Goal: Task Accomplishment & Management: Manage account settings

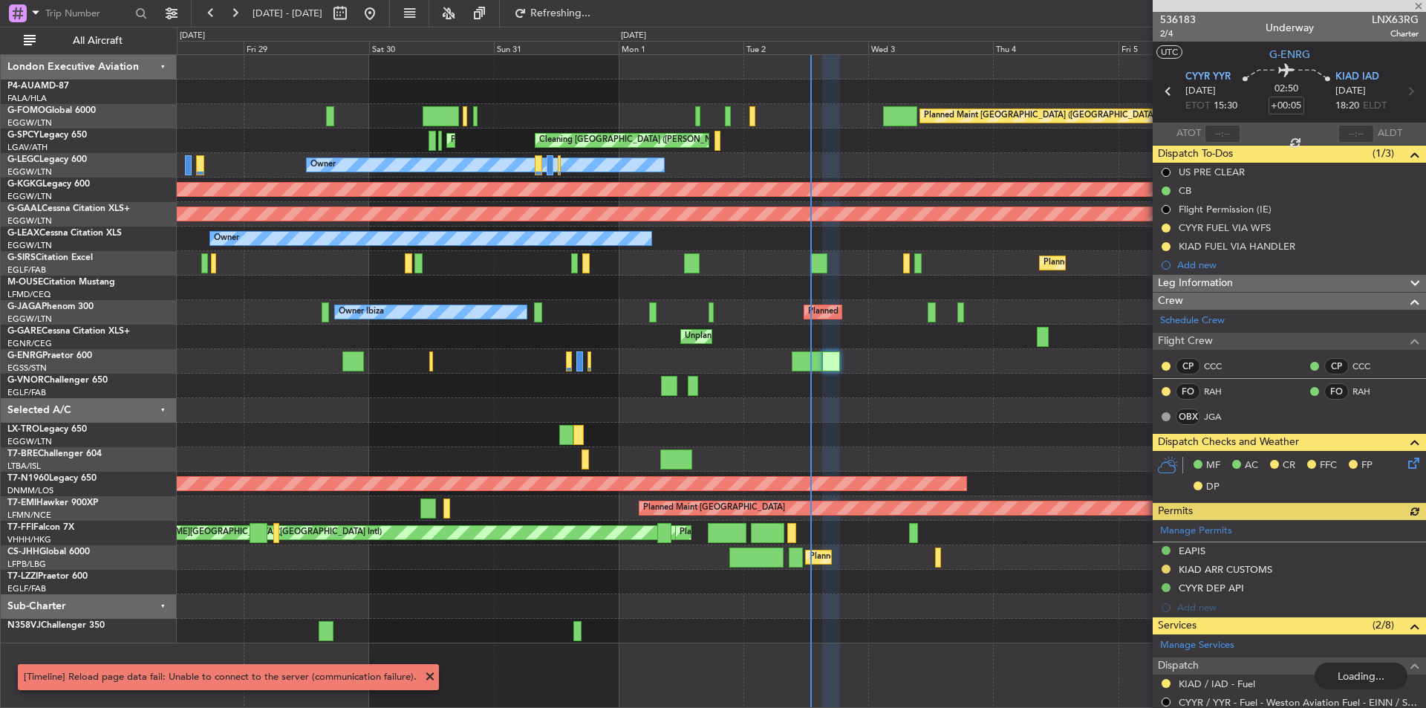
scroll to position [223, 0]
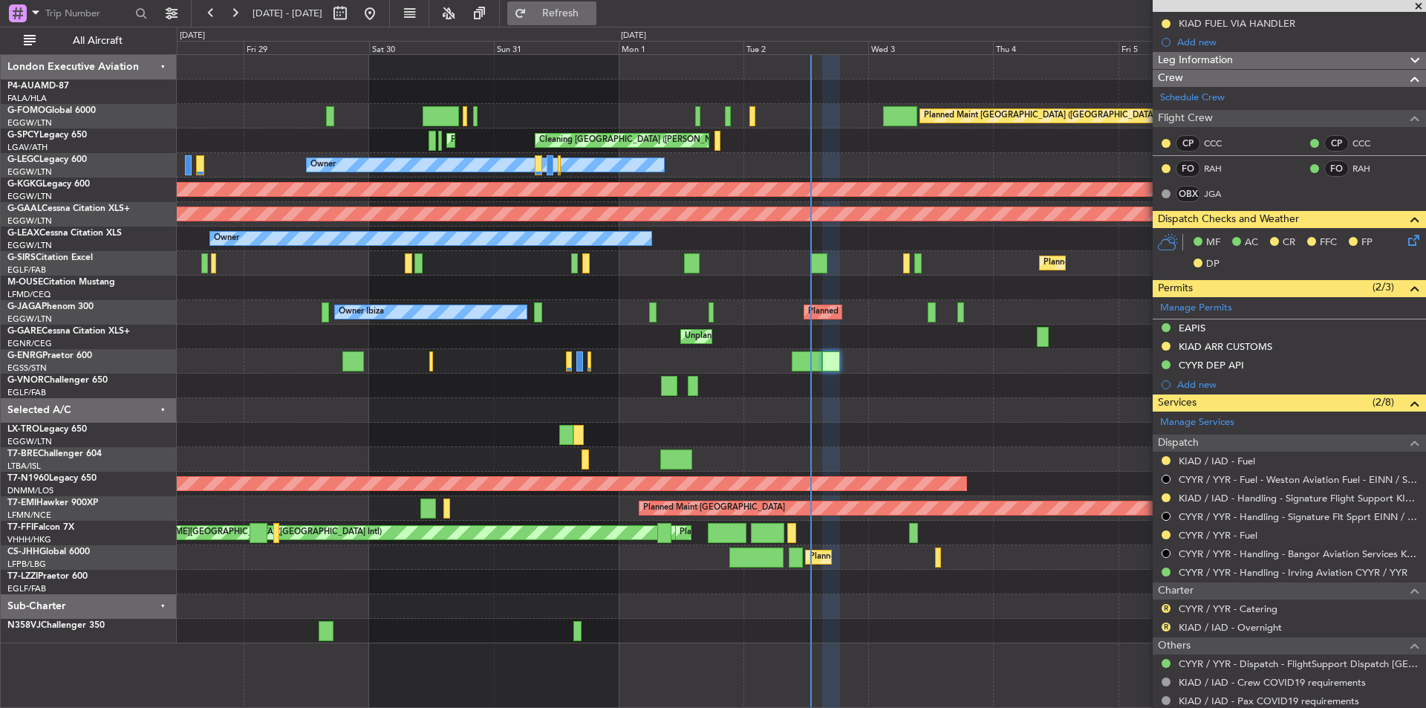
click at [592, 19] on span "Refresh" at bounding box center [561, 13] width 62 height 10
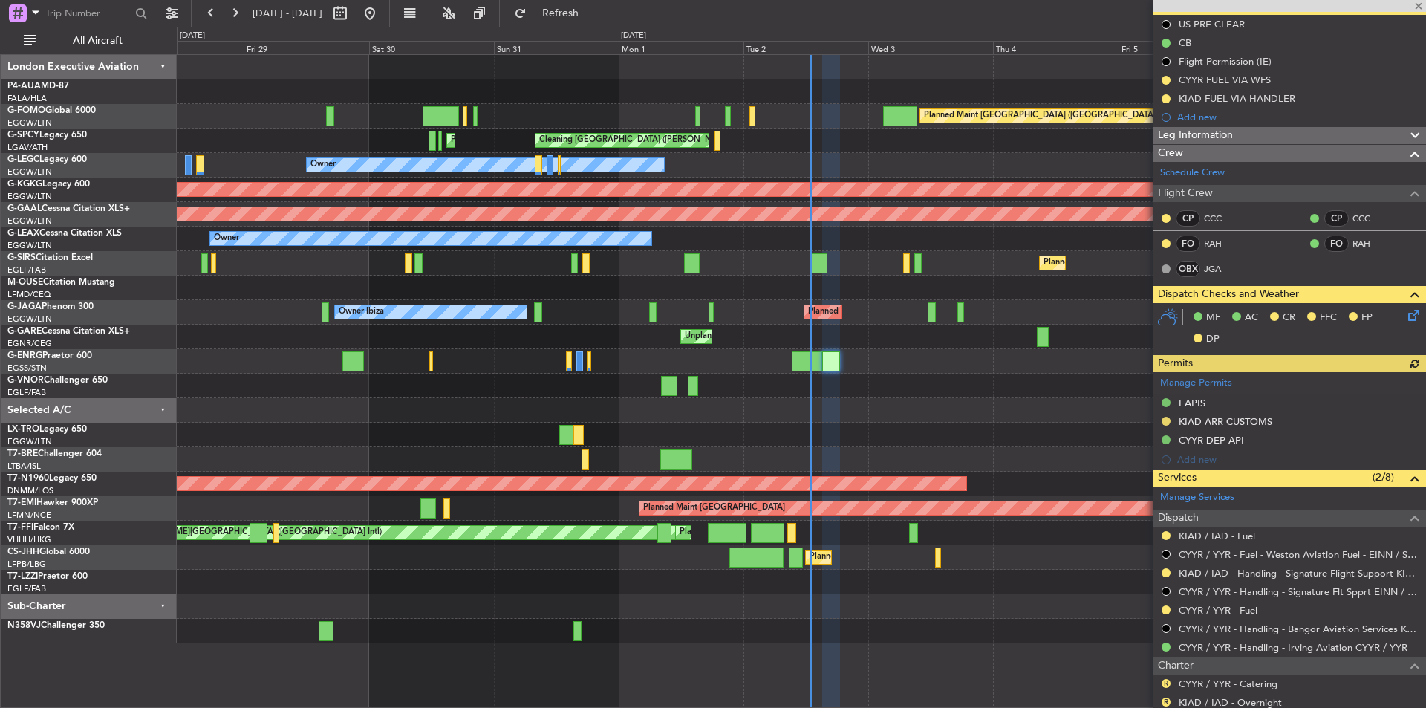
scroll to position [0, 0]
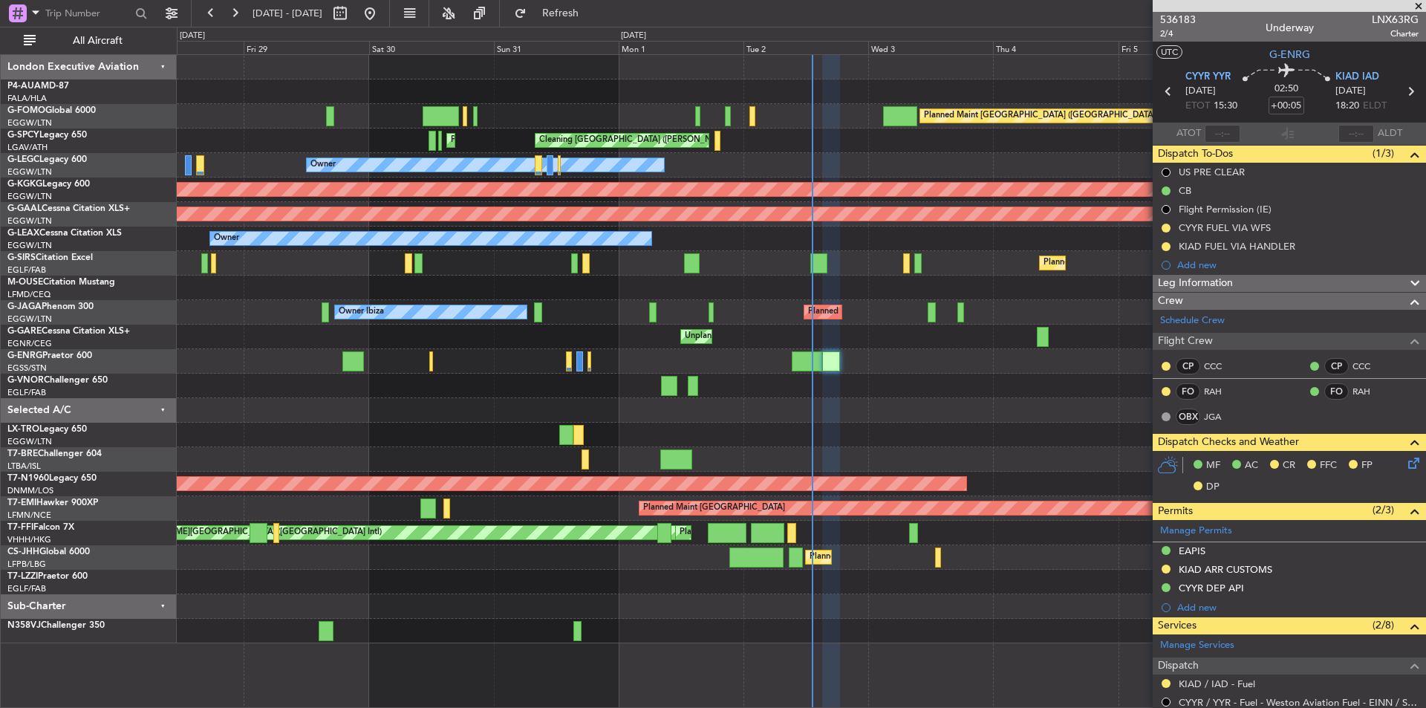
click at [1420, 8] on span at bounding box center [1419, 6] width 15 height 13
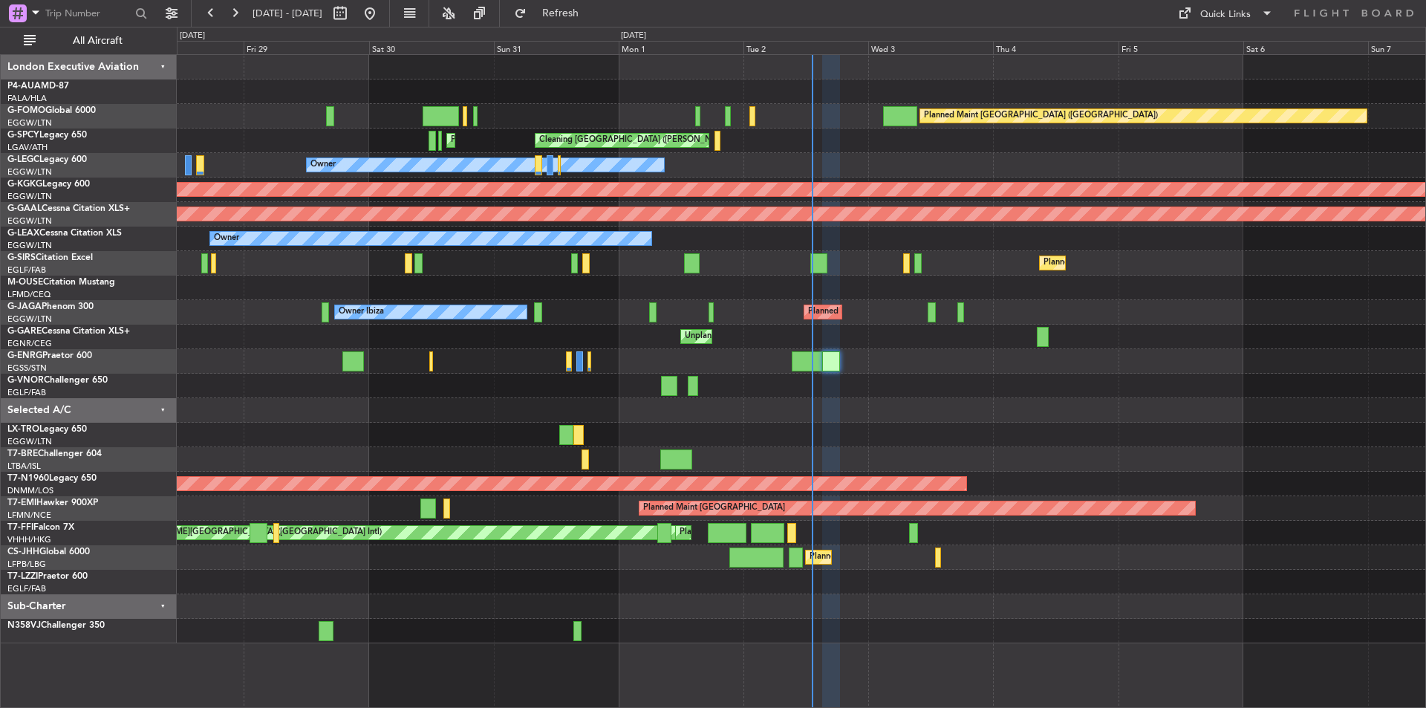
type input "0"
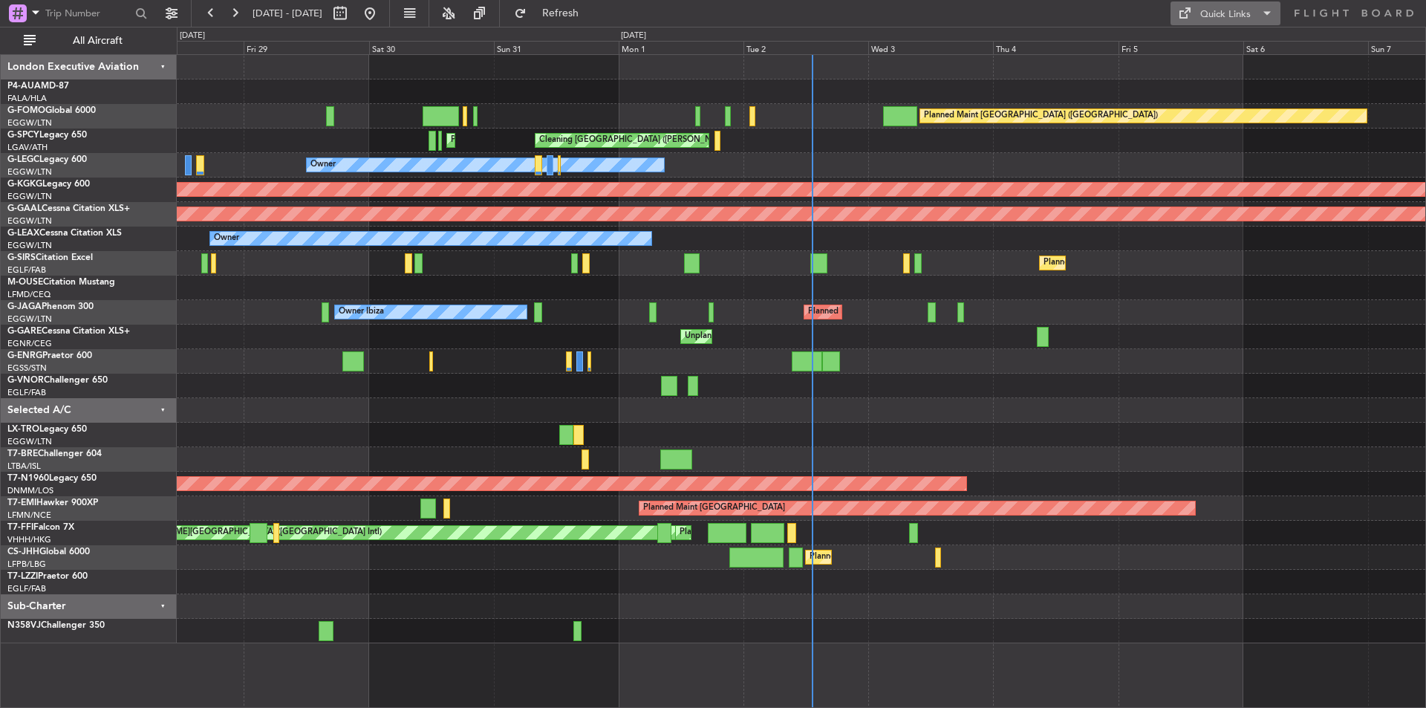
click at [1215, 7] on div "Quick Links" at bounding box center [1226, 14] width 51 height 15
click at [1233, 30] on div "Trip Builder Crew Board" at bounding box center [1226, 66] width 111 height 83
click at [1211, 14] on div "Quick Links" at bounding box center [1226, 14] width 51 height 15
click at [1232, 32] on button "Trip Builder" at bounding box center [1226, 49] width 111 height 36
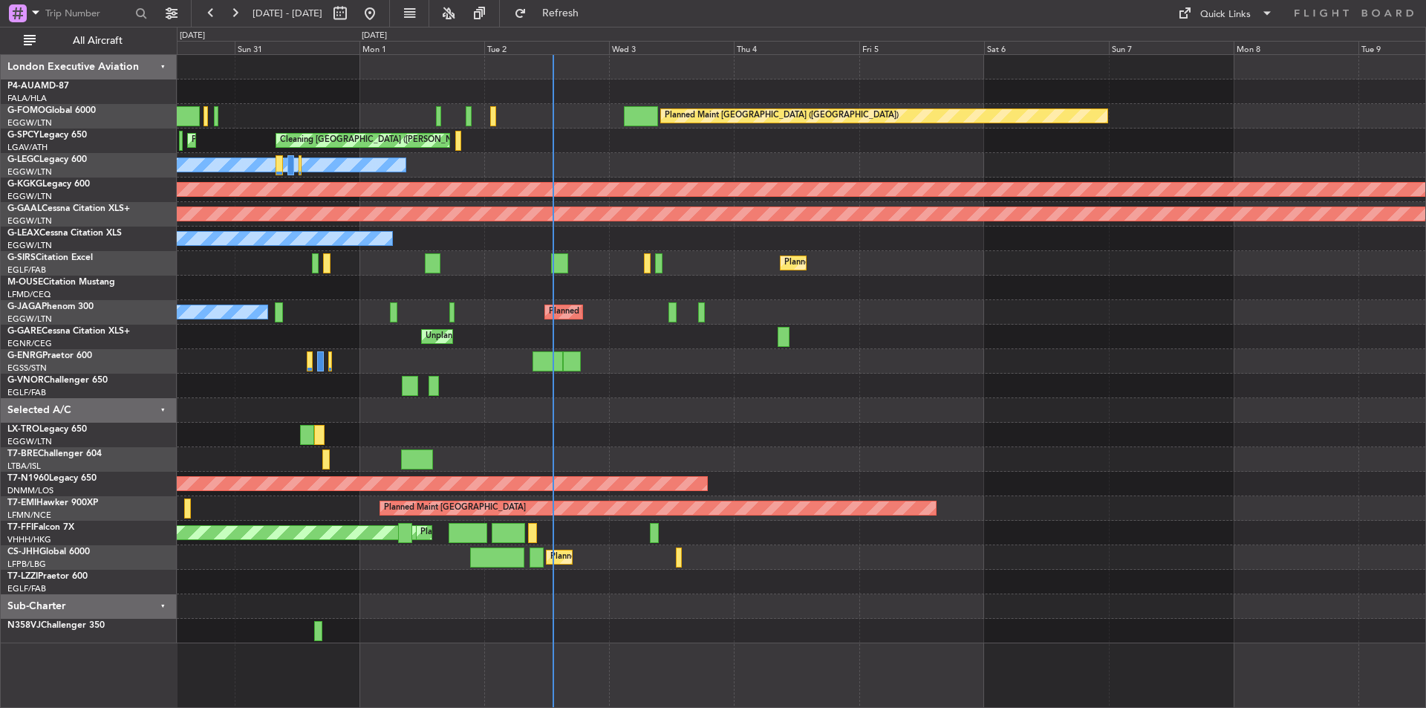
click at [575, 381] on div "Planned Maint London (Luton) Planned Maint Athens (Eleftherios Venizelos Intl) …" at bounding box center [801, 349] width 1249 height 588
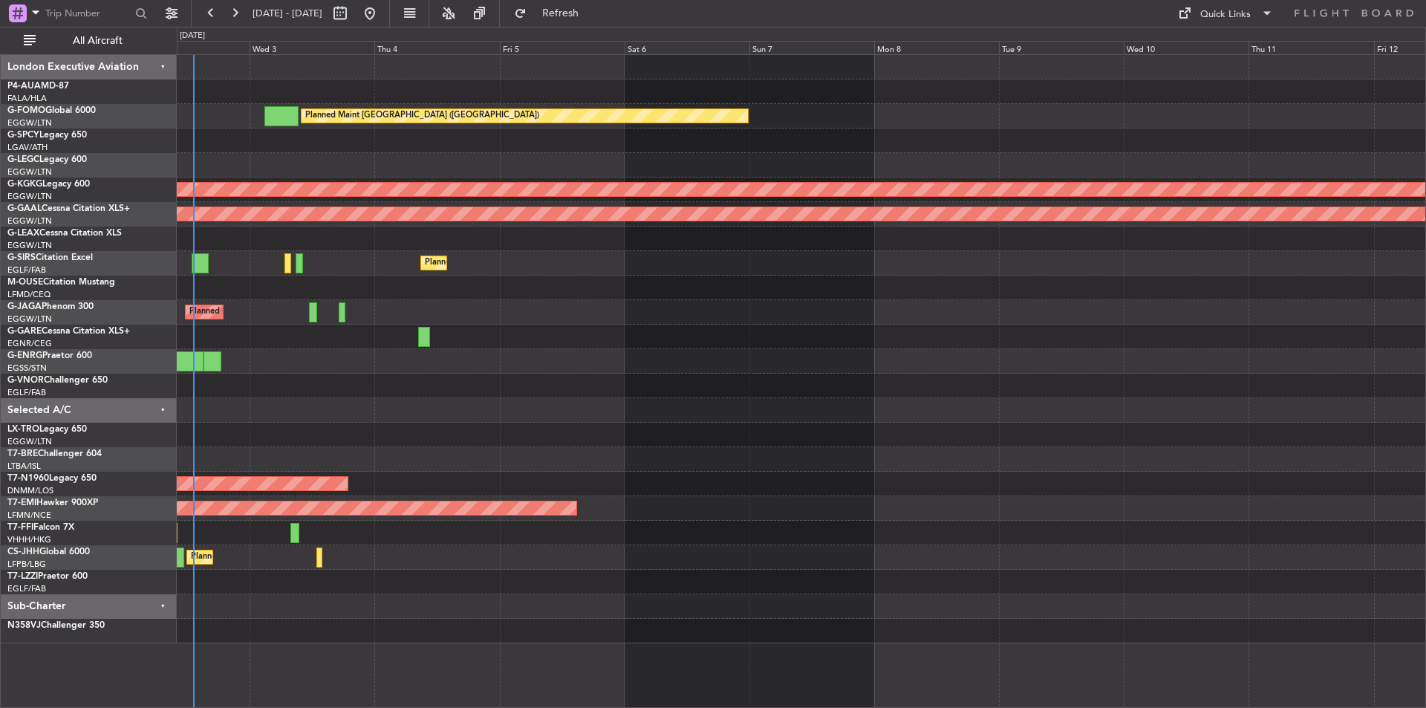
click at [418, 303] on div "Planned Maint London (Luton) Owner Ibiza" at bounding box center [801, 312] width 1249 height 25
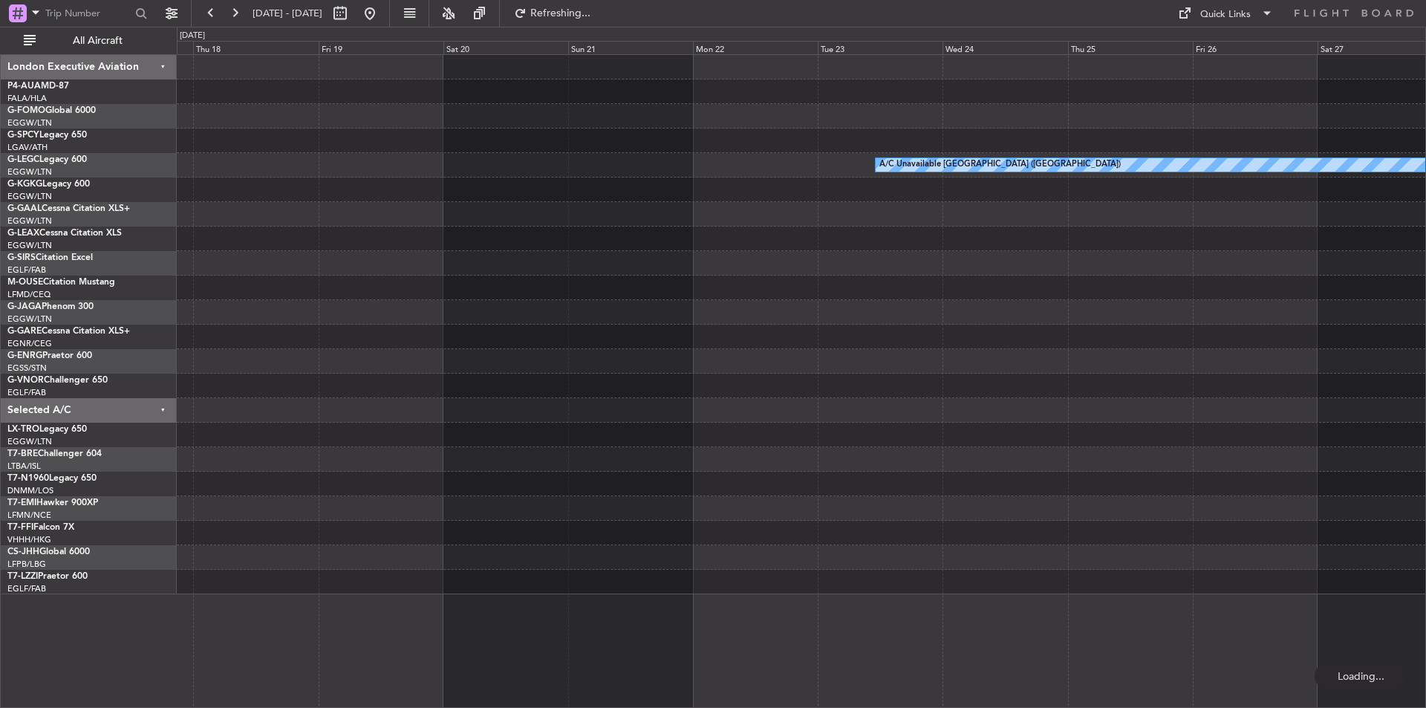
click at [745, 436] on div at bounding box center [801, 435] width 1249 height 25
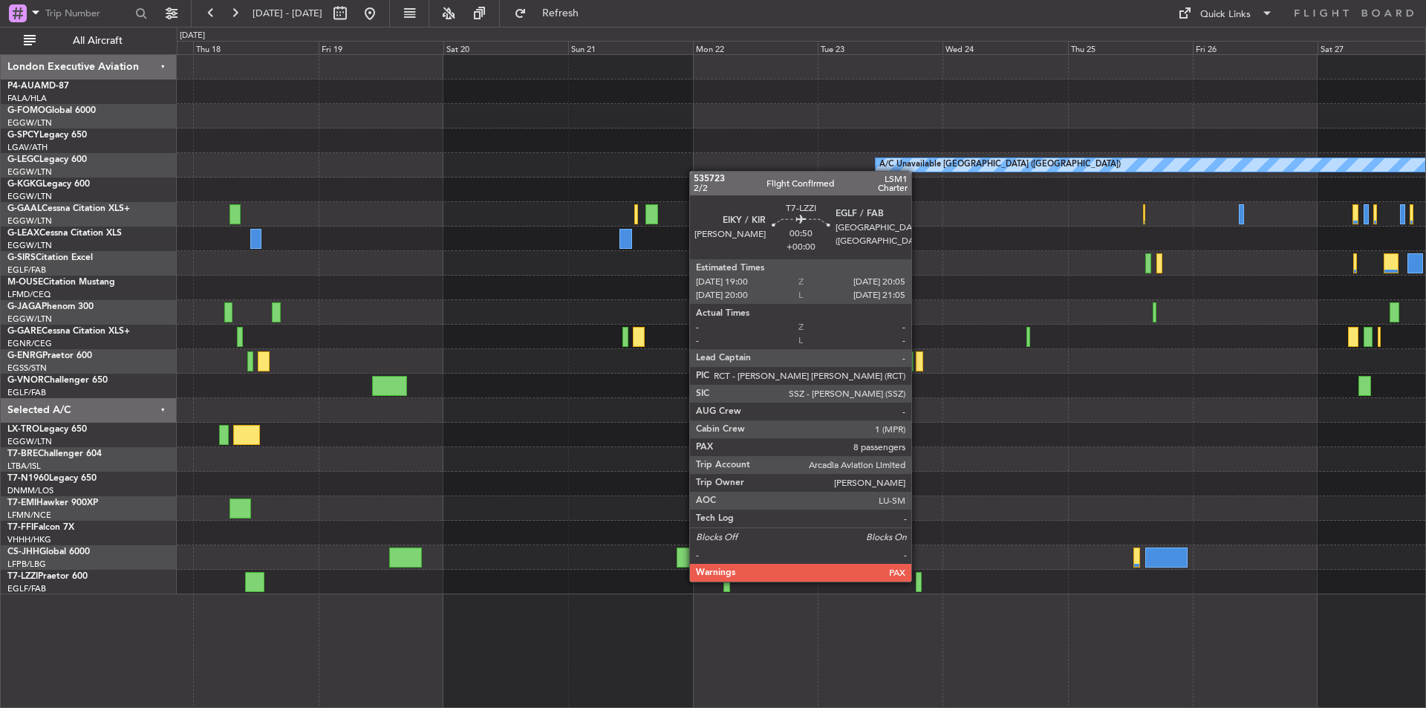
click at [918, 580] on div at bounding box center [919, 582] width 6 height 20
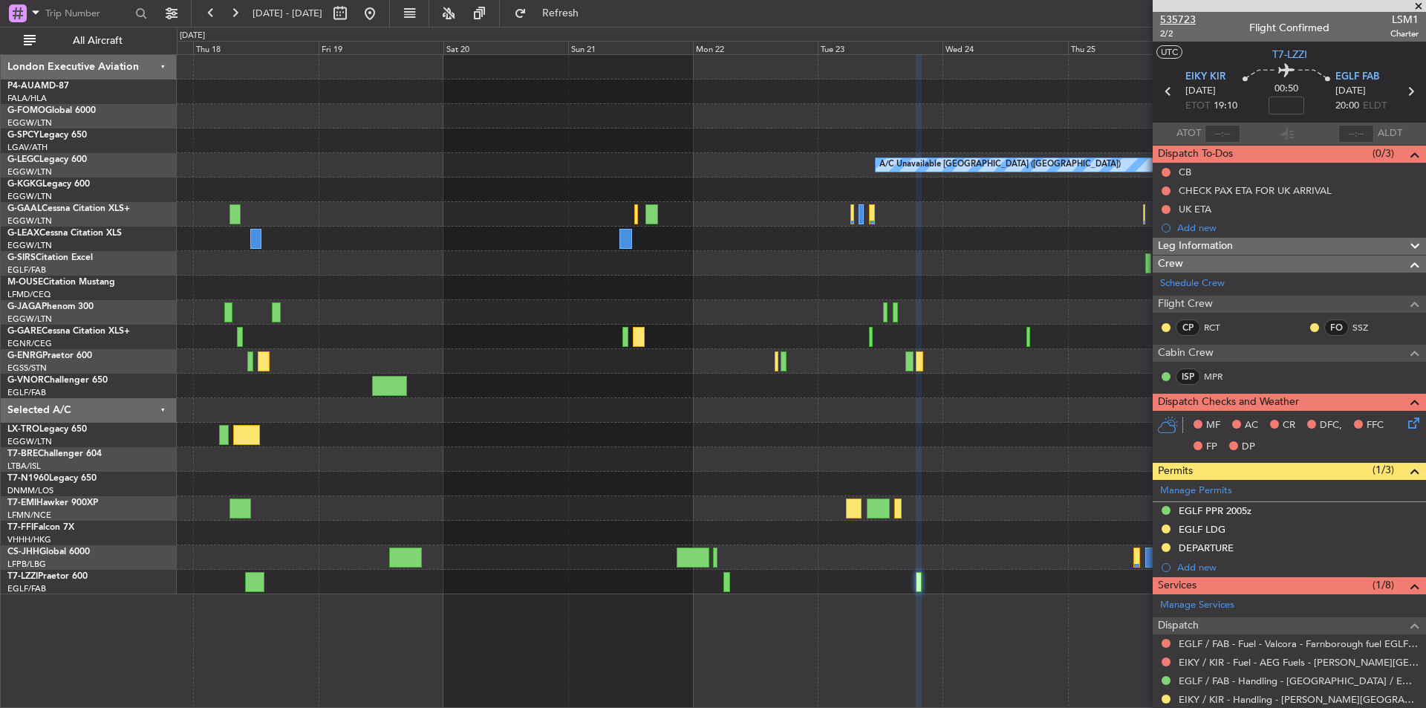
click at [1180, 17] on span "535723" at bounding box center [1178, 20] width 36 height 16
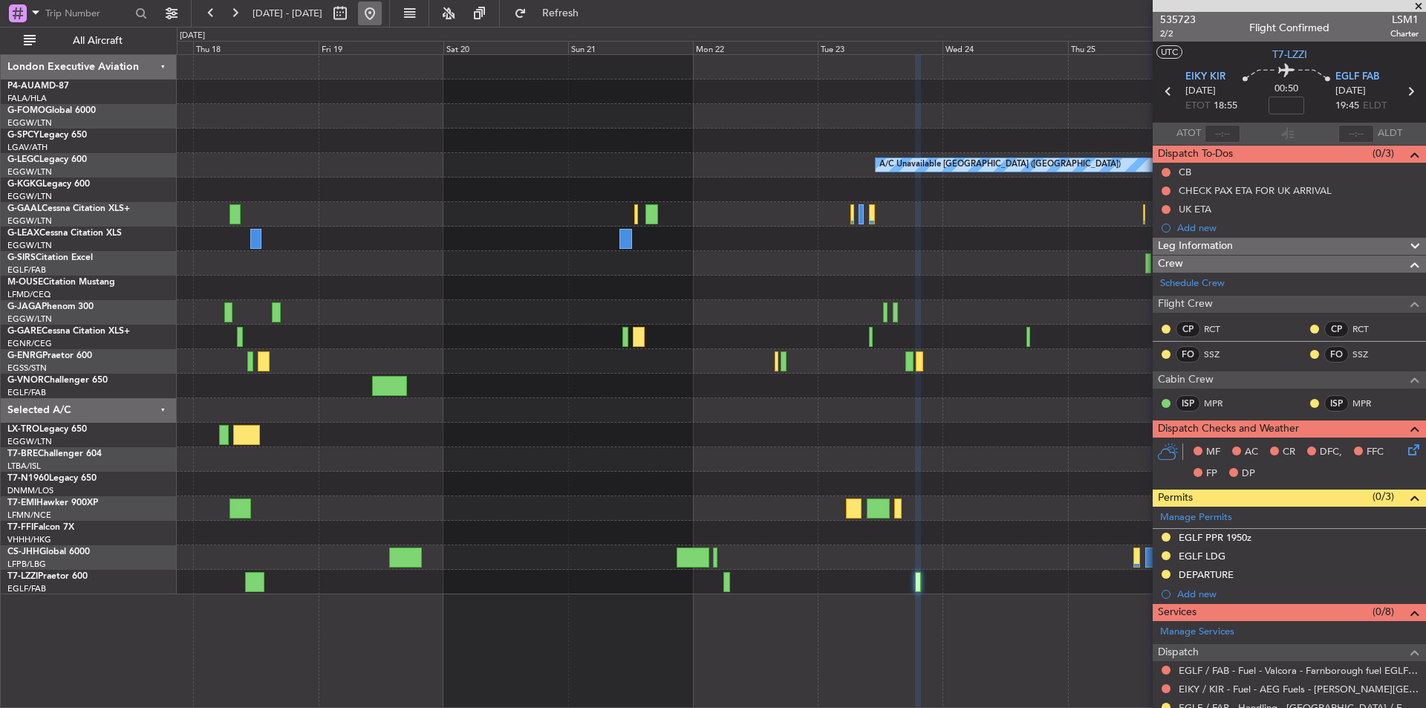
click at [382, 19] on button at bounding box center [370, 13] width 24 height 24
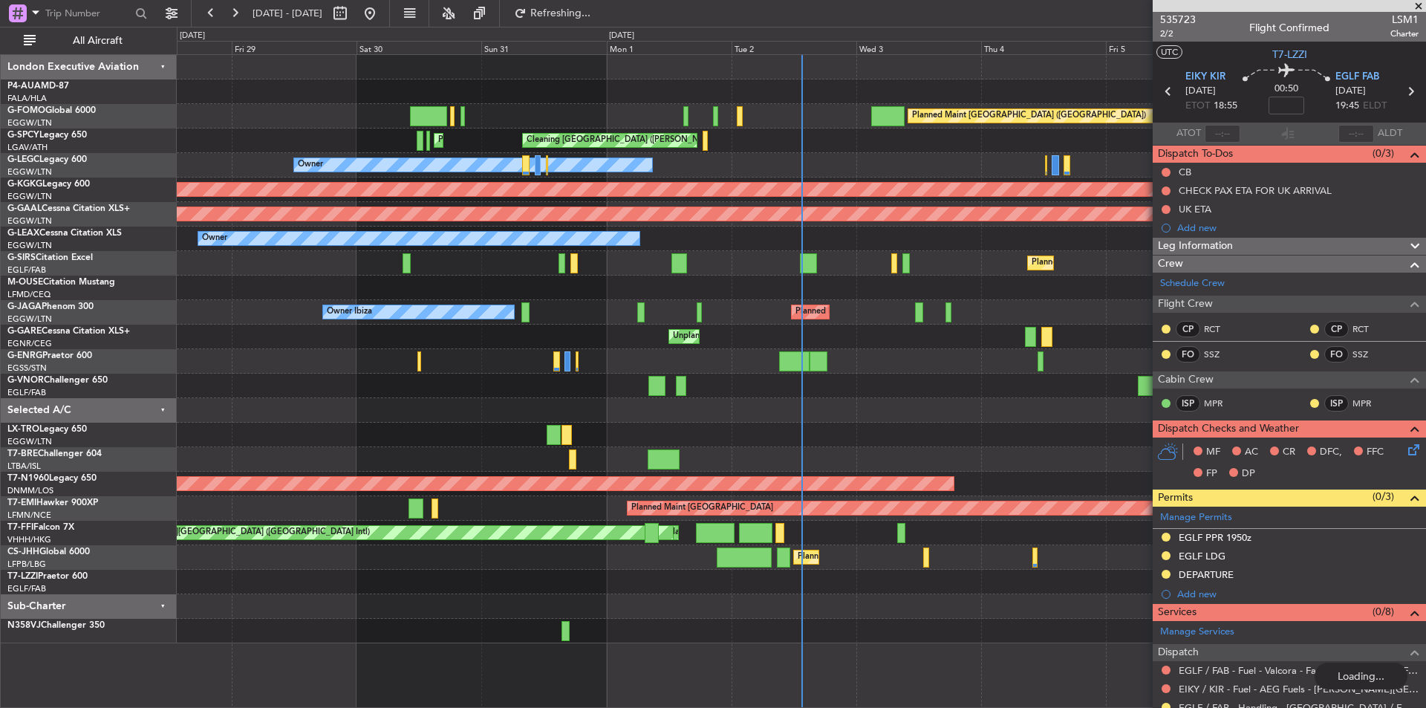
click at [1419, 10] on span at bounding box center [1419, 6] width 15 height 13
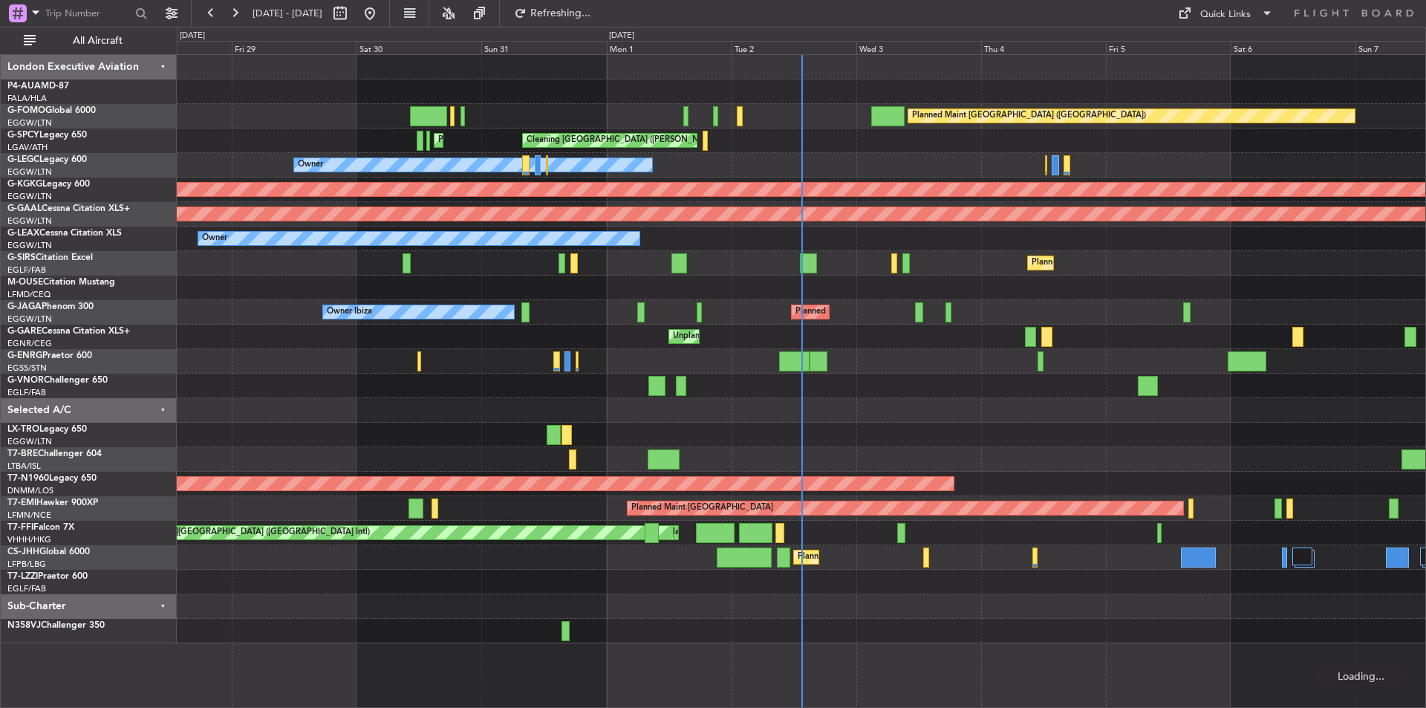
type input "0"
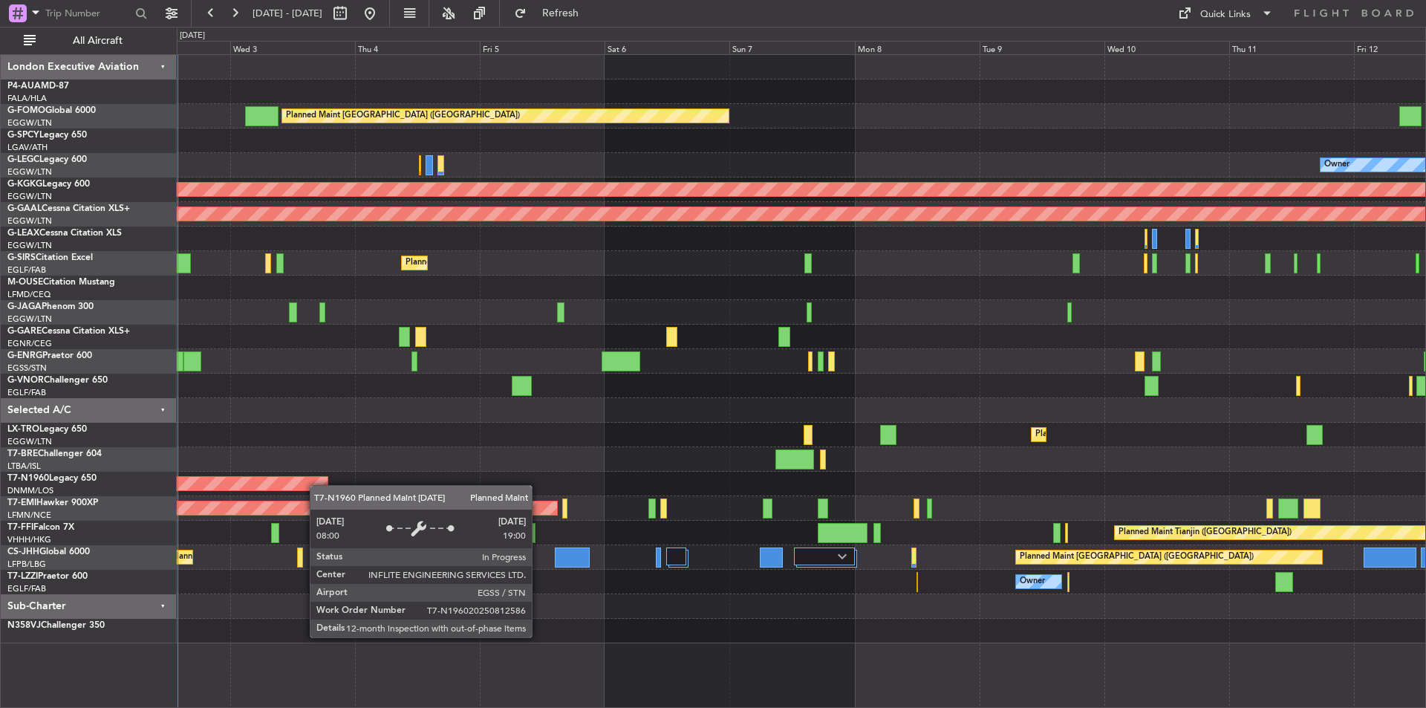
click at [0, 435] on div "Planned Maint London (Luton) Cleaning Athens (Eleftherios Venizelos Intl) Owner…" at bounding box center [713, 367] width 1426 height 681
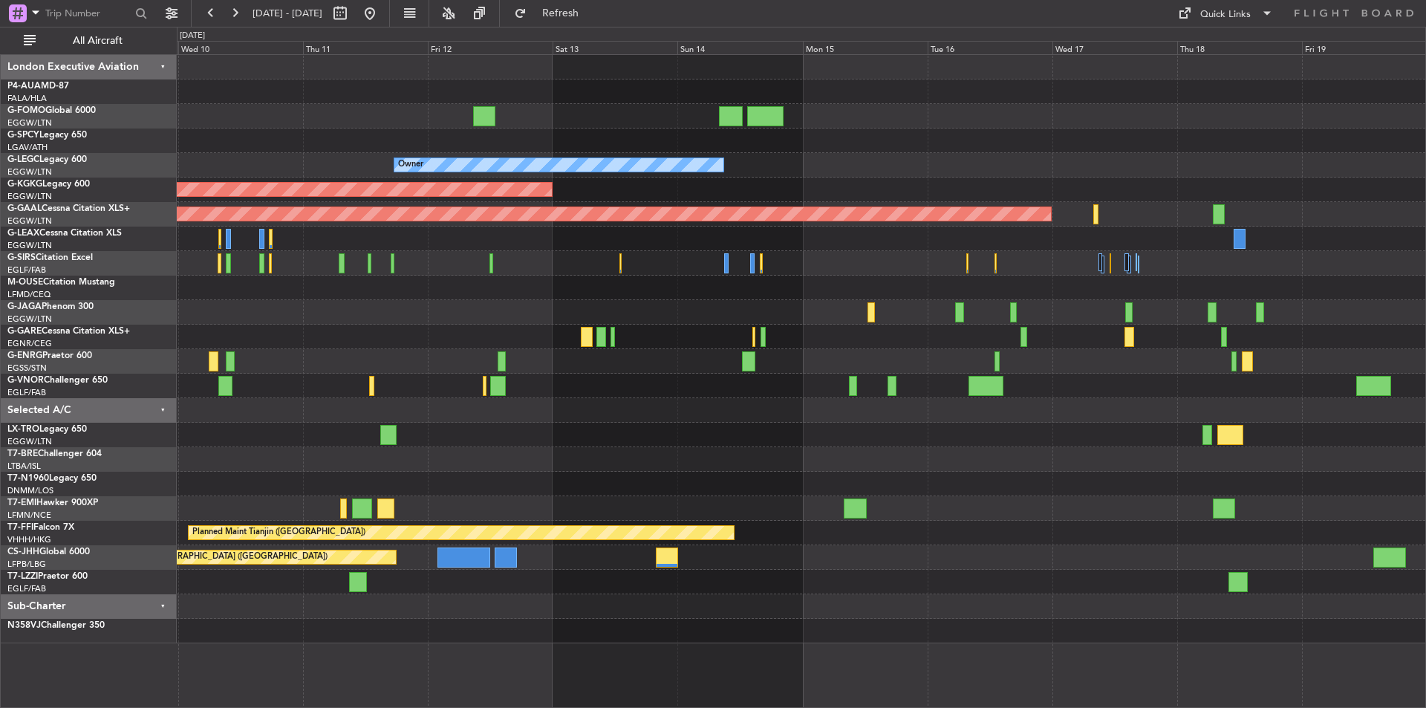
click at [399, 465] on div "Owner AOG Maint Istanbul (Ataturk) Planned Maint Dusseldorf Planned Maint Dusse…" at bounding box center [801, 349] width 1249 height 588
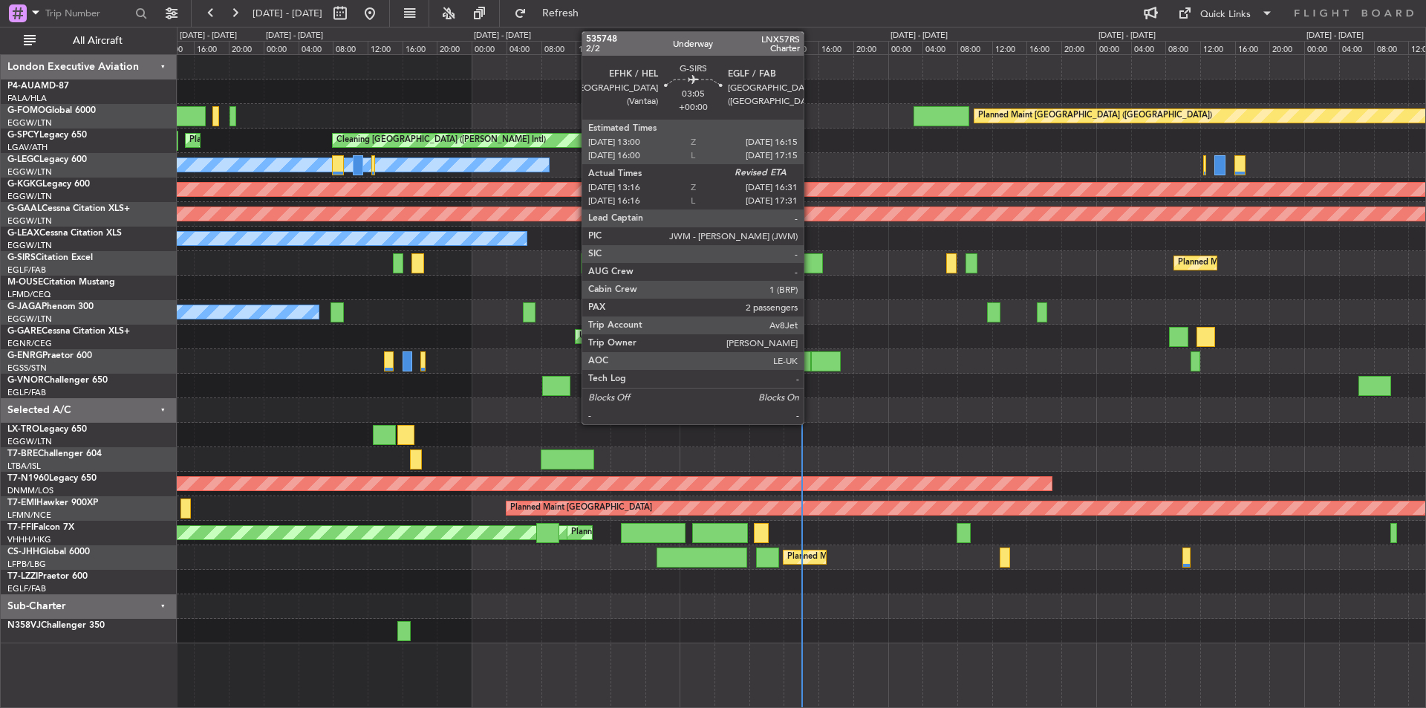
click at [811, 262] on div at bounding box center [808, 263] width 28 height 20
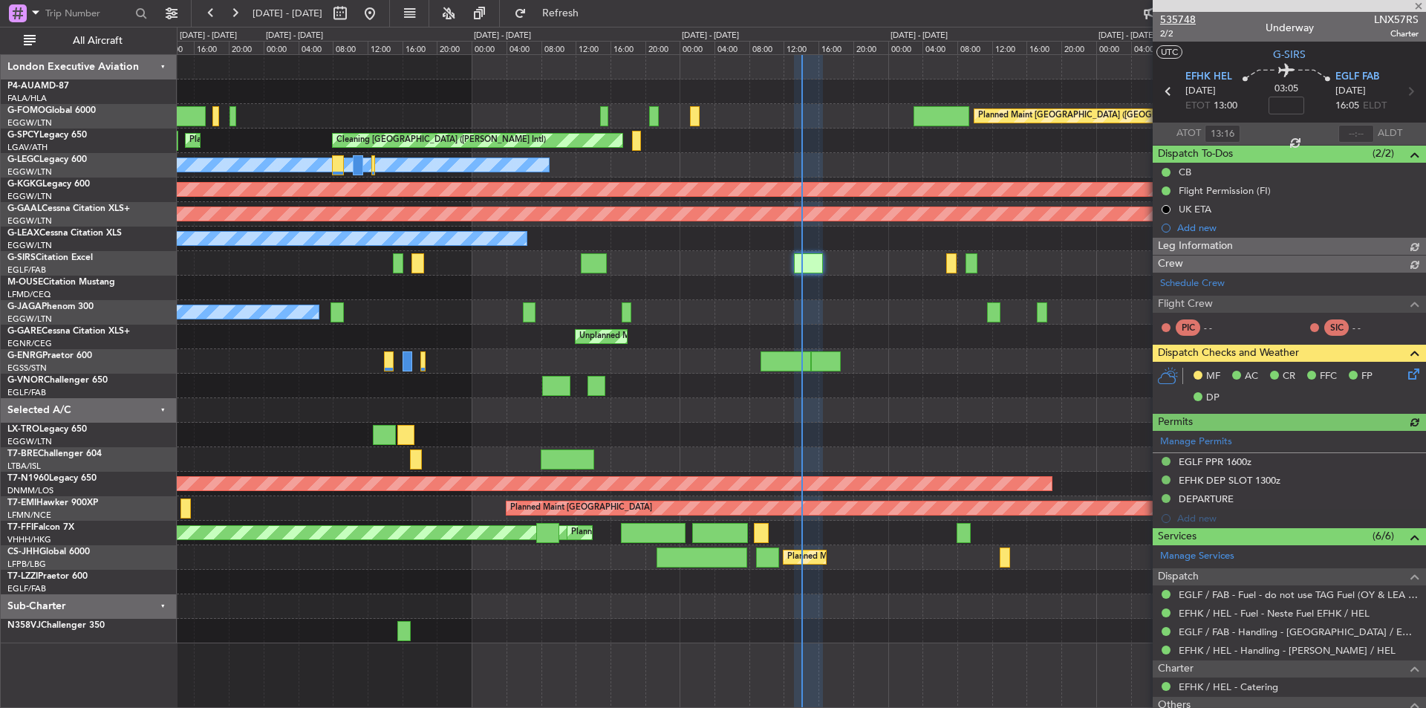
click at [1170, 22] on span "535748" at bounding box center [1178, 20] width 36 height 16
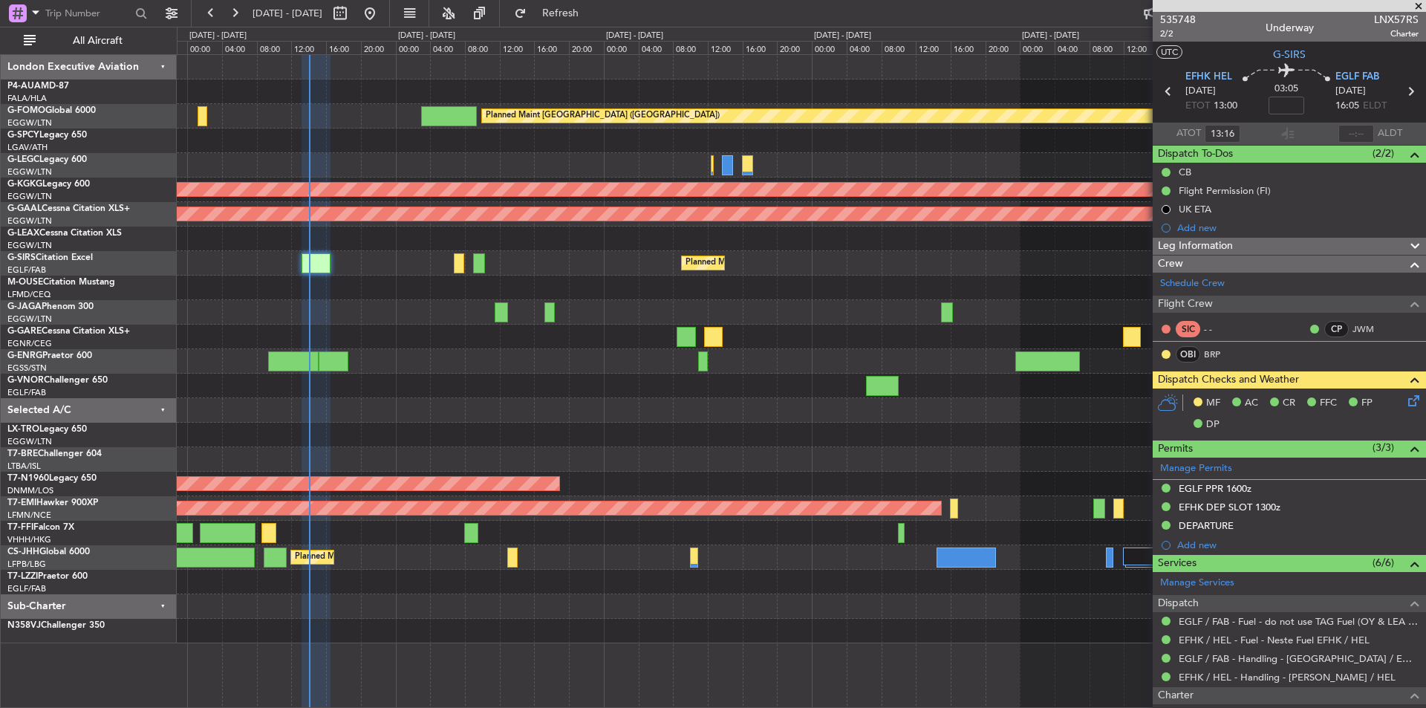
click at [411, 363] on div "Planned Maint London (Luton) Cleaning Athens (Eleftherios Venizelos Intl) Owner…" at bounding box center [801, 349] width 1249 height 588
click at [369, 314] on div at bounding box center [801, 312] width 1249 height 25
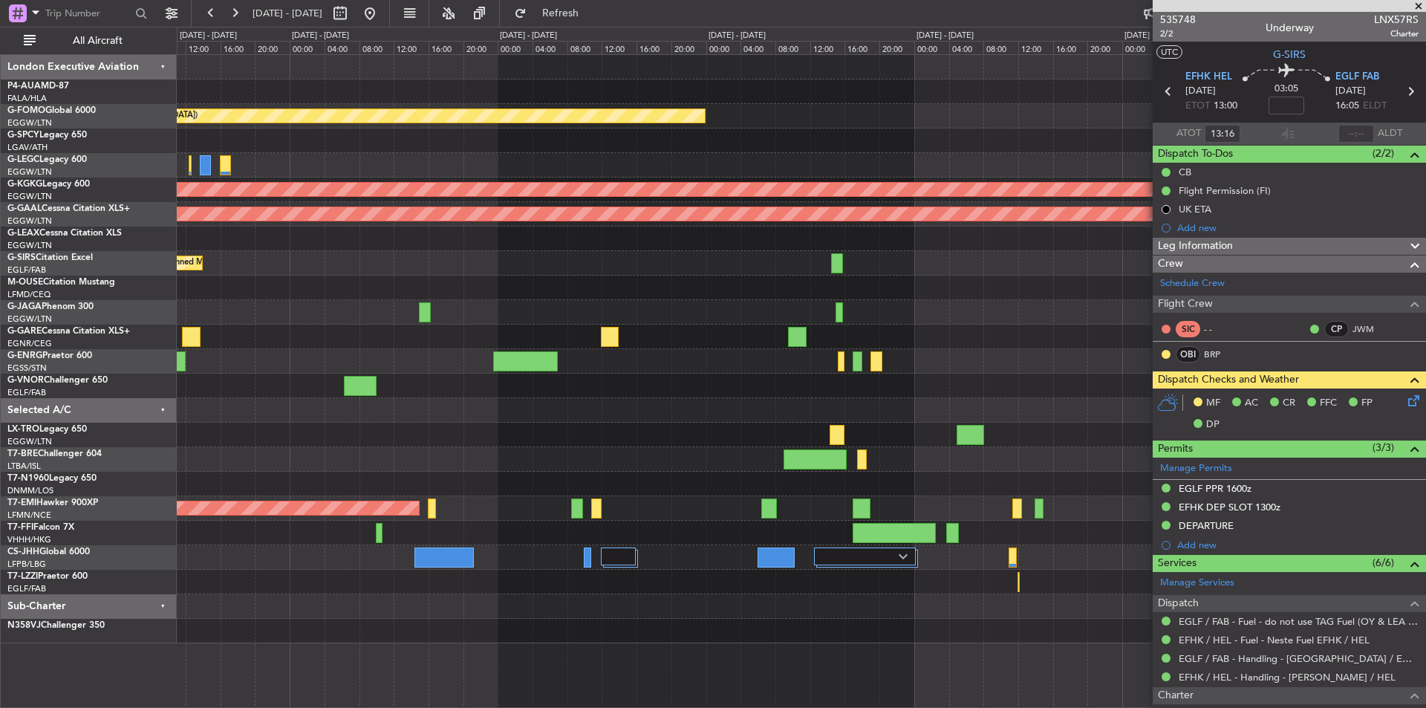
click at [23, 313] on div "Planned Maint London (Luton) Owner AOG Maint Istanbul (Ataturk) Planned Maint D…" at bounding box center [713, 367] width 1426 height 681
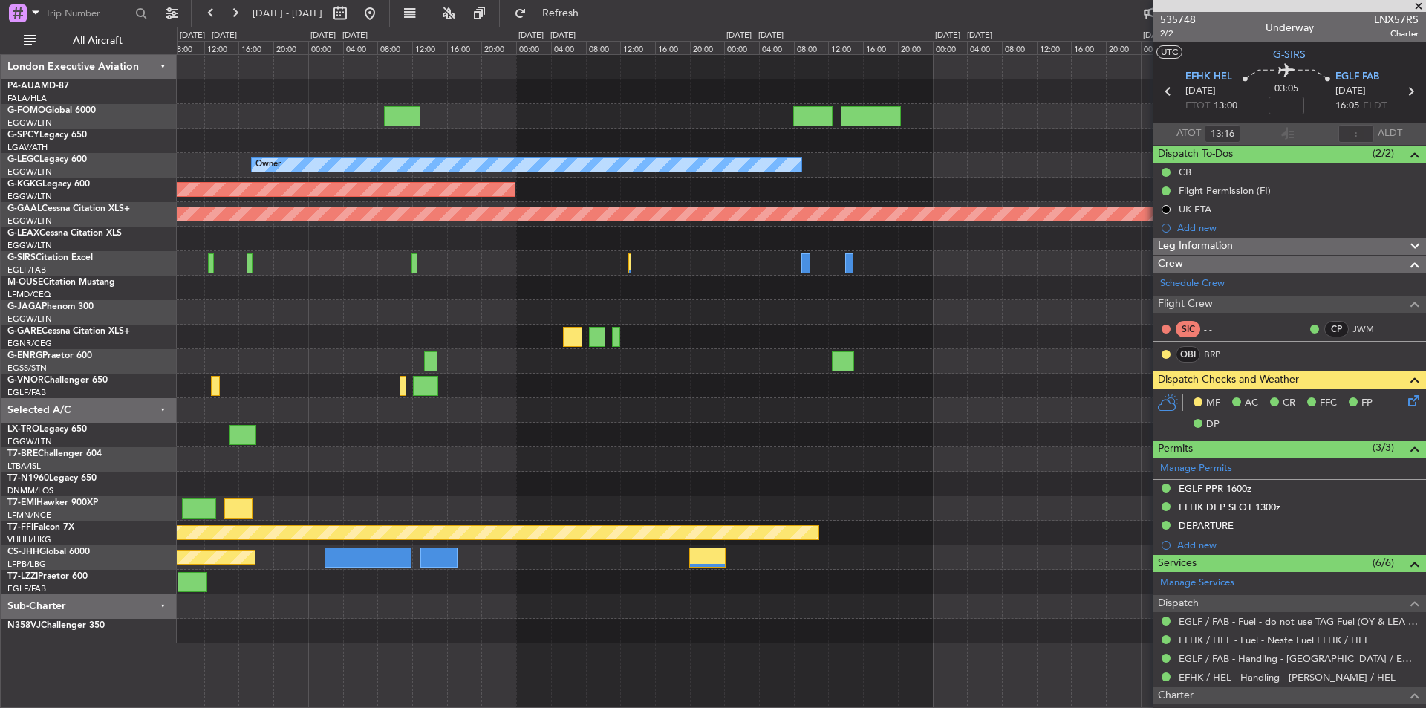
click at [292, 389] on div "Owner AOG Maint Istanbul (Ataturk) Planned Maint Dusseldorf Planned Maint Tianj…" at bounding box center [801, 349] width 1249 height 588
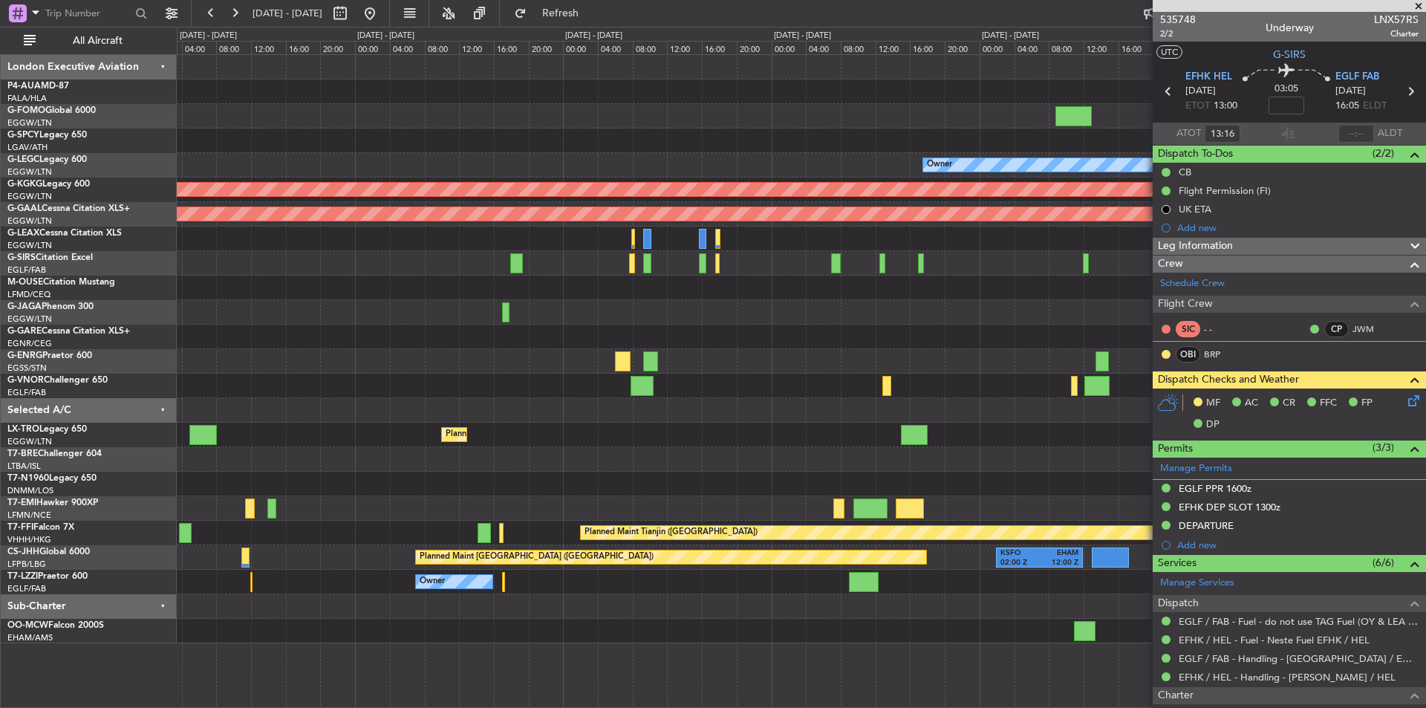
click at [953, 465] on div "Planned Maint London (Luton) Owner AOG Maint Istanbul (Ataturk) Planned Maint D…" at bounding box center [801, 349] width 1249 height 588
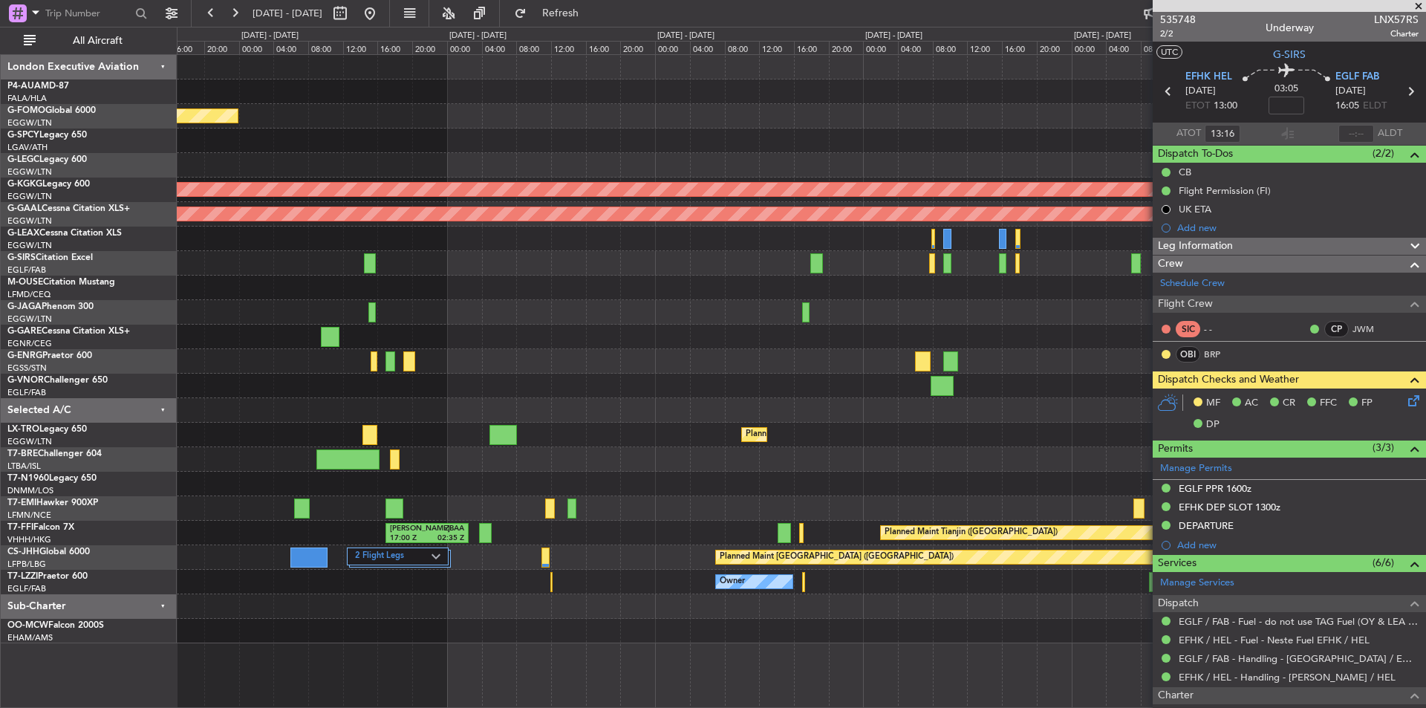
click at [767, 389] on div at bounding box center [801, 386] width 1249 height 25
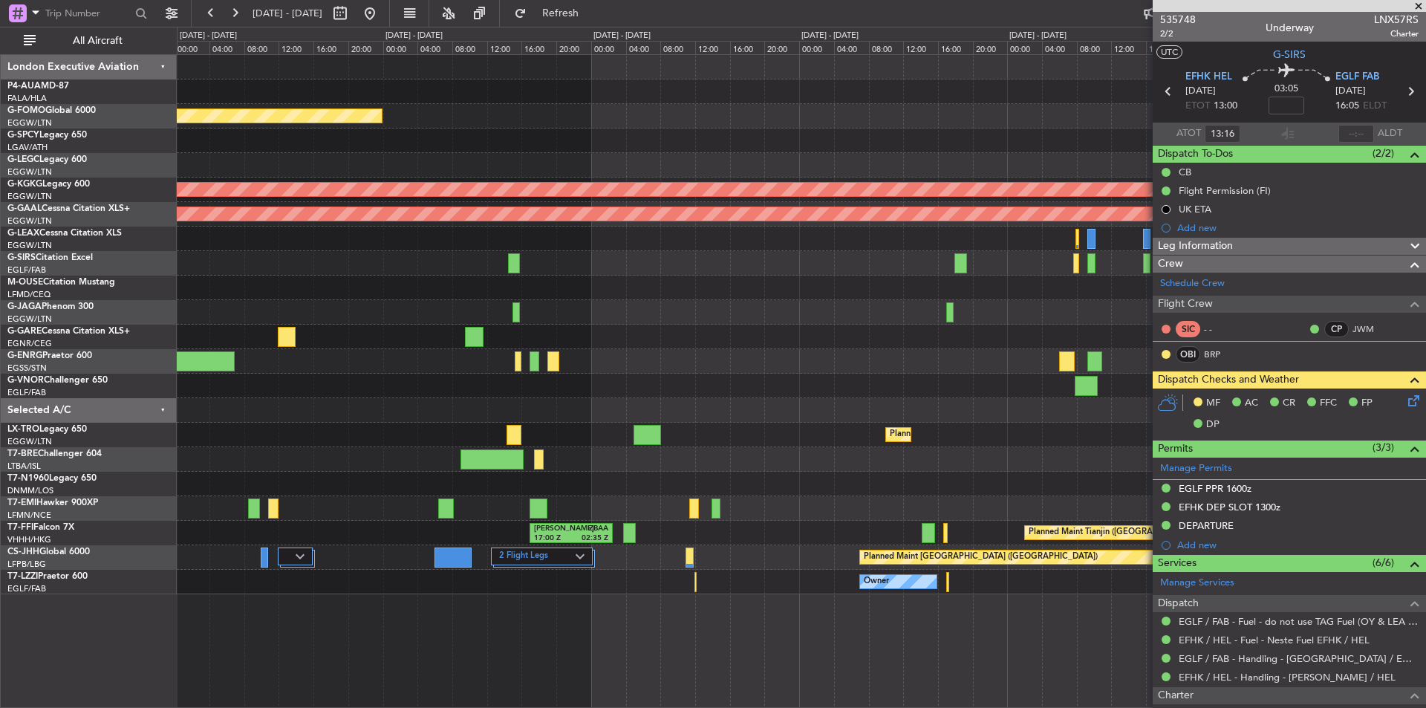
click at [661, 30] on div "0 0 00:00 04:00 08:00 Sunday - 7 Sep 12:00 16:00 20:00 00:00 Monday - 8 Sep 04:…" at bounding box center [802, 40] width 1248 height 27
click at [652, 35] on div "Monday - 8 Sep" at bounding box center [622, 35] width 62 height 17
click at [390, 0] on fb-range-datepicker "06 Sep 2025 - 12 Sep 2025" at bounding box center [290, 13] width 199 height 27
click at [382, 14] on button at bounding box center [370, 13] width 24 height 24
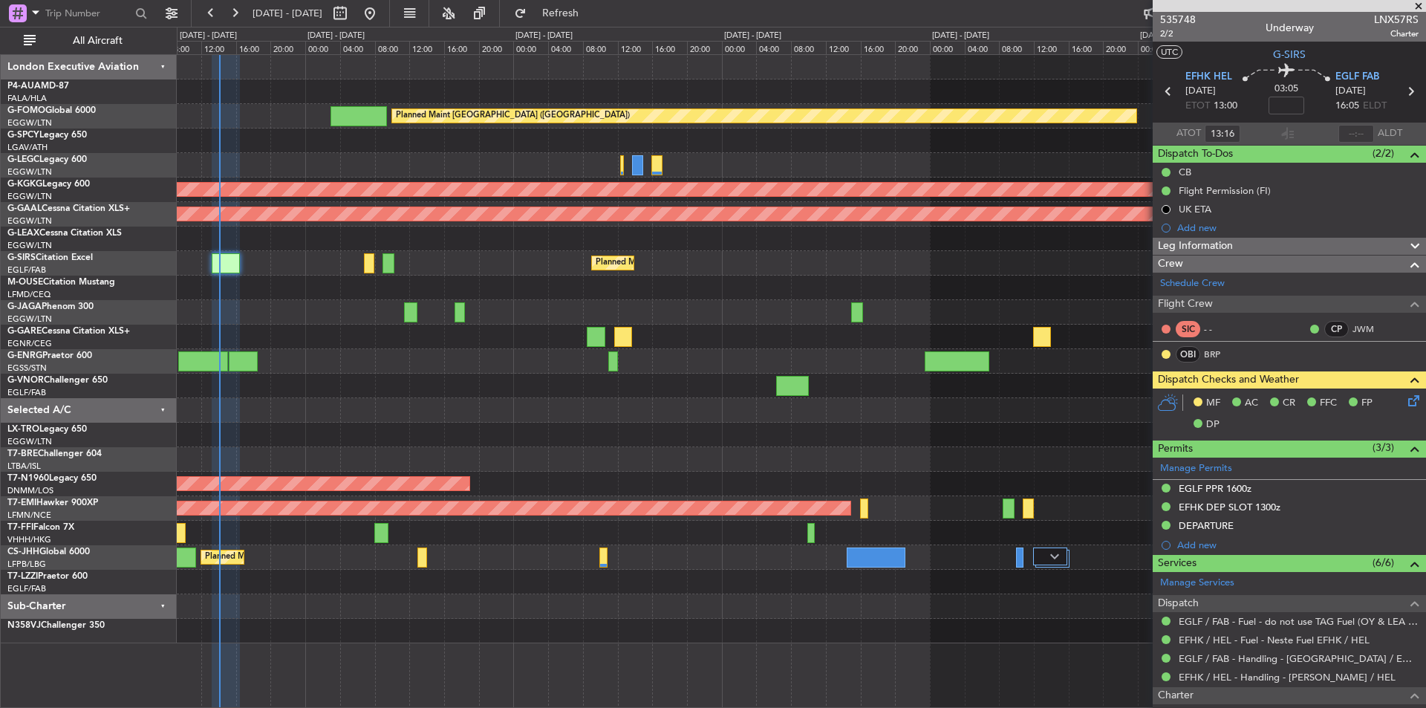
click at [412, 366] on div at bounding box center [801, 361] width 1249 height 25
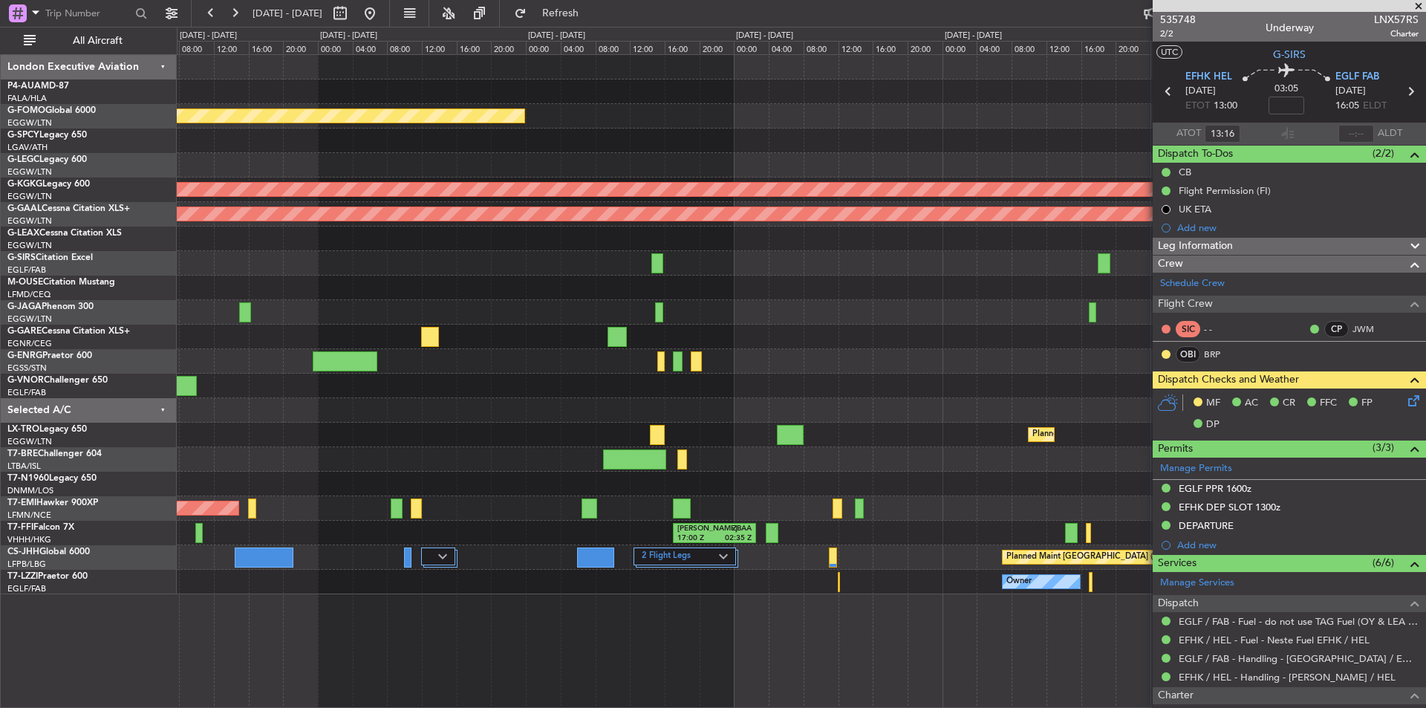
click at [1421, 8] on span at bounding box center [1419, 6] width 15 height 13
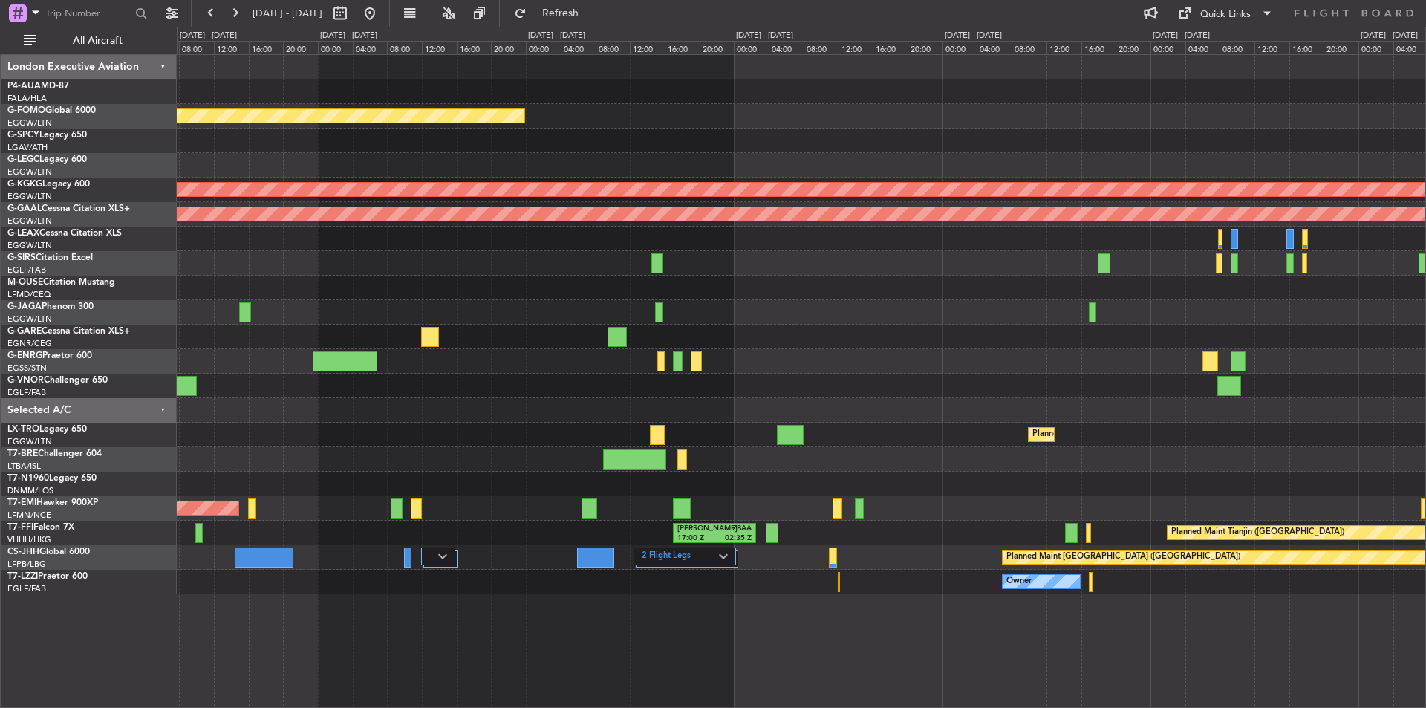
type input "0"
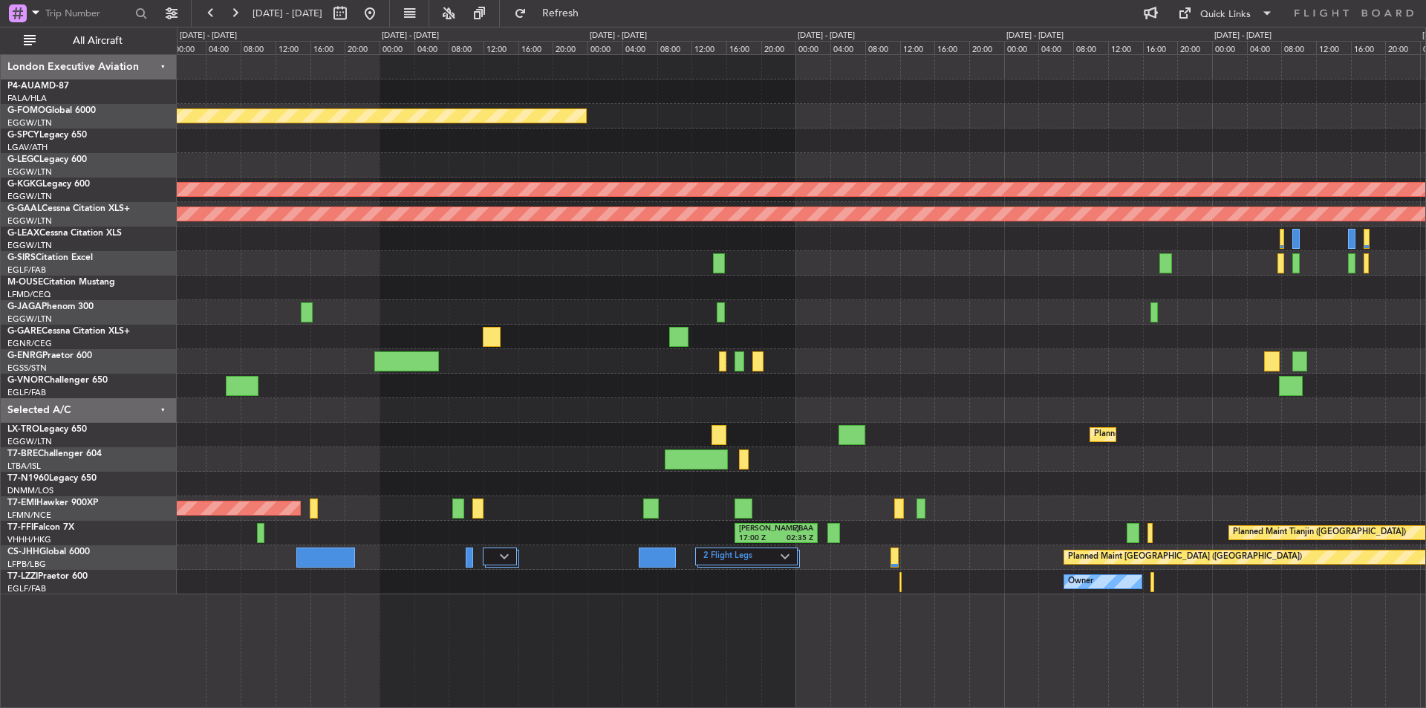
click at [471, 368] on div at bounding box center [801, 361] width 1249 height 25
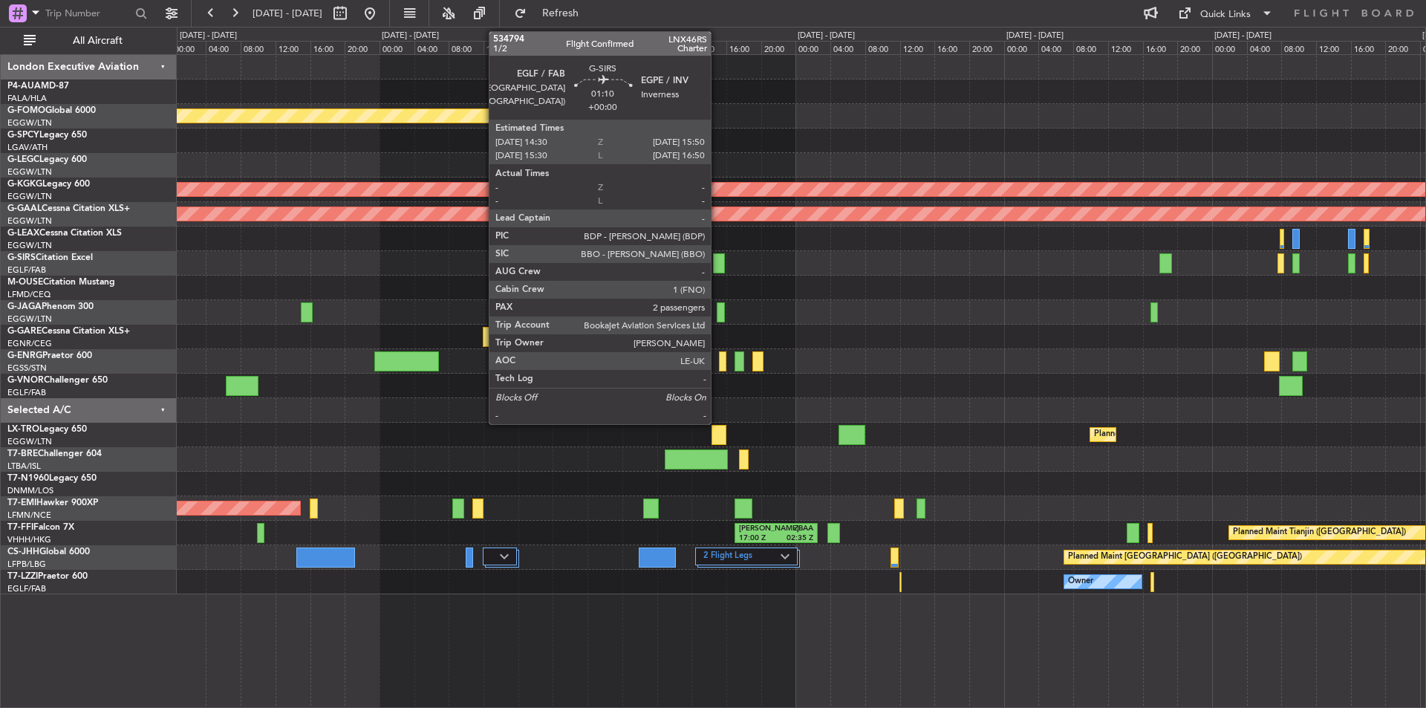
click at [718, 269] on div at bounding box center [719, 263] width 12 height 20
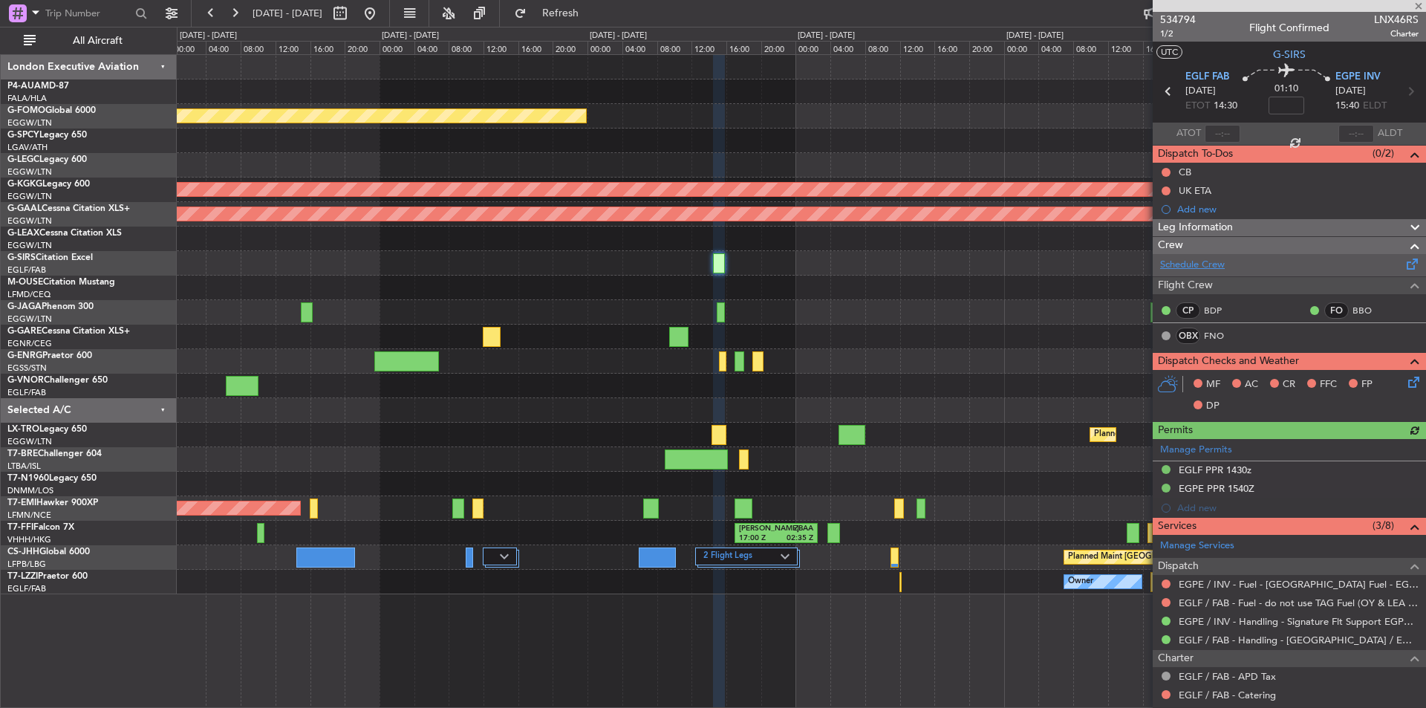
click at [1192, 266] on link "Schedule Crew" at bounding box center [1192, 265] width 65 height 15
click at [631, 36] on div "Sunday - 7 Sep" at bounding box center [618, 36] width 57 height 13
click at [640, 45] on div "04:00" at bounding box center [640, 47] width 35 height 13
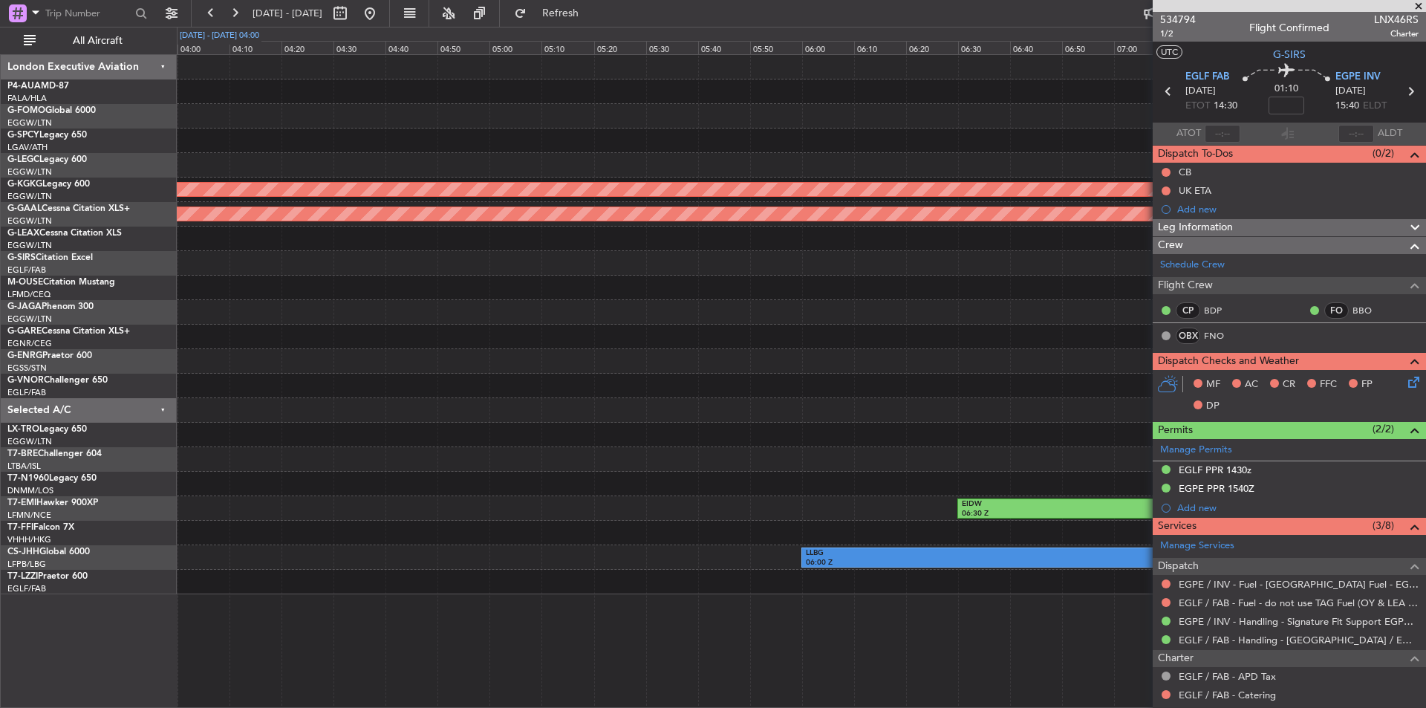
click at [233, 32] on div "Sunday - 7 Sep, 04:00" at bounding box center [219, 36] width 79 height 13
click at [382, 13] on button at bounding box center [370, 13] width 24 height 24
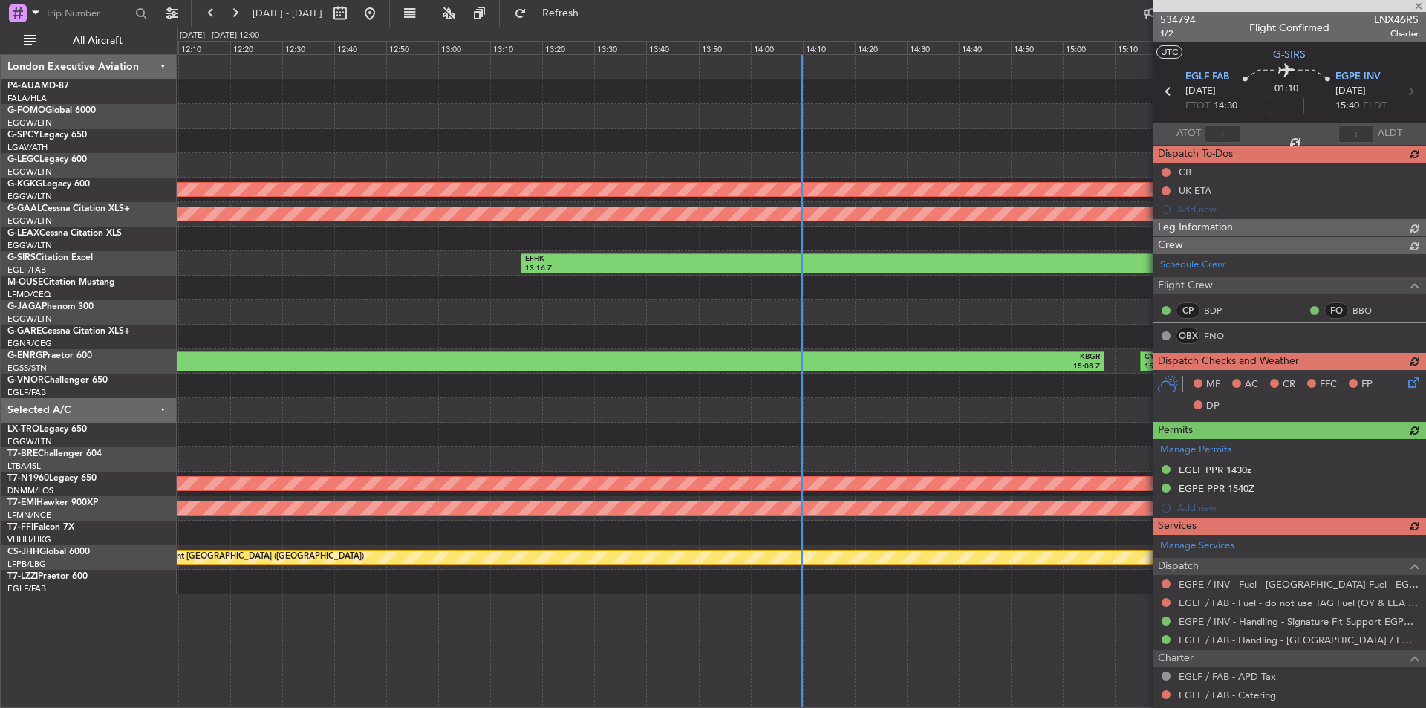
click at [1419, 10] on div at bounding box center [1289, 6] width 273 height 12
click at [1416, 8] on div at bounding box center [1289, 6] width 273 height 12
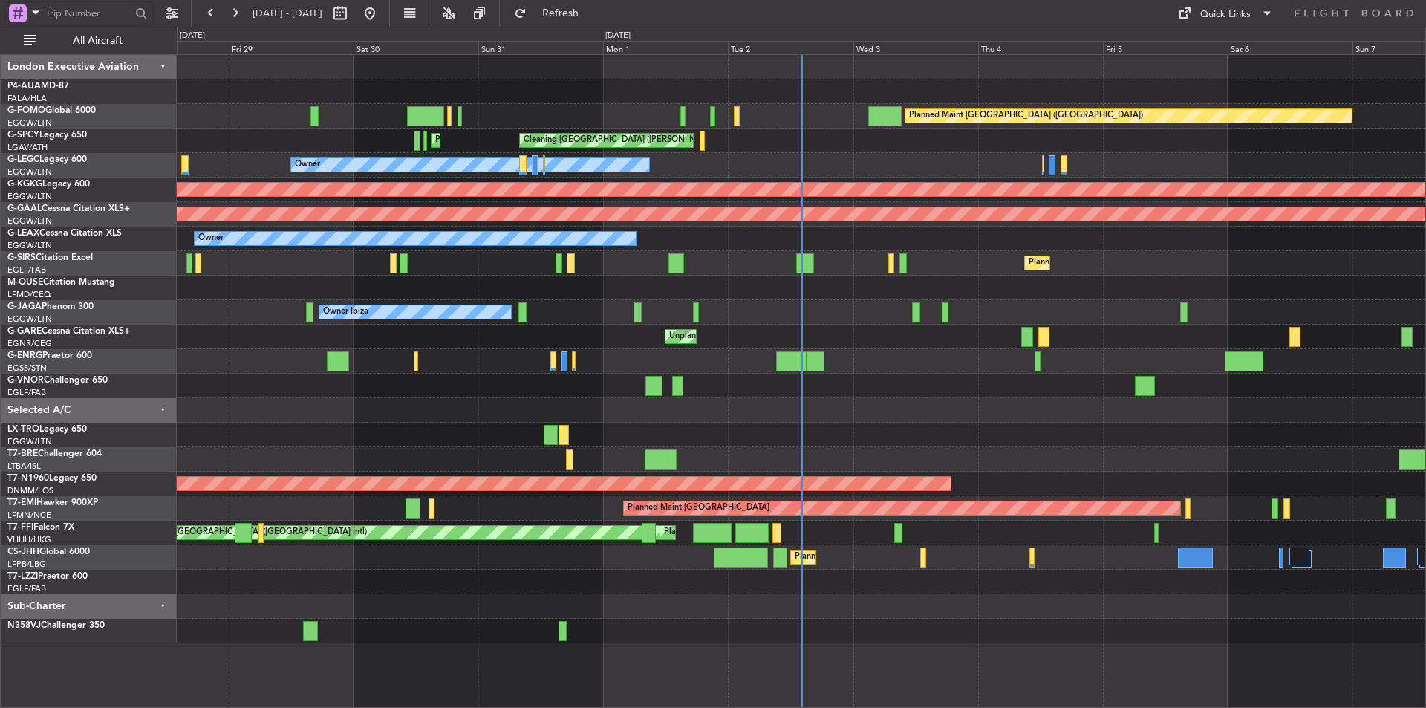
click at [63, 15] on input "text" at bounding box center [87, 13] width 85 height 22
paste input "536010"
type input "536010"
click at [149, 14] on div at bounding box center [141, 13] width 23 height 23
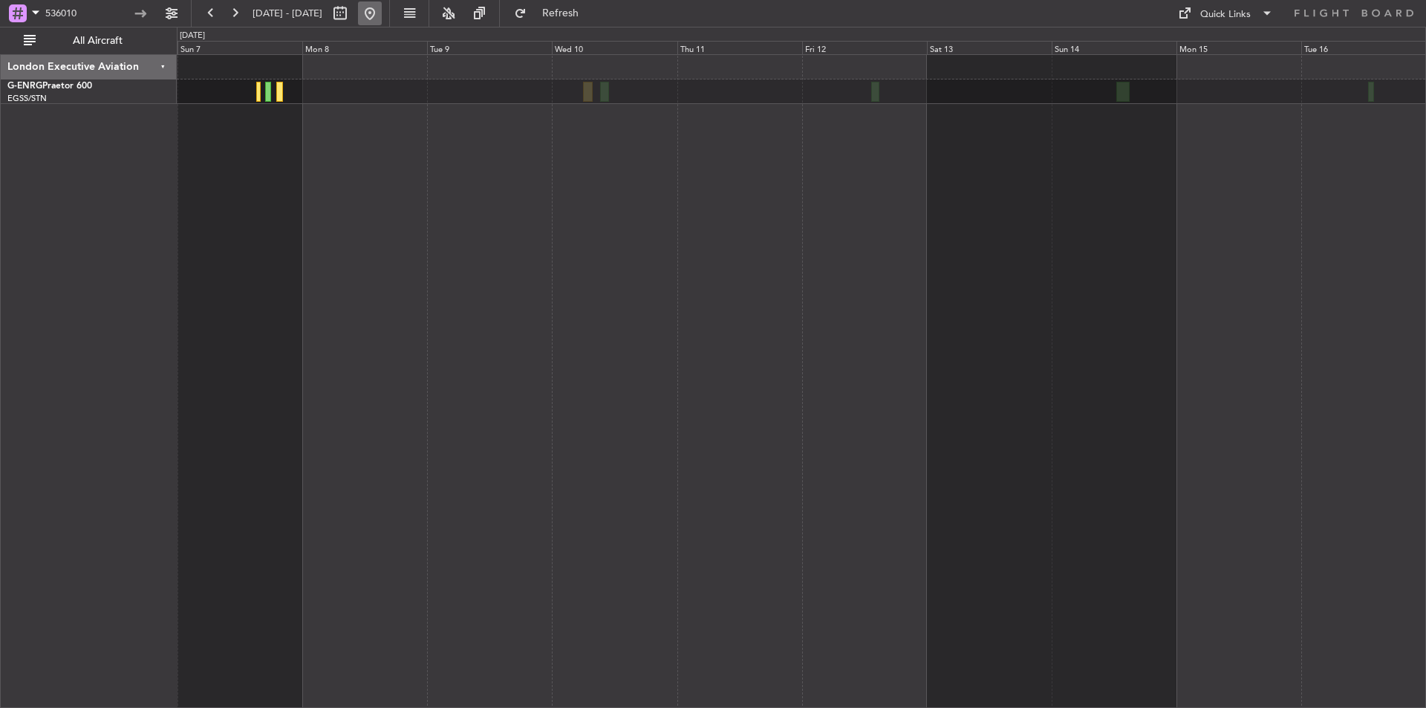
click at [382, 9] on button at bounding box center [370, 13] width 24 height 24
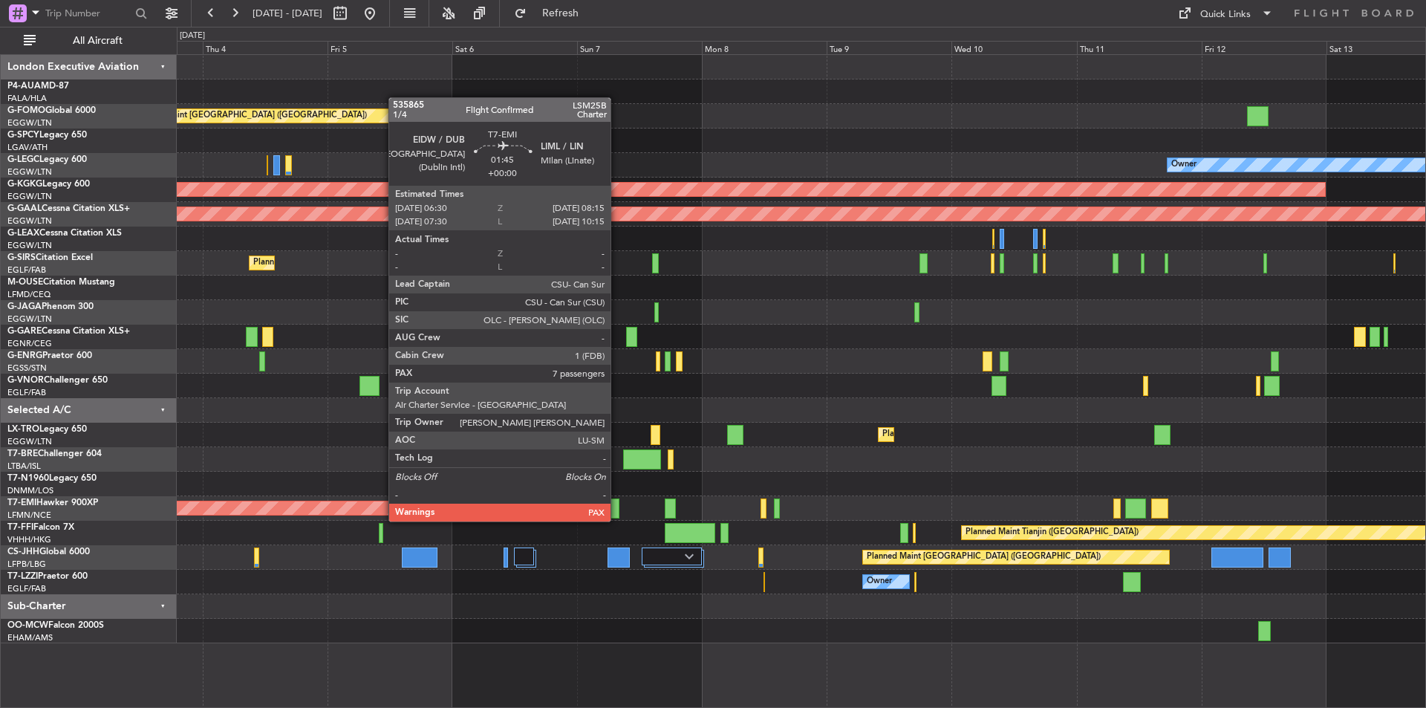
click at [617, 507] on div at bounding box center [616, 509] width 10 height 20
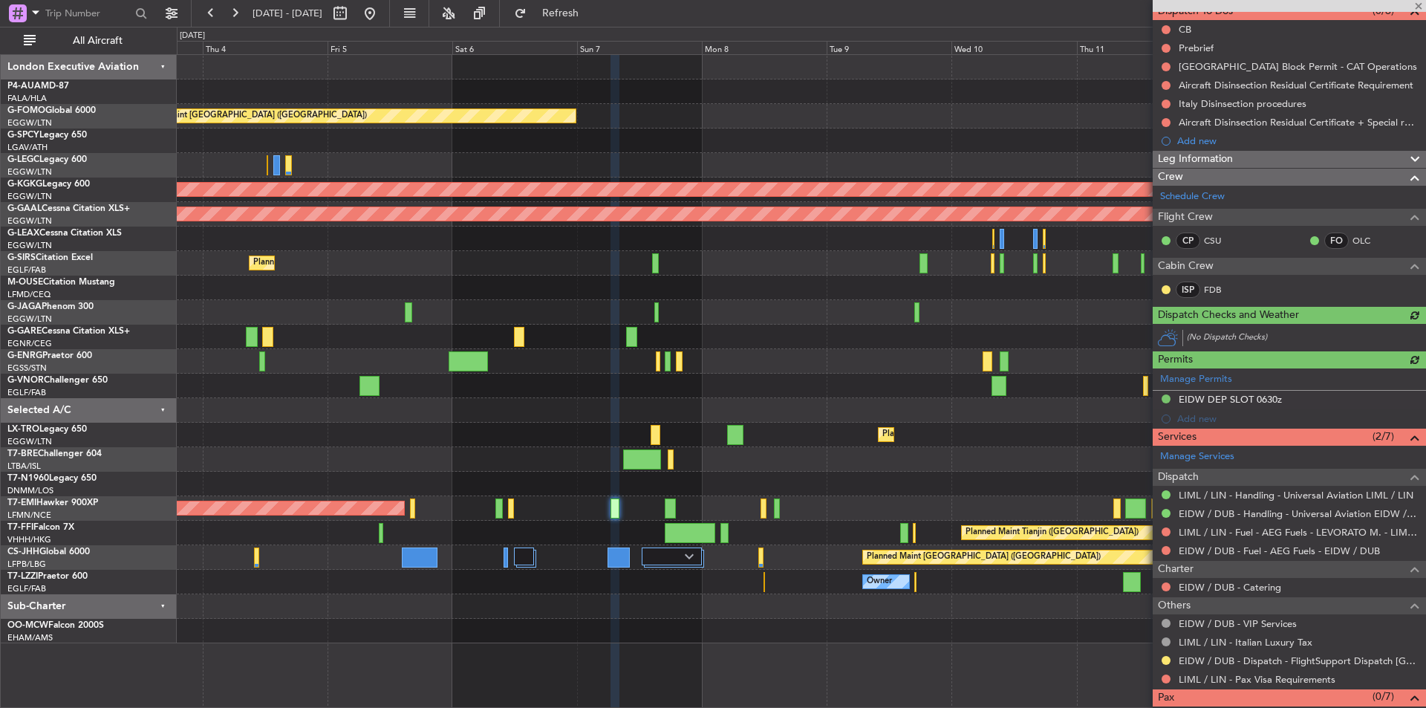
scroll to position [184, 0]
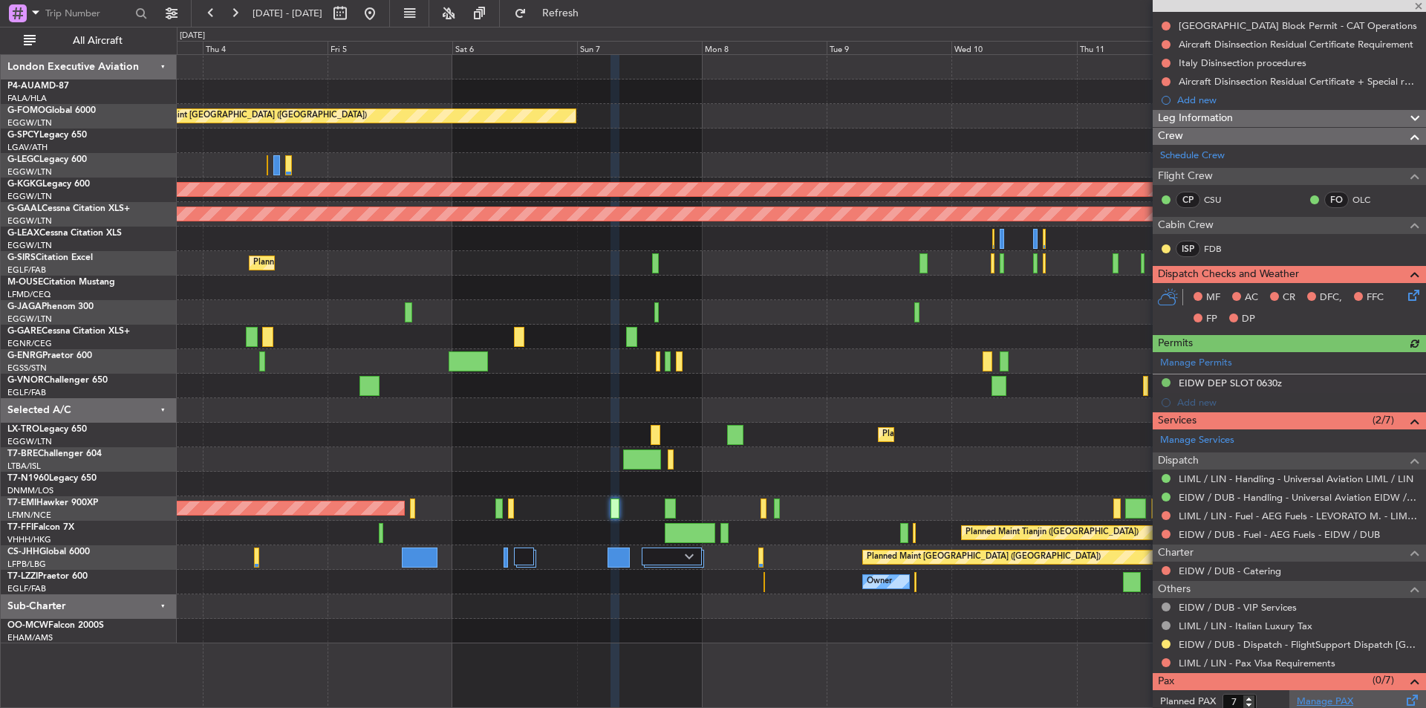
click at [1329, 695] on link "Manage PAX" at bounding box center [1325, 702] width 56 height 15
click at [382, 13] on button at bounding box center [370, 13] width 24 height 24
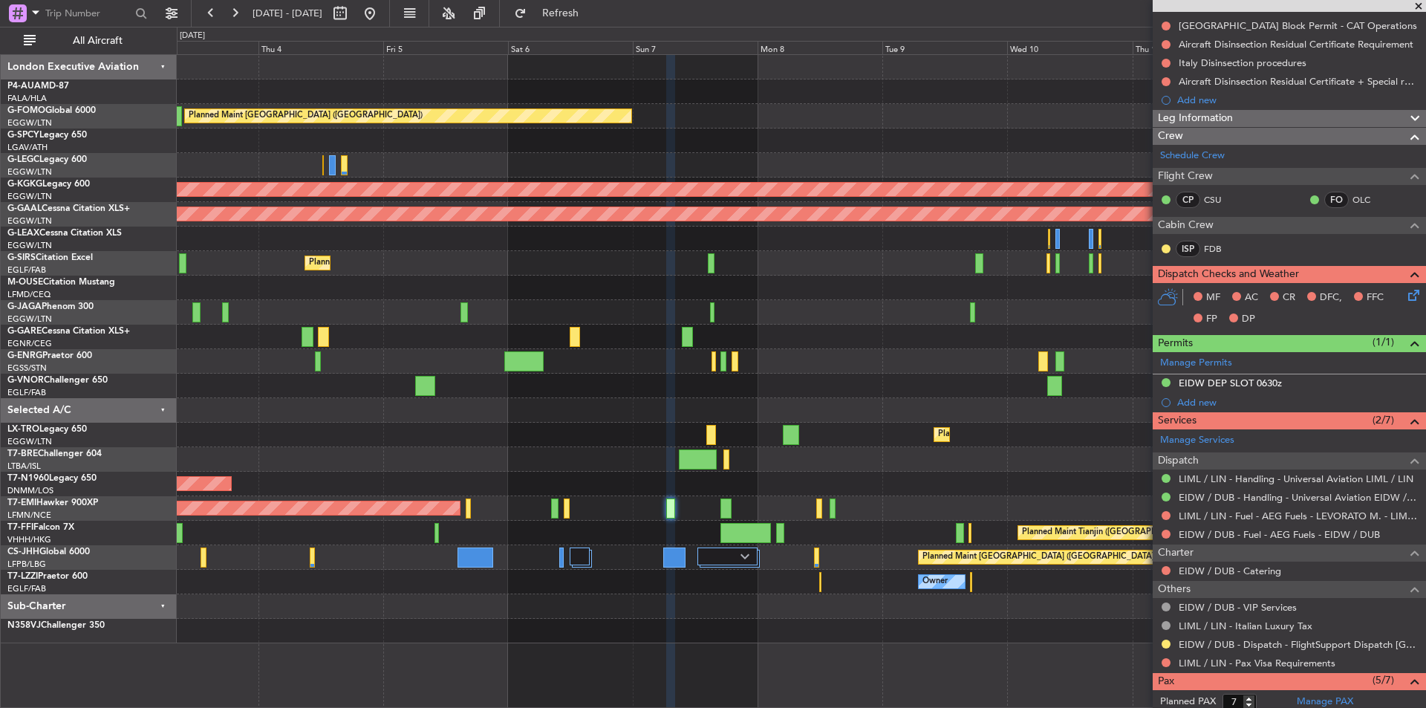
click at [241, 458] on div "Planned Maint London (Luton) Cleaning Athens (Eleftherios Venizelos Intl) Owner…" at bounding box center [801, 349] width 1249 height 588
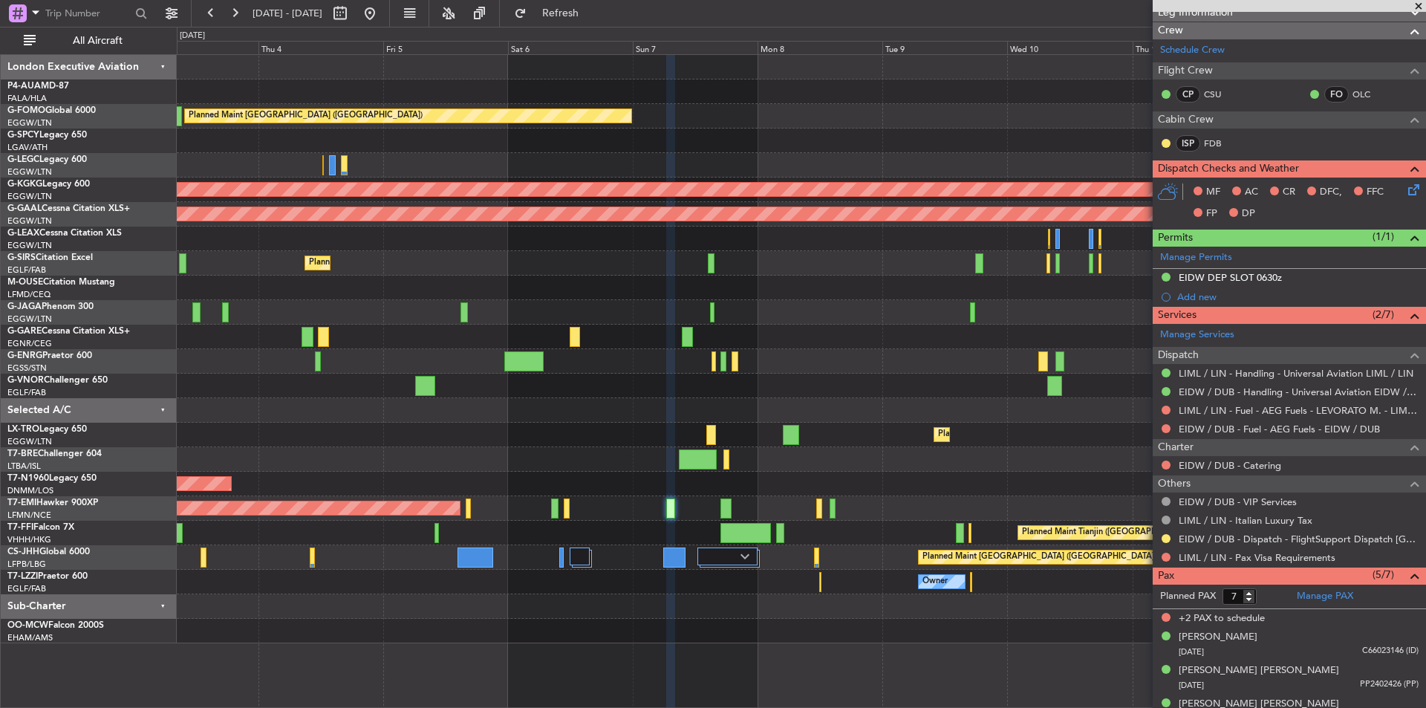
scroll to position [375, 0]
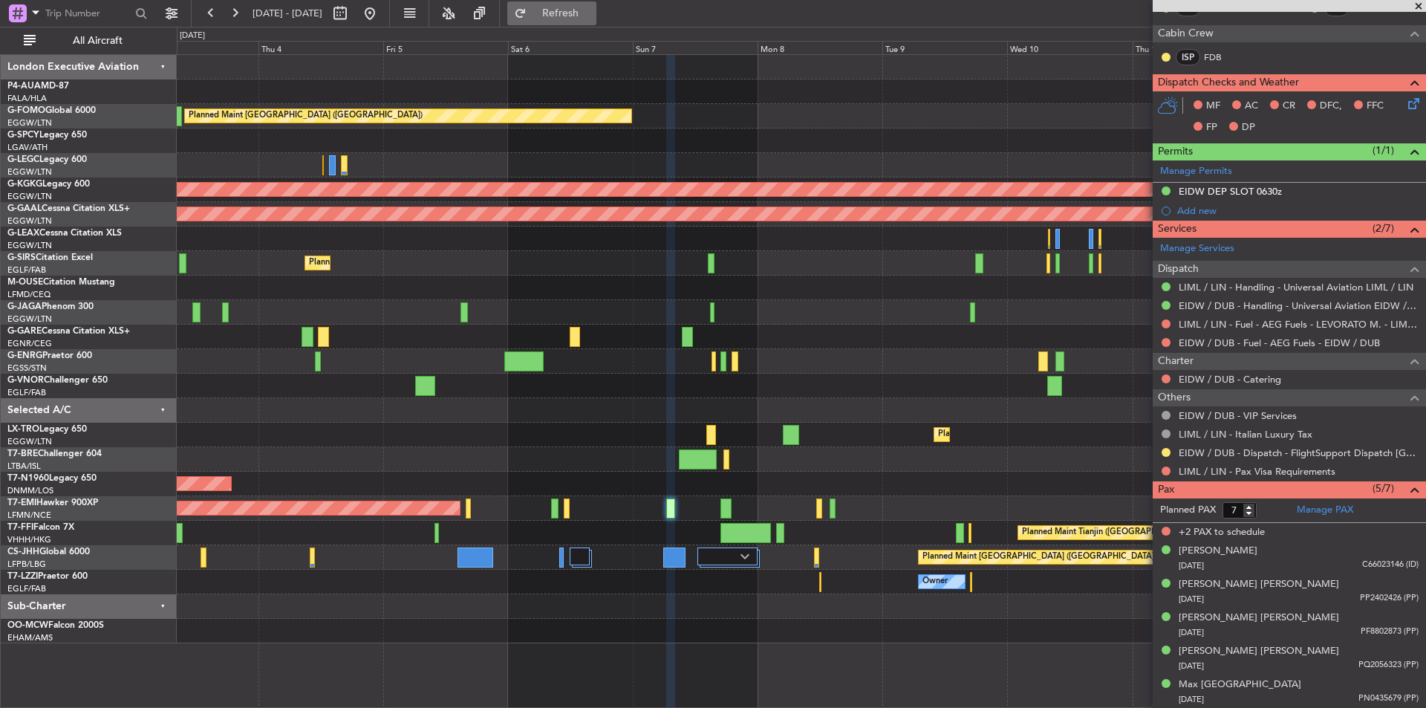
click at [585, 22] on button "Refresh" at bounding box center [551, 13] width 89 height 24
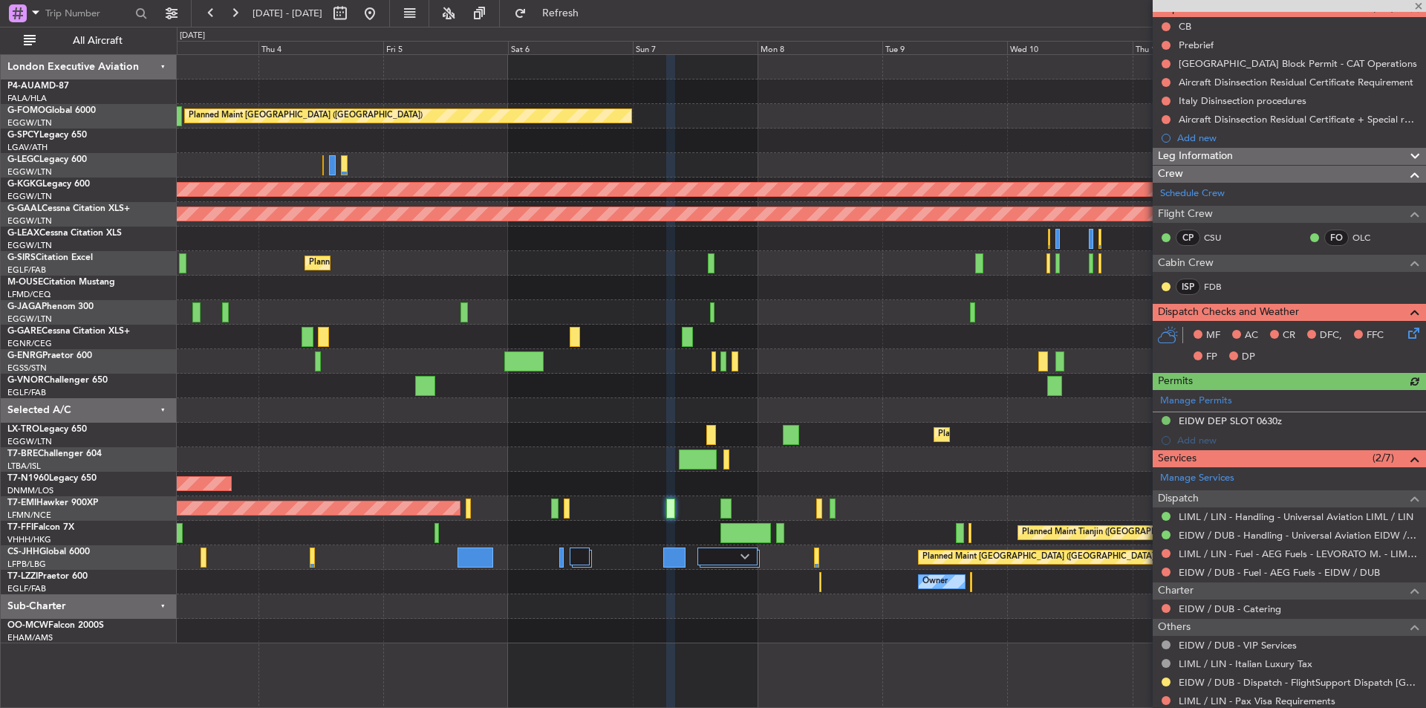
scroll to position [0, 0]
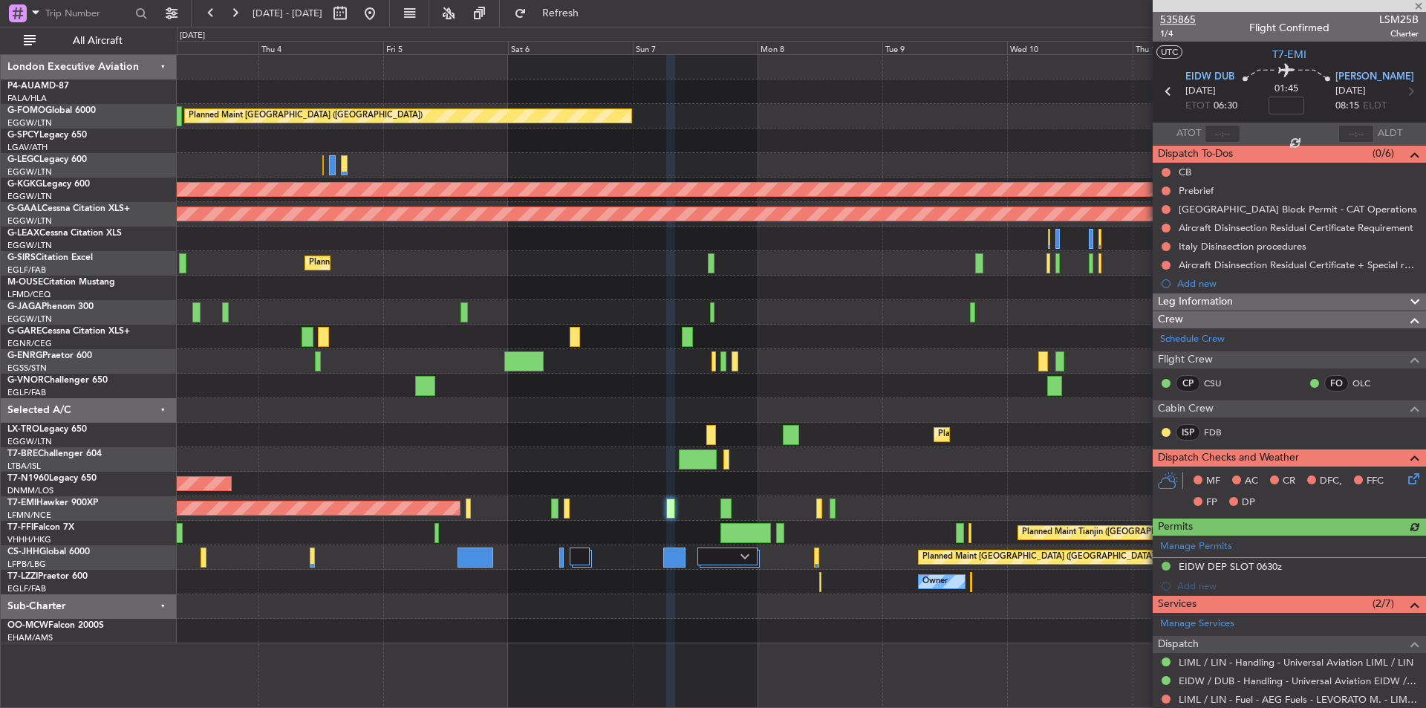
click at [1176, 18] on span "535865" at bounding box center [1178, 20] width 36 height 16
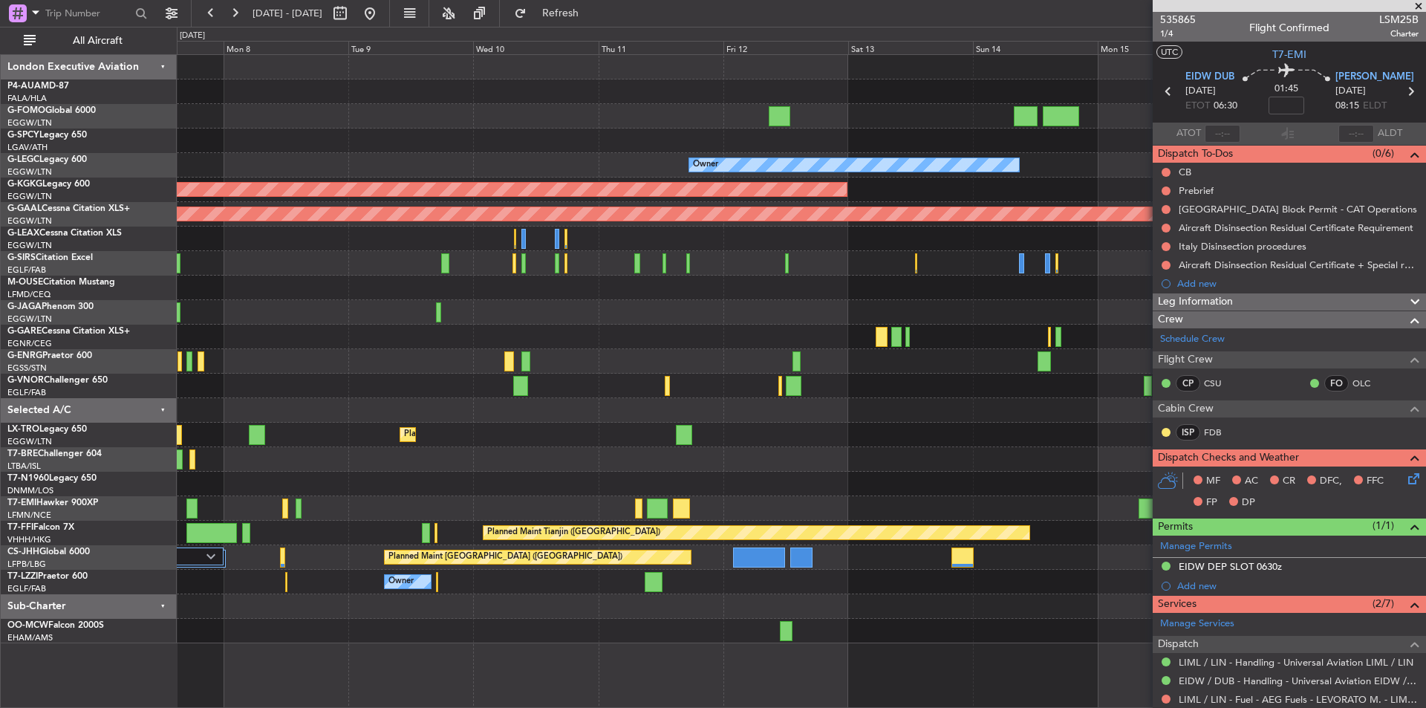
click at [335, 368] on div "Planned Maint London (Luton) Owner AOG Maint Istanbul (Ataturk) Planned Maint D…" at bounding box center [801, 349] width 1249 height 588
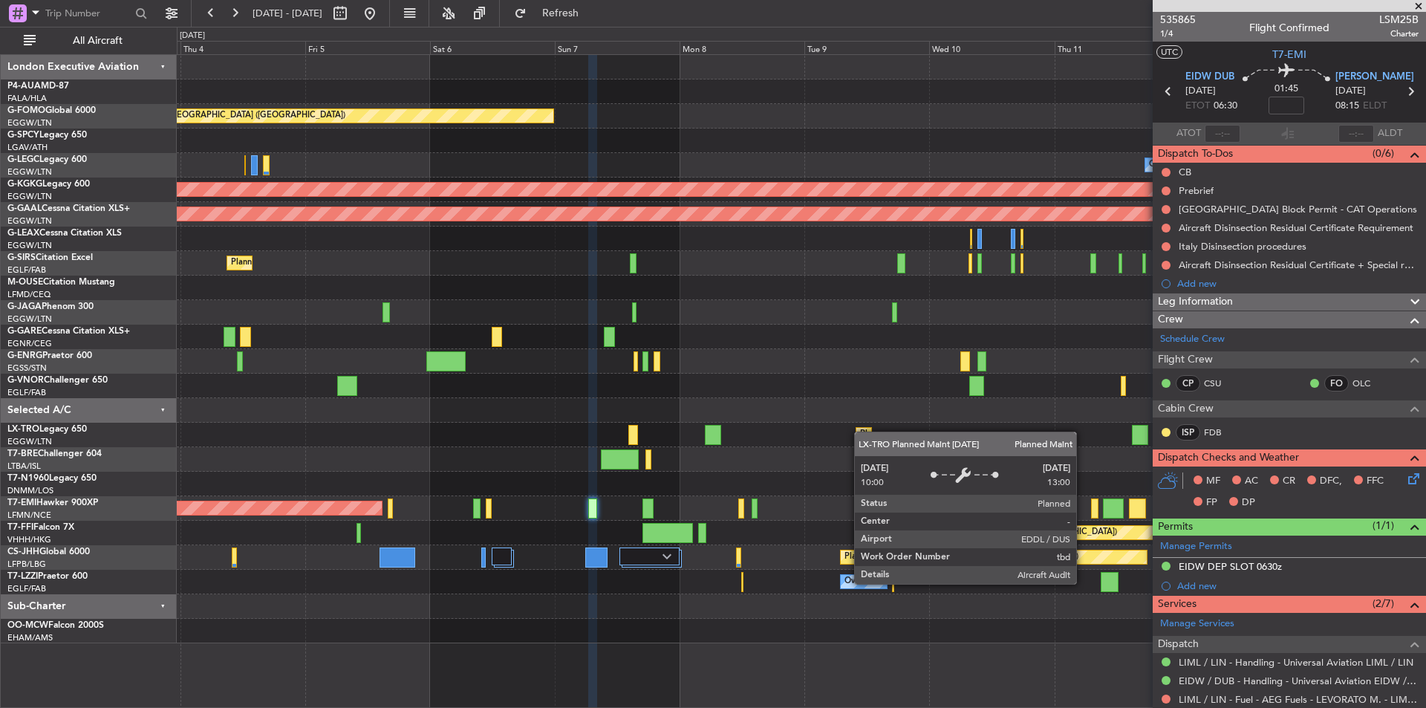
click at [863, 432] on div "Planned Maint London (Luton) Cleaning Athens (Eleftherios Venizelos Intl) Owner…" at bounding box center [801, 349] width 1249 height 588
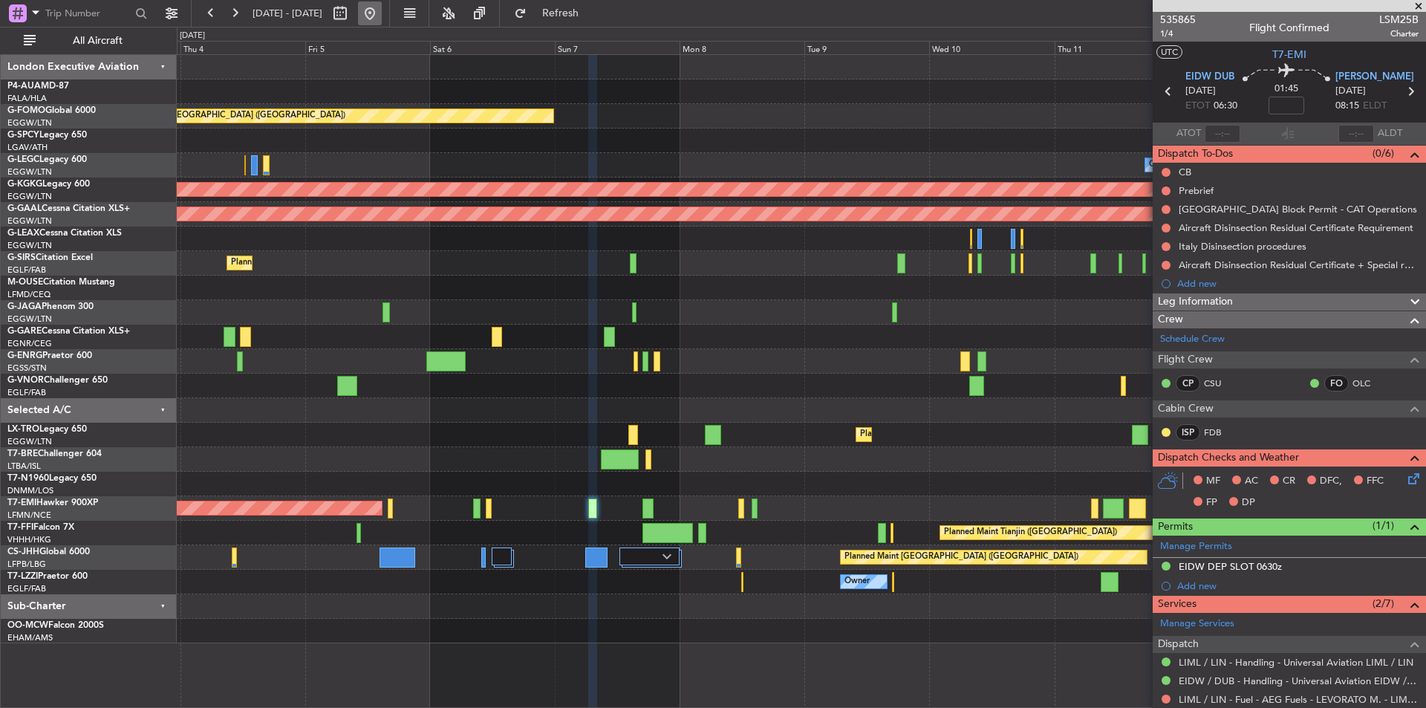
click at [382, 10] on button at bounding box center [370, 13] width 24 height 24
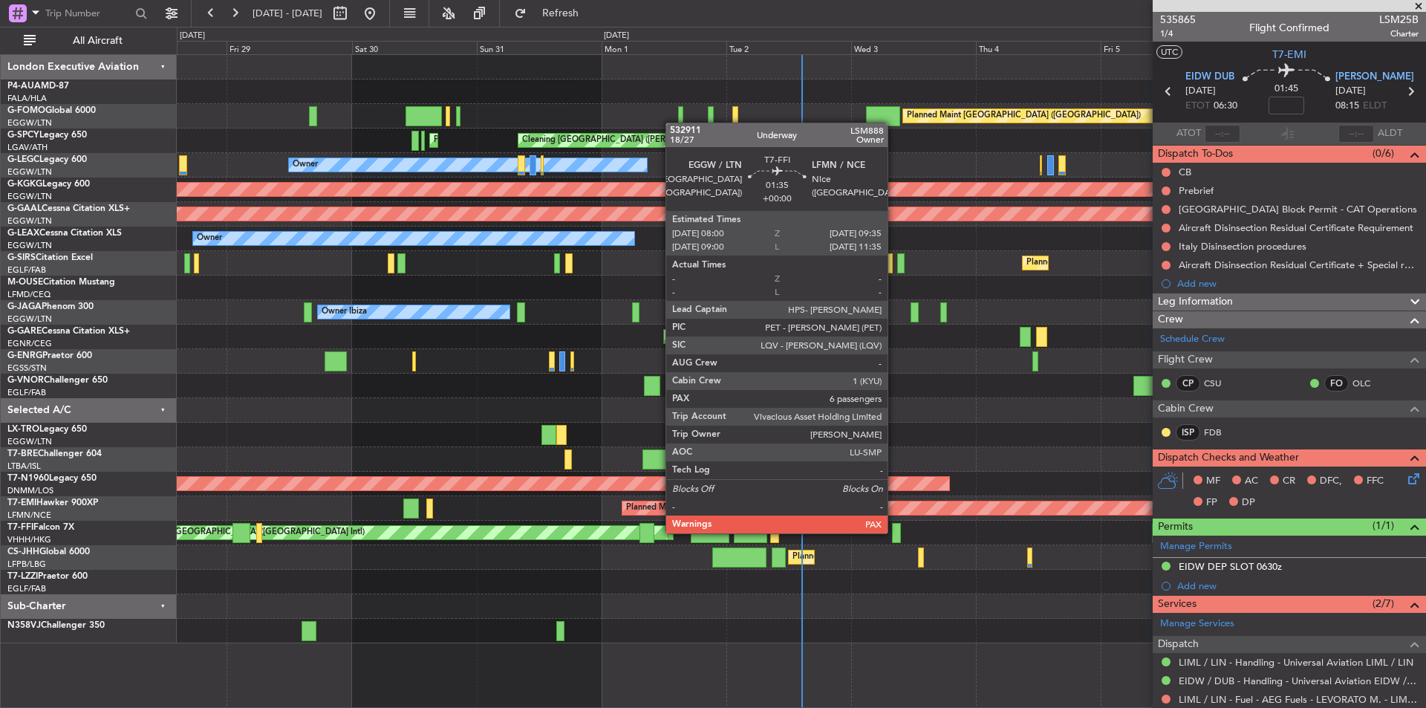
click at [894, 532] on div at bounding box center [896, 533] width 9 height 20
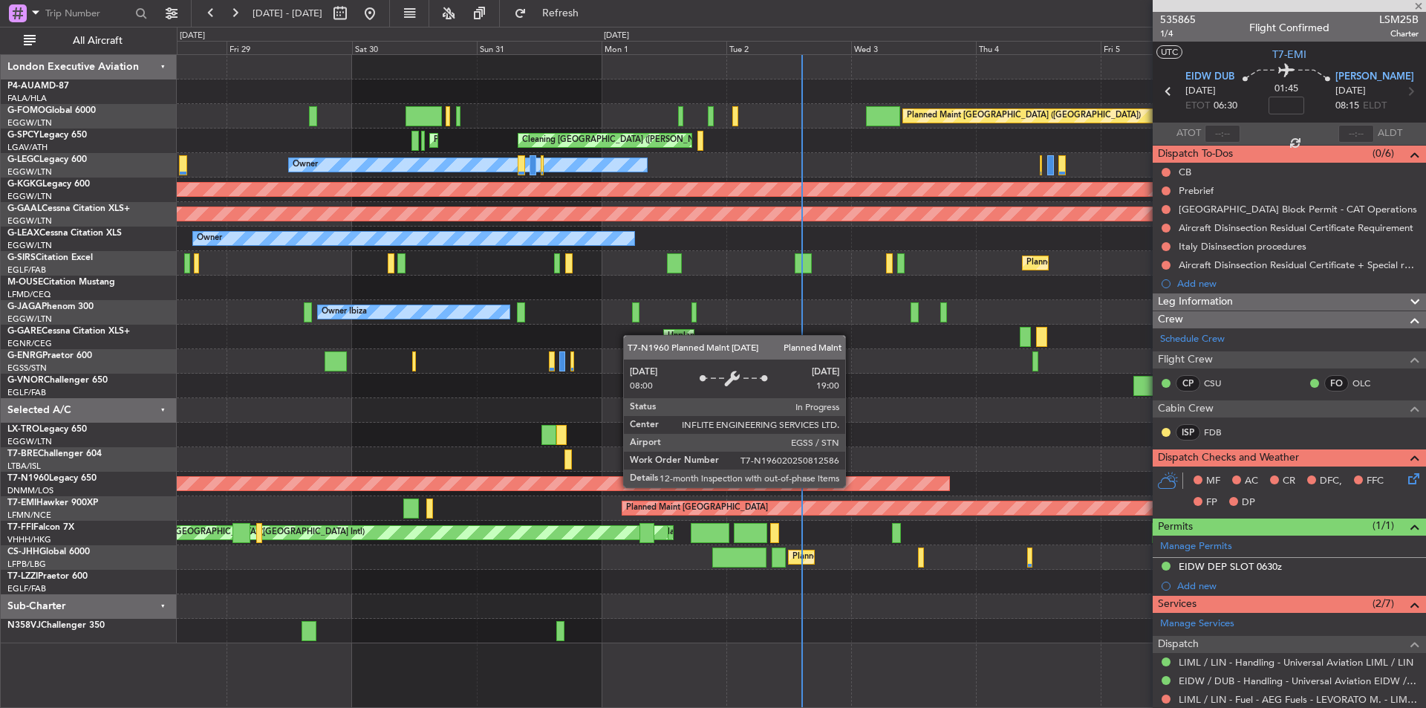
type input "6"
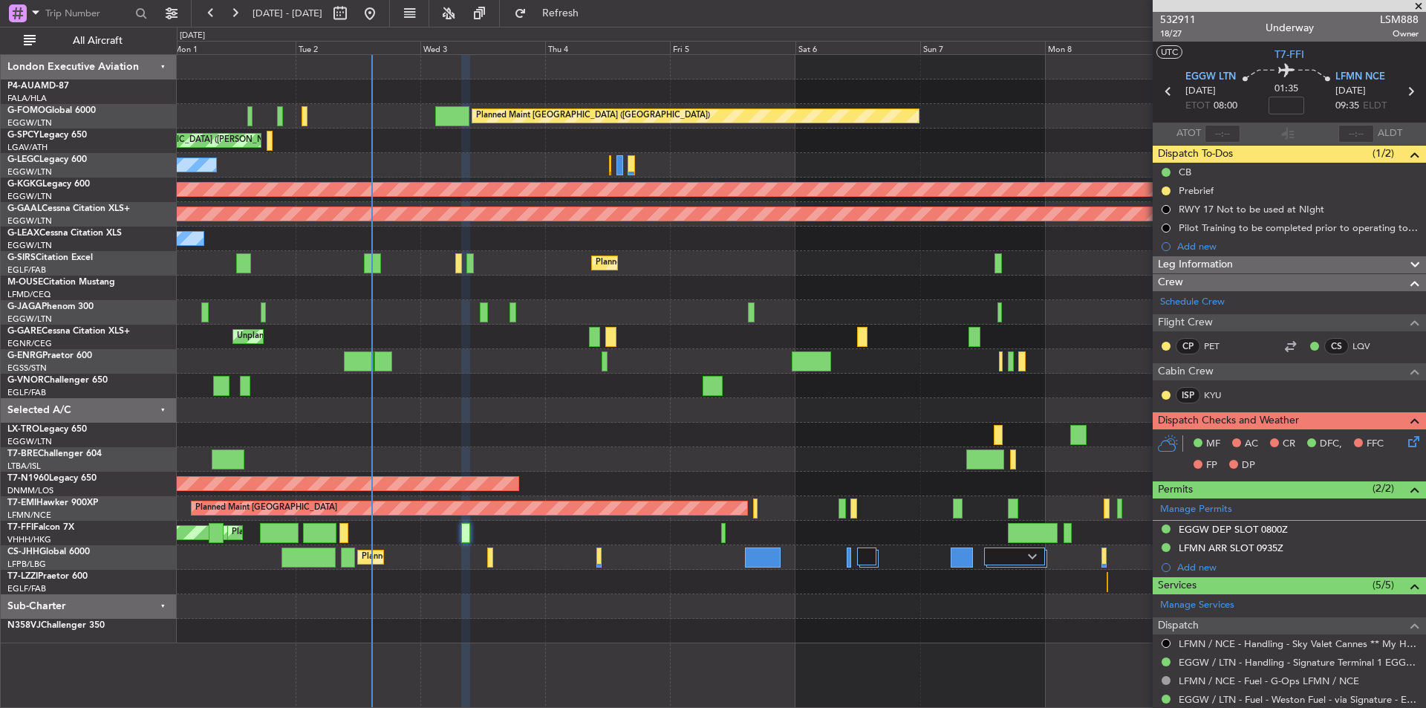
click at [573, 607] on div "Planned Maint London (Luton) Cleaning Athens (Eleftherios Venizelos Intl) Plann…" at bounding box center [801, 349] width 1249 height 588
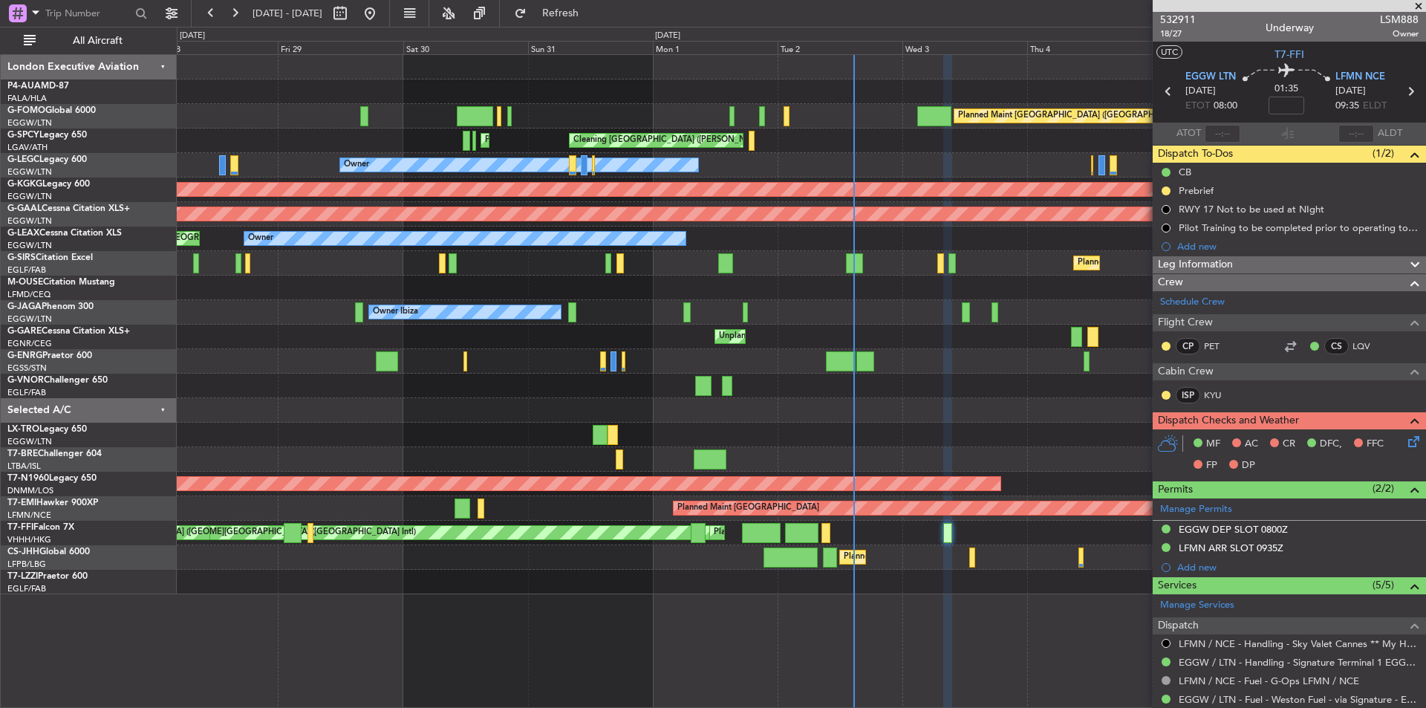
click at [1010, 580] on div "Owner Unplanned Maint London (Farnborough)" at bounding box center [801, 582] width 1249 height 25
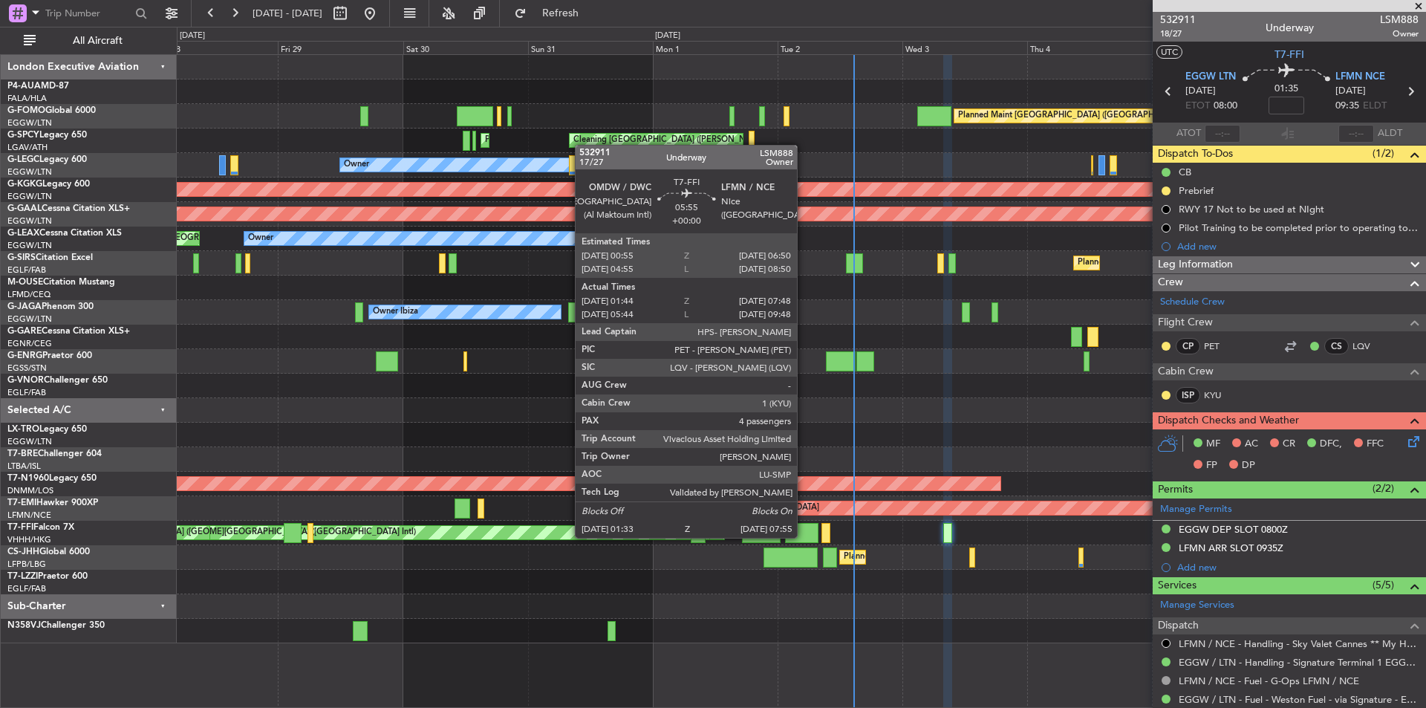
click at [804, 536] on div at bounding box center [801, 533] width 33 height 20
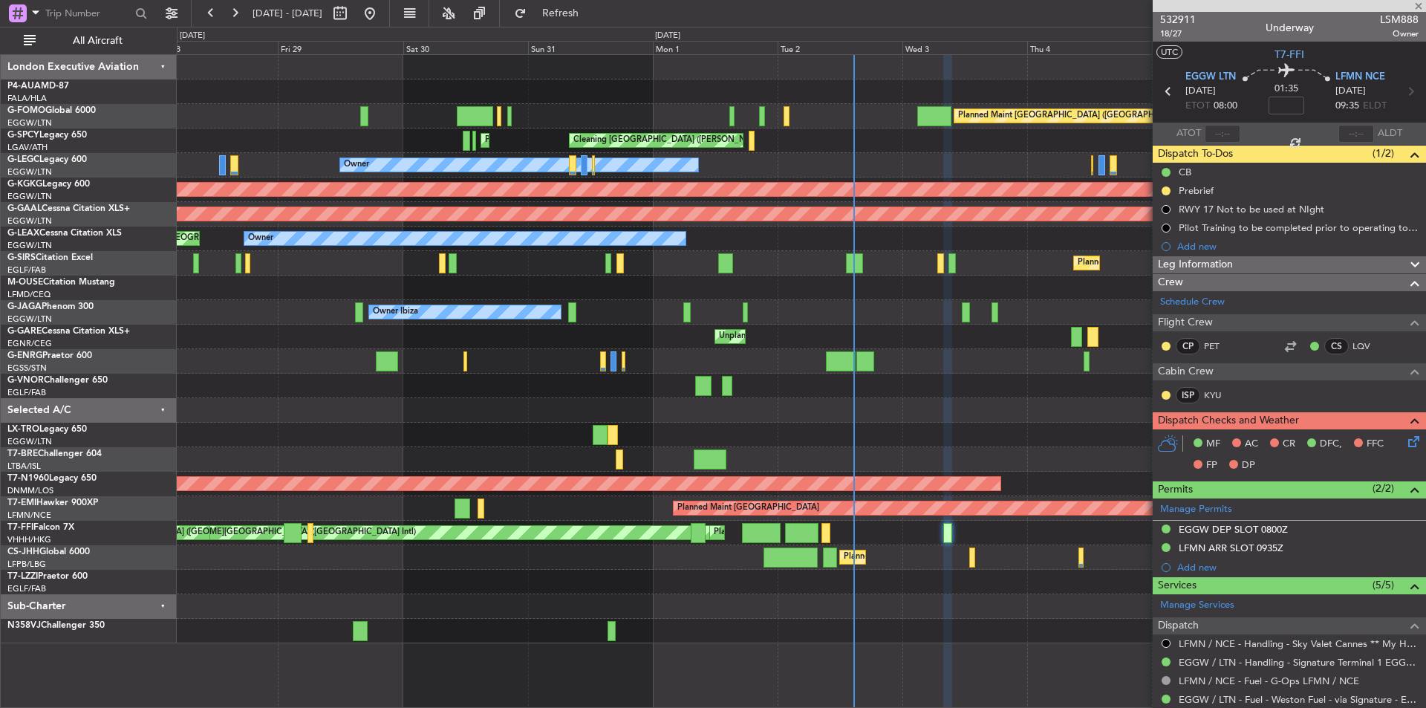
type input "01:44"
type input "07:48"
type input "4"
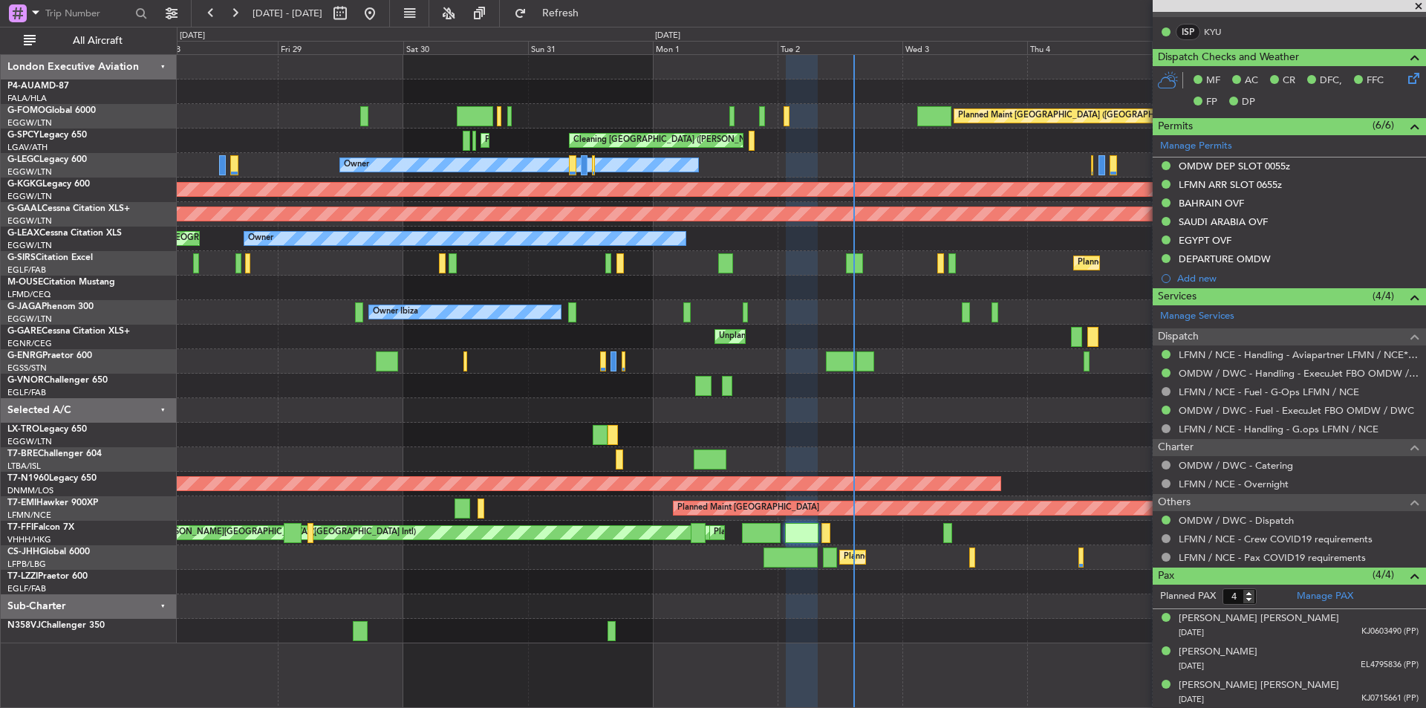
scroll to position [435, 0]
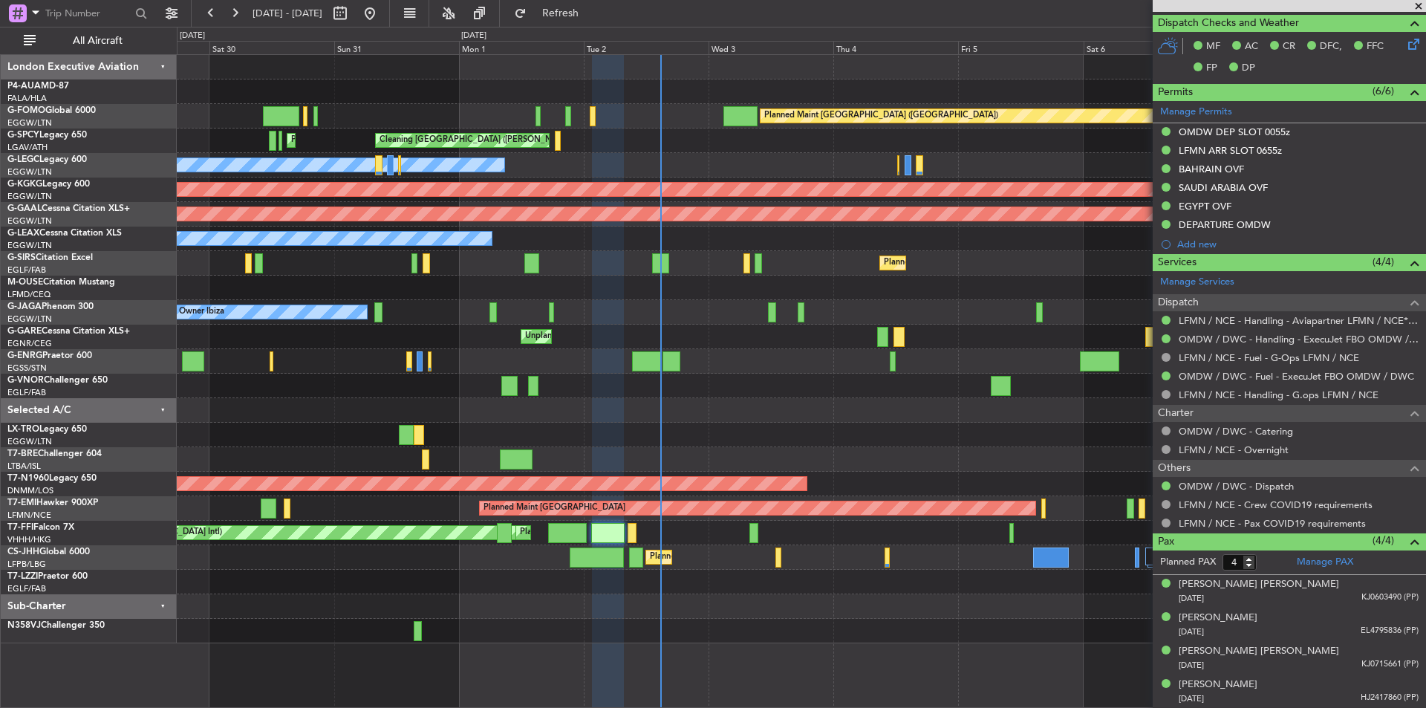
click at [722, 406] on div at bounding box center [801, 410] width 1249 height 25
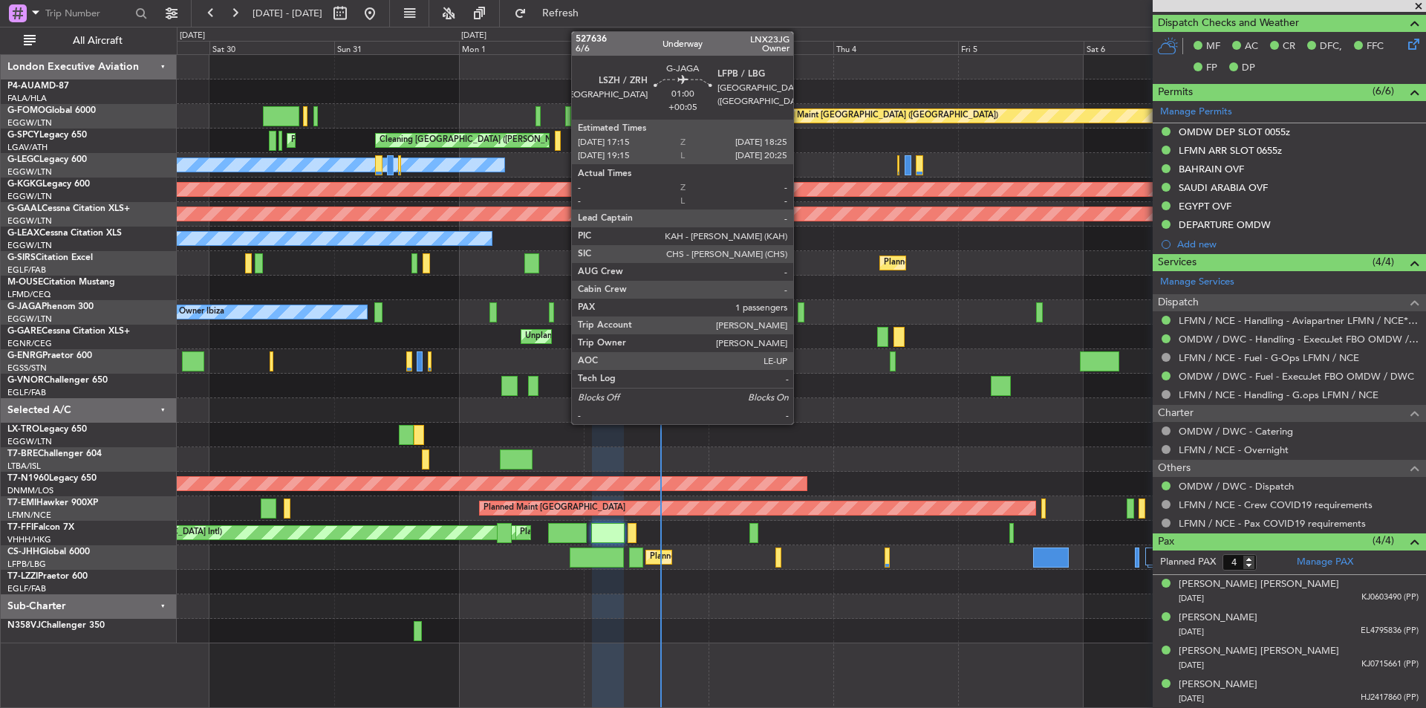
click at [800, 312] on div at bounding box center [801, 312] width 7 height 20
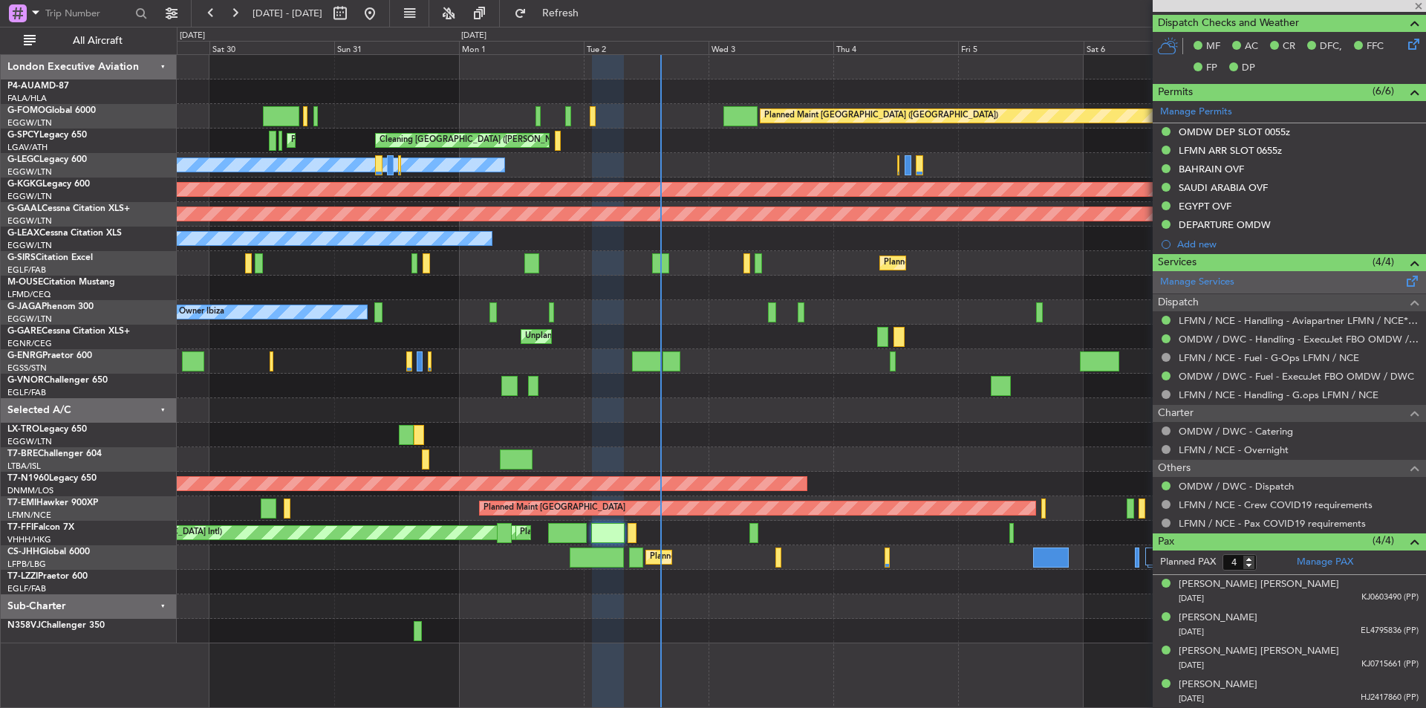
type input "+00:05"
type input "1"
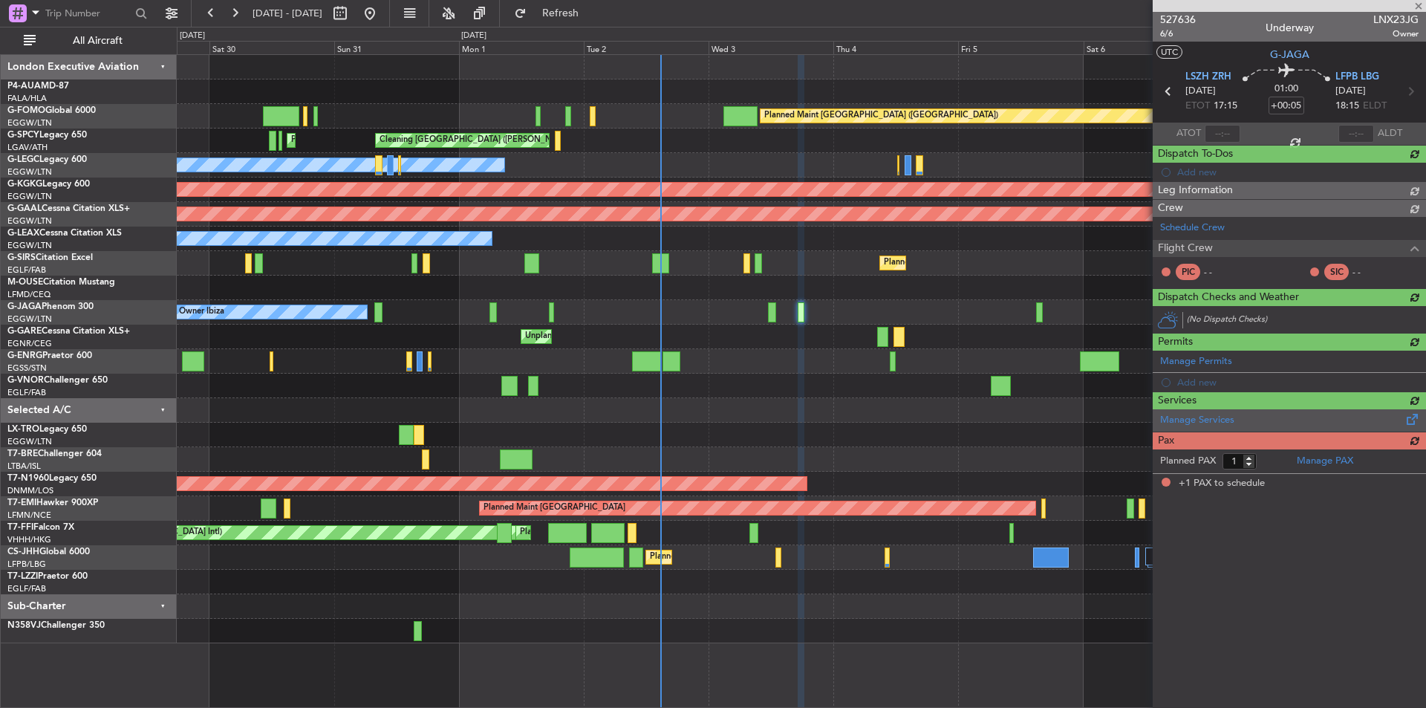
scroll to position [0, 0]
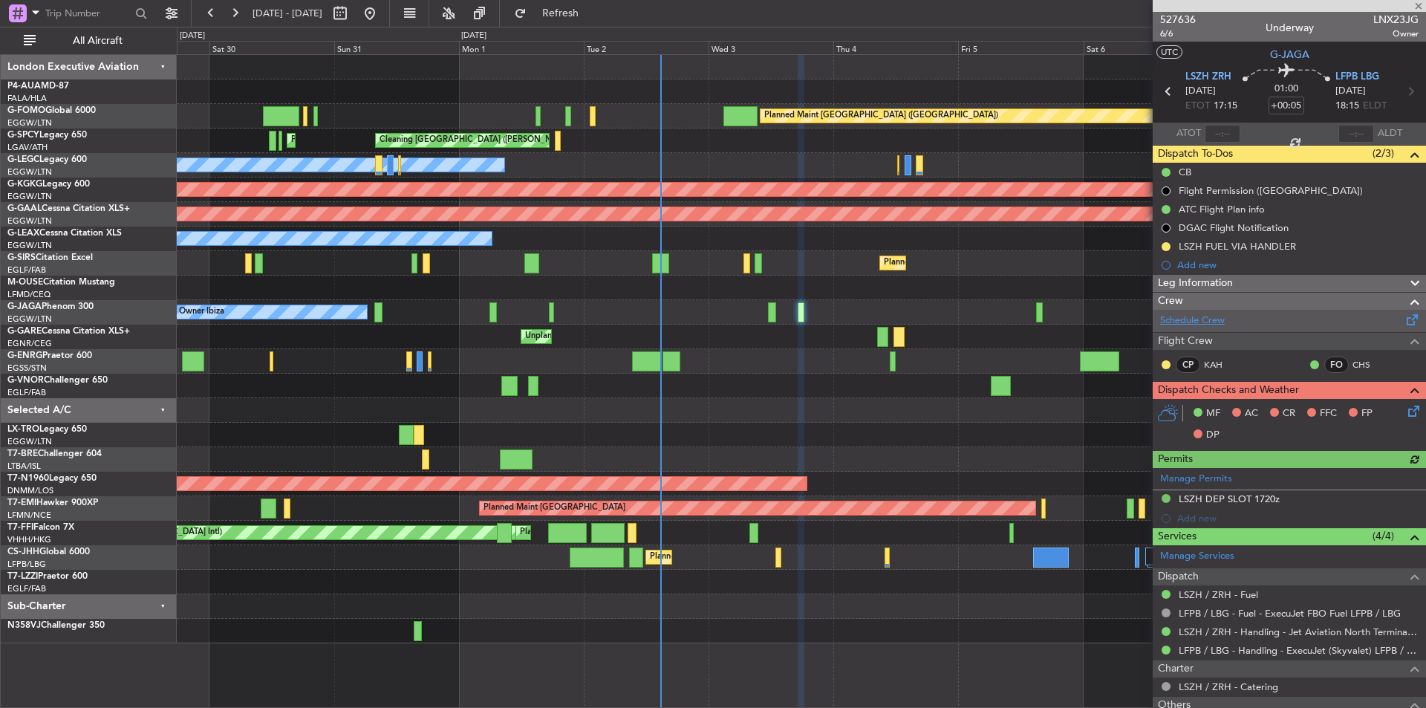
click at [1216, 321] on link "Schedule Crew" at bounding box center [1192, 321] width 65 height 15
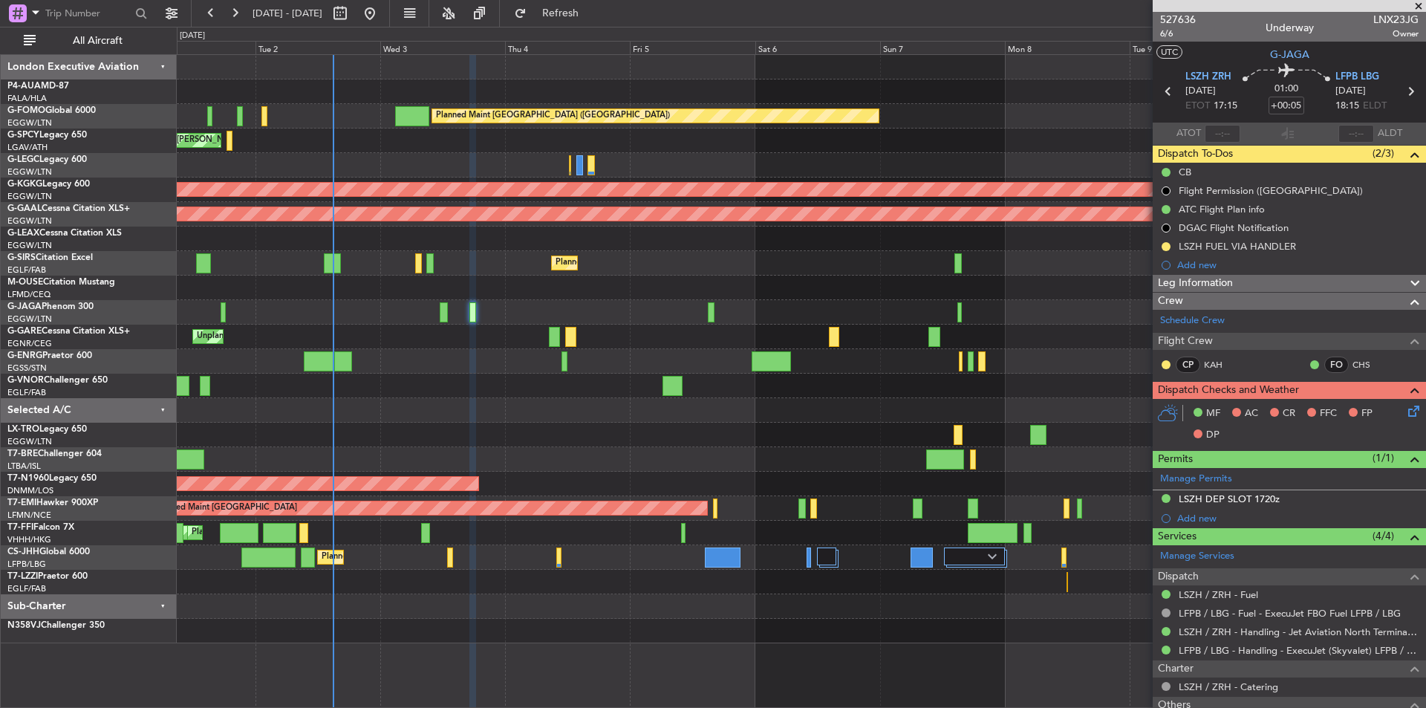
click at [511, 452] on div at bounding box center [801, 459] width 1249 height 25
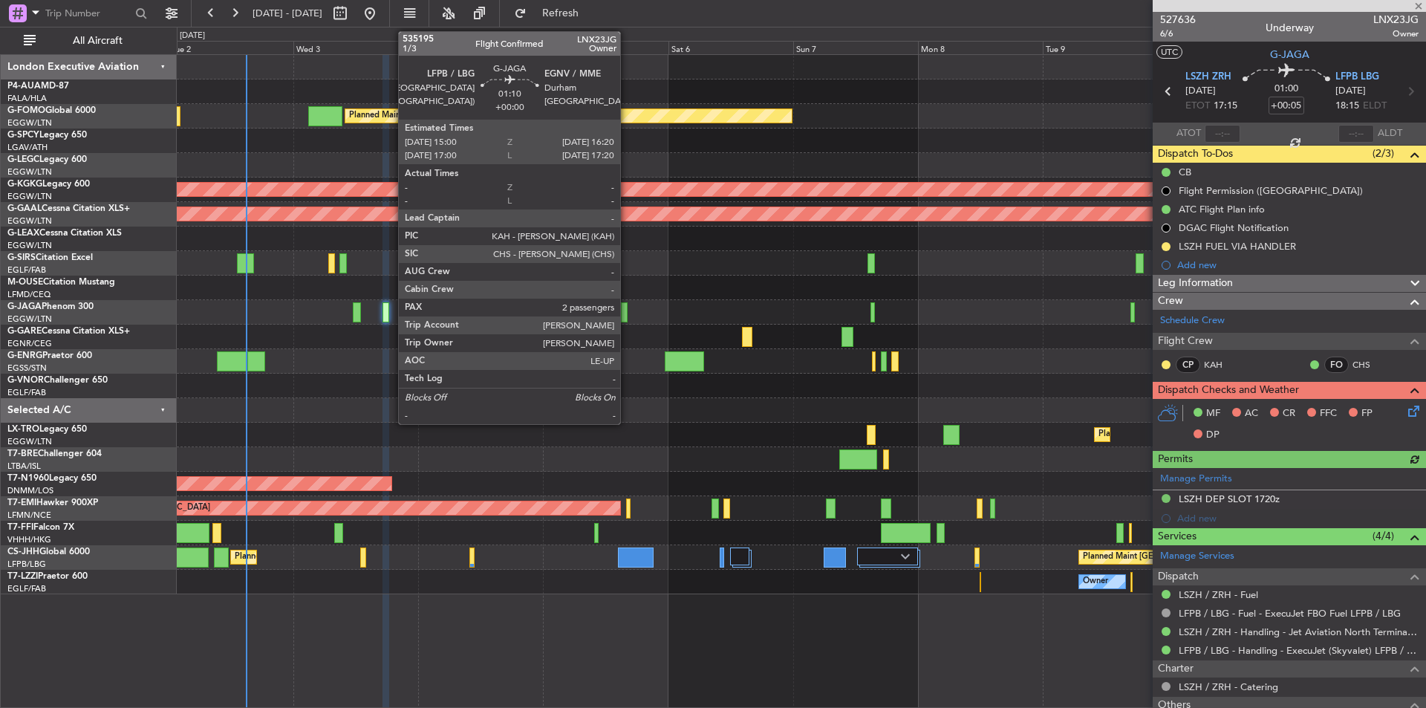
click at [627, 309] on div at bounding box center [624, 312] width 7 height 20
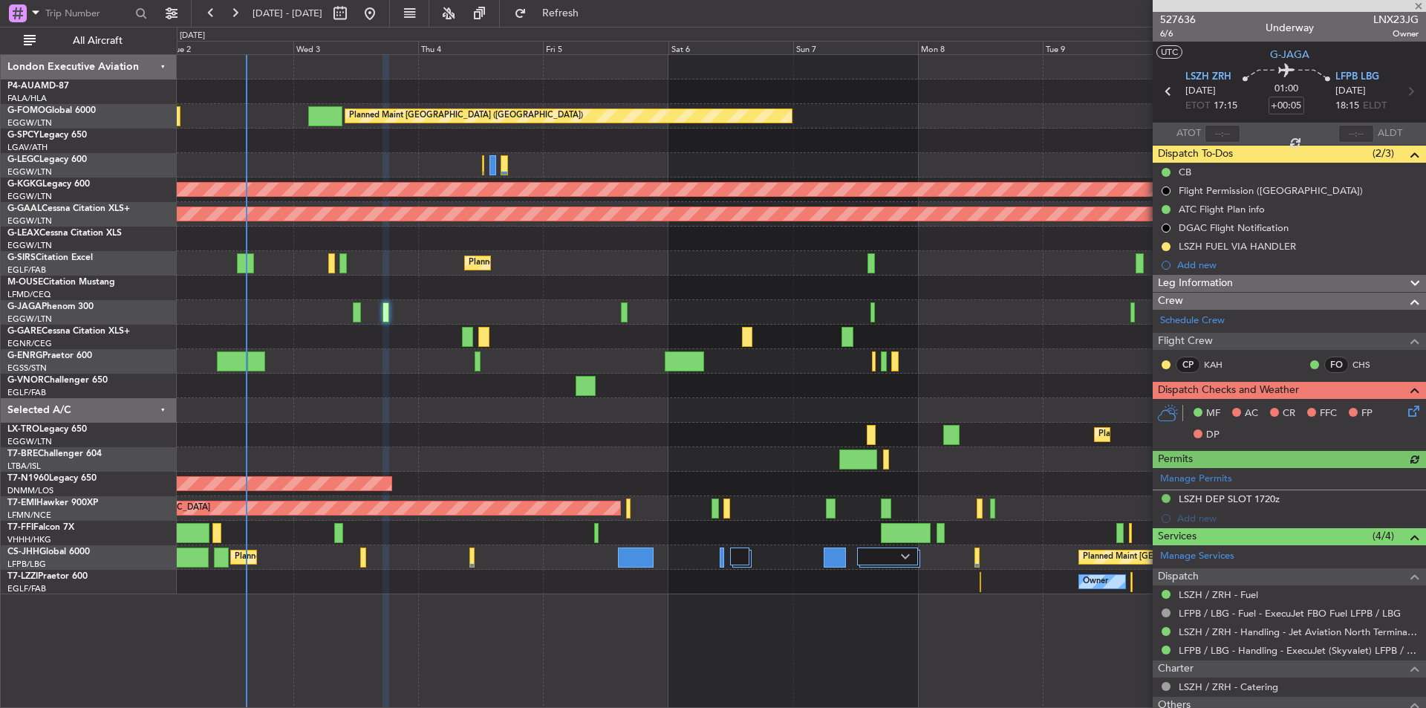
type input "2"
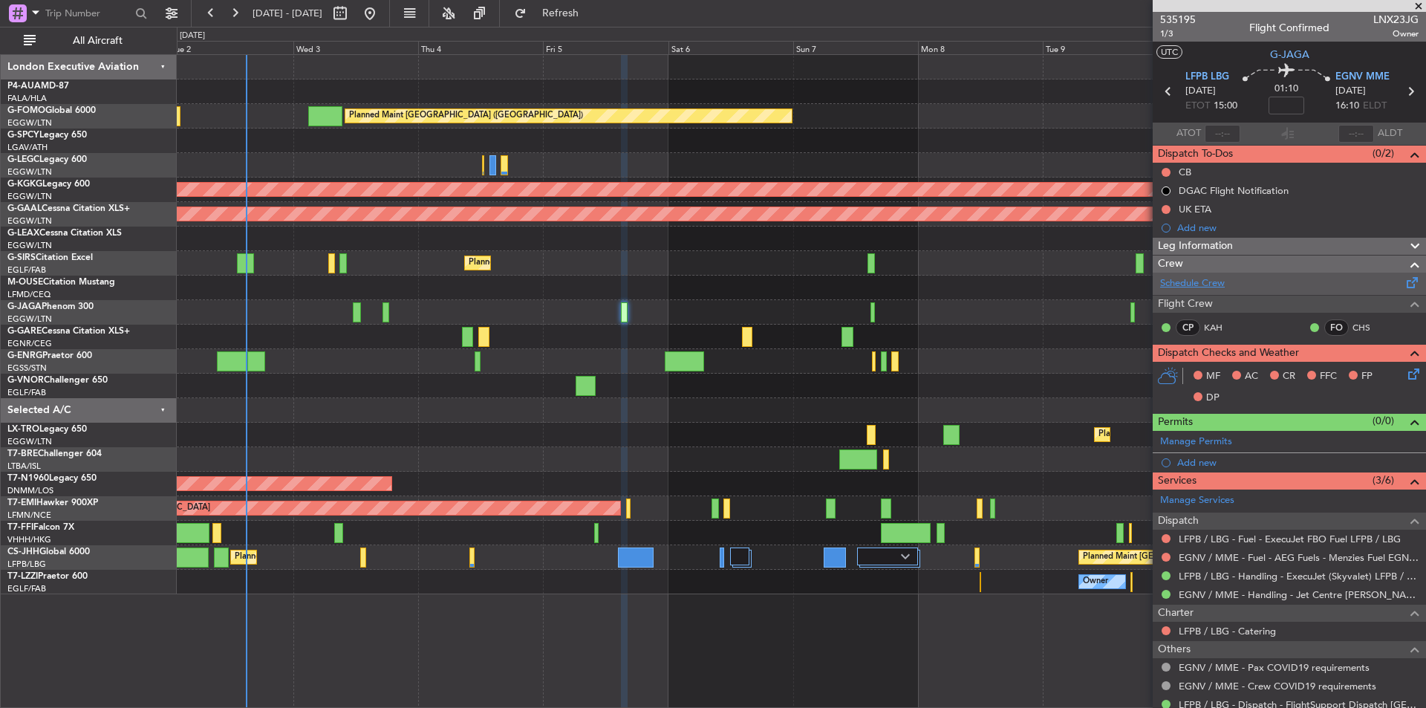
click at [1198, 282] on link "Schedule Crew" at bounding box center [1192, 283] width 65 height 15
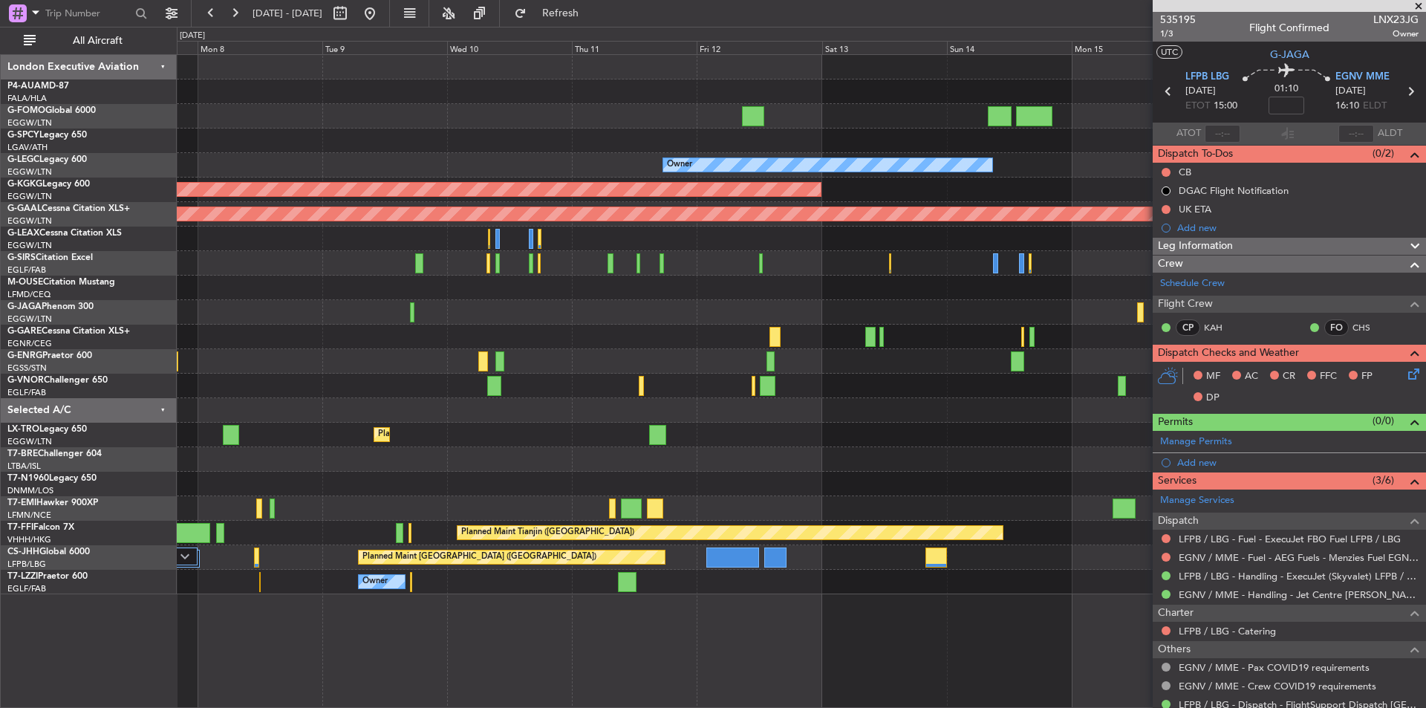
click at [171, 533] on div "Planned Maint London (Luton) Owner AOG Maint Istanbul (Ataturk) Planned Maint D…" at bounding box center [713, 367] width 1426 height 681
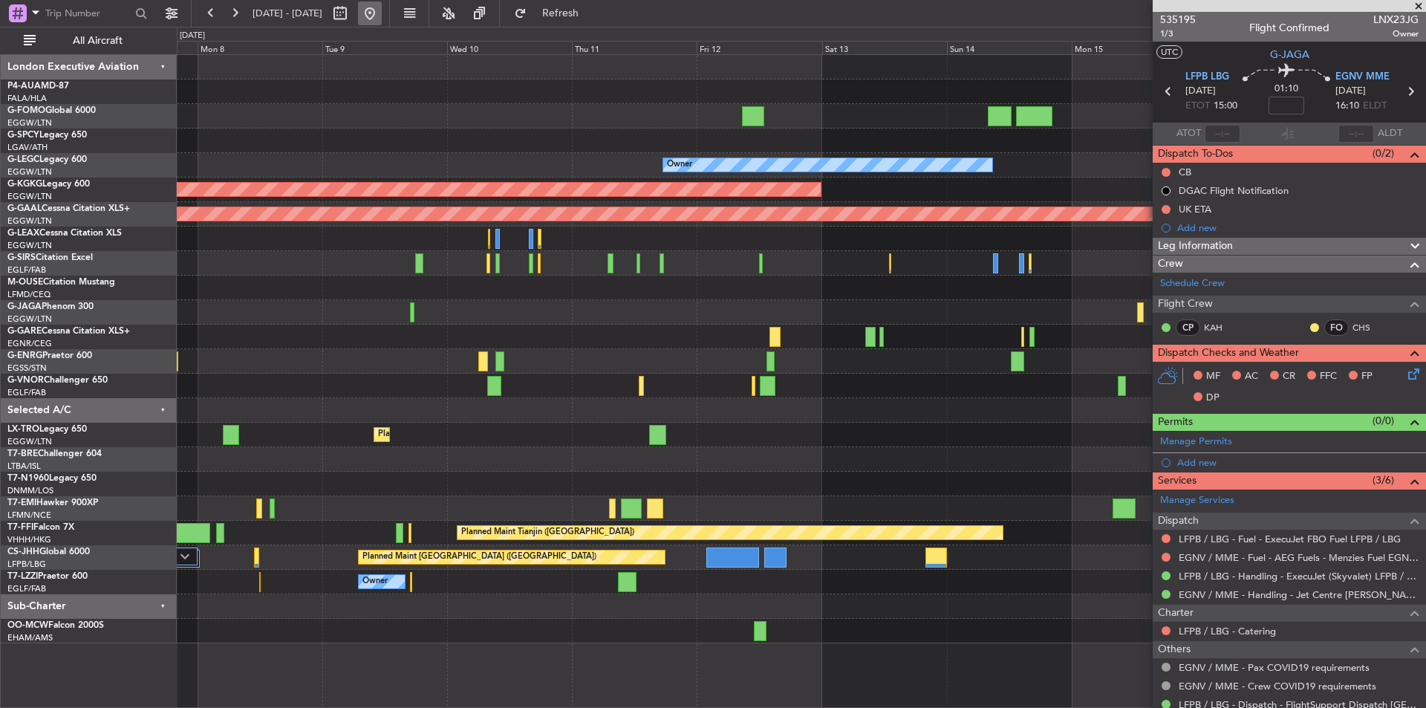
click at [382, 14] on button at bounding box center [370, 13] width 24 height 24
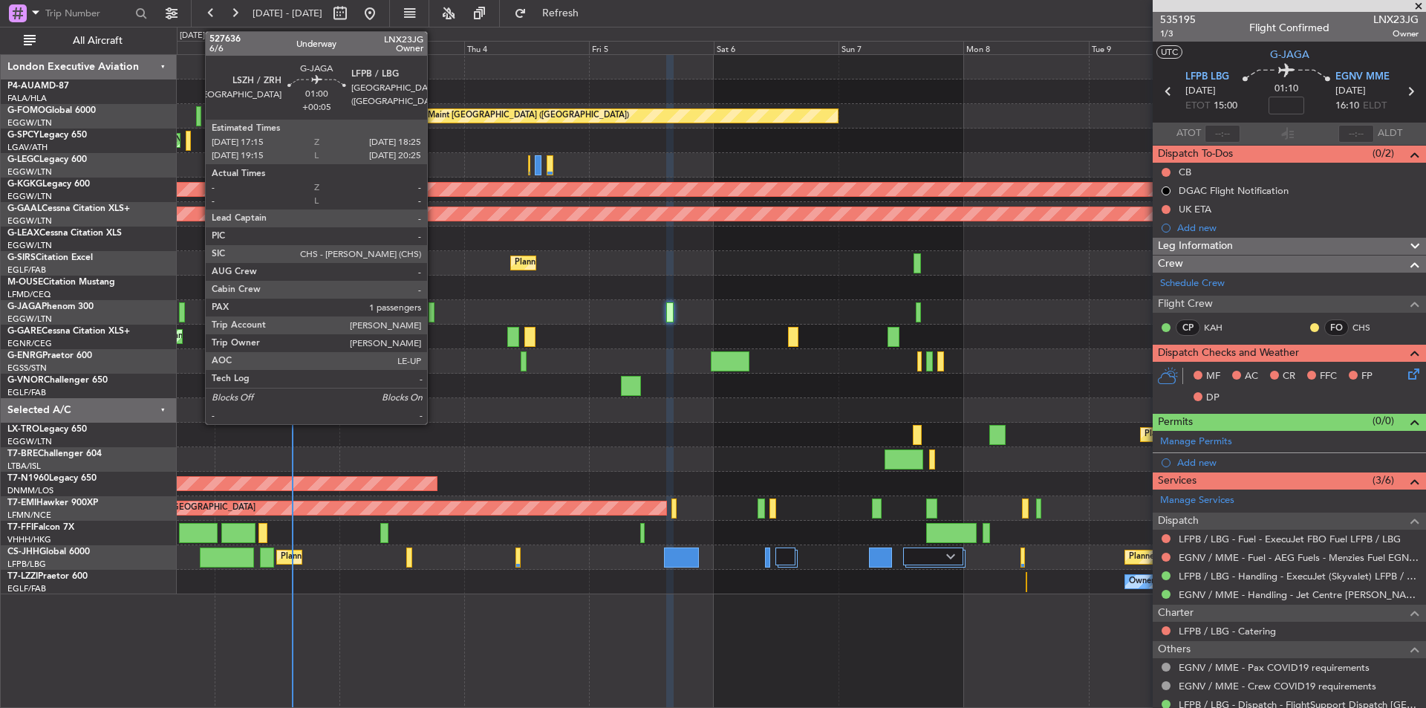
click at [434, 308] on div at bounding box center [432, 312] width 7 height 20
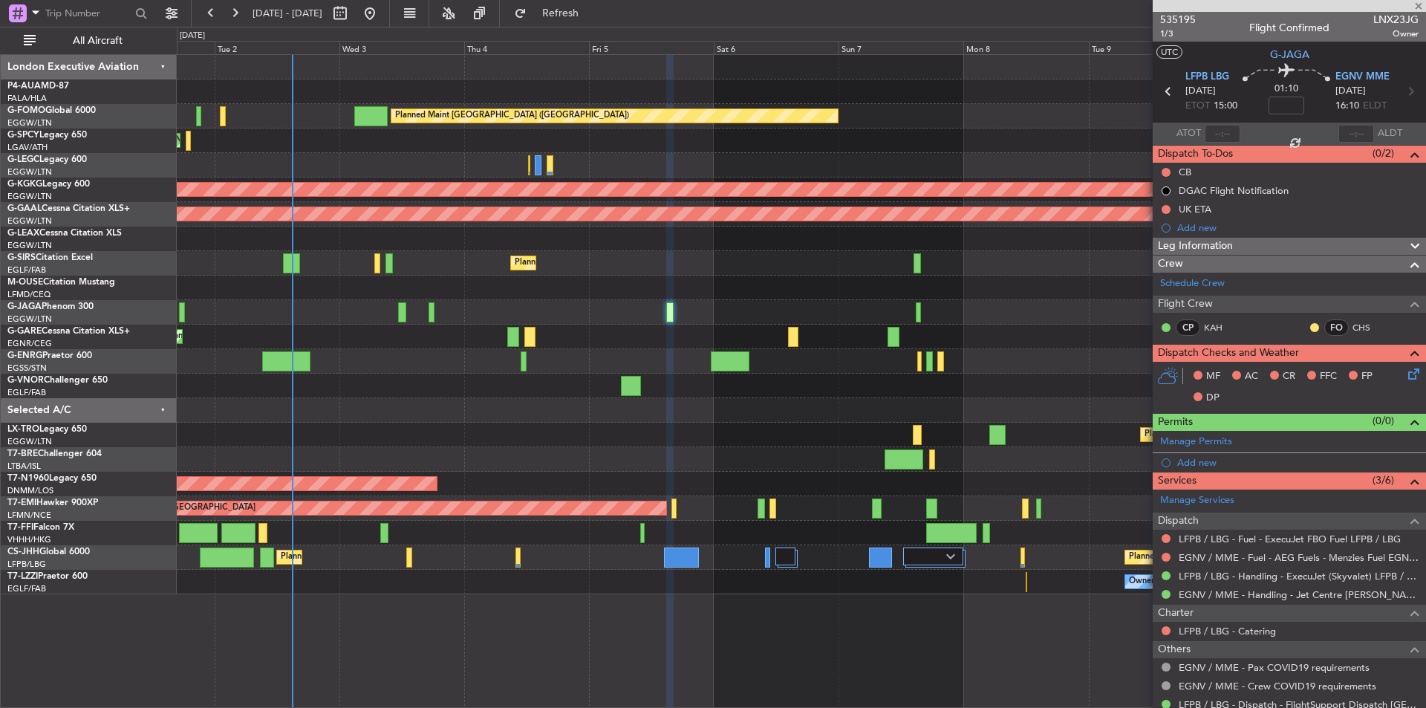
type input "+00:05"
type input "1"
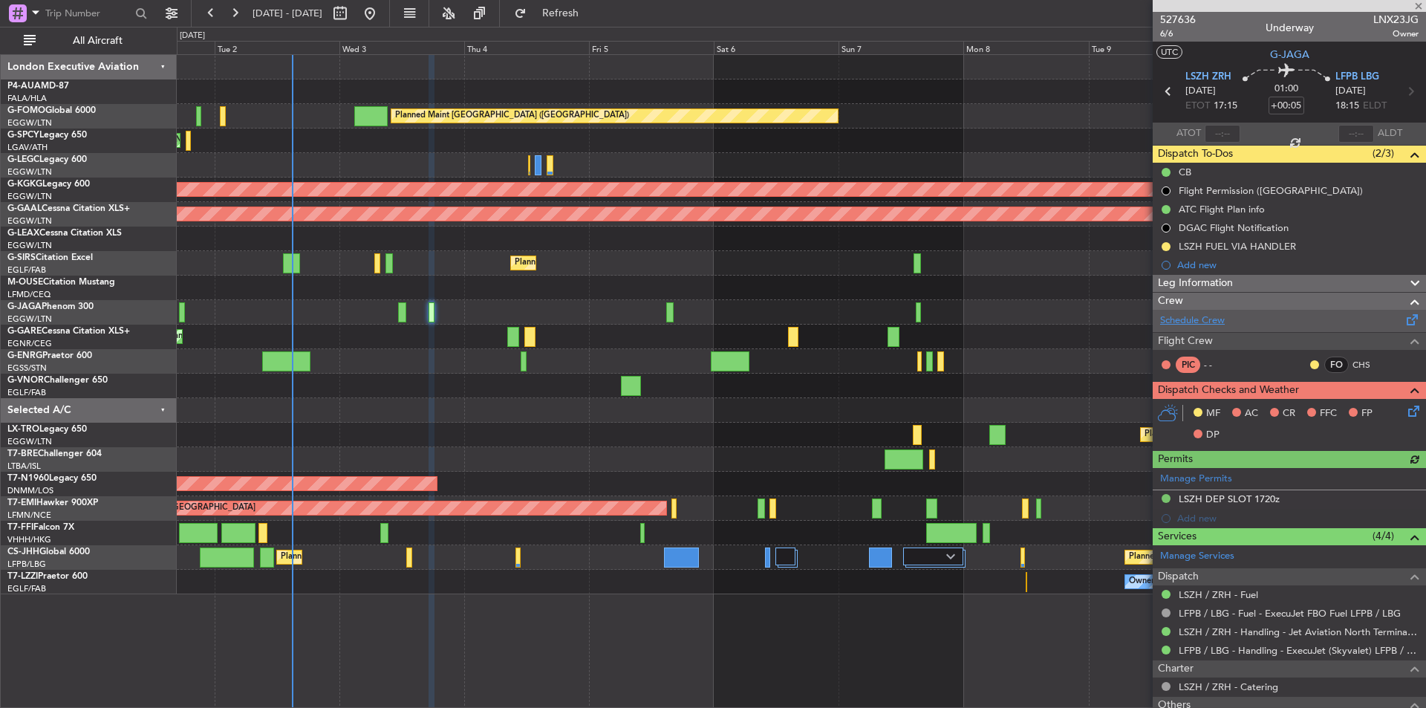
click at [1169, 325] on link "Schedule Crew" at bounding box center [1192, 321] width 65 height 15
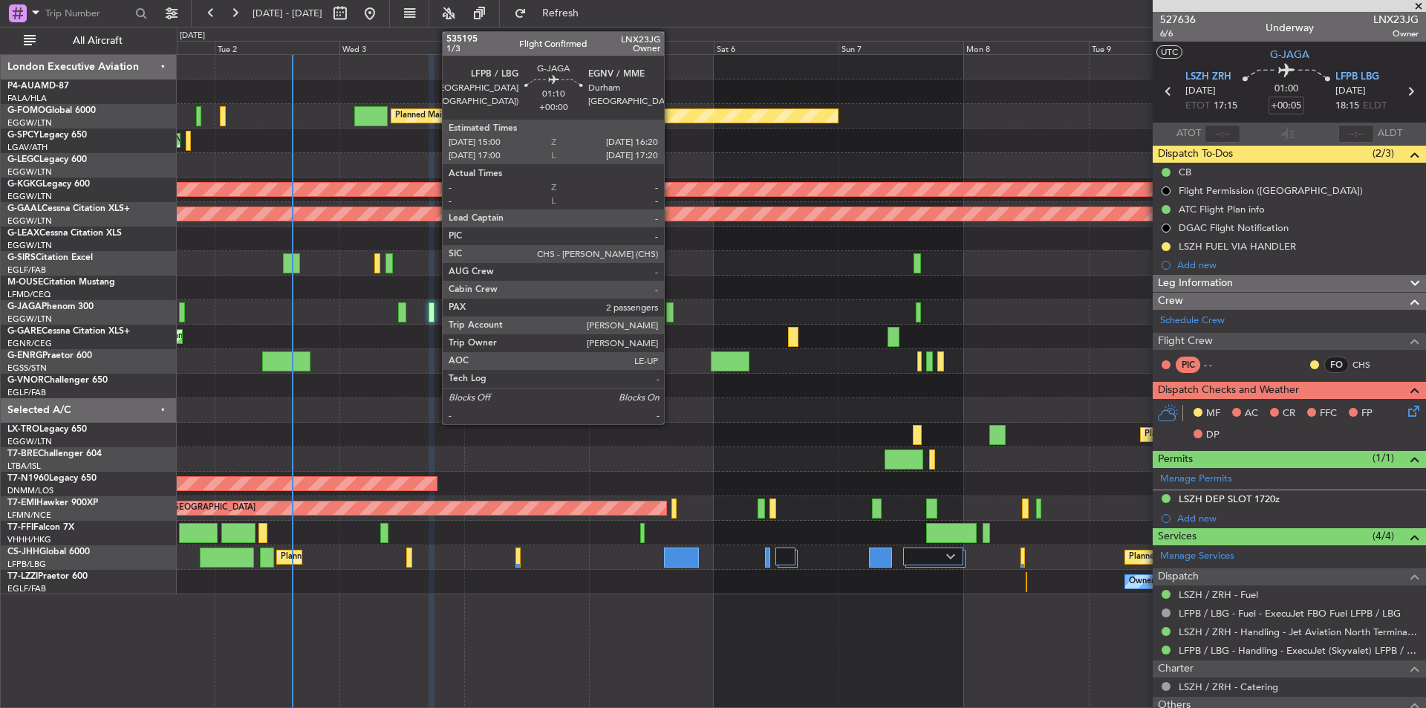
click at [671, 308] on div at bounding box center [669, 312] width 7 height 20
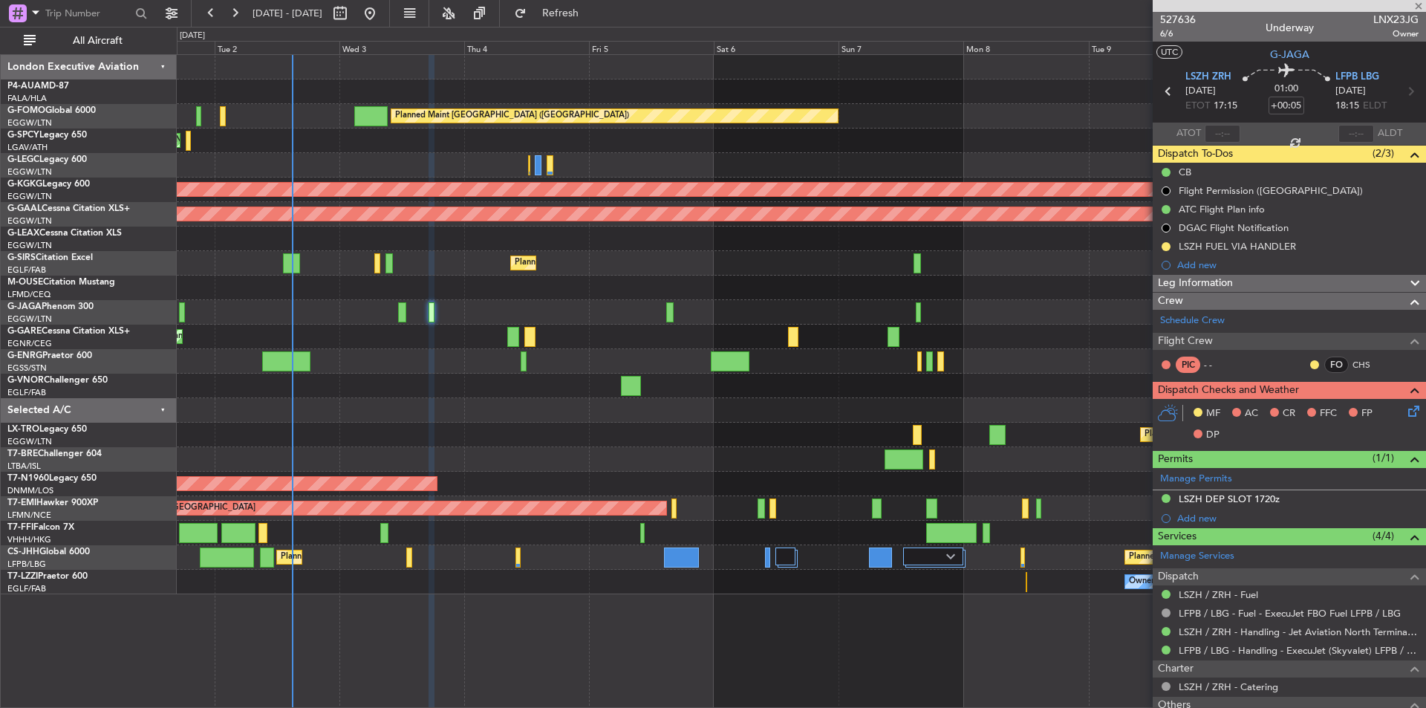
type input "2"
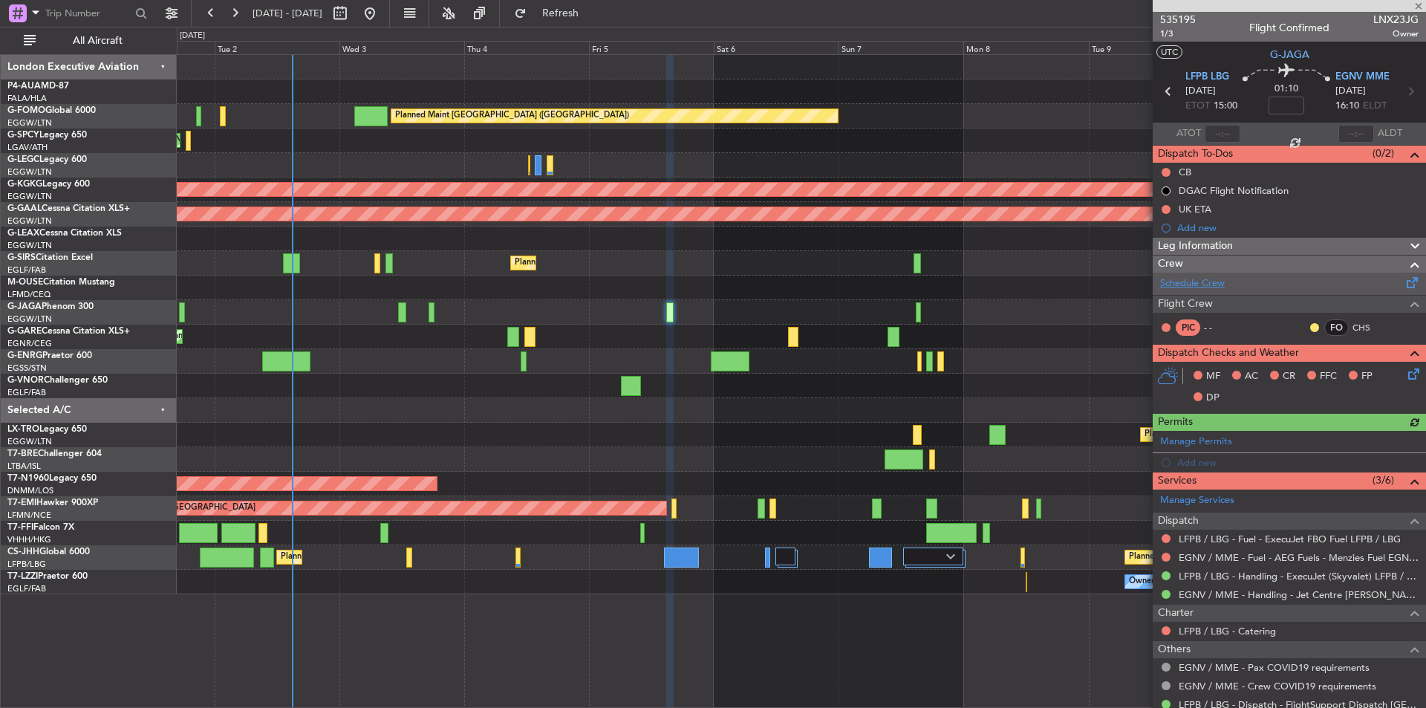
click at [1200, 285] on link "Schedule Crew" at bounding box center [1192, 283] width 65 height 15
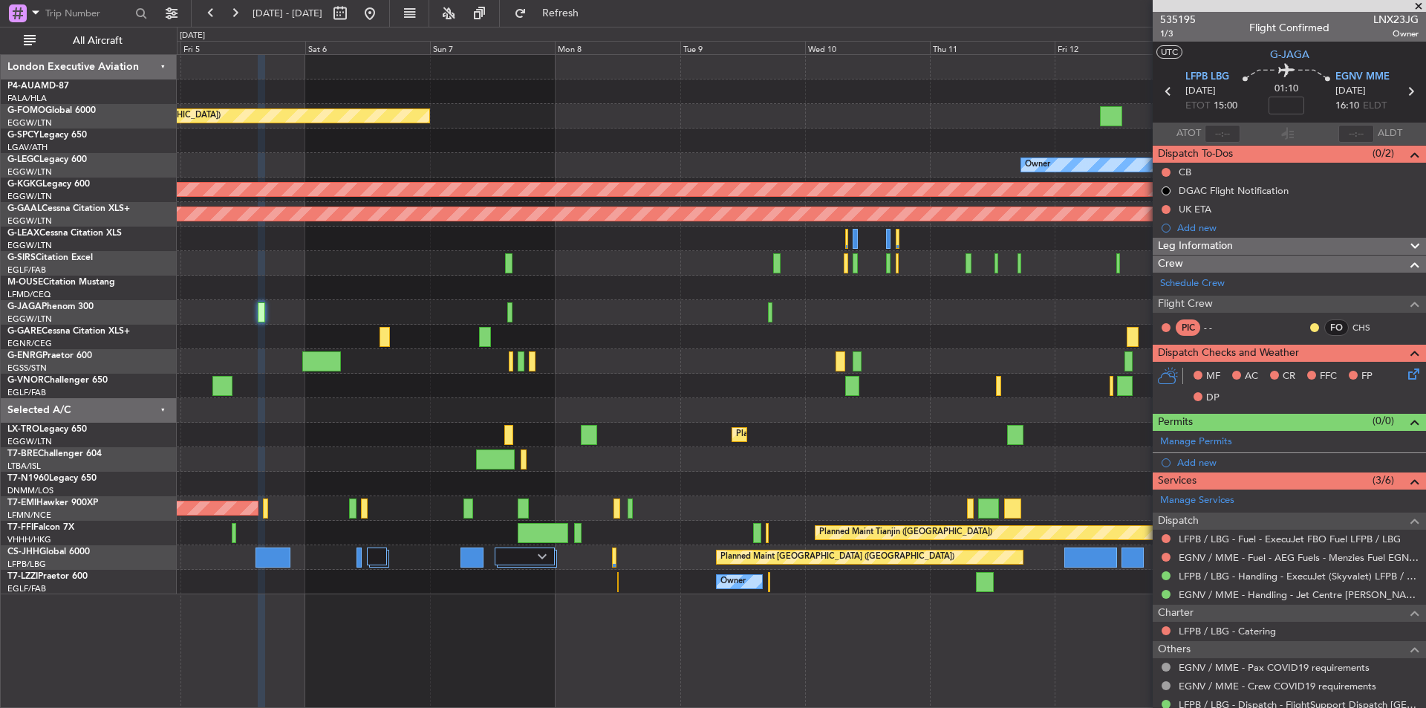
click at [574, 319] on div "Planned Maint London (Luton) Owner AOG Maint Istanbul (Ataturk) Planned Maint D…" at bounding box center [801, 324] width 1249 height 539
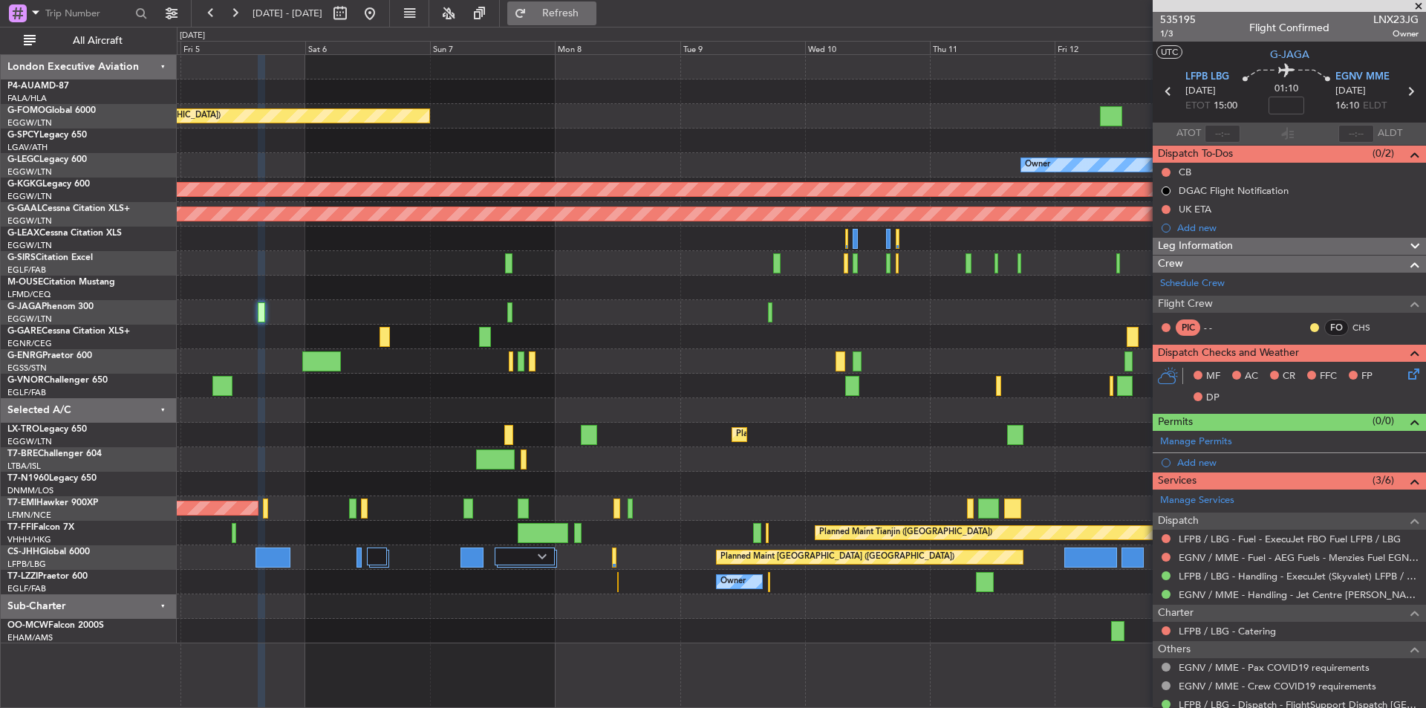
click at [589, 19] on button "Refresh" at bounding box center [551, 13] width 89 height 24
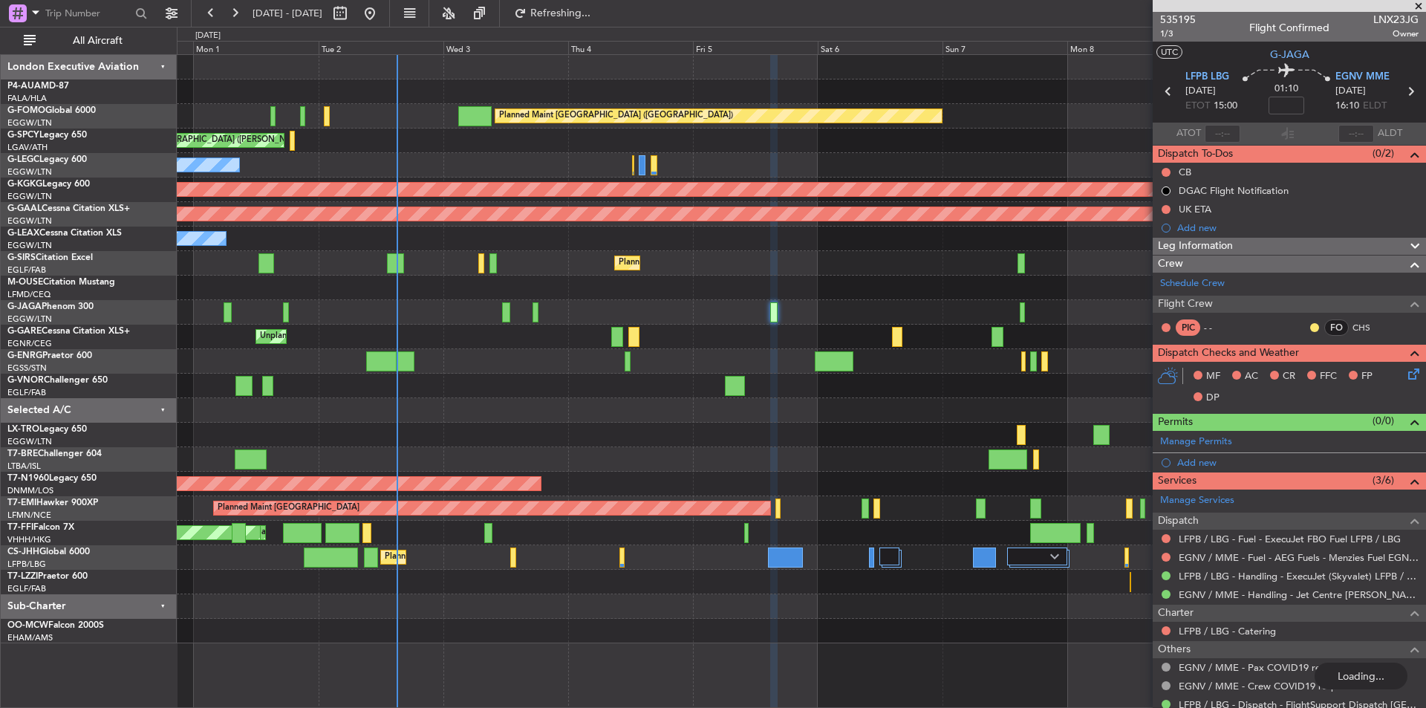
click at [738, 260] on div "Planned Maint [GEOGRAPHIC_DATA] ([GEOGRAPHIC_DATA])" at bounding box center [801, 263] width 1249 height 25
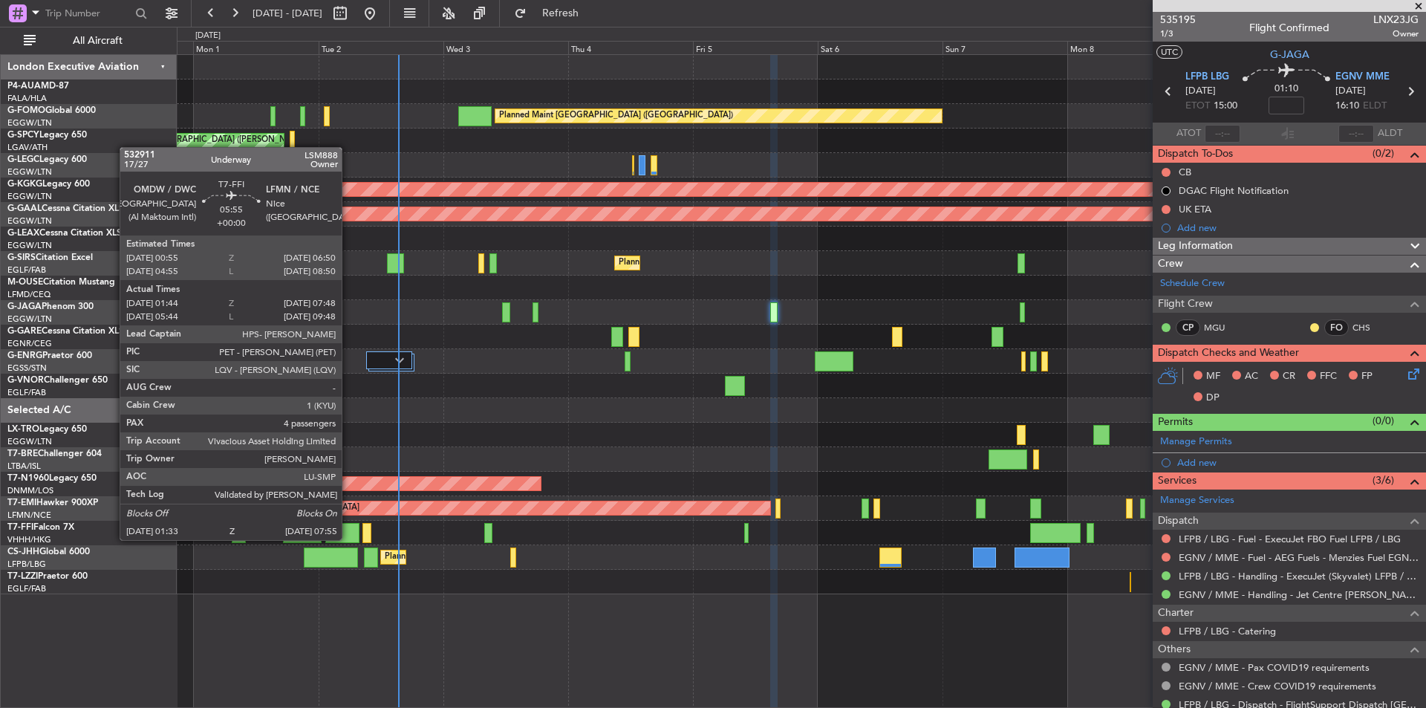
click at [348, 539] on div at bounding box center [341, 533] width 33 height 20
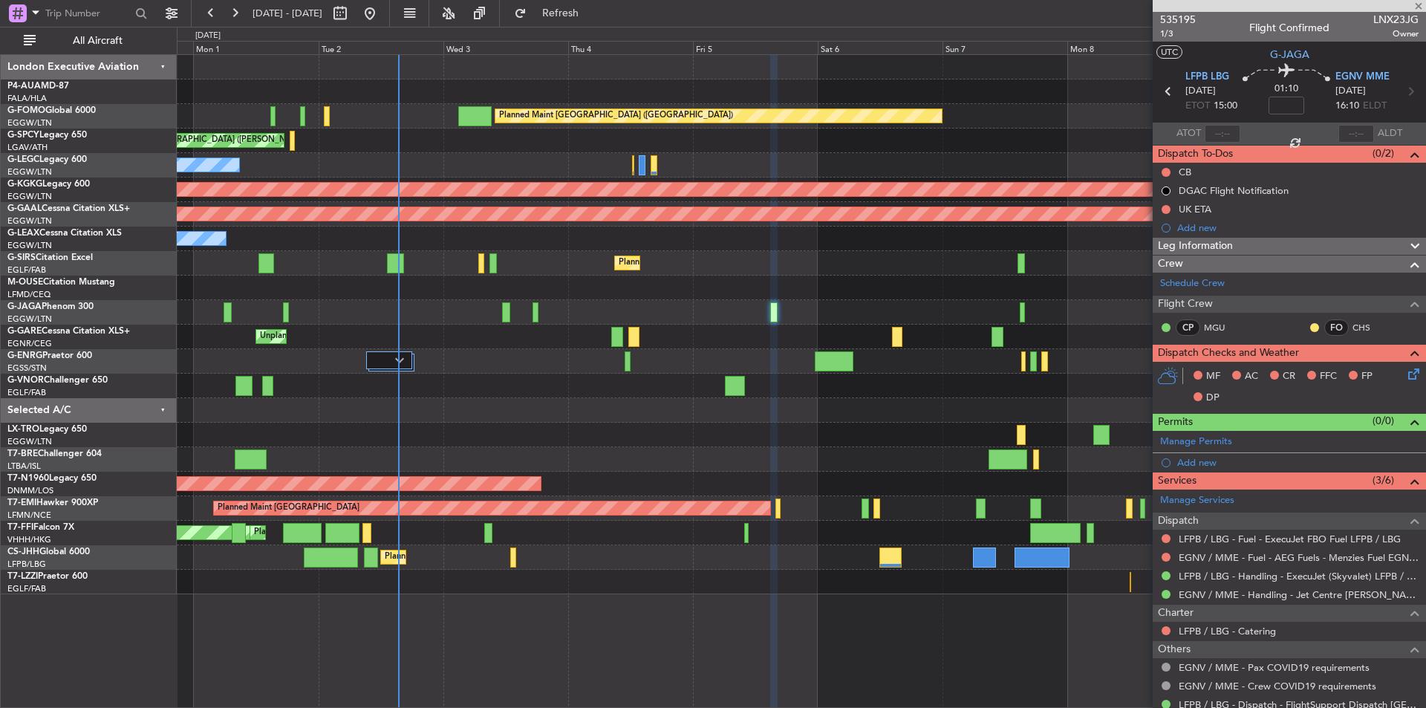
type input "01:44"
type input "07:48"
type input "4"
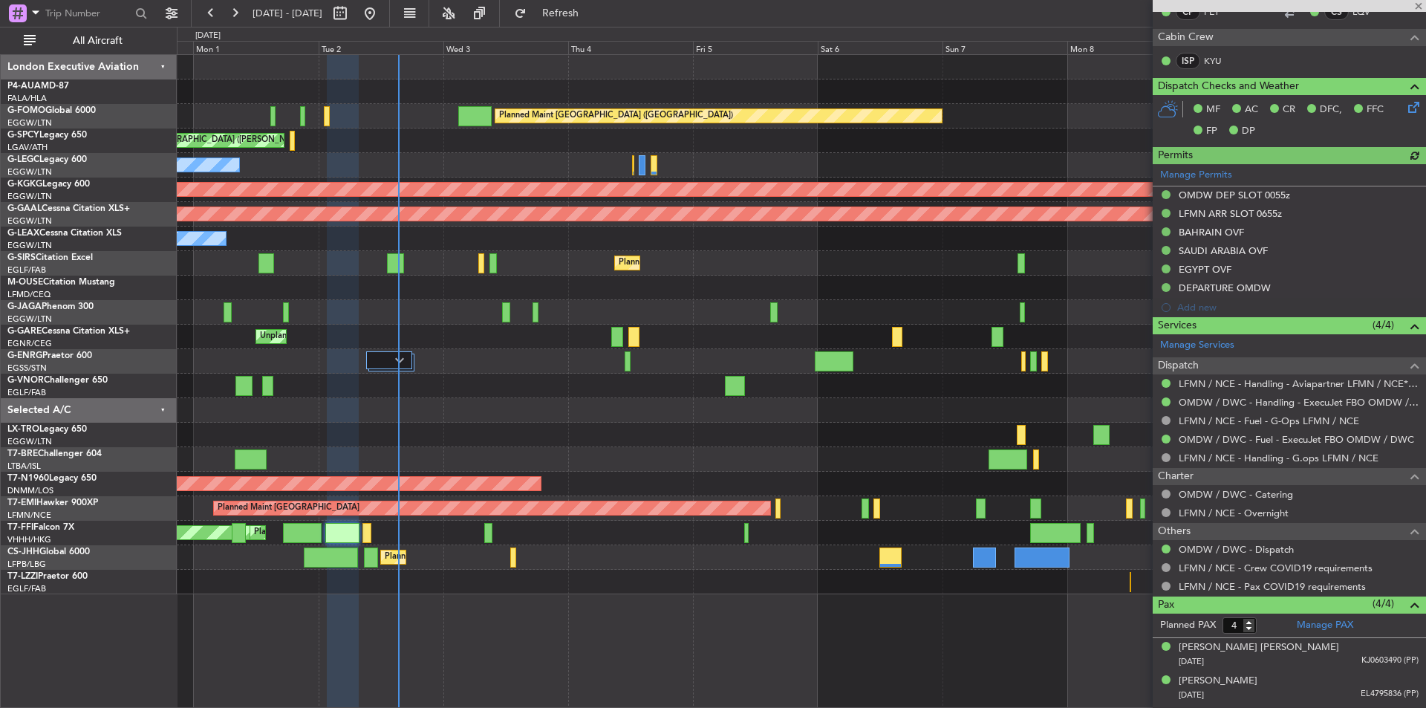
scroll to position [435, 0]
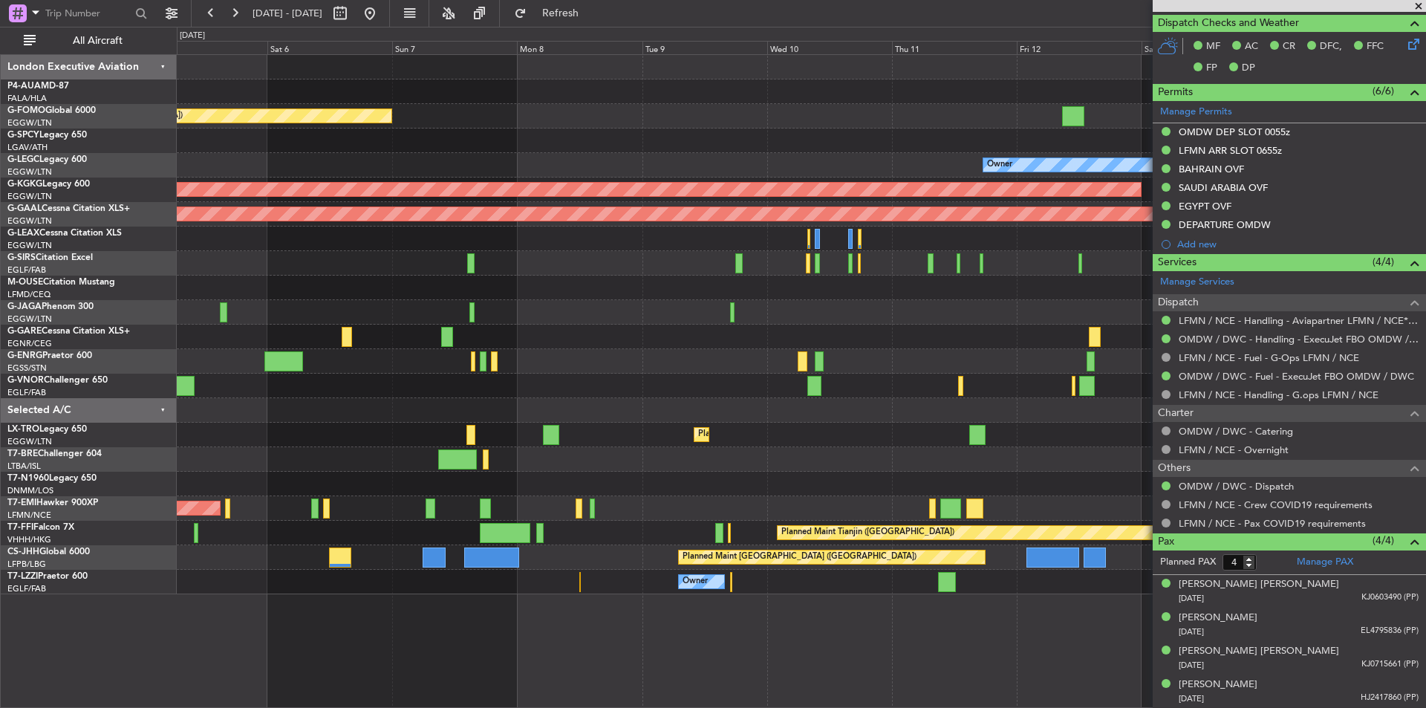
click at [492, 580] on div "Planned Maint [GEOGRAPHIC_DATA] ([GEOGRAPHIC_DATA]) Owner AOG Maint [GEOGRAPHIC…" at bounding box center [802, 381] width 1250 height 654
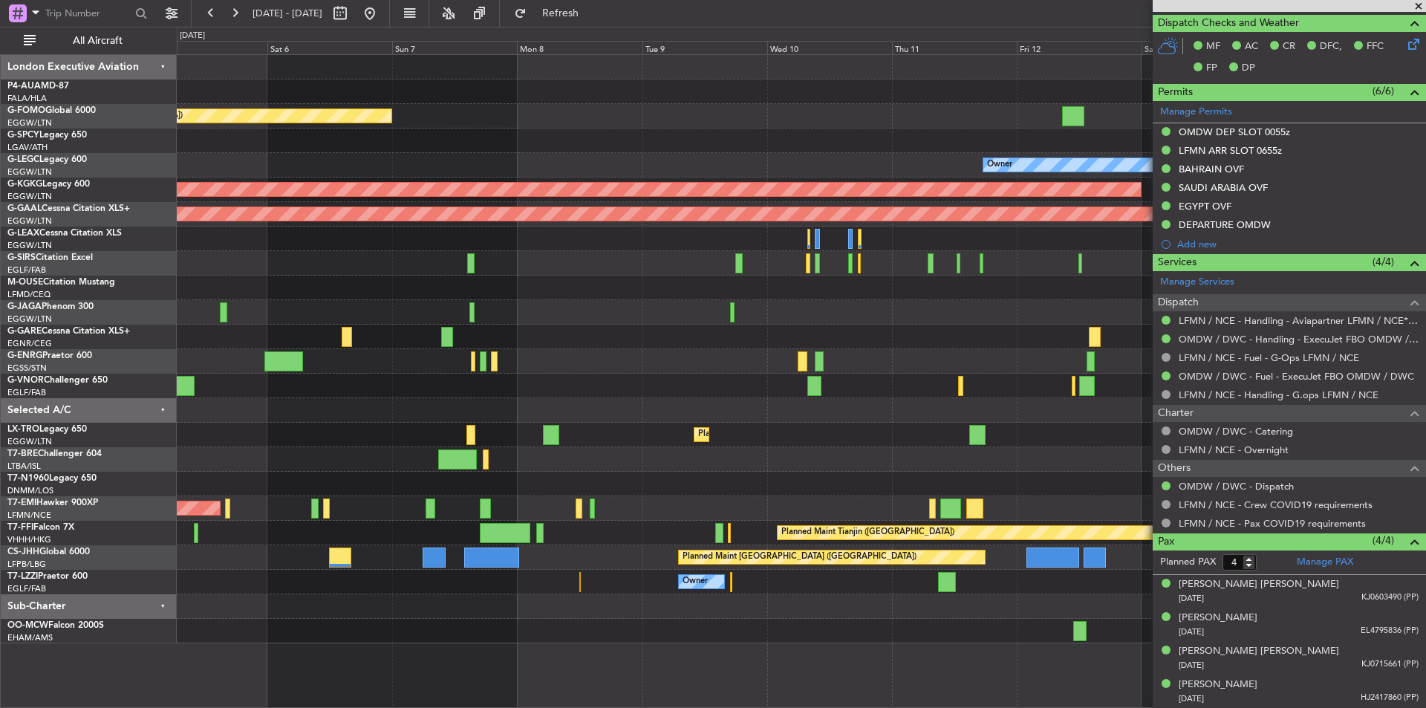
click at [494, 546] on div "Planned Maint [GEOGRAPHIC_DATA] ([GEOGRAPHIC_DATA])" at bounding box center [801, 557] width 1249 height 25
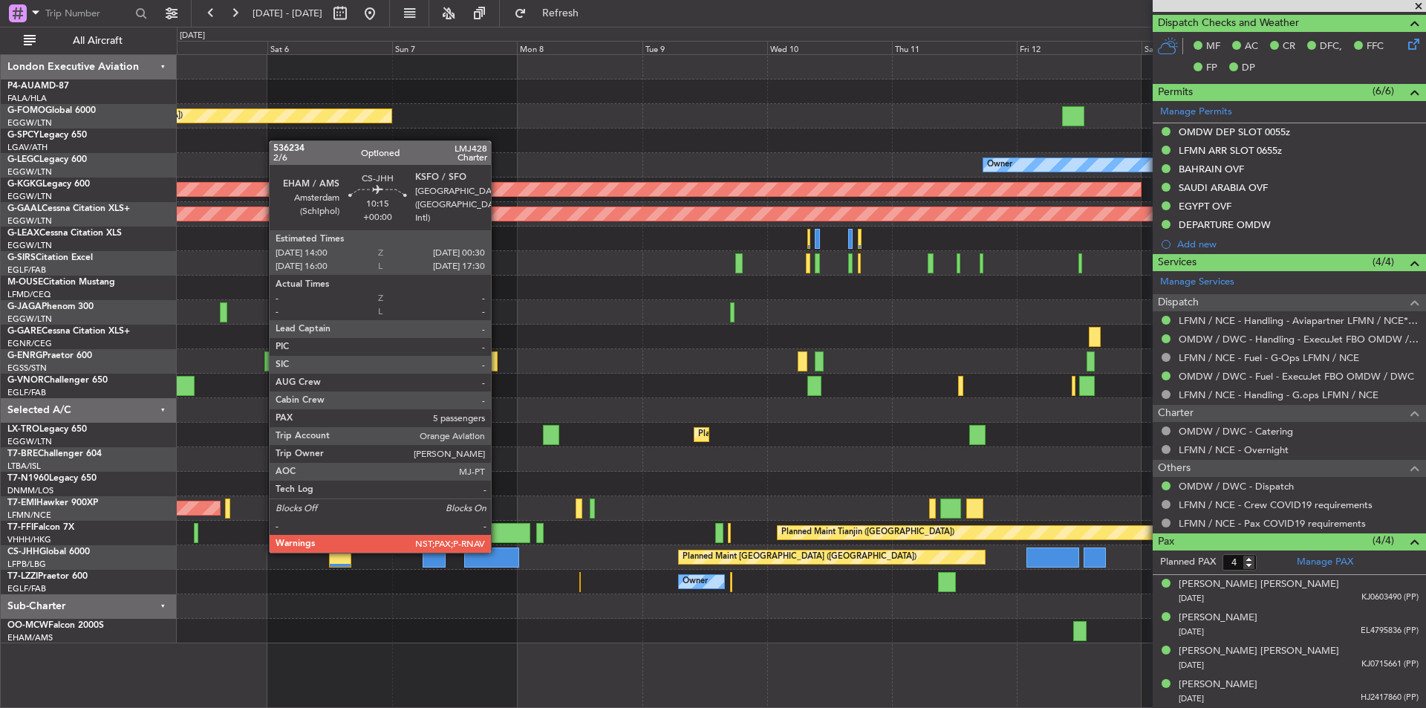
click at [498, 551] on div at bounding box center [491, 558] width 55 height 20
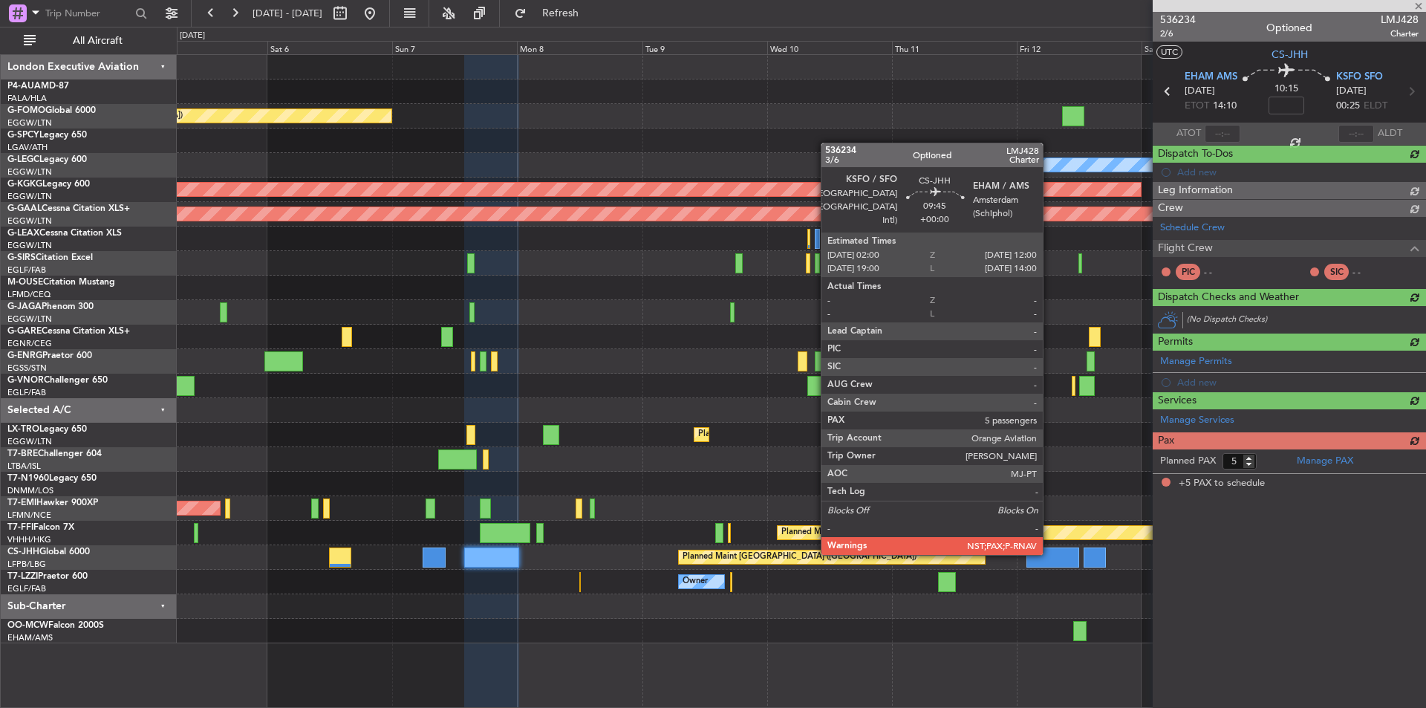
scroll to position [0, 0]
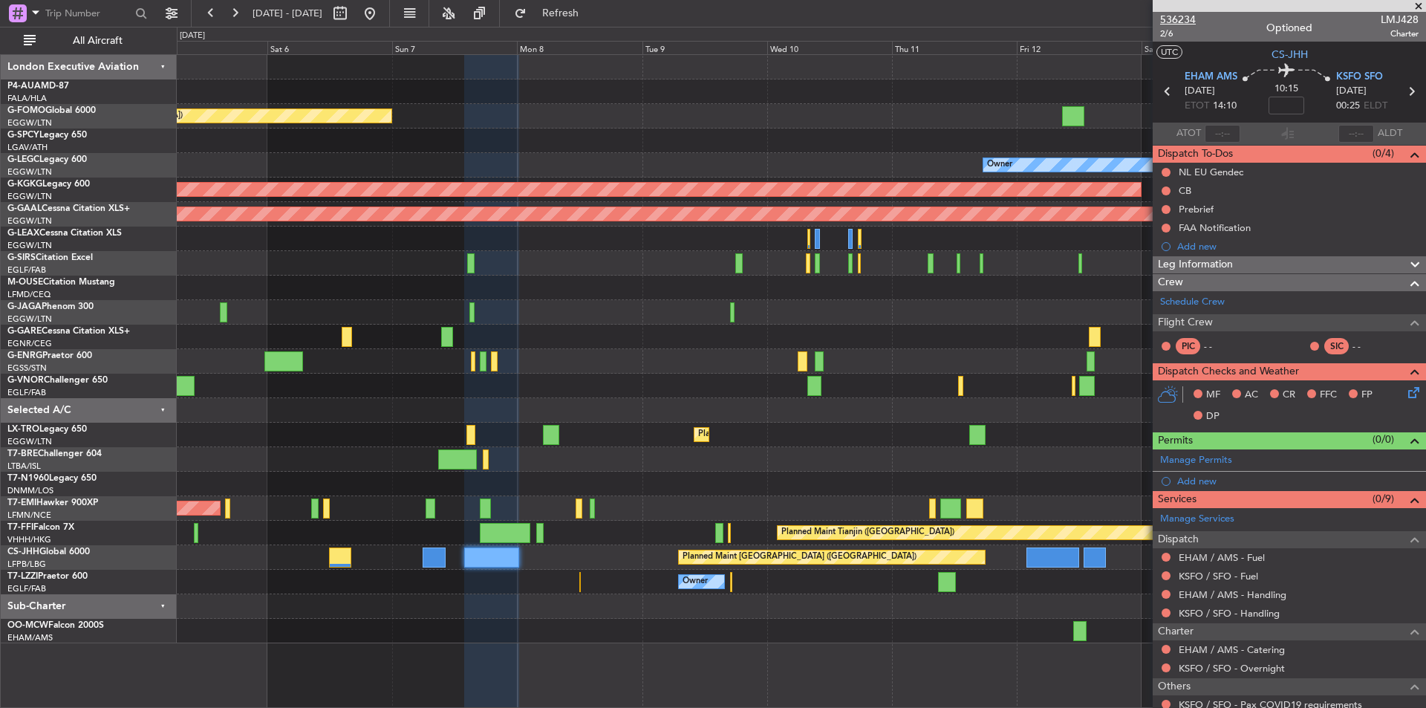
click at [1182, 16] on span "536234" at bounding box center [1178, 20] width 36 height 16
click at [382, 18] on button at bounding box center [370, 13] width 24 height 24
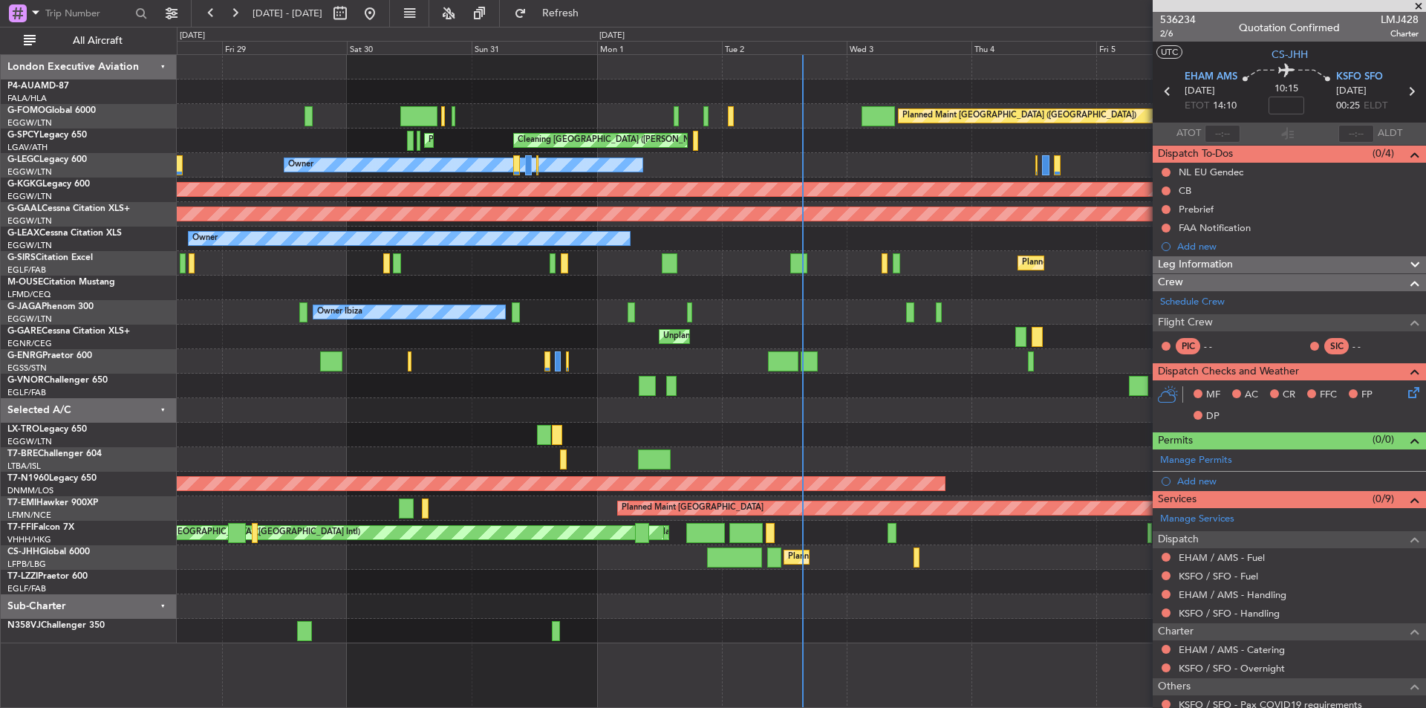
click at [897, 531] on div "Planned Maint Hong Kong (Hong Kong Intl) MEL Hong Kong (Hong Kong Intl) Planned…" at bounding box center [801, 533] width 1249 height 25
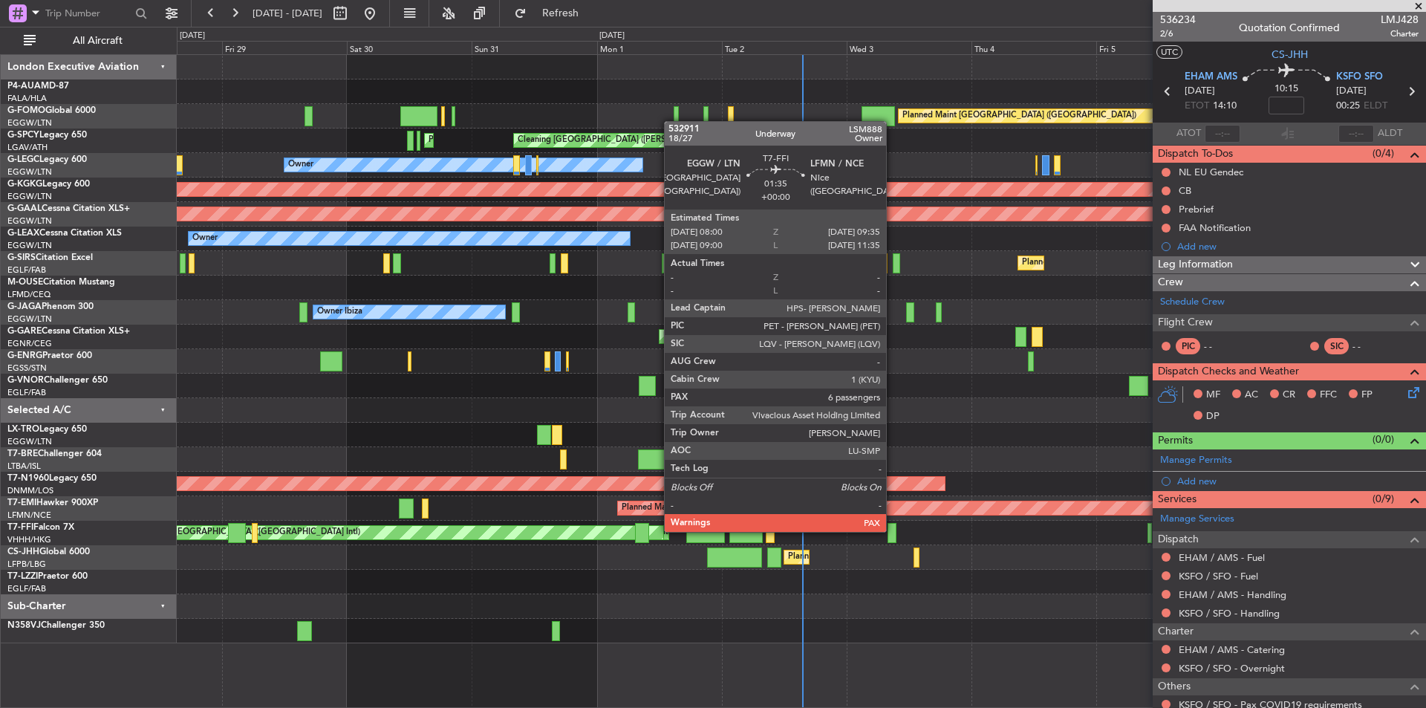
click at [893, 530] on div at bounding box center [892, 533] width 9 height 20
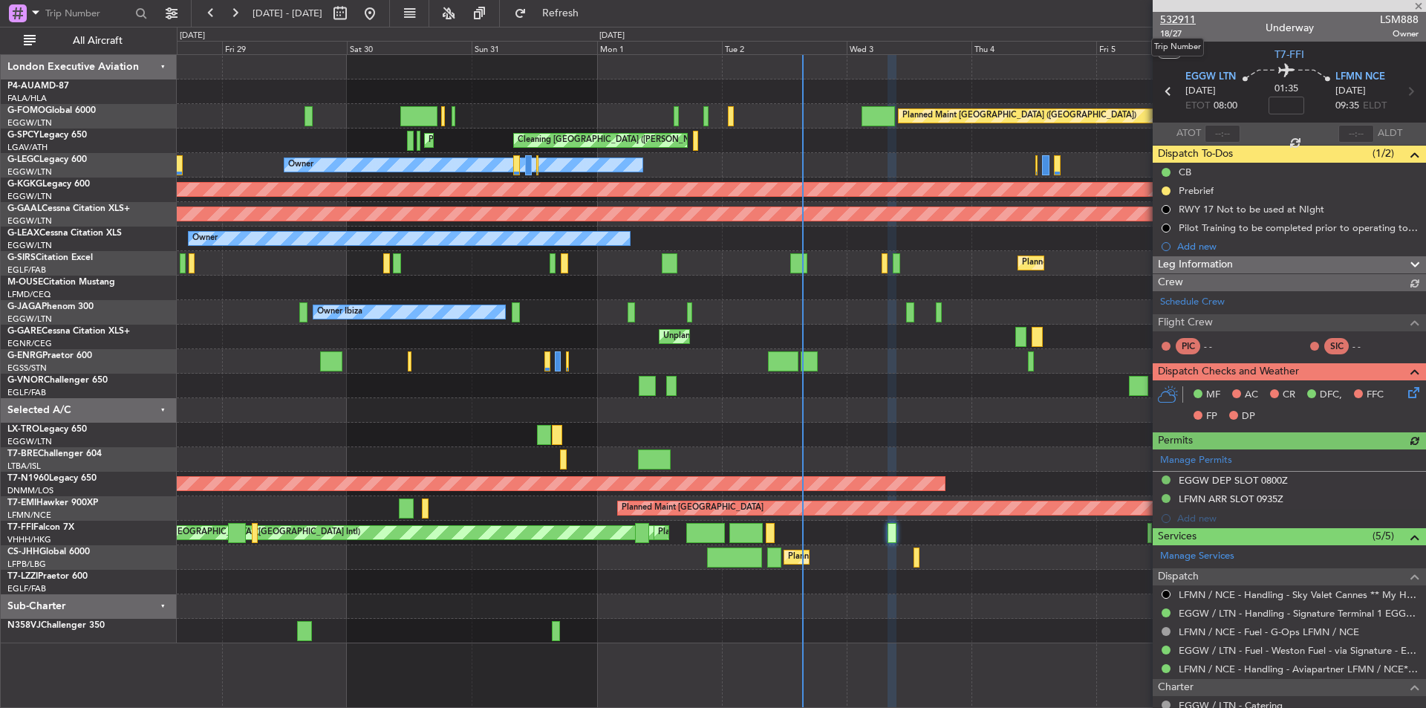
click at [1186, 18] on span "532911" at bounding box center [1178, 20] width 36 height 16
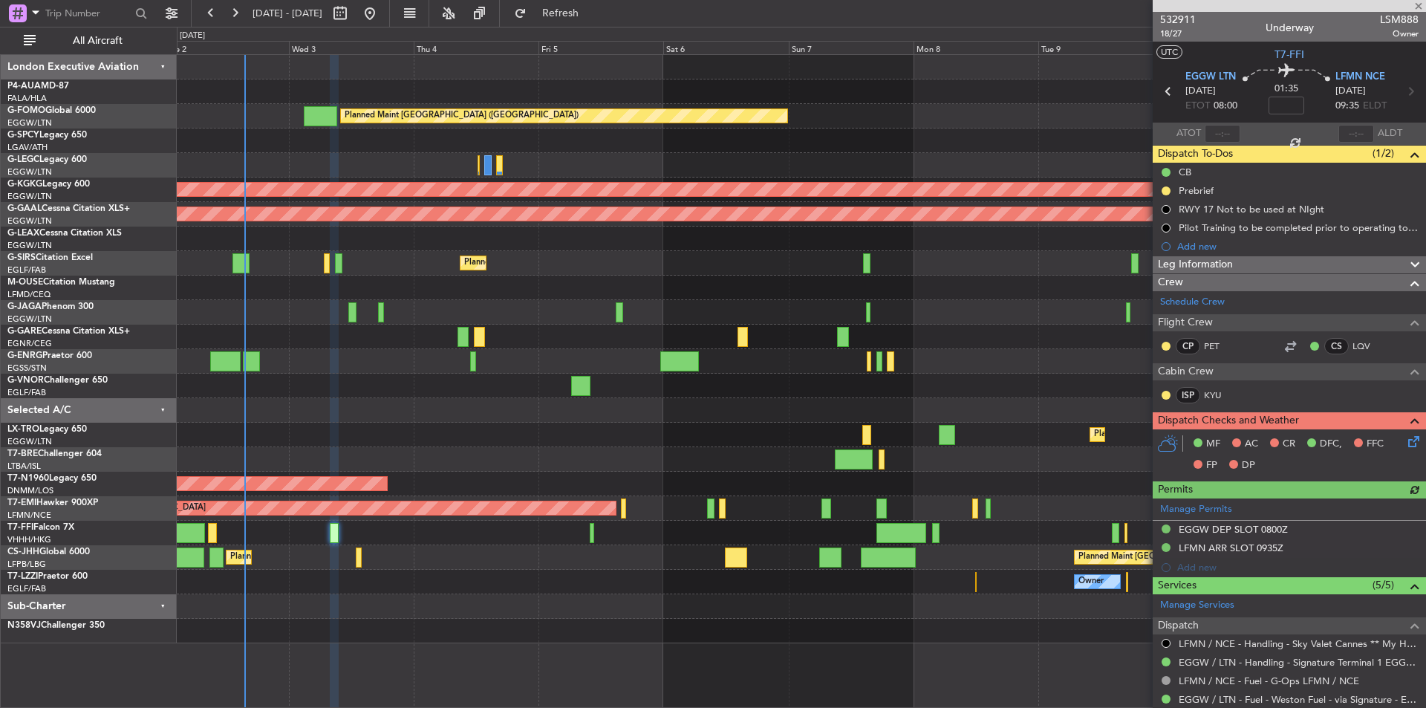
click at [506, 594] on div "Planned Maint London (Luton) Planned Maint Athens (Eleftherios Venizelos Intl) …" at bounding box center [801, 349] width 1249 height 588
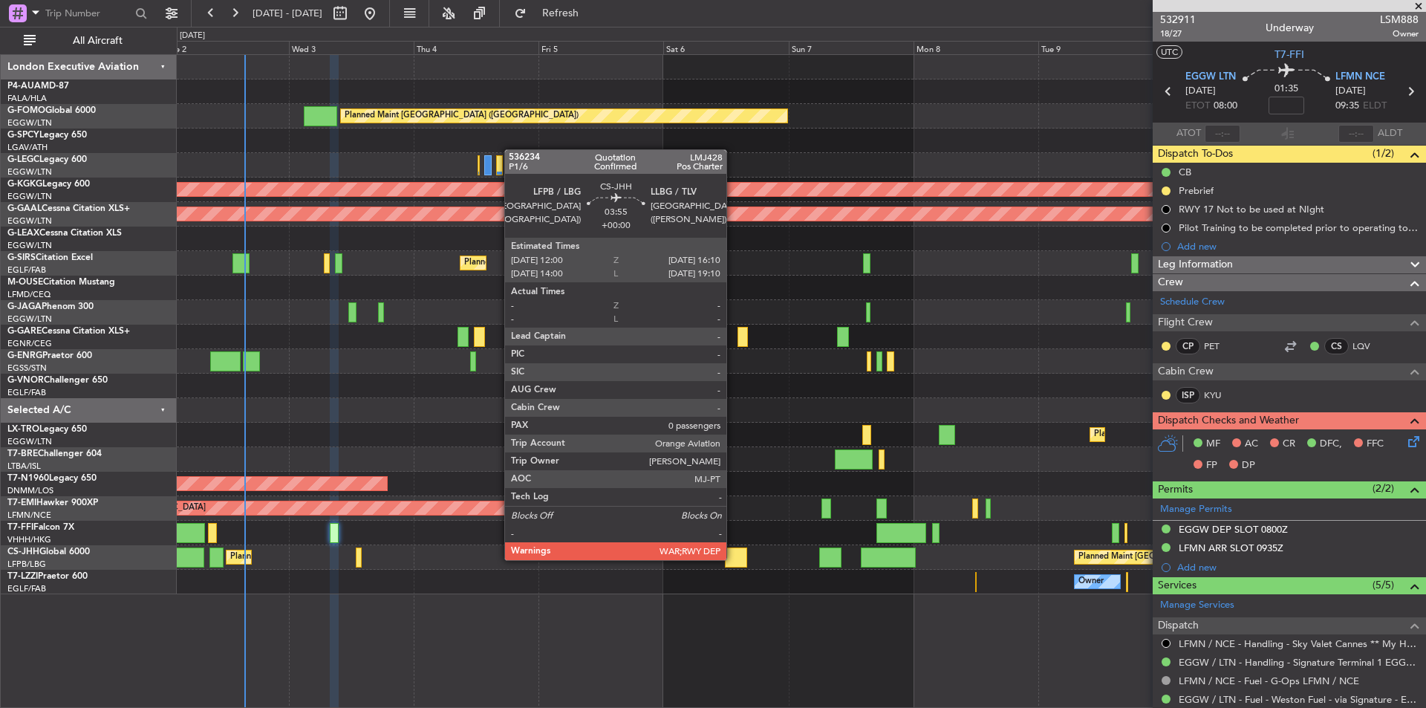
click at [733, 559] on div at bounding box center [736, 558] width 22 height 20
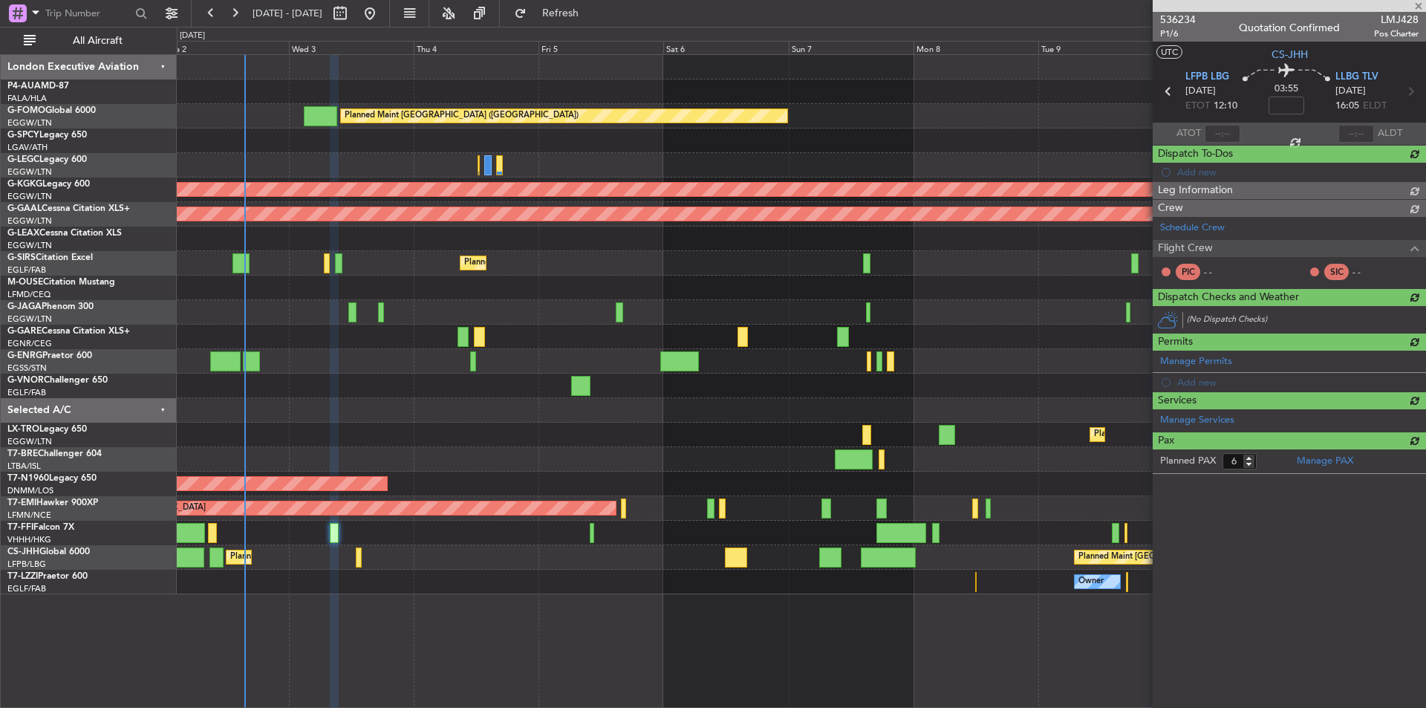
type input "0"
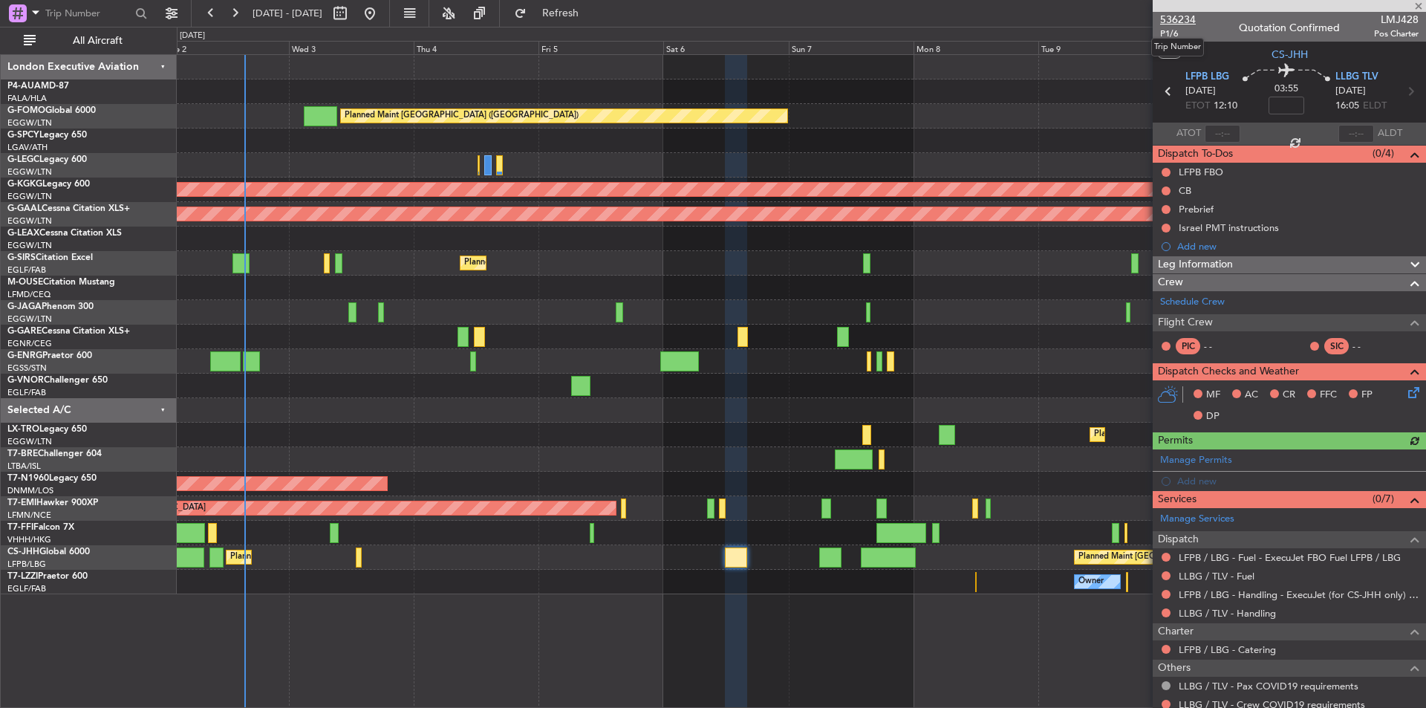
click at [1191, 17] on span "536234" at bounding box center [1178, 20] width 36 height 16
click at [1169, 21] on span "536234" at bounding box center [1178, 20] width 36 height 16
click at [592, 17] on span "Refresh" at bounding box center [561, 13] width 62 height 10
click at [568, 4] on button "Refresh" at bounding box center [551, 13] width 89 height 24
click at [1175, 19] on span "536234" at bounding box center [1178, 20] width 36 height 16
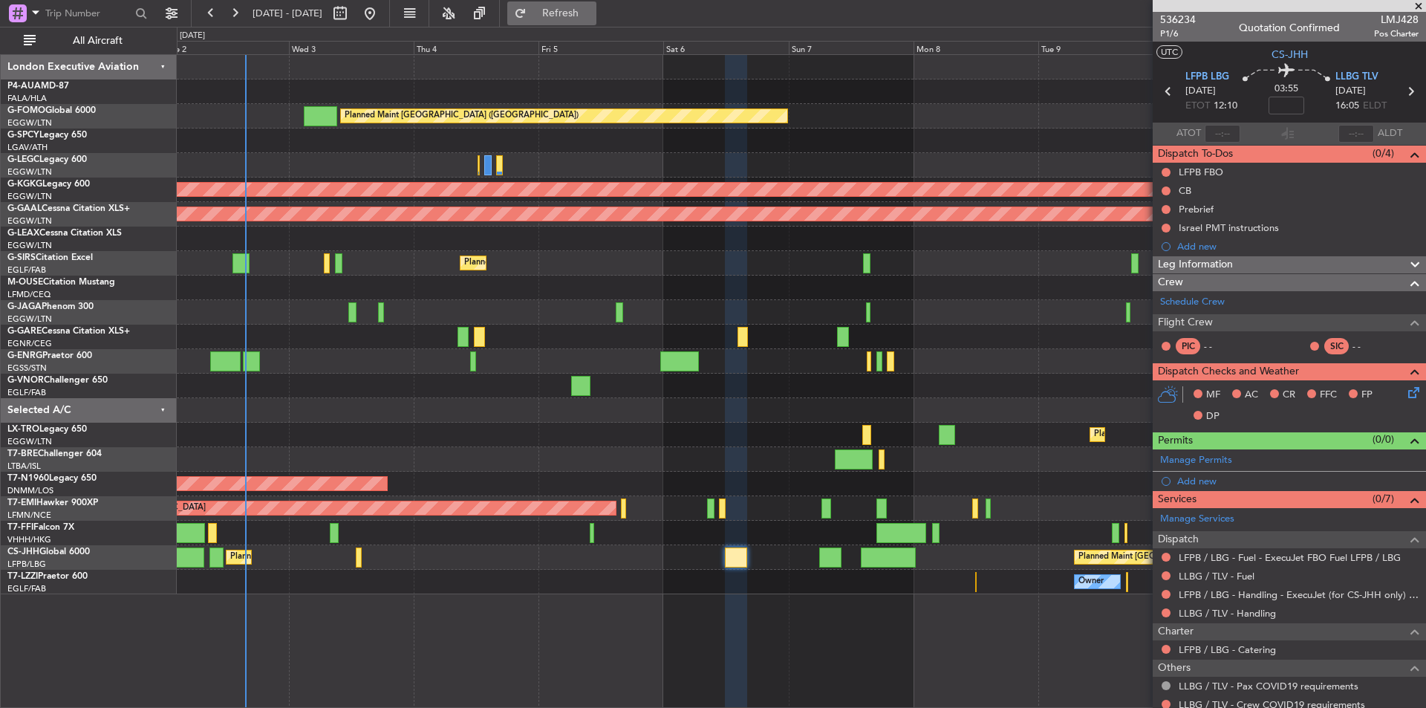
click at [592, 10] on span "Refresh" at bounding box center [561, 13] width 62 height 10
click at [1181, 23] on span "536234" at bounding box center [1178, 20] width 36 height 16
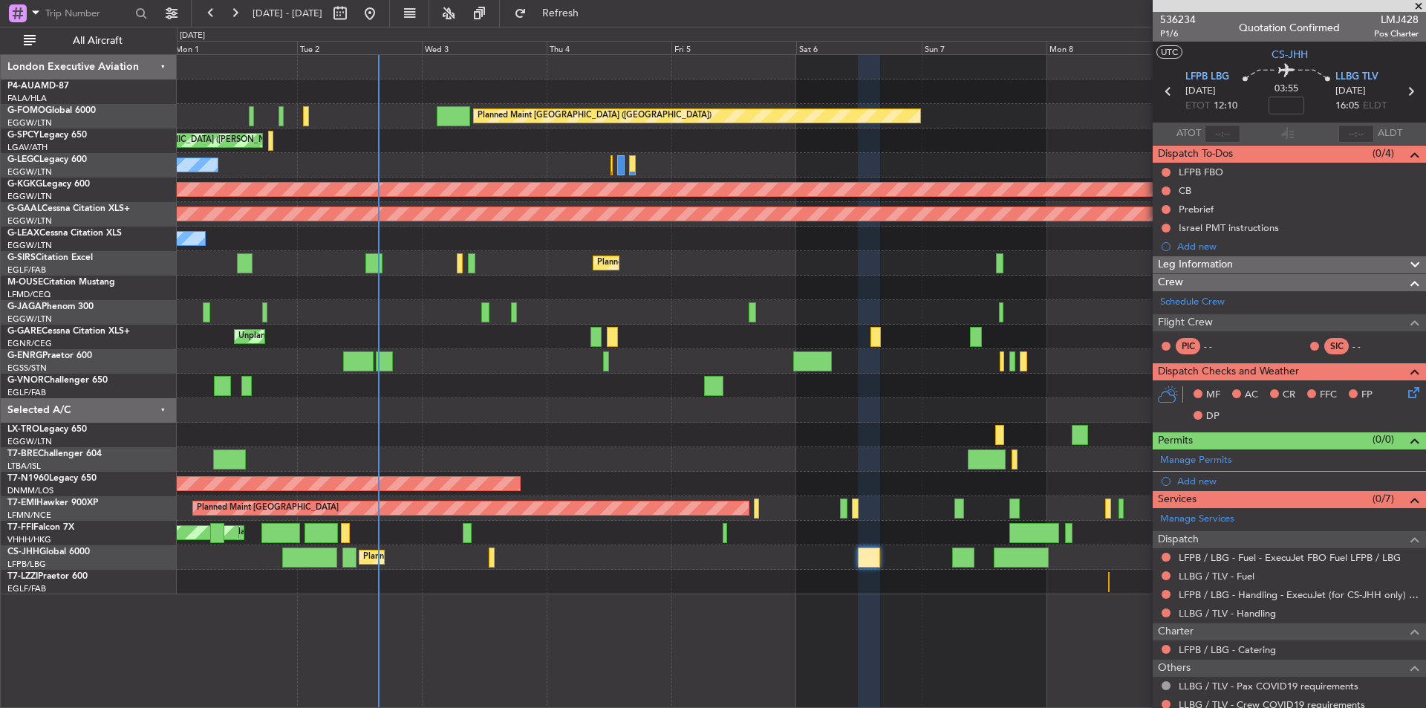
click at [395, 459] on div "Planned Maint [GEOGRAPHIC_DATA] ([GEOGRAPHIC_DATA]) Cleaning [GEOGRAPHIC_DATA] …" at bounding box center [801, 324] width 1249 height 539
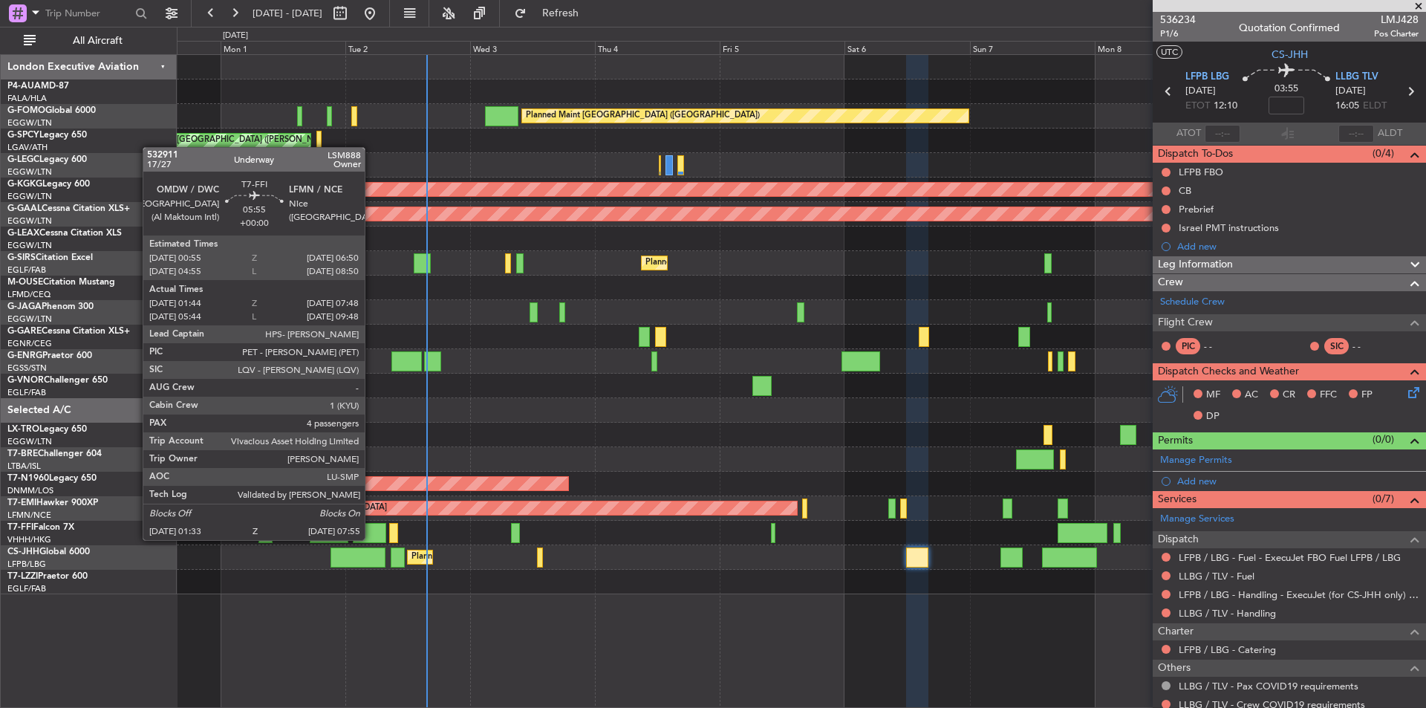
click at [371, 539] on div at bounding box center [369, 533] width 33 height 20
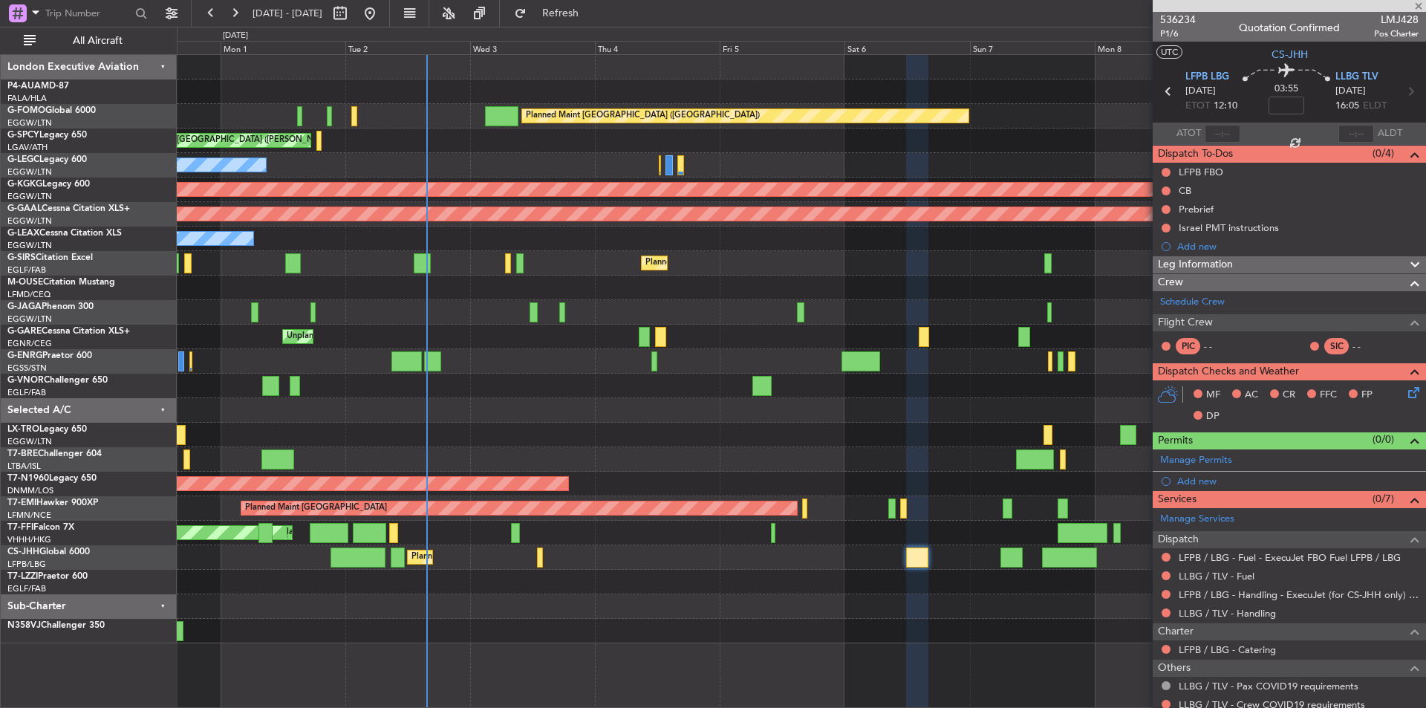
type input "01:44"
type input "07:48"
type input "4"
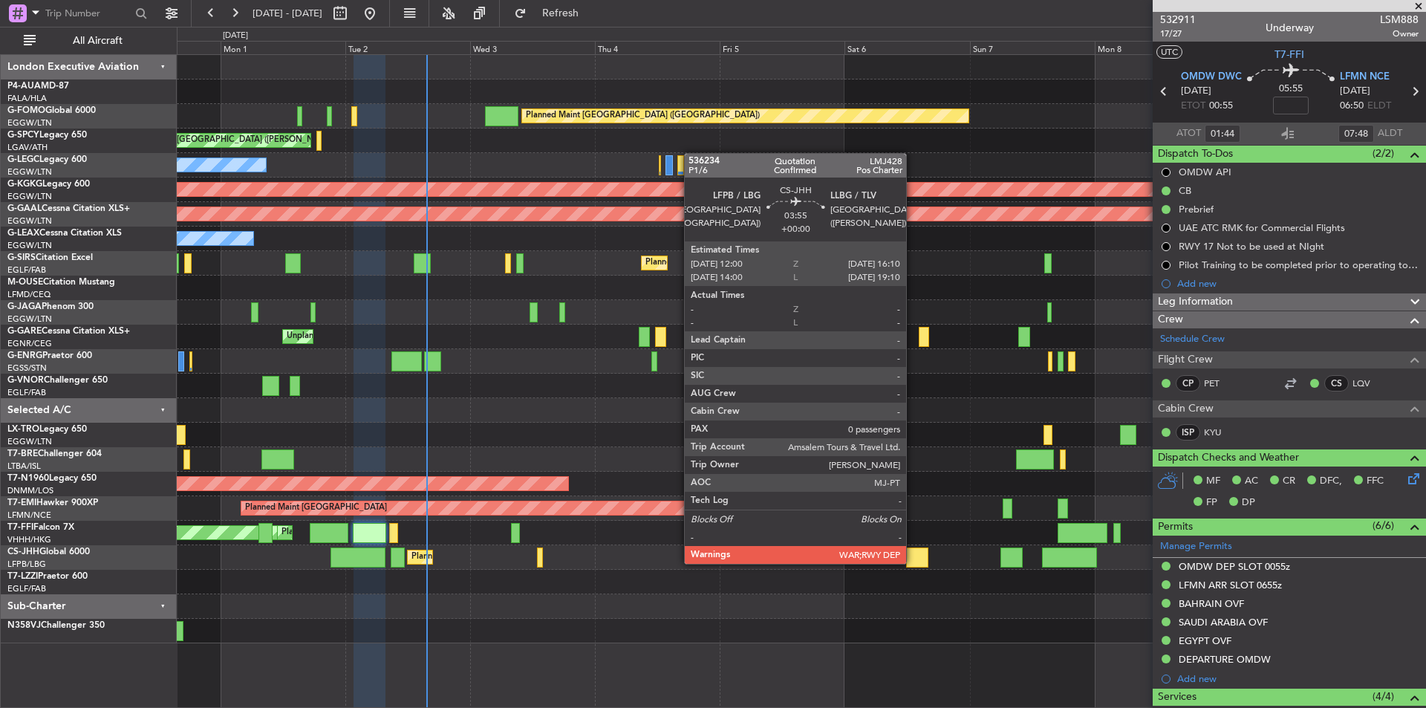
click at [913, 562] on div at bounding box center [917, 558] width 22 height 20
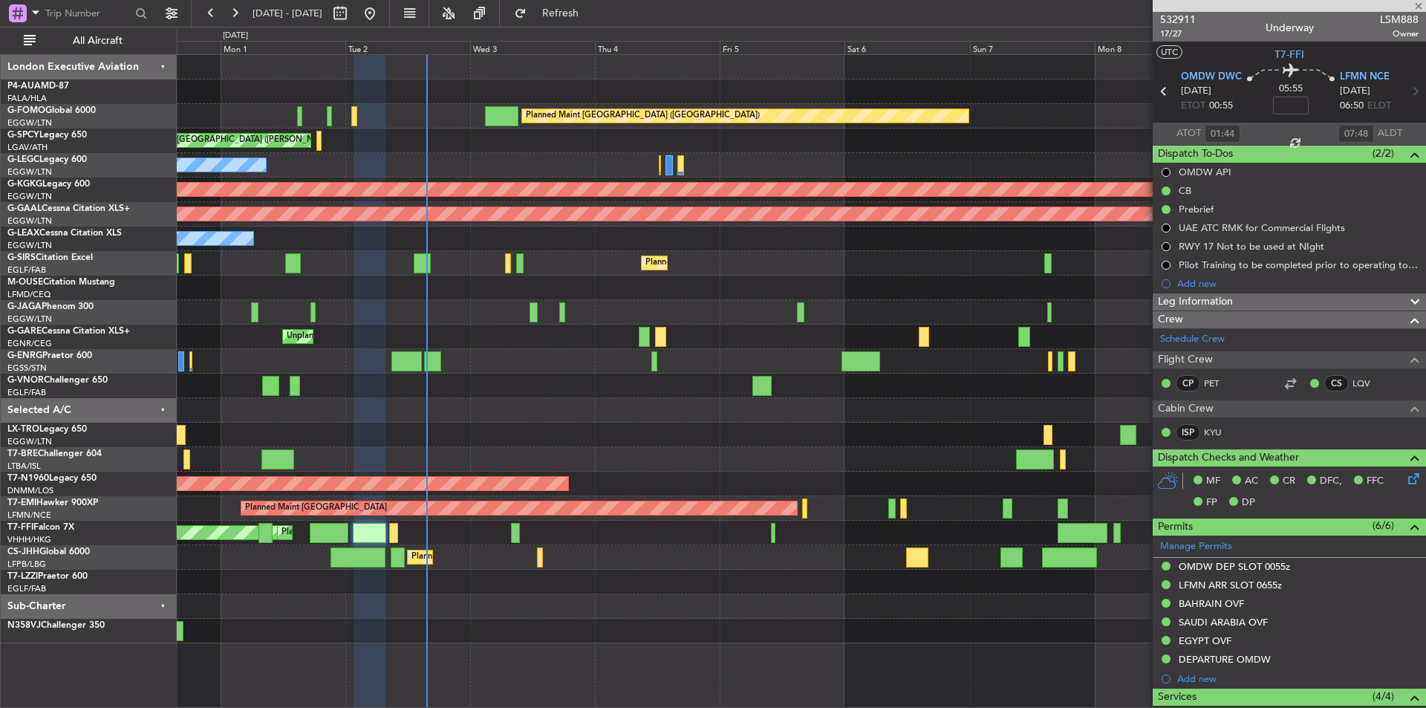
type input "0"
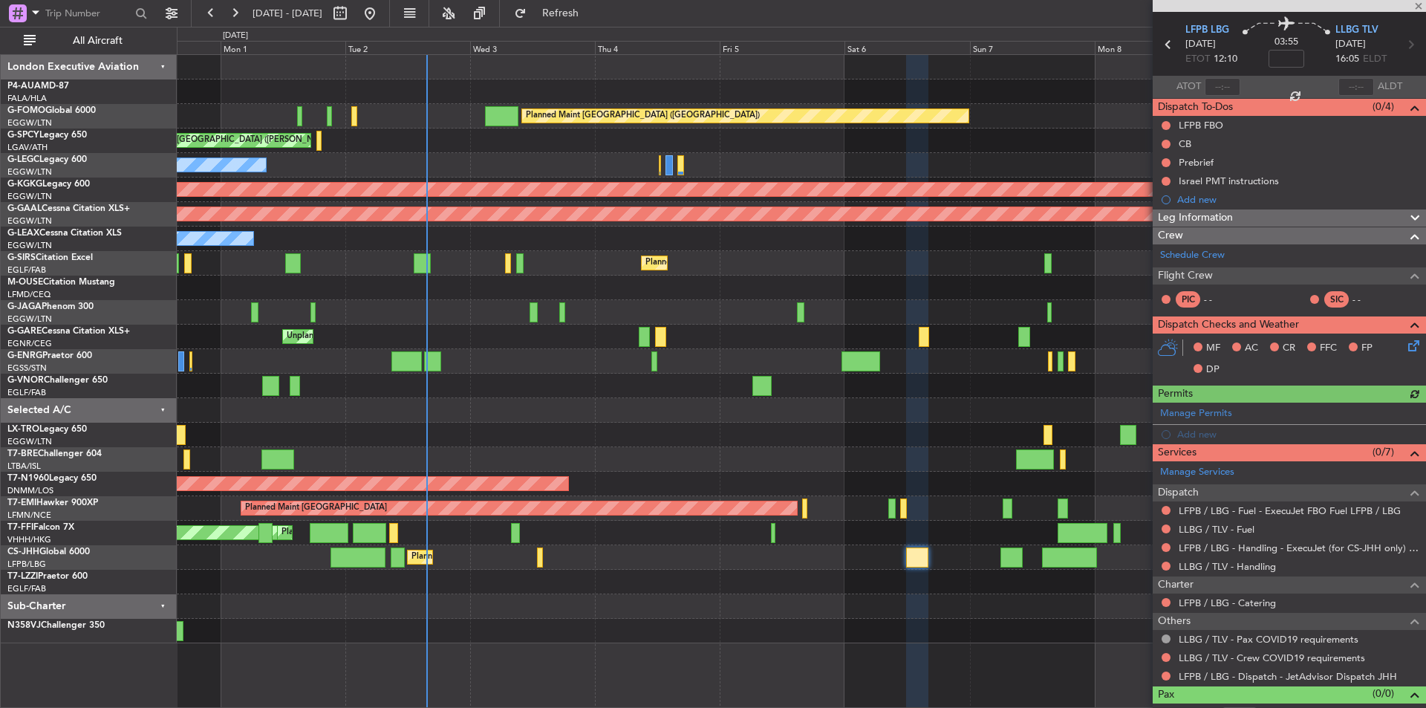
scroll to position [66, 0]
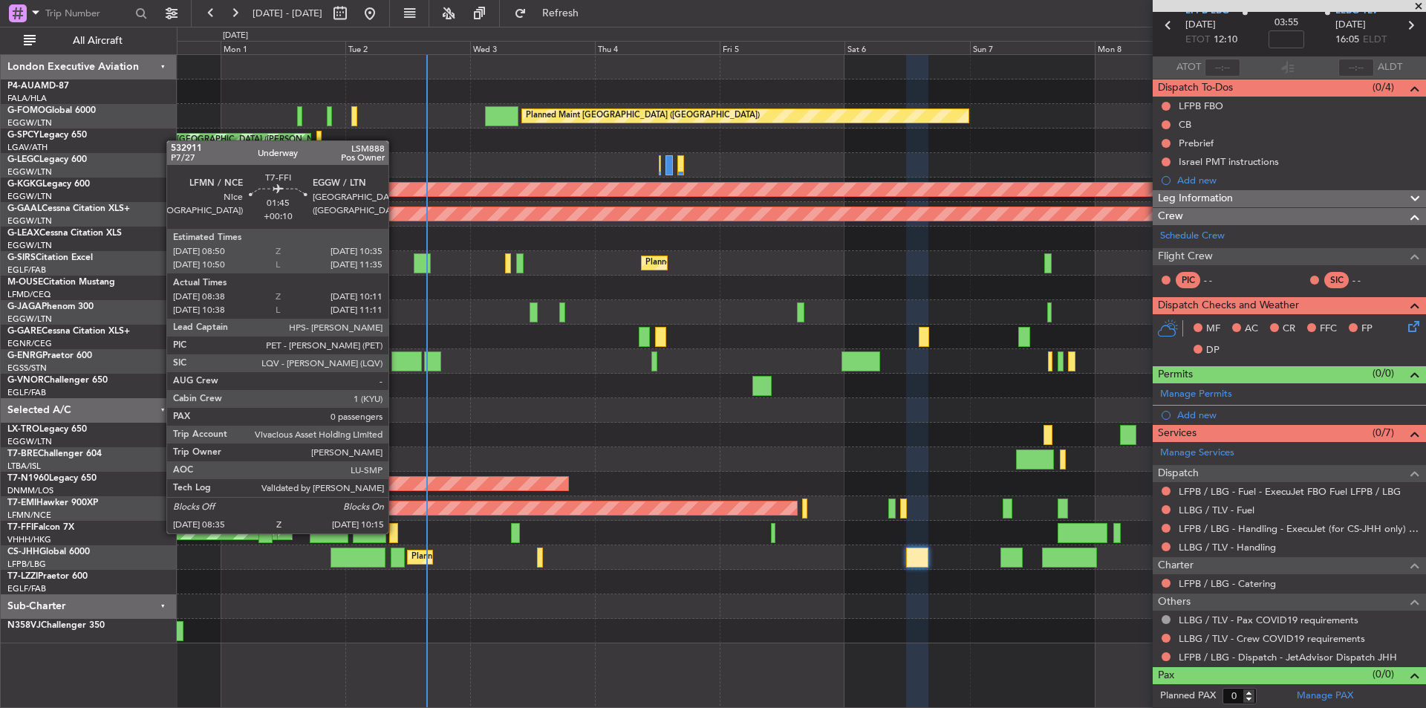
click at [395, 532] on div at bounding box center [393, 533] width 9 height 20
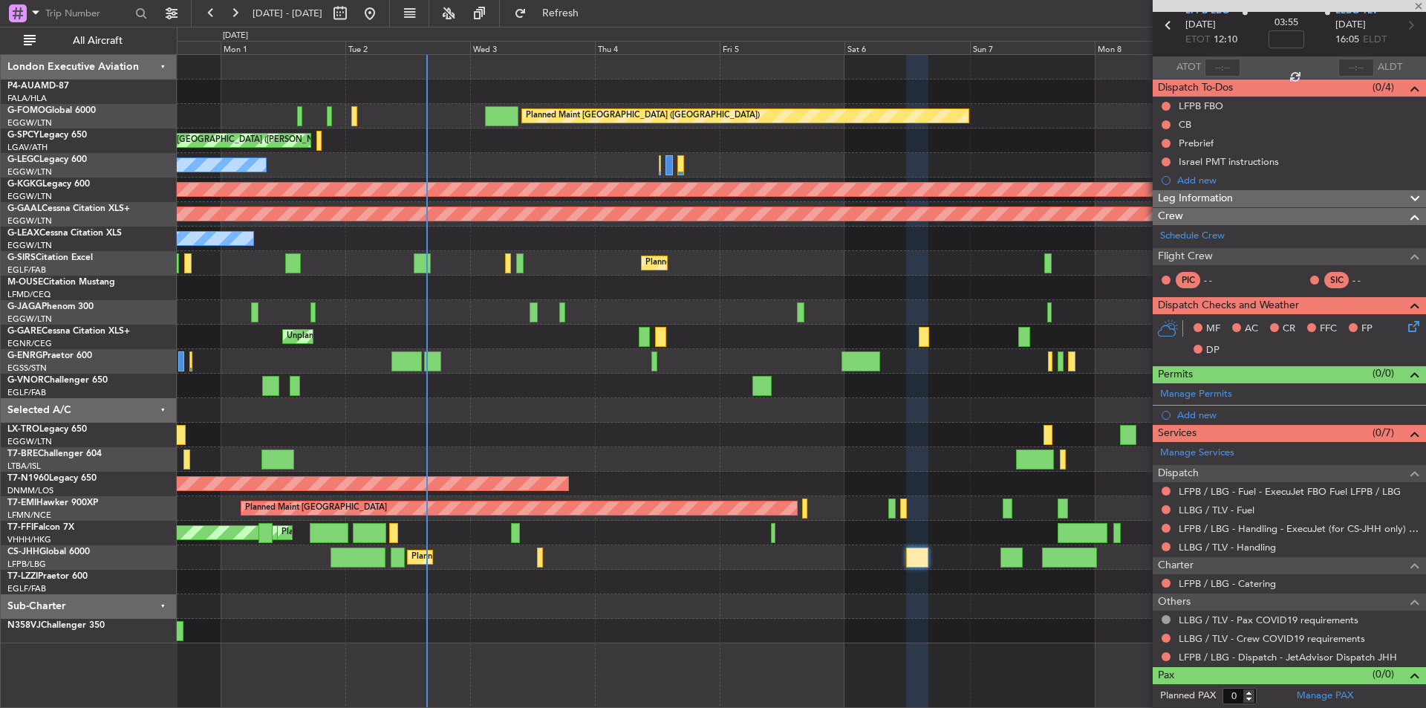
type input "+00:10"
type input "08:38"
type input "10:11"
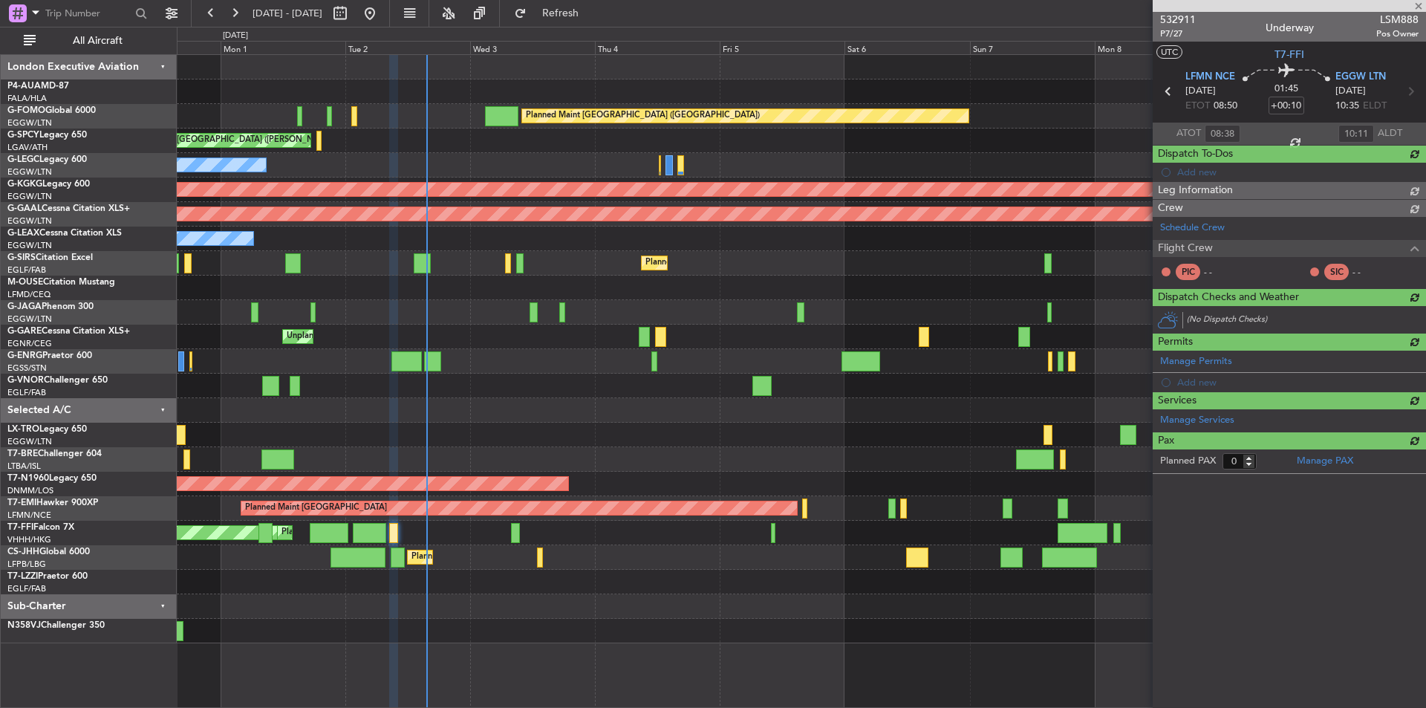
scroll to position [0, 0]
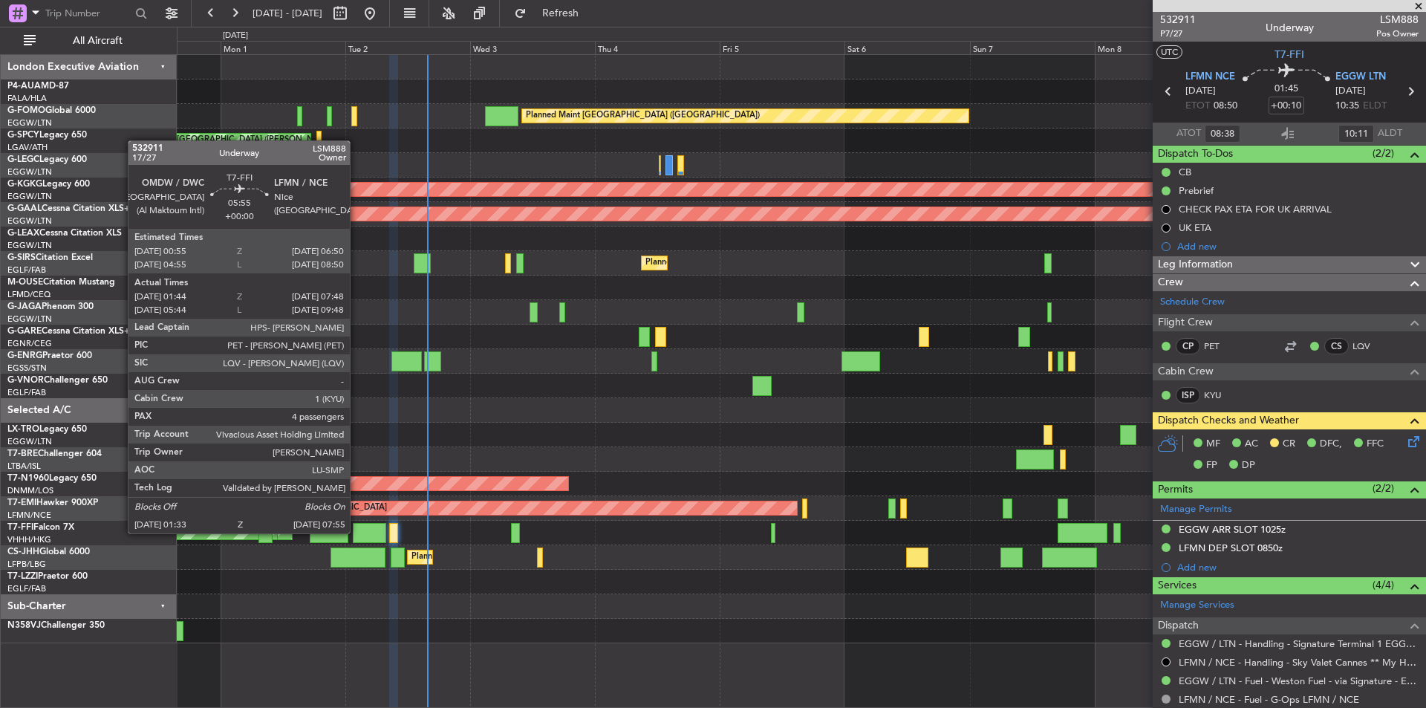
click at [357, 532] on div at bounding box center [369, 533] width 33 height 20
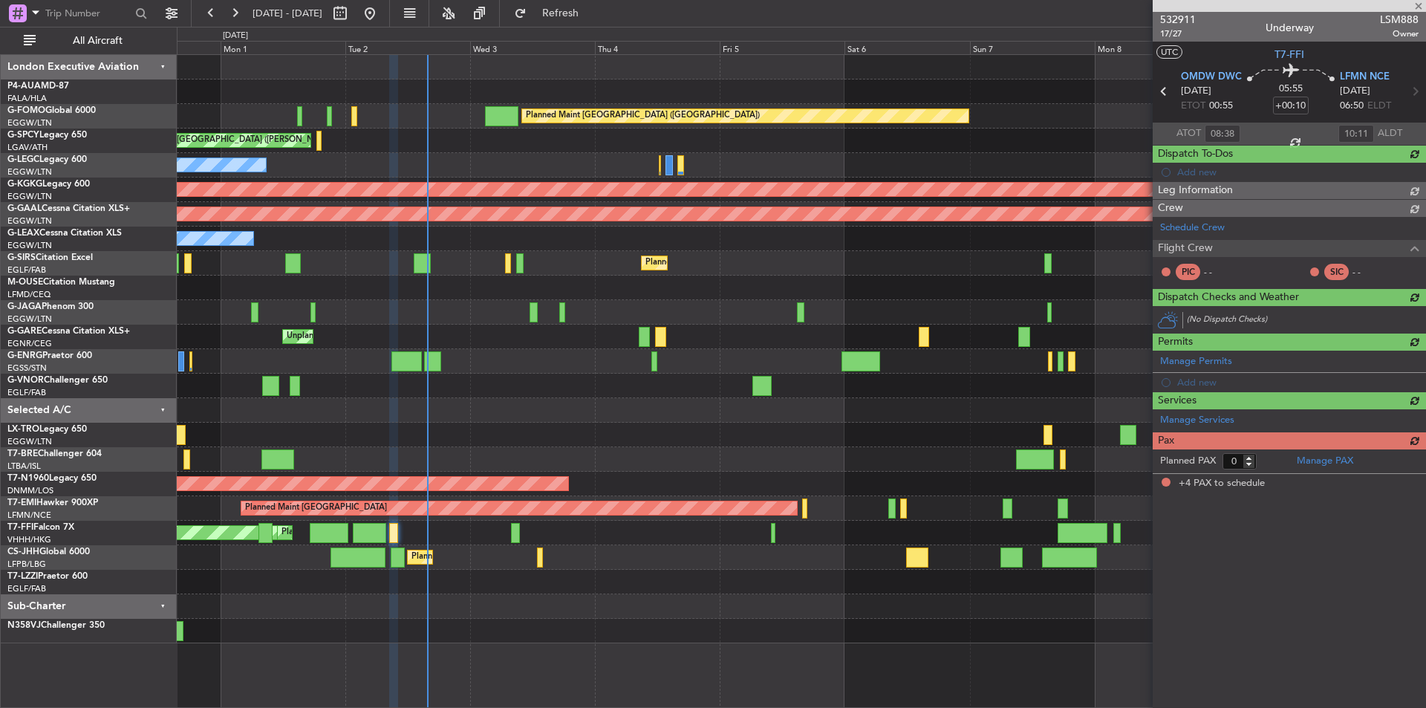
type input "01:44"
type input "07:48"
type input "4"
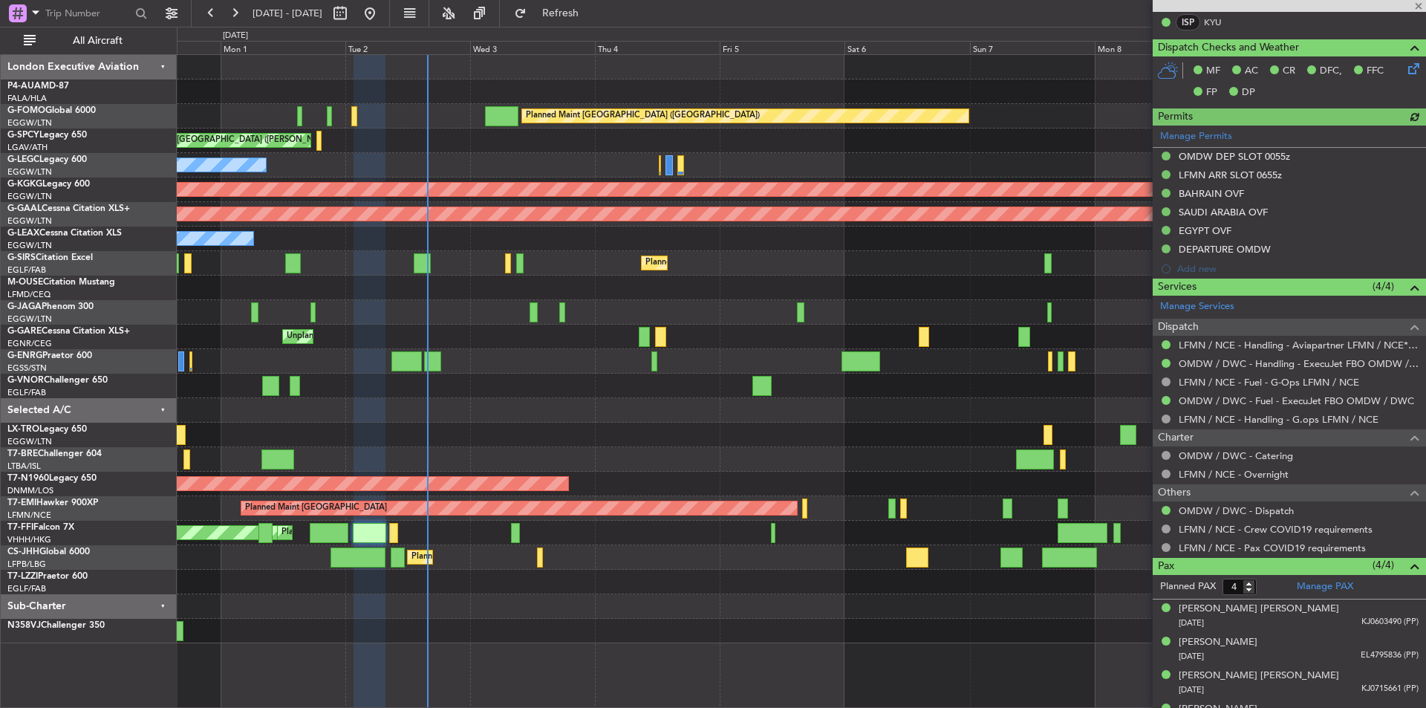
scroll to position [435, 0]
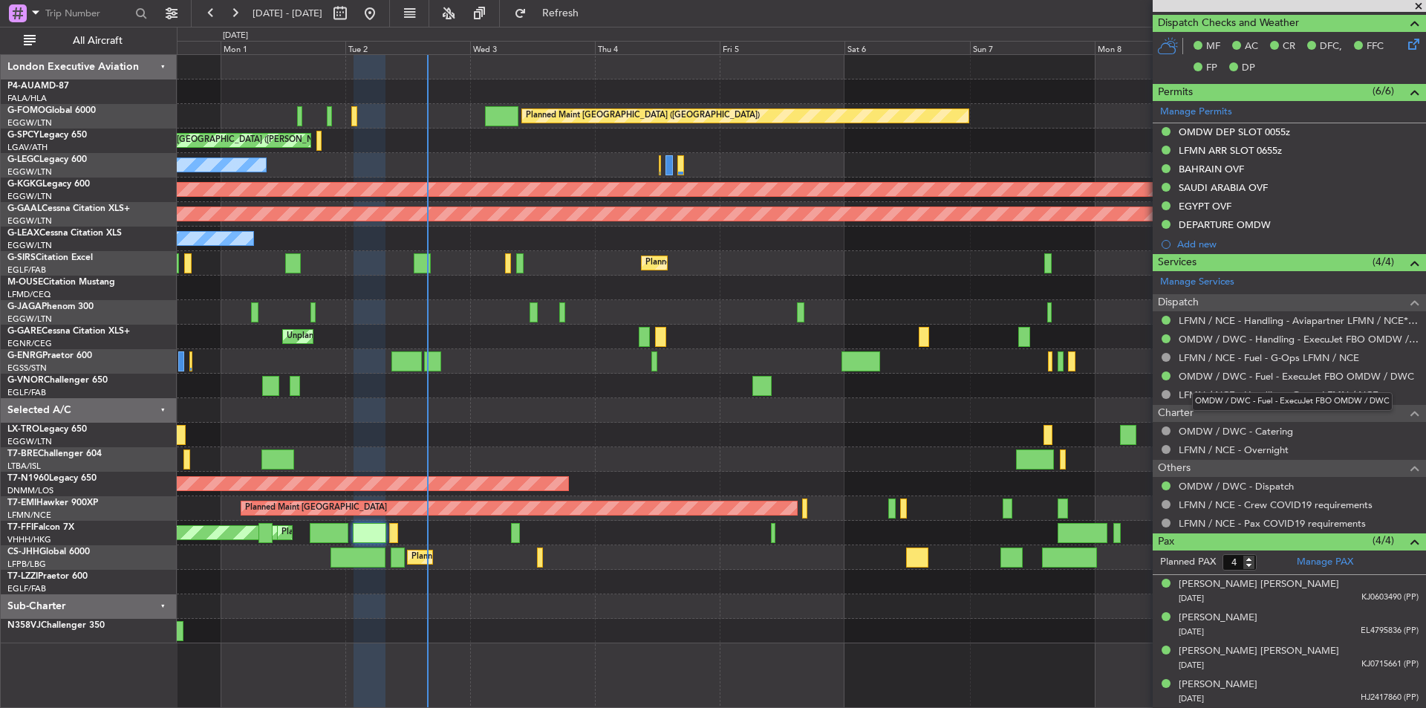
click at [1247, 400] on div "OMDW / DWC - Fuel - ExecuJet FBO OMDW / DWC" at bounding box center [1292, 401] width 201 height 19
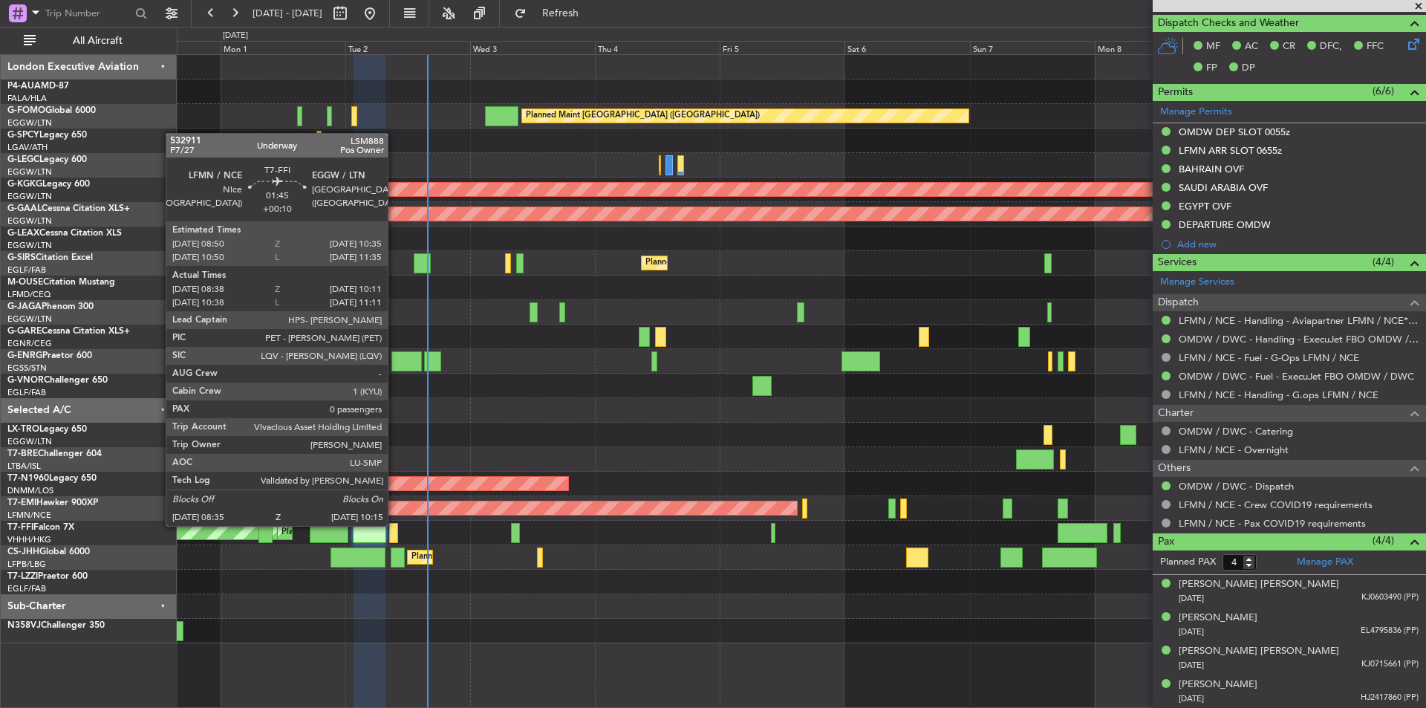
click at [394, 525] on div at bounding box center [393, 533] width 9 height 20
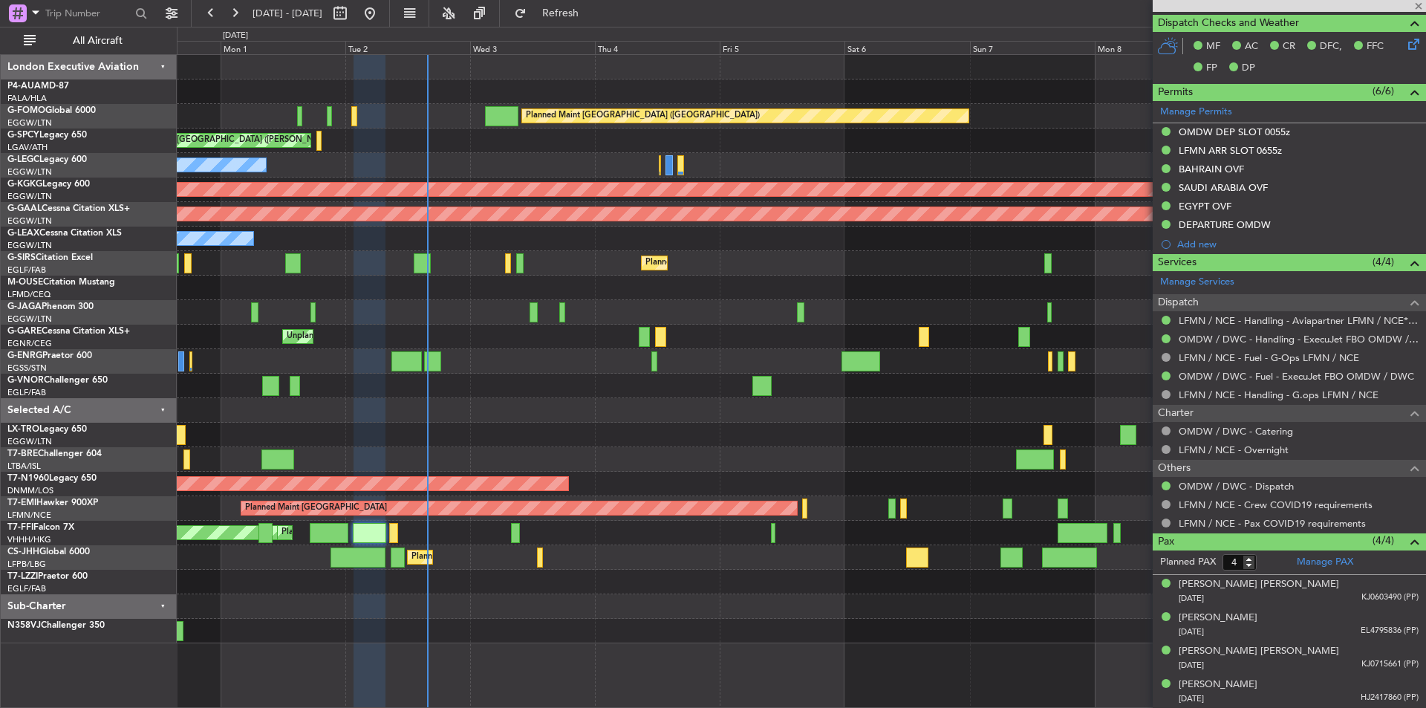
type input "+00:10"
type input "08:38"
type input "10:11"
type input "0"
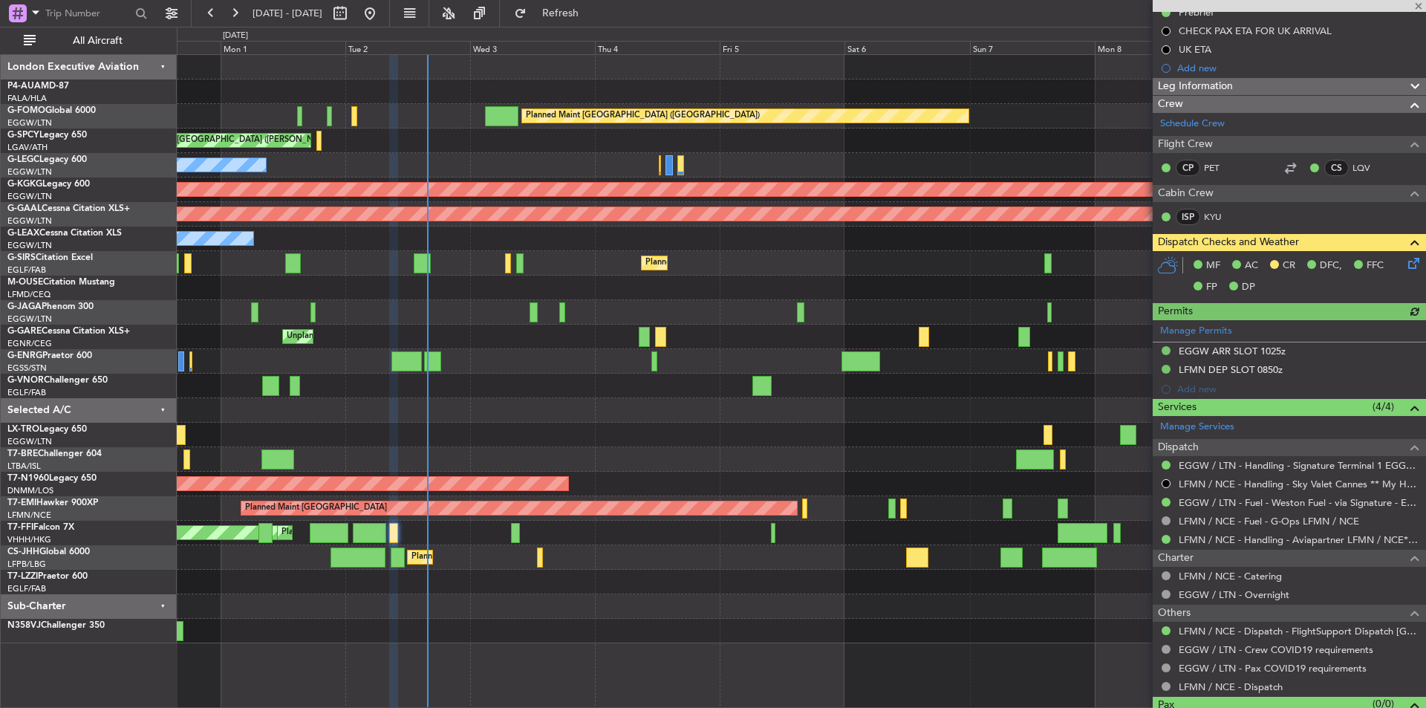
scroll to position [208, 0]
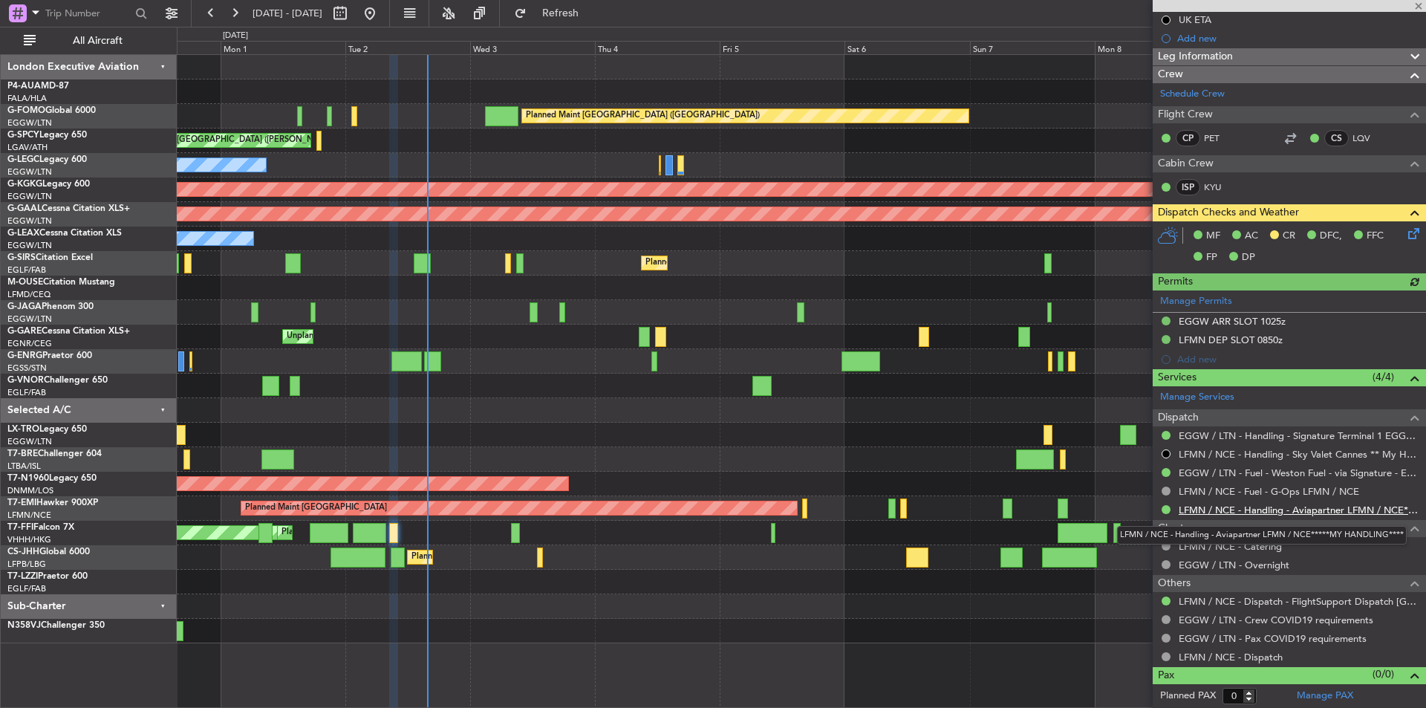
click at [1297, 513] on link "LFMN / NCE - Handling - Aviapartner LFMN / NCE*****MY HANDLING****" at bounding box center [1299, 510] width 240 height 13
click at [1420, 2] on span at bounding box center [1419, 6] width 15 height 13
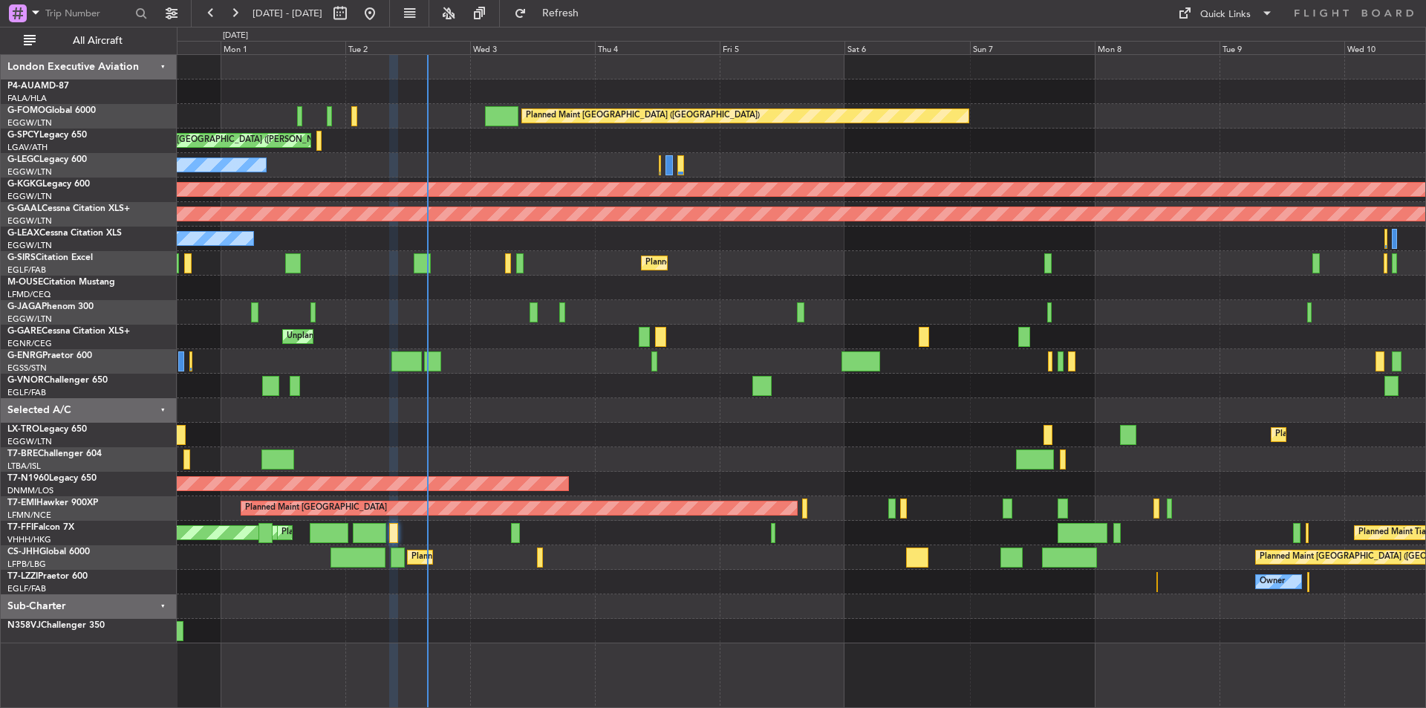
scroll to position [0, 0]
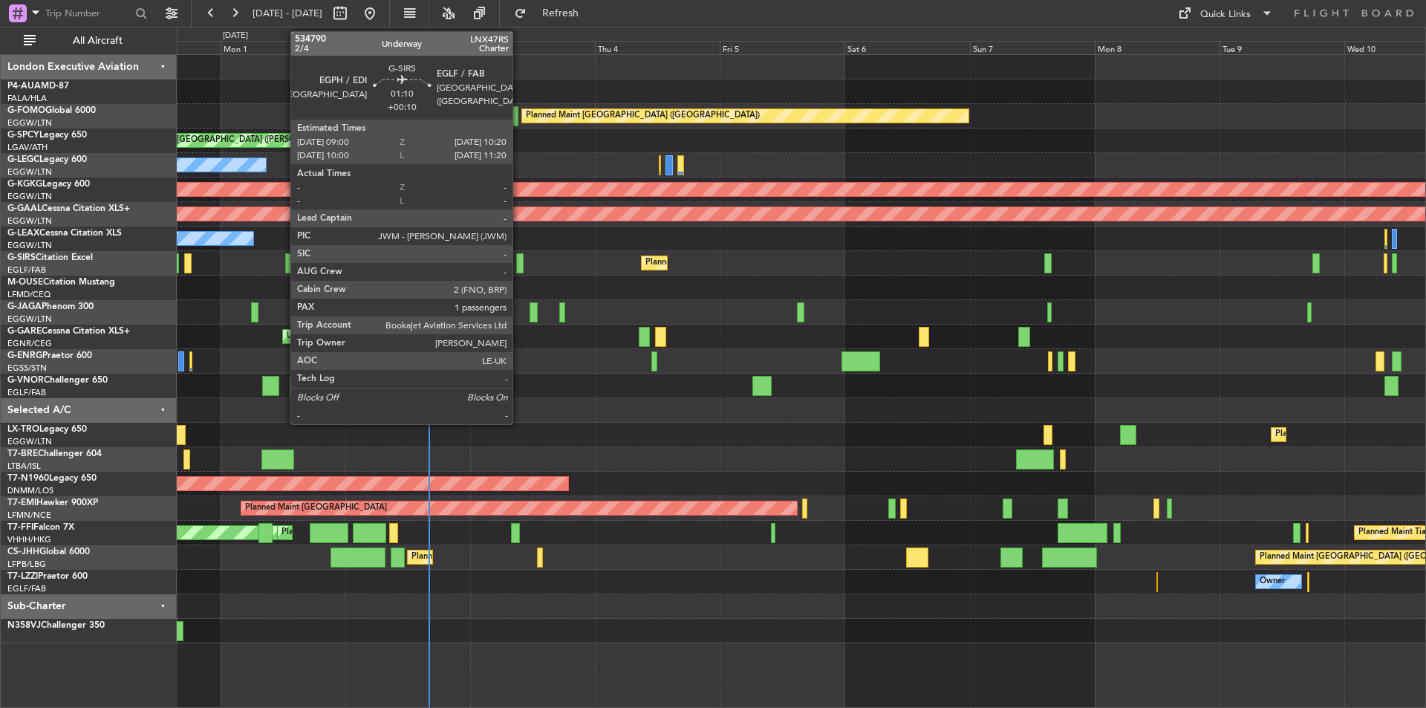
click at [519, 265] on div at bounding box center [519, 263] width 7 height 20
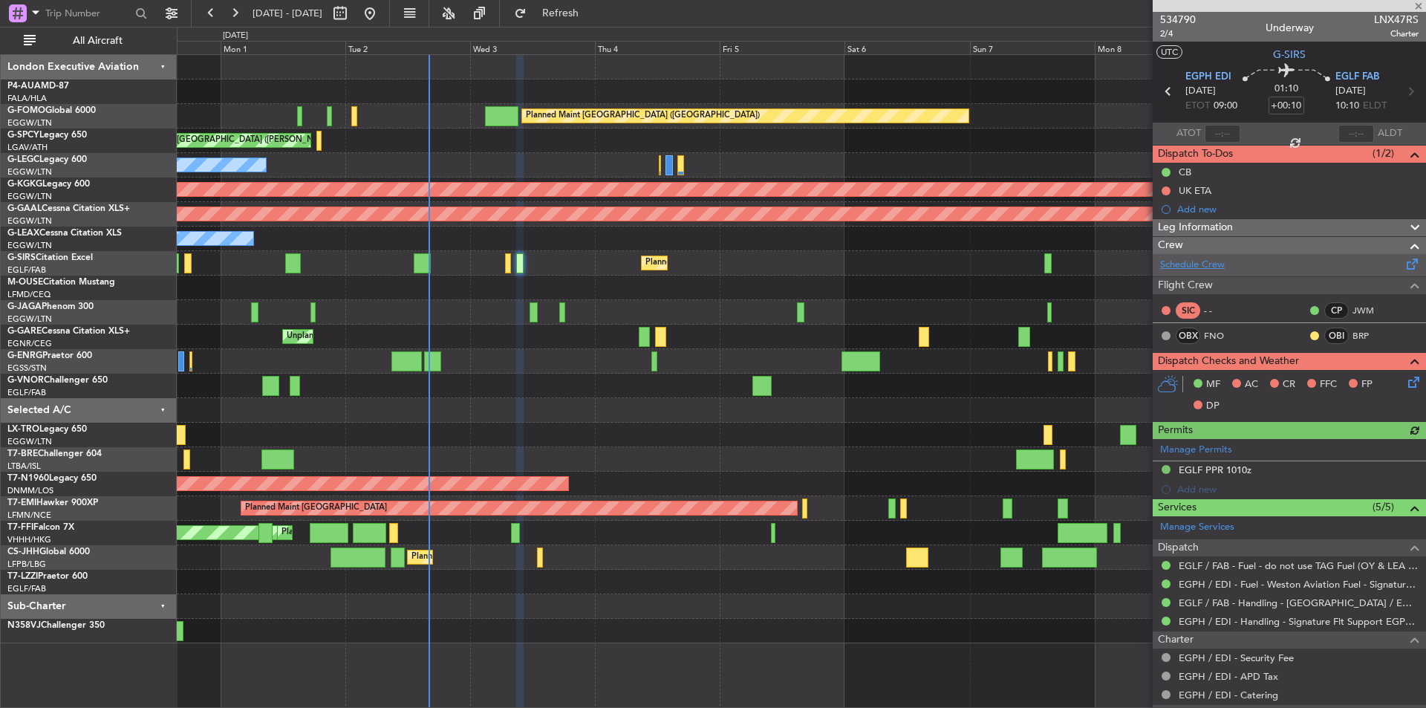
click at [1201, 264] on link "Schedule Crew" at bounding box center [1192, 265] width 65 height 15
click at [309, 434] on div "Planned Maint Dusseldorf" at bounding box center [801, 435] width 1249 height 25
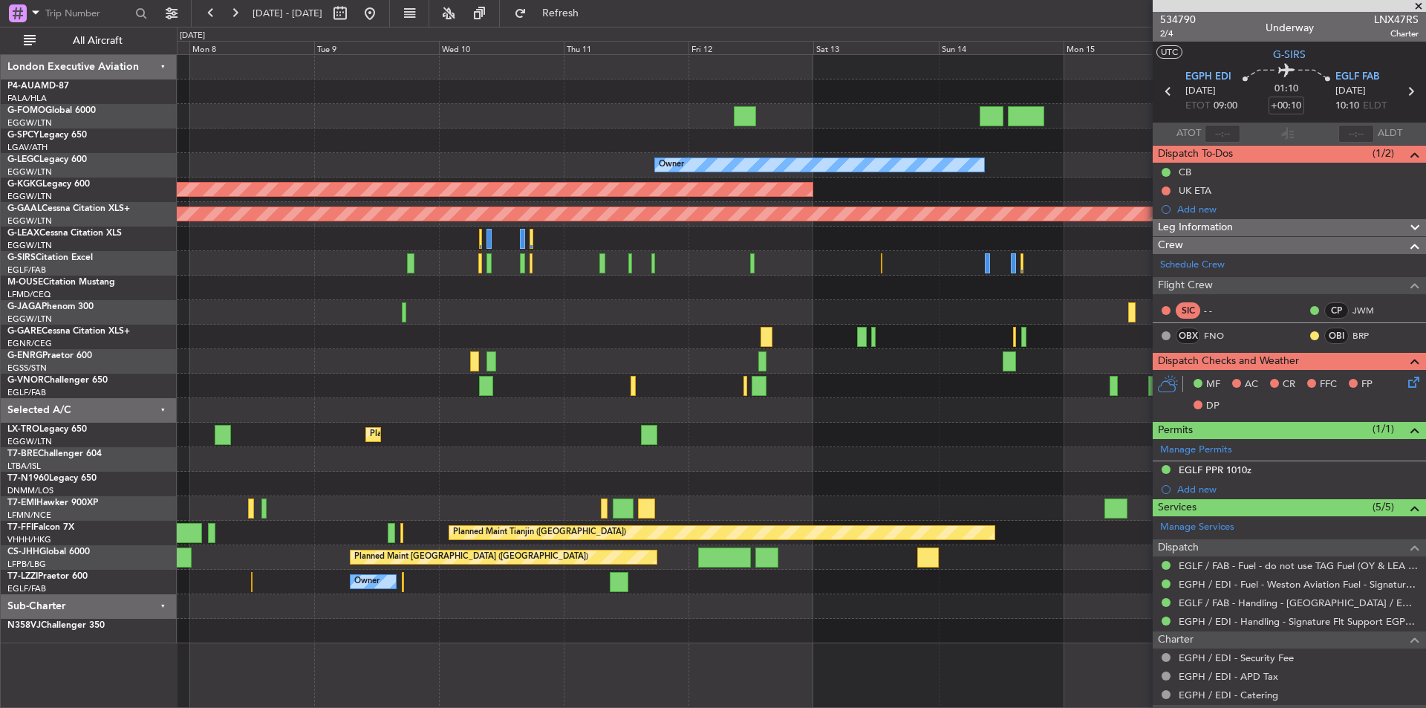
click at [383, 458] on div "Planned Maint London (Luton) Owner AOG Maint Istanbul (Ataturk) Planned Maint D…" at bounding box center [801, 349] width 1249 height 588
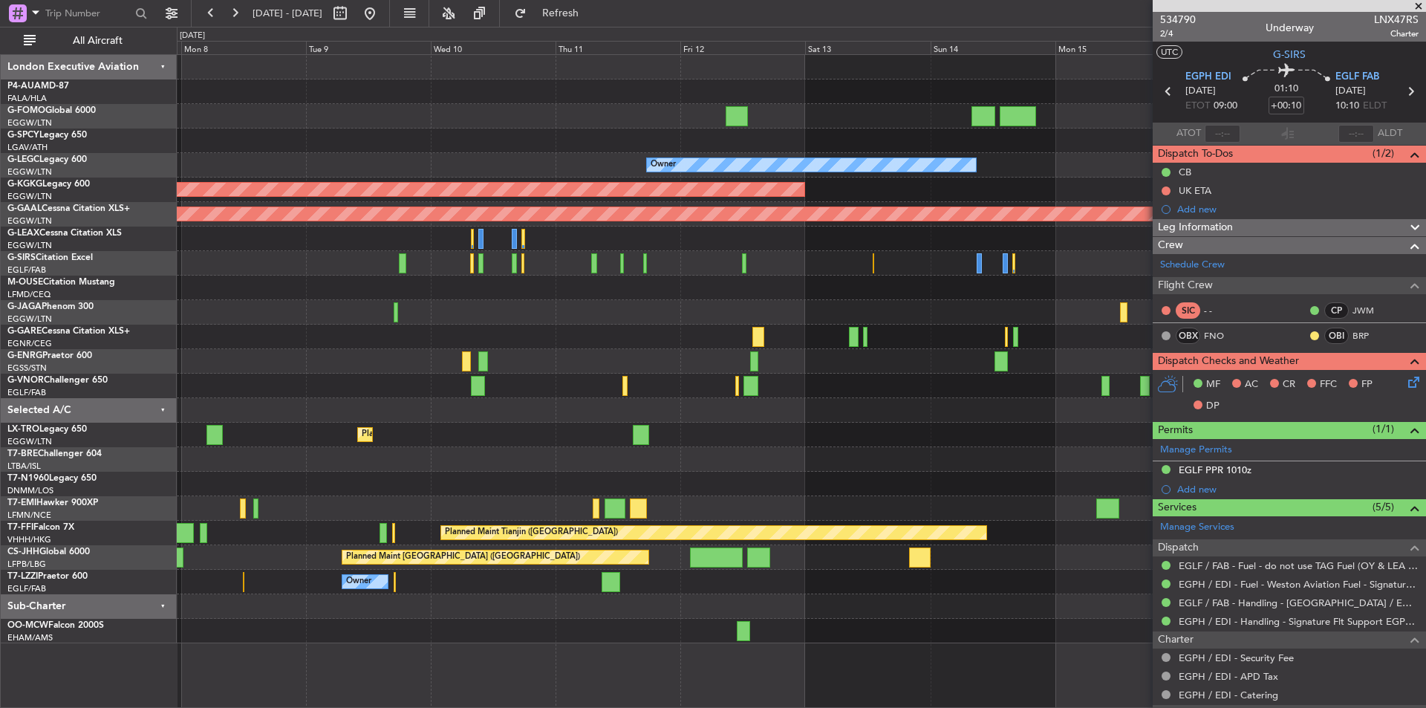
click at [1423, 7] on span at bounding box center [1419, 6] width 15 height 13
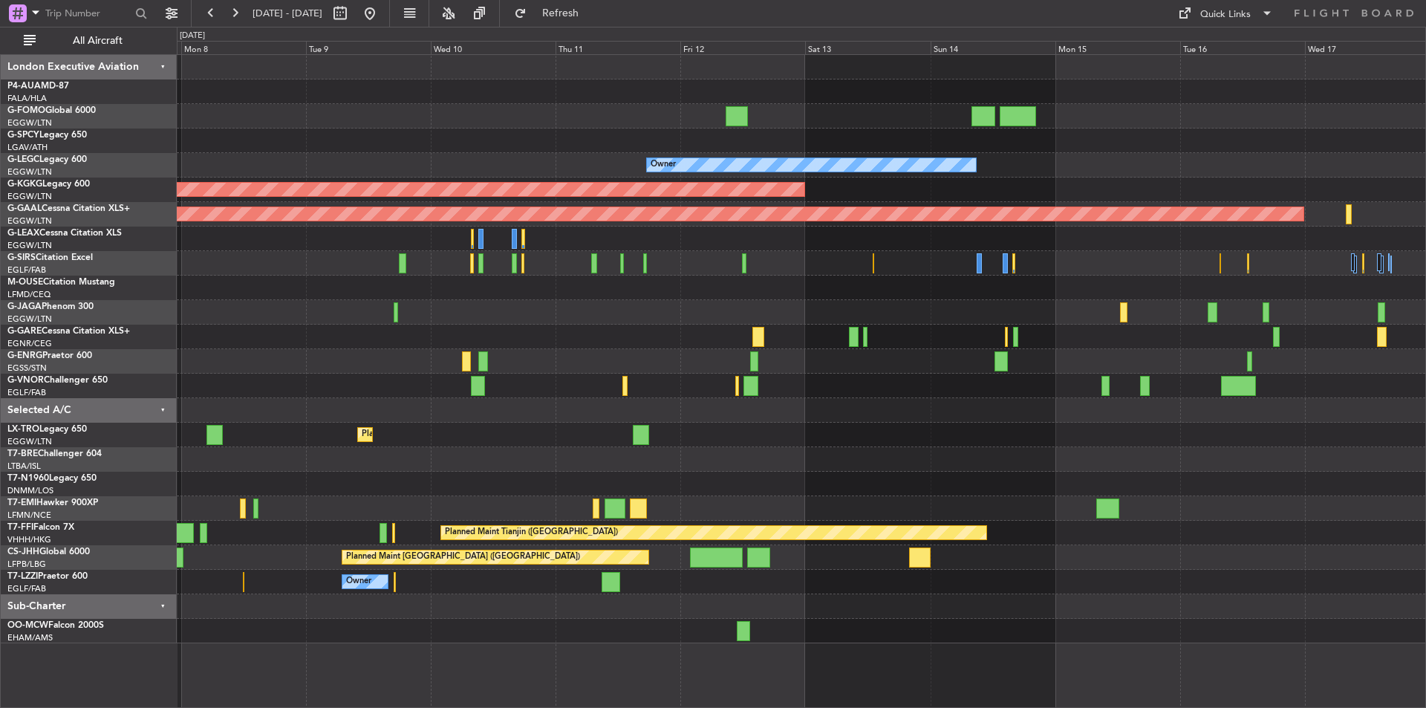
type input "0"
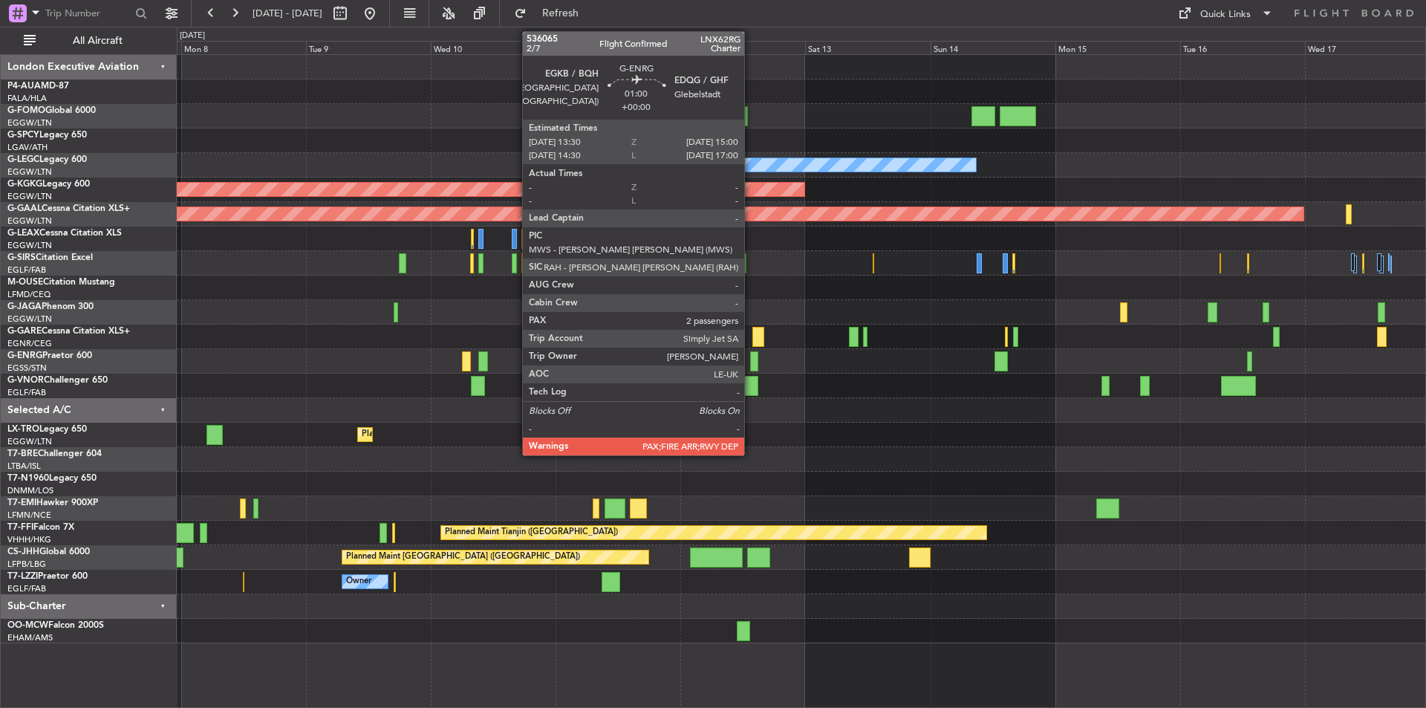
click at [751, 358] on div at bounding box center [754, 361] width 8 height 20
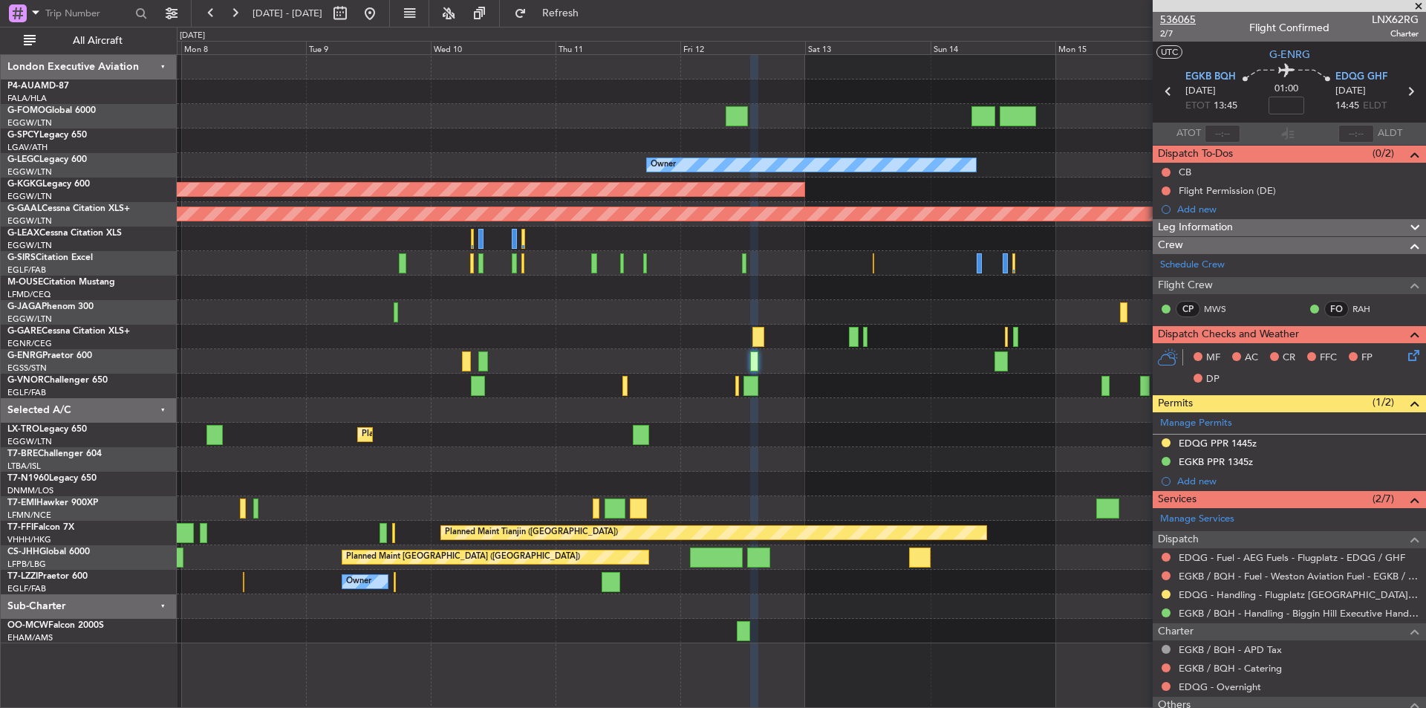
click at [1178, 26] on span "536065" at bounding box center [1178, 20] width 36 height 16
click at [382, 16] on button at bounding box center [370, 13] width 24 height 24
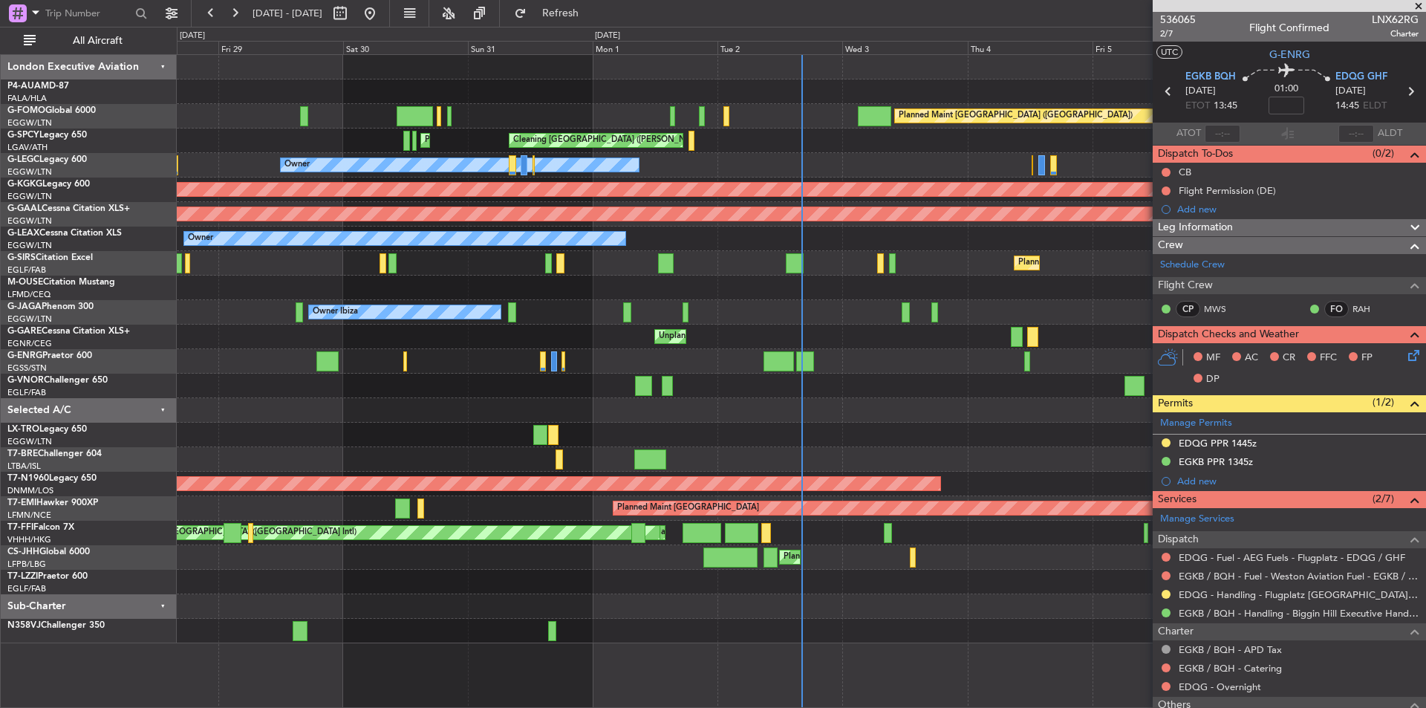
click at [1418, 5] on span at bounding box center [1419, 6] width 15 height 13
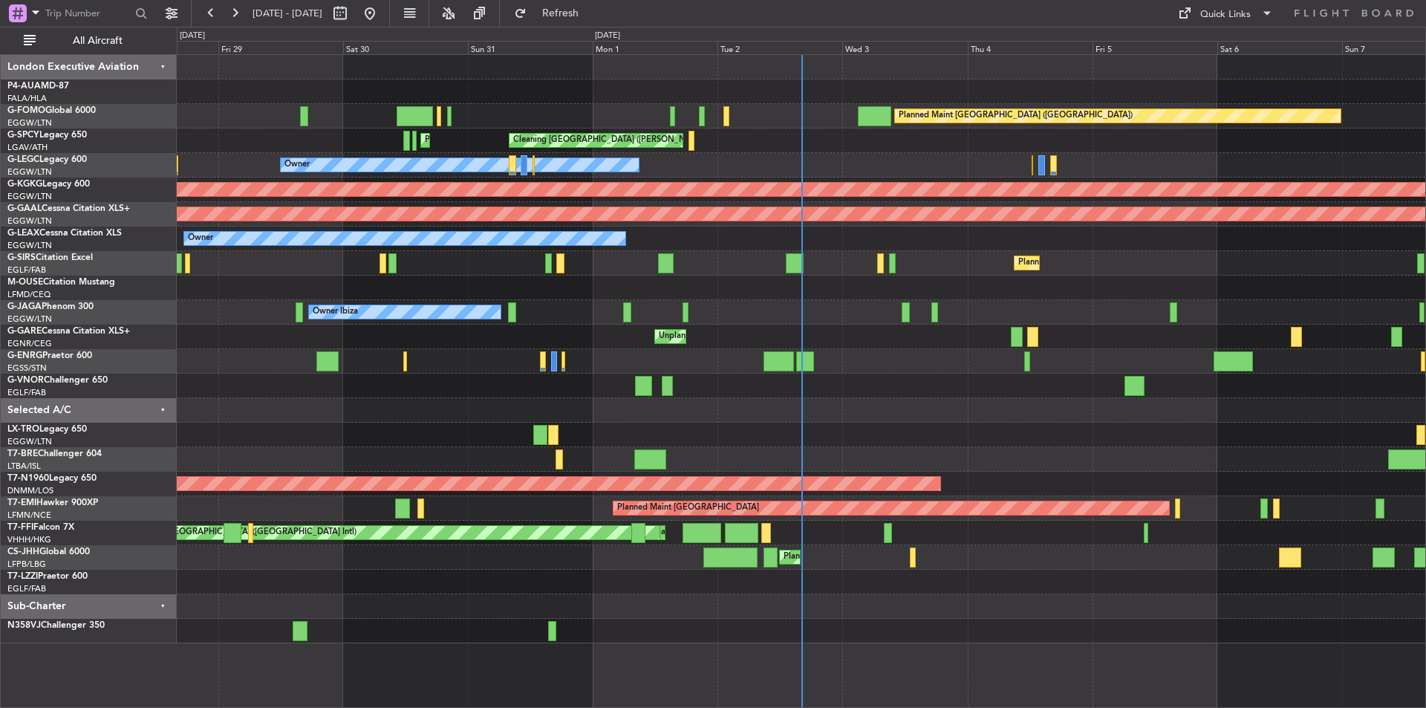
type input "0"
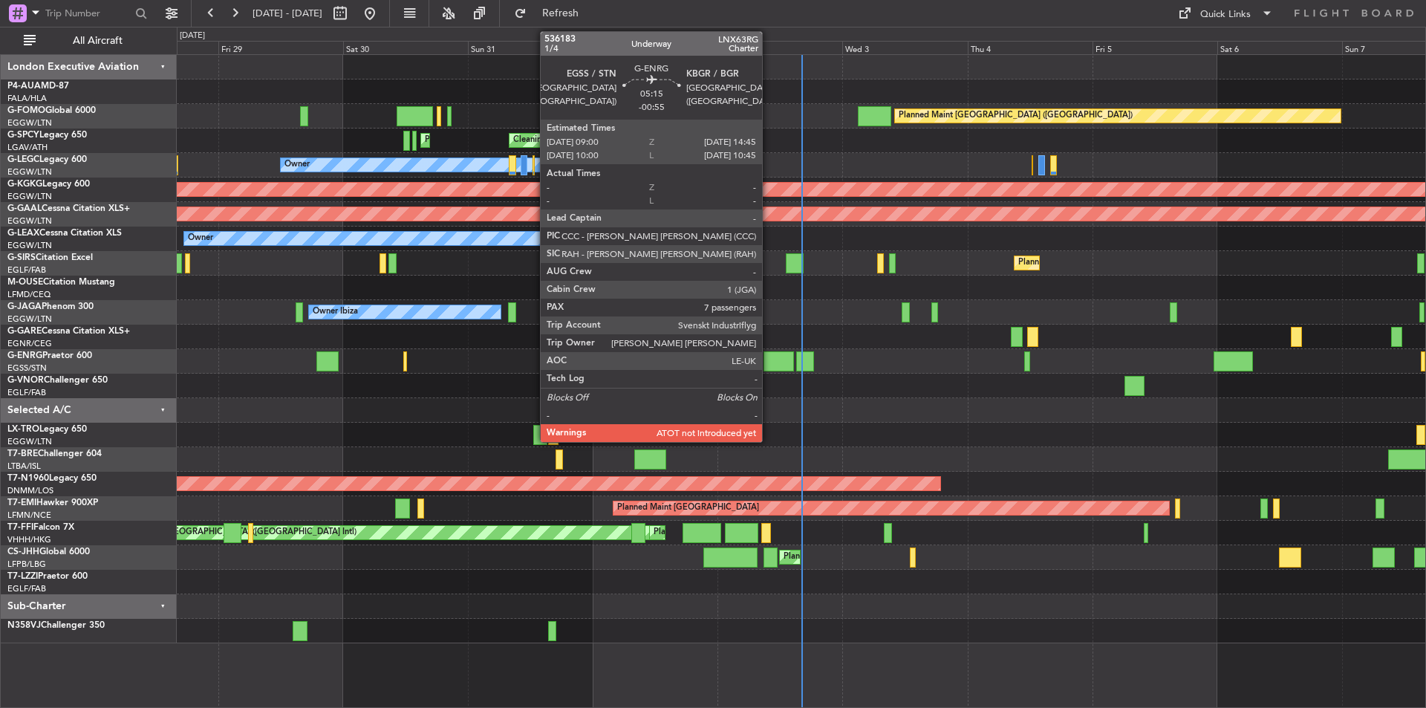
click at [769, 358] on div at bounding box center [779, 361] width 30 height 20
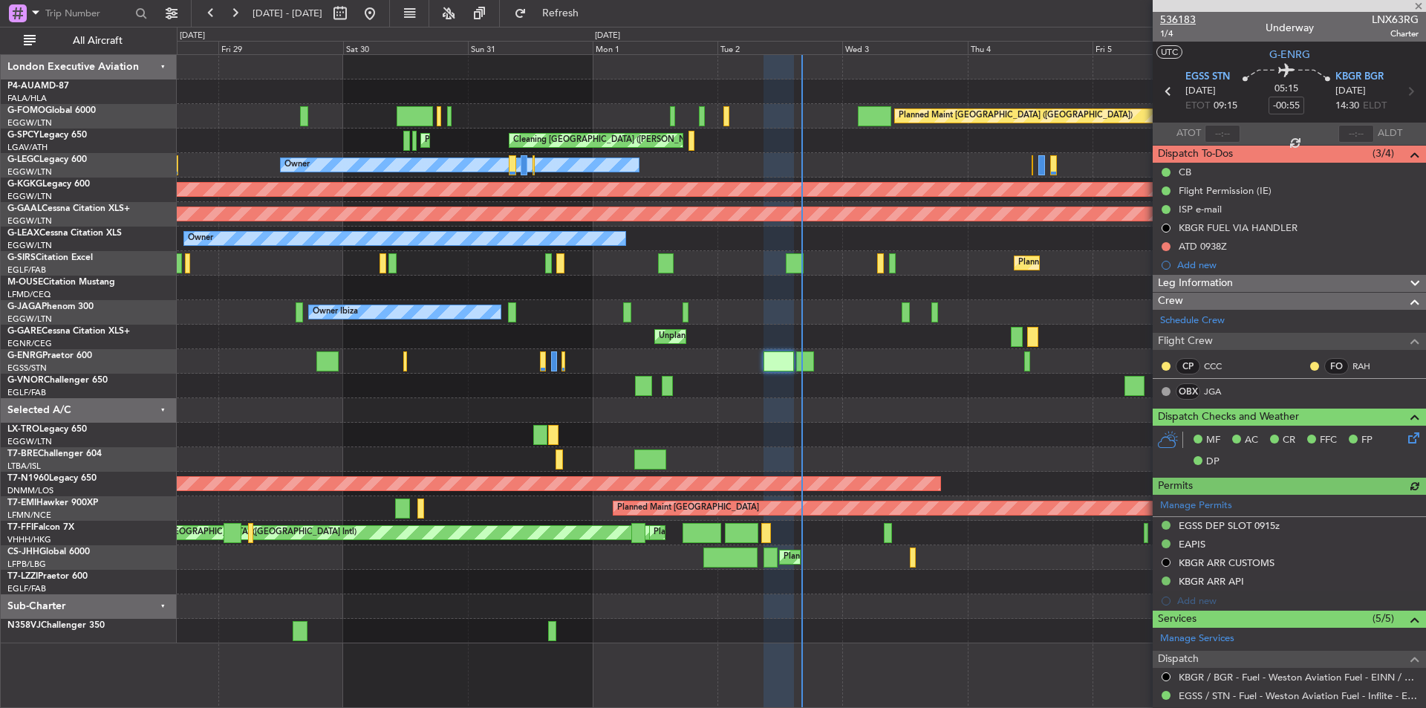
click at [1172, 22] on span "536183" at bounding box center [1178, 20] width 36 height 16
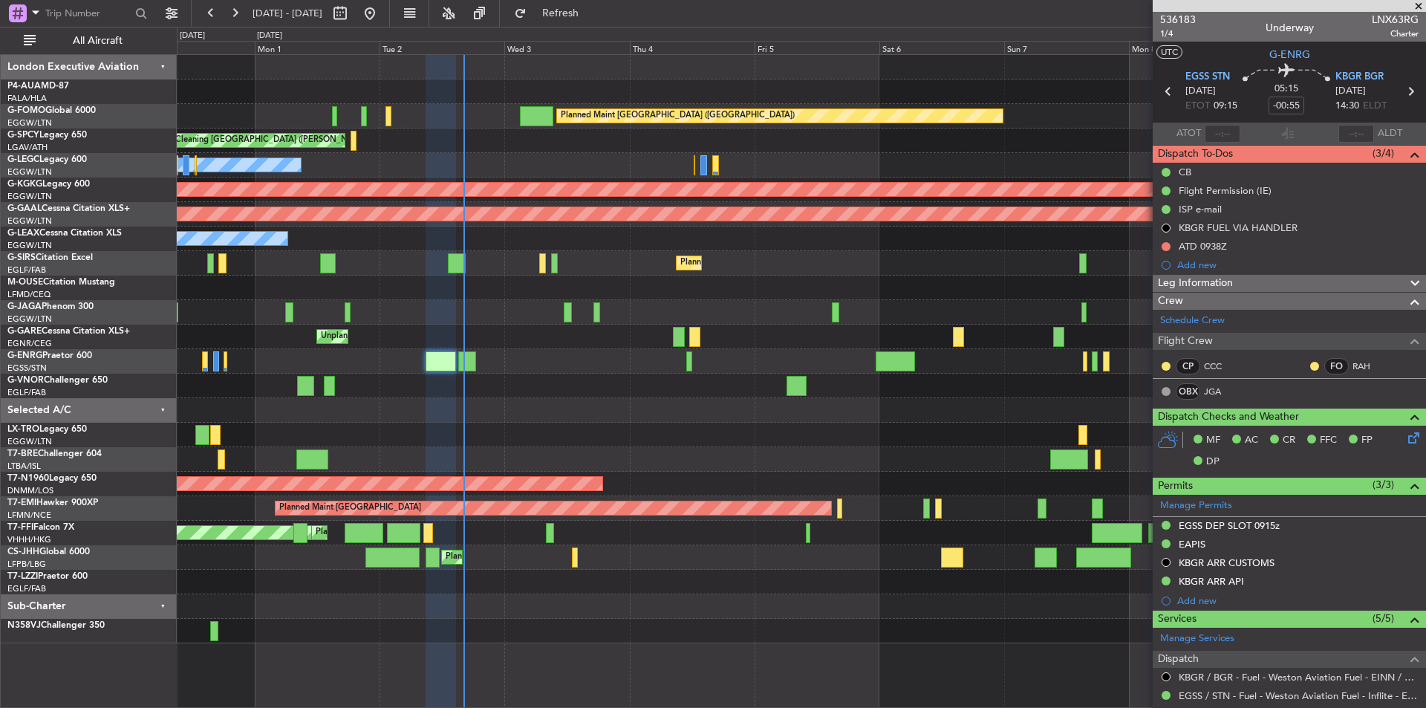
click at [599, 380] on div at bounding box center [801, 386] width 1249 height 25
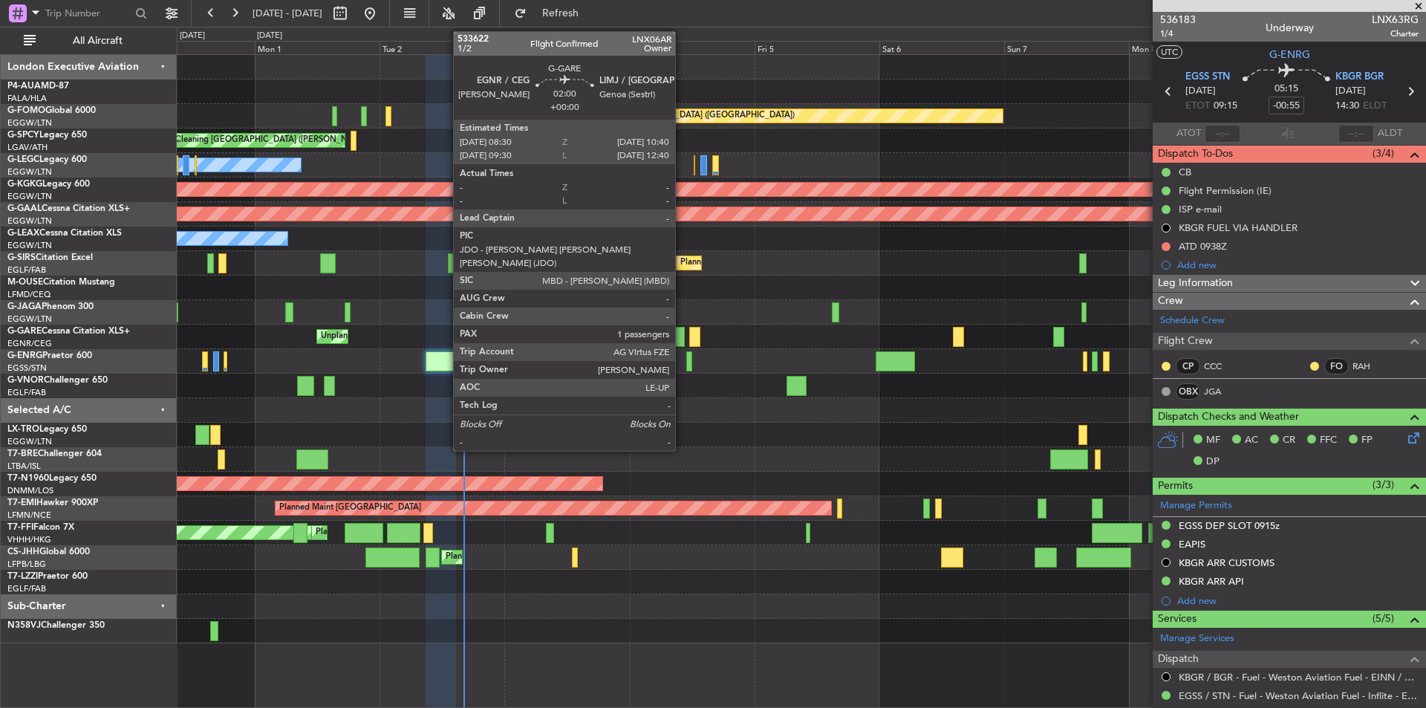
click at [682, 338] on div at bounding box center [679, 337] width 12 height 20
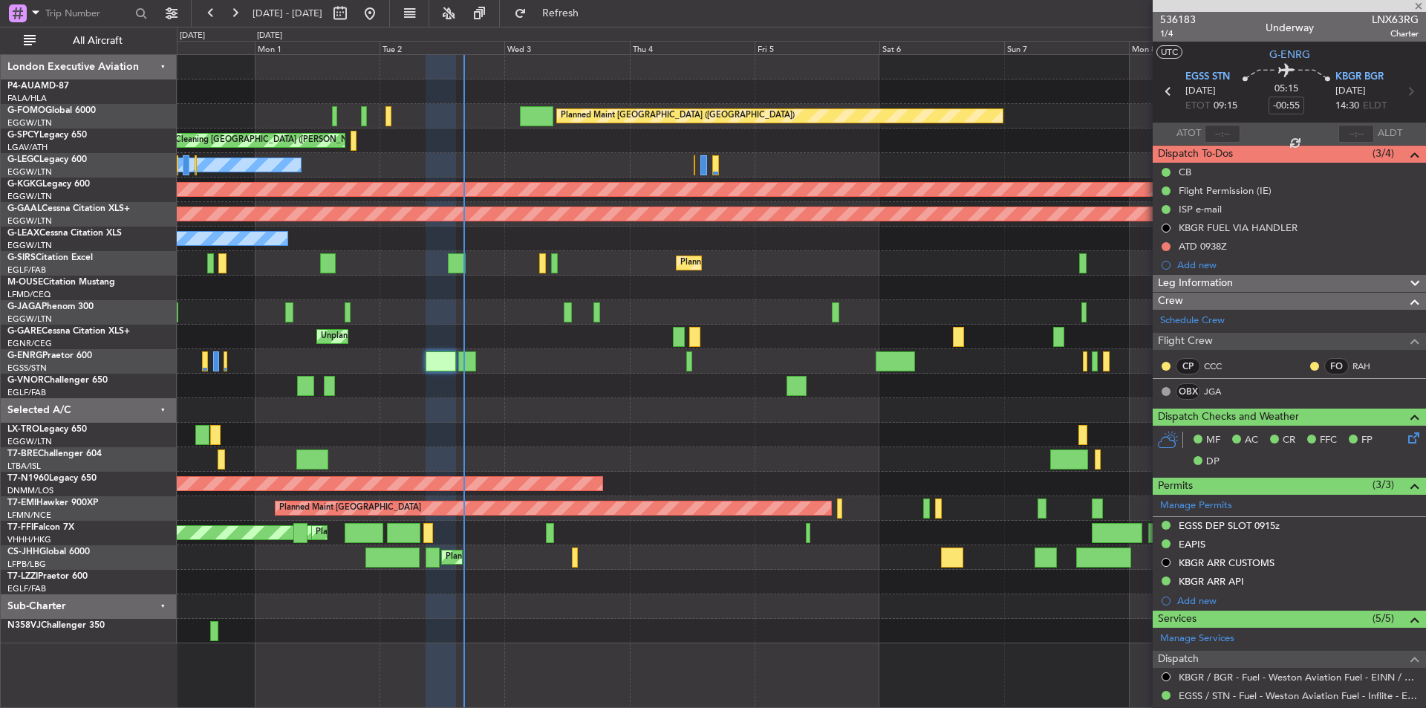
type input "1"
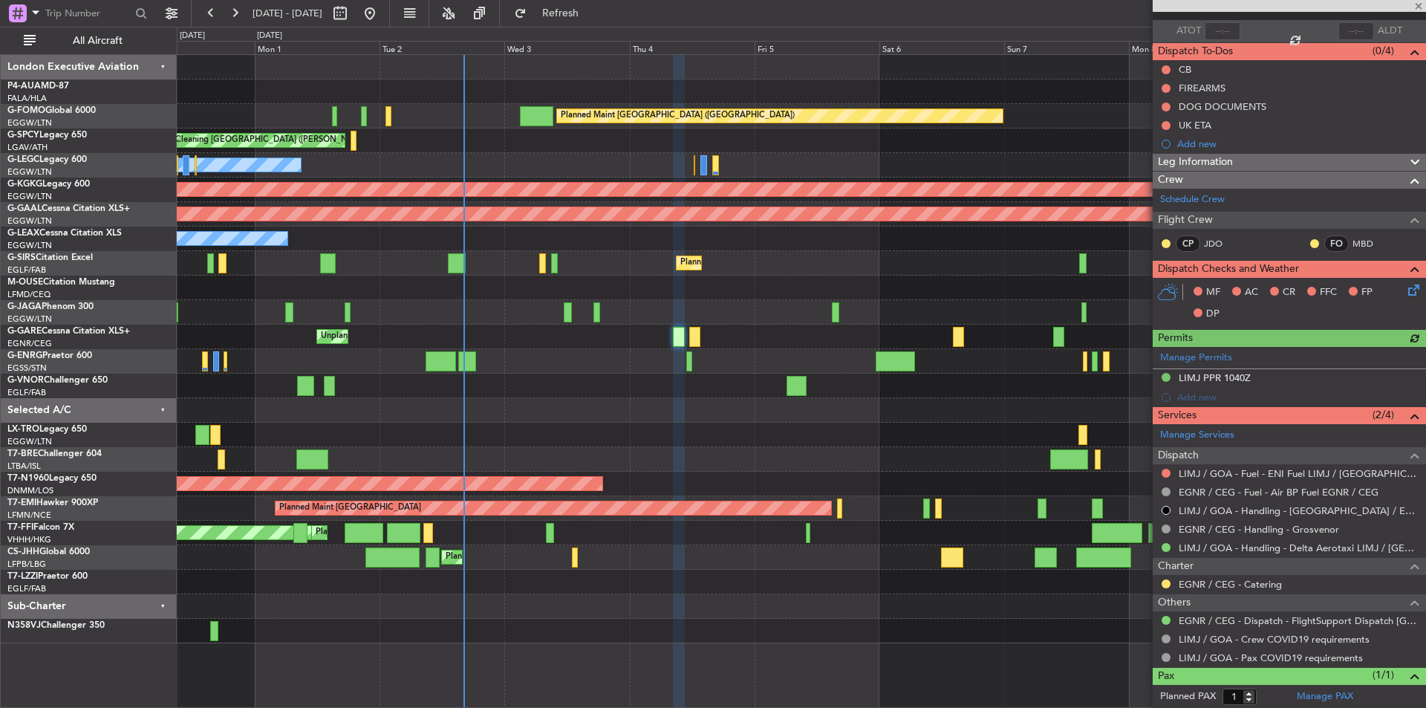
scroll to position [137, 0]
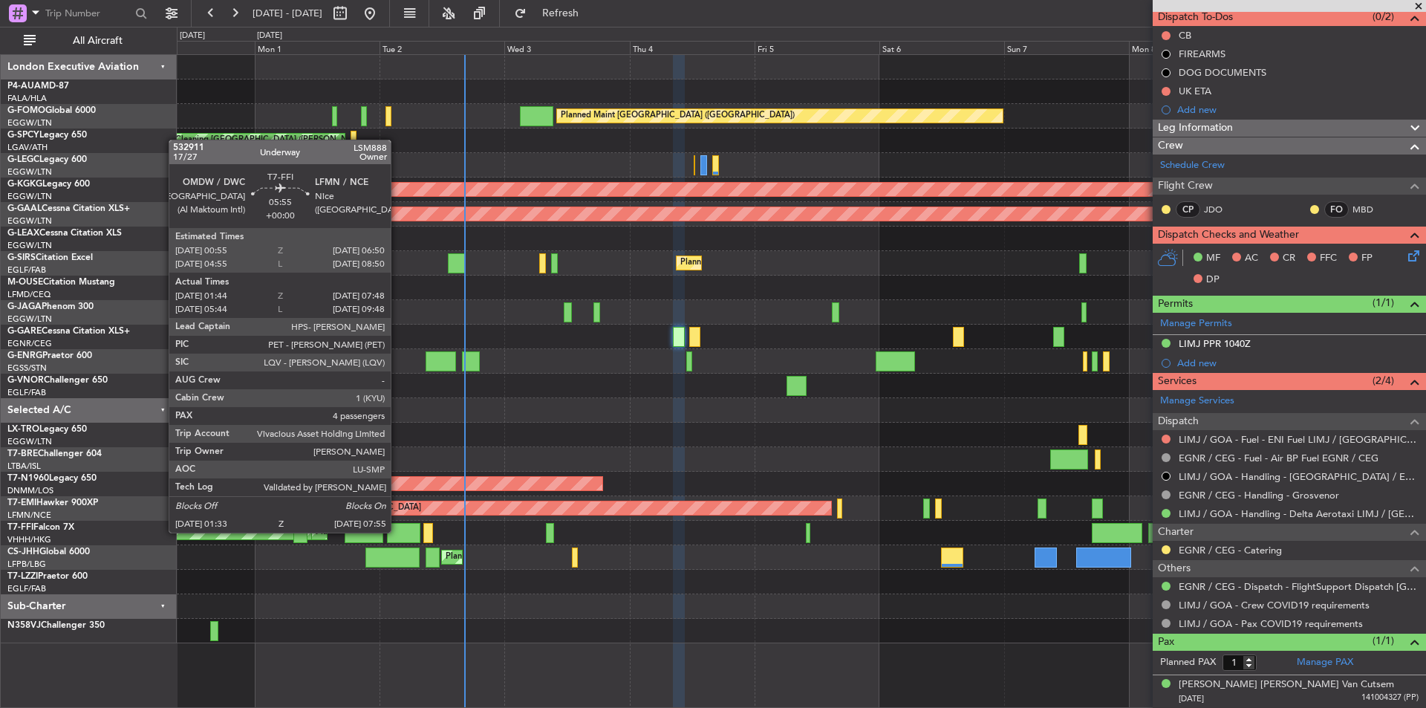
click at [397, 531] on div at bounding box center [403, 533] width 33 height 20
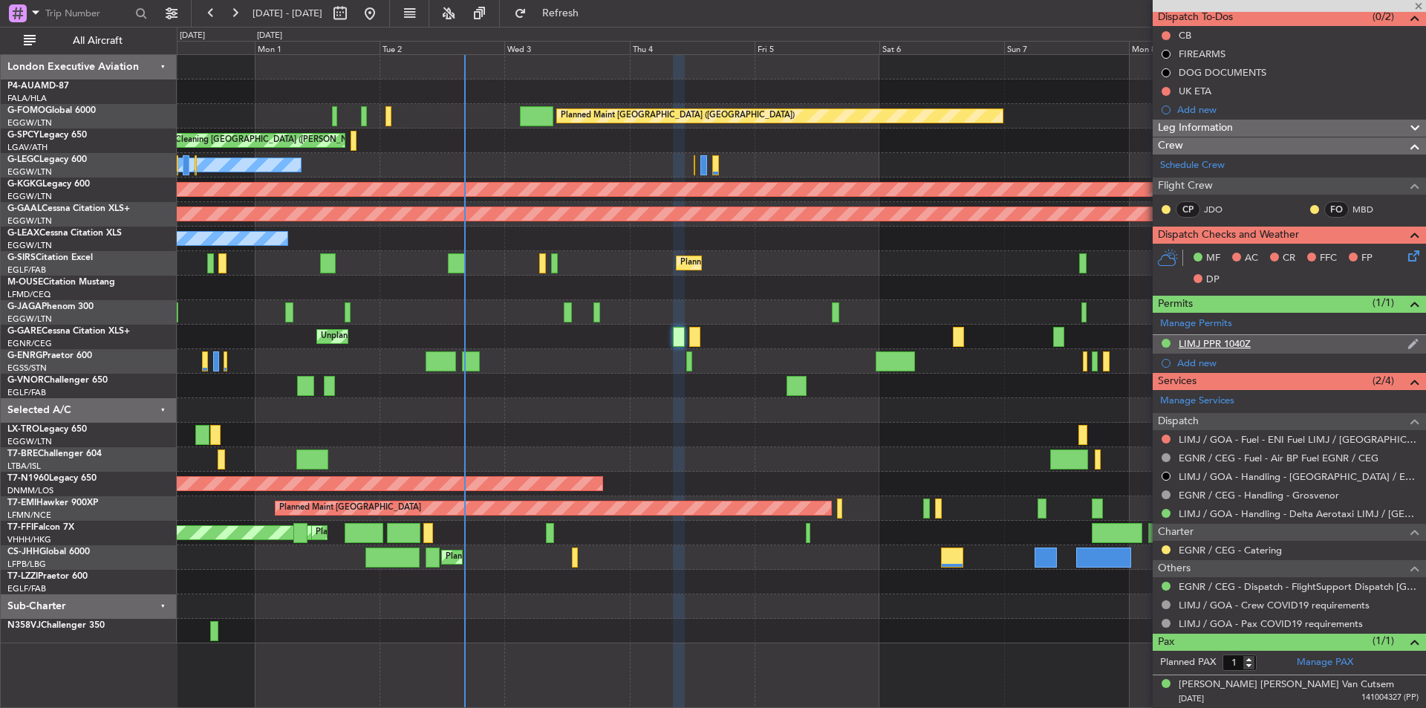
type input "01:44"
type input "07:48"
type input "4"
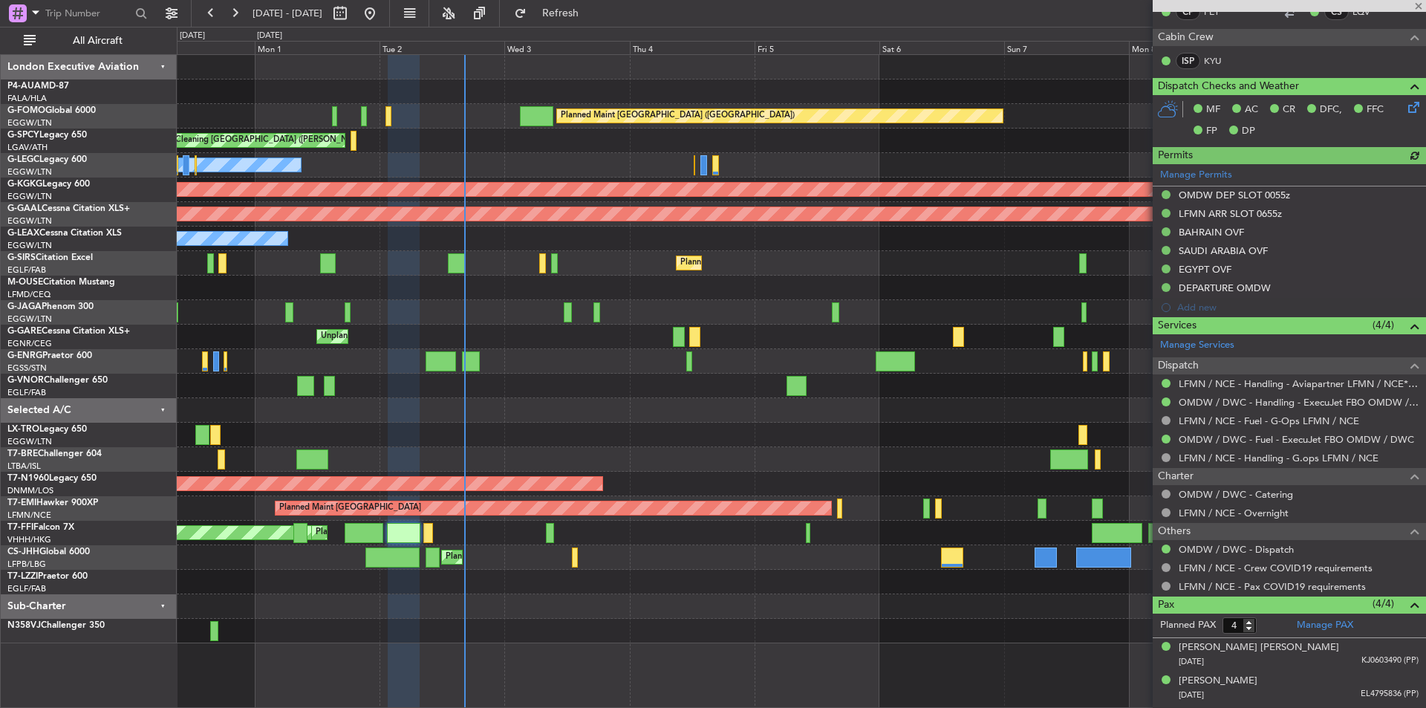
scroll to position [435, 0]
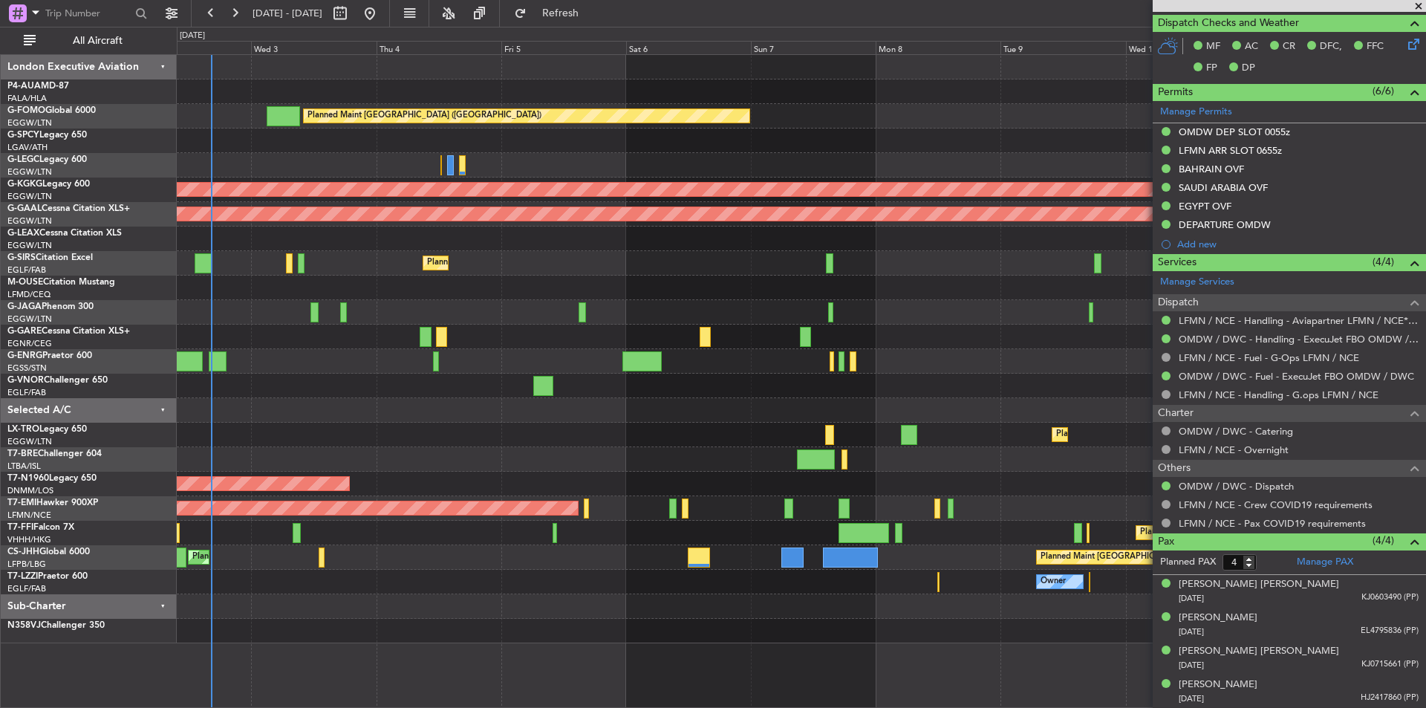
click at [602, 297] on div at bounding box center [801, 288] width 1249 height 25
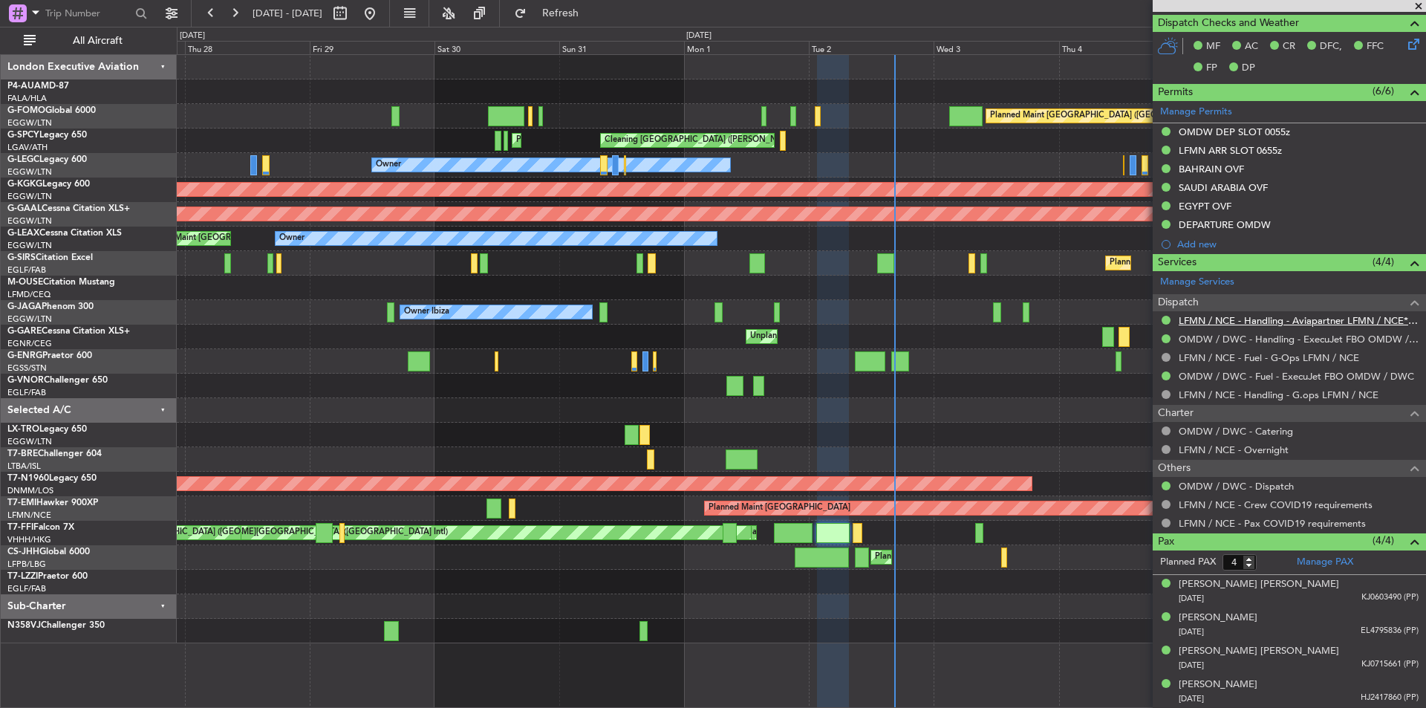
click at [1284, 323] on link "LFMN / NCE - Handling - Aviapartner LFMN / NCE*****MY HANDLING****" at bounding box center [1299, 320] width 240 height 13
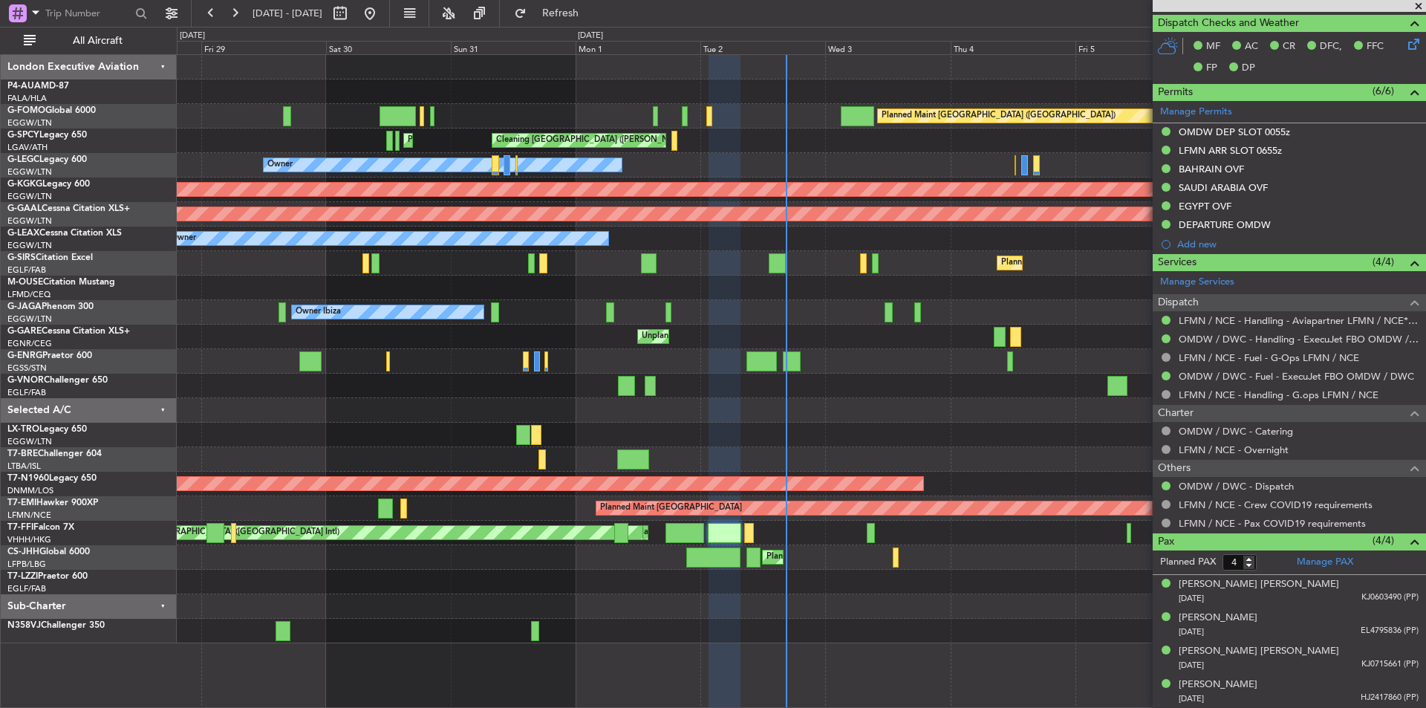
click at [952, 289] on div at bounding box center [801, 288] width 1249 height 25
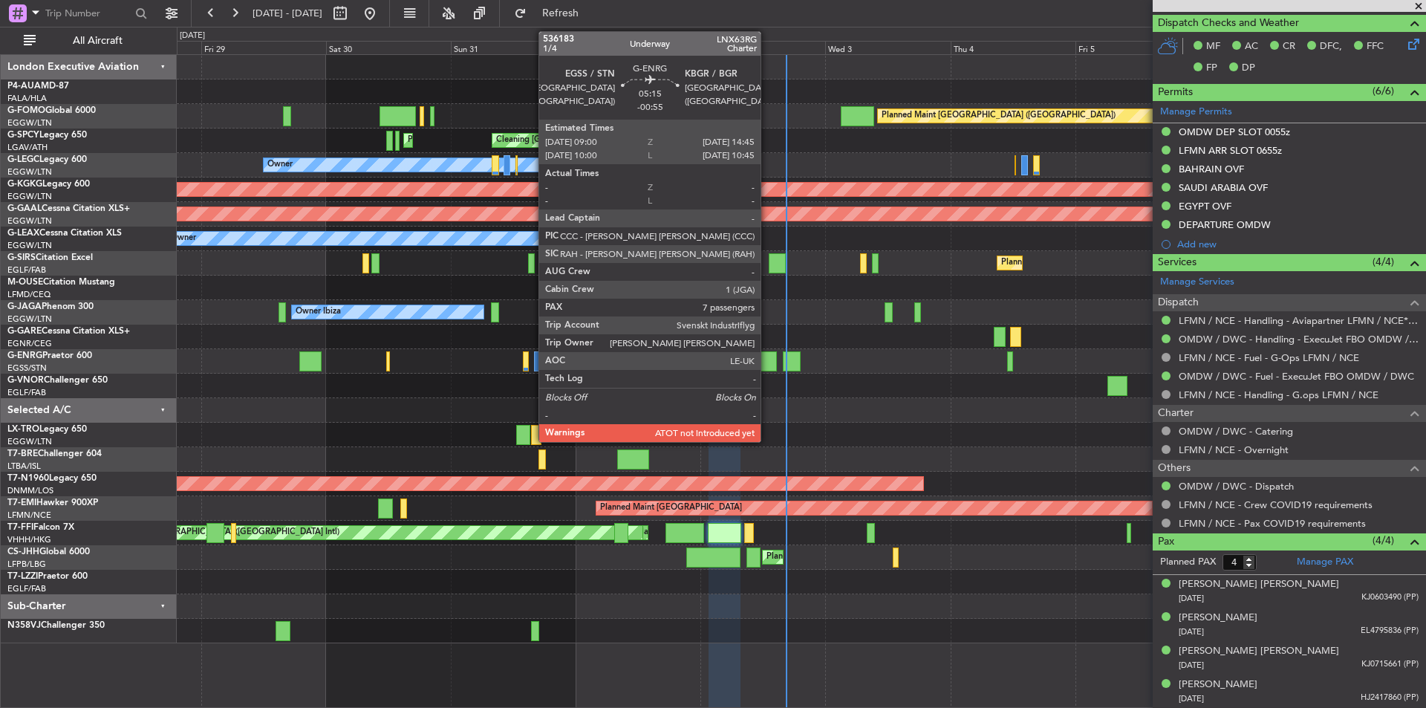
click at [767, 361] on div at bounding box center [762, 361] width 30 height 20
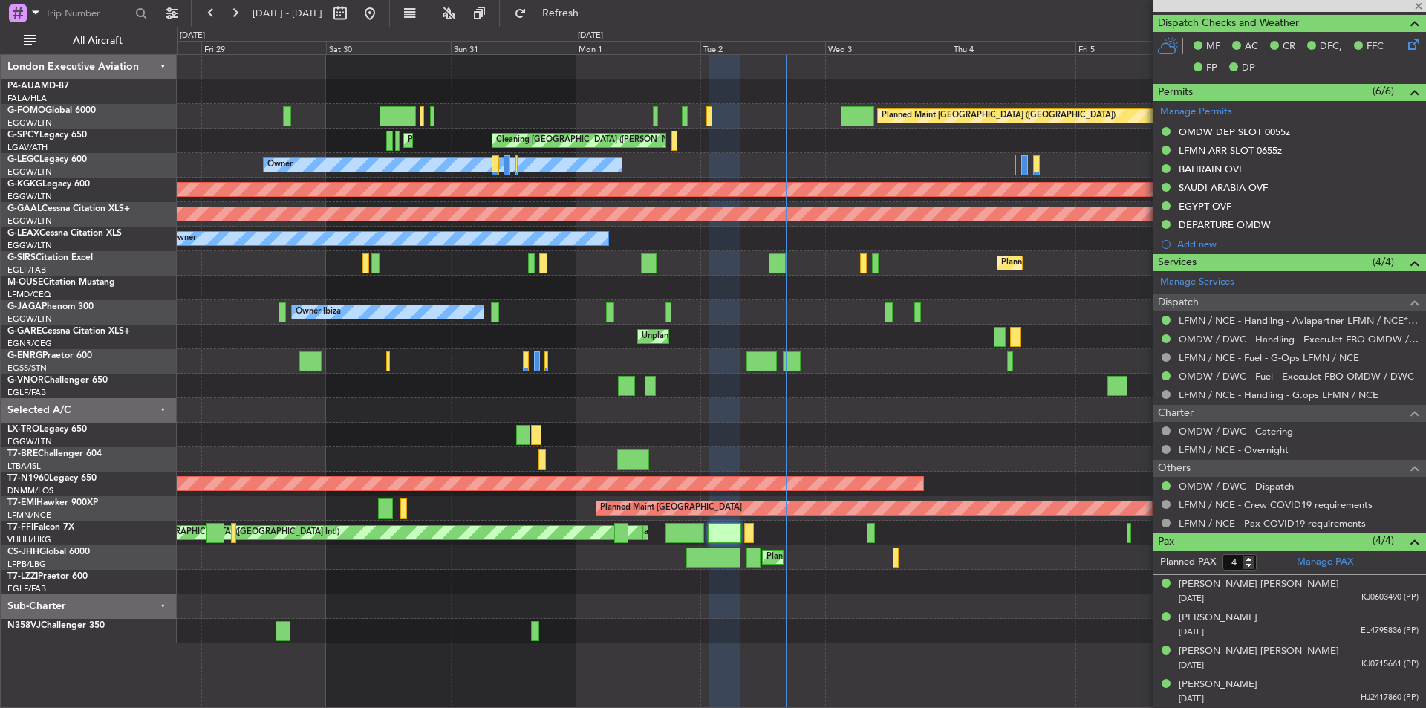
type input "-00:55"
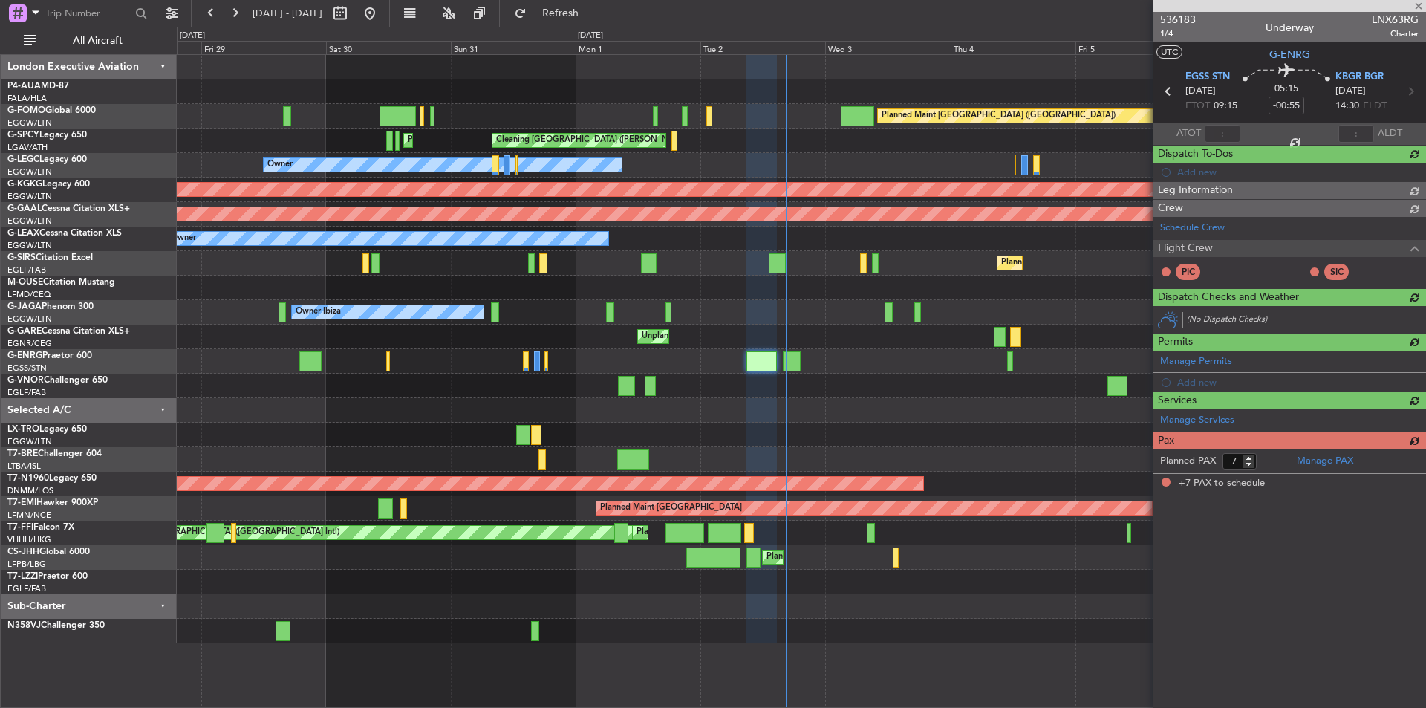
scroll to position [0, 0]
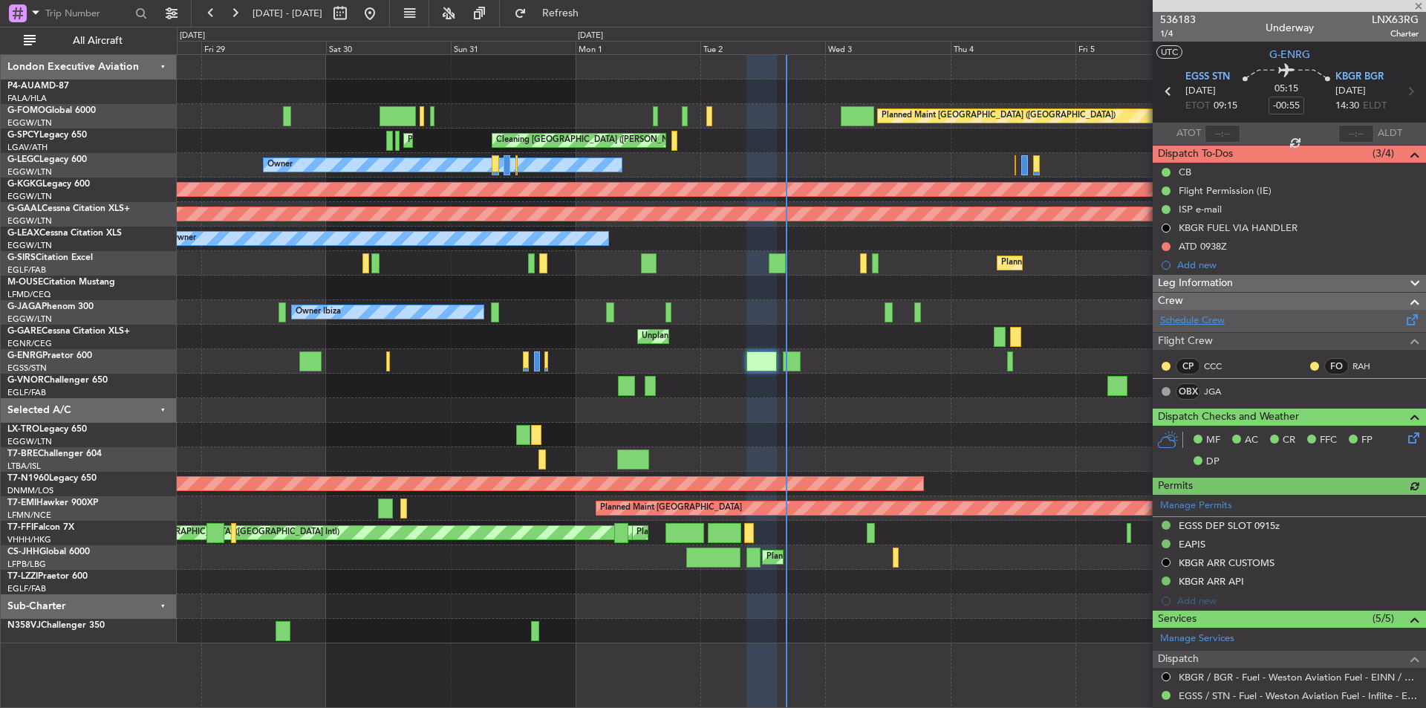
click at [1200, 323] on link "Schedule Crew" at bounding box center [1192, 321] width 65 height 15
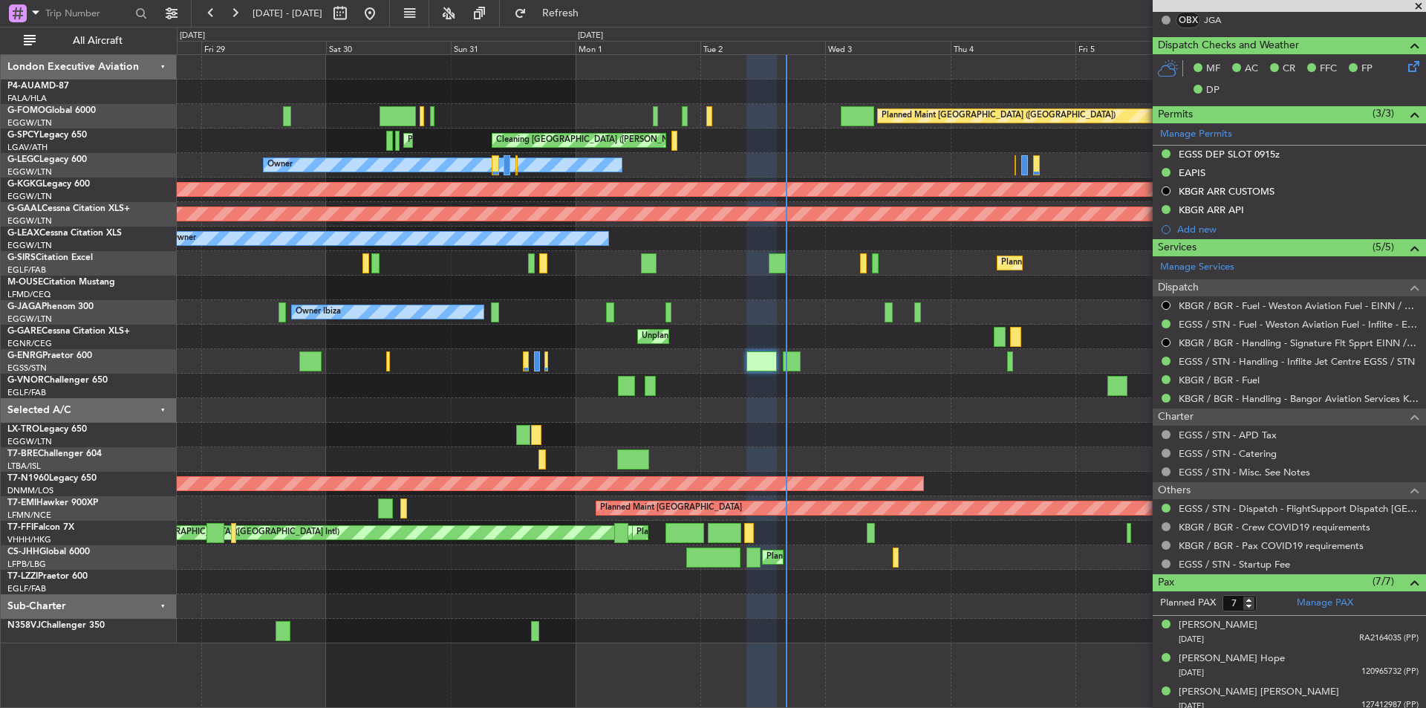
scroll to position [513, 0]
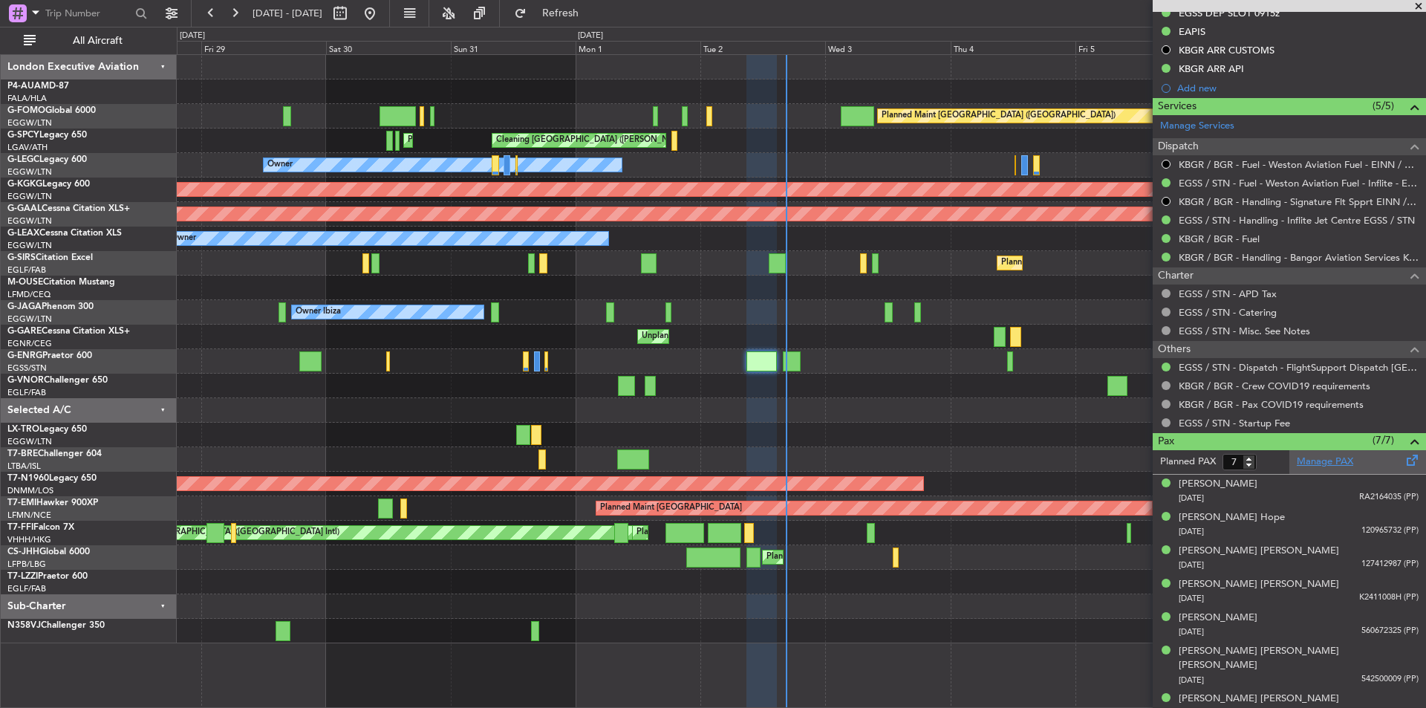
click at [1334, 468] on link "Manage PAX" at bounding box center [1325, 462] width 56 height 15
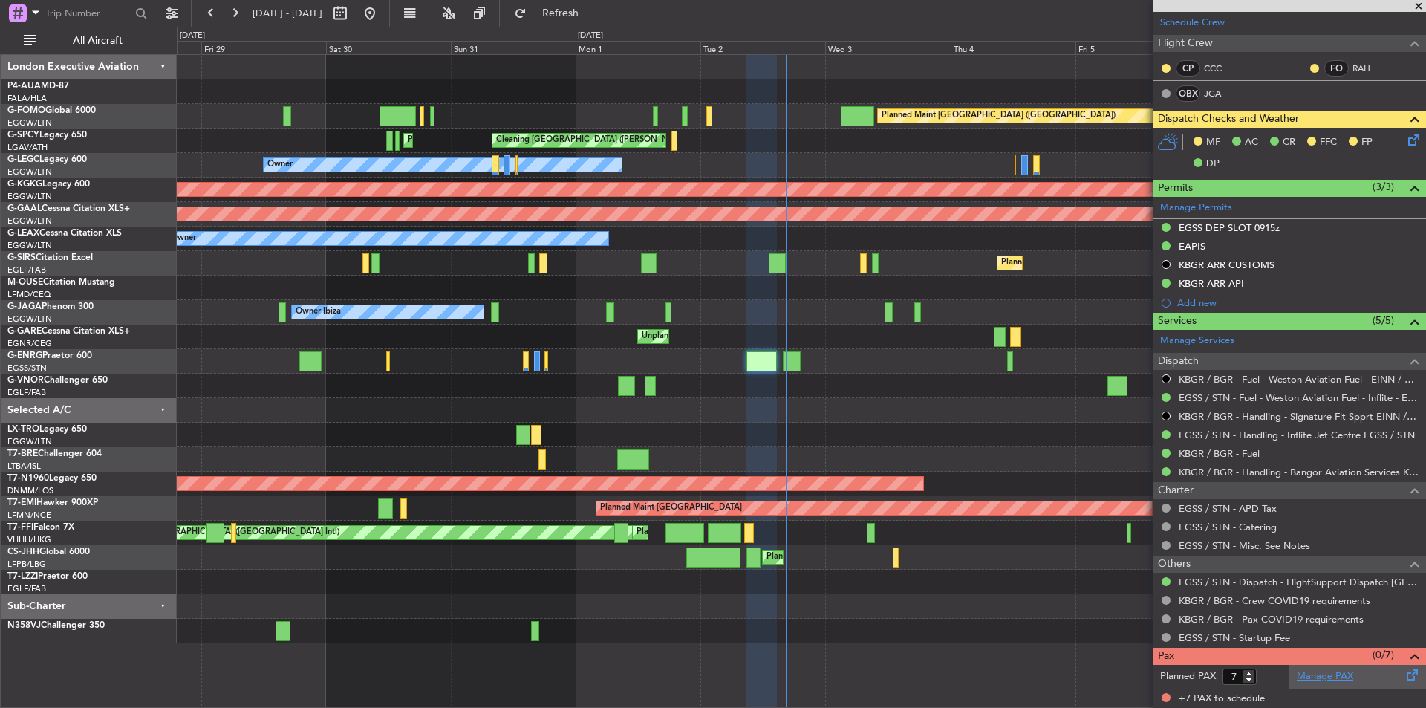
scroll to position [297, 0]
click at [583, 15] on span "Refresh" at bounding box center [561, 13] width 62 height 10
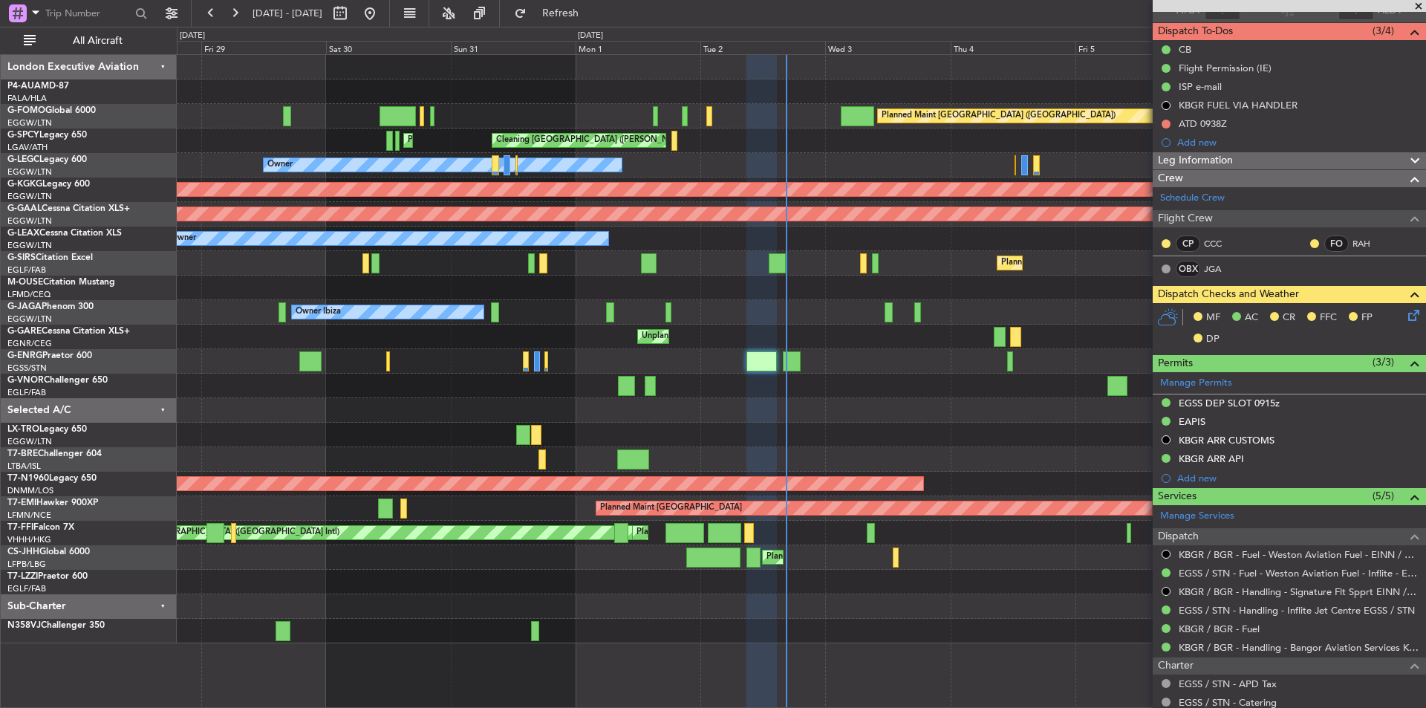
scroll to position [0, 0]
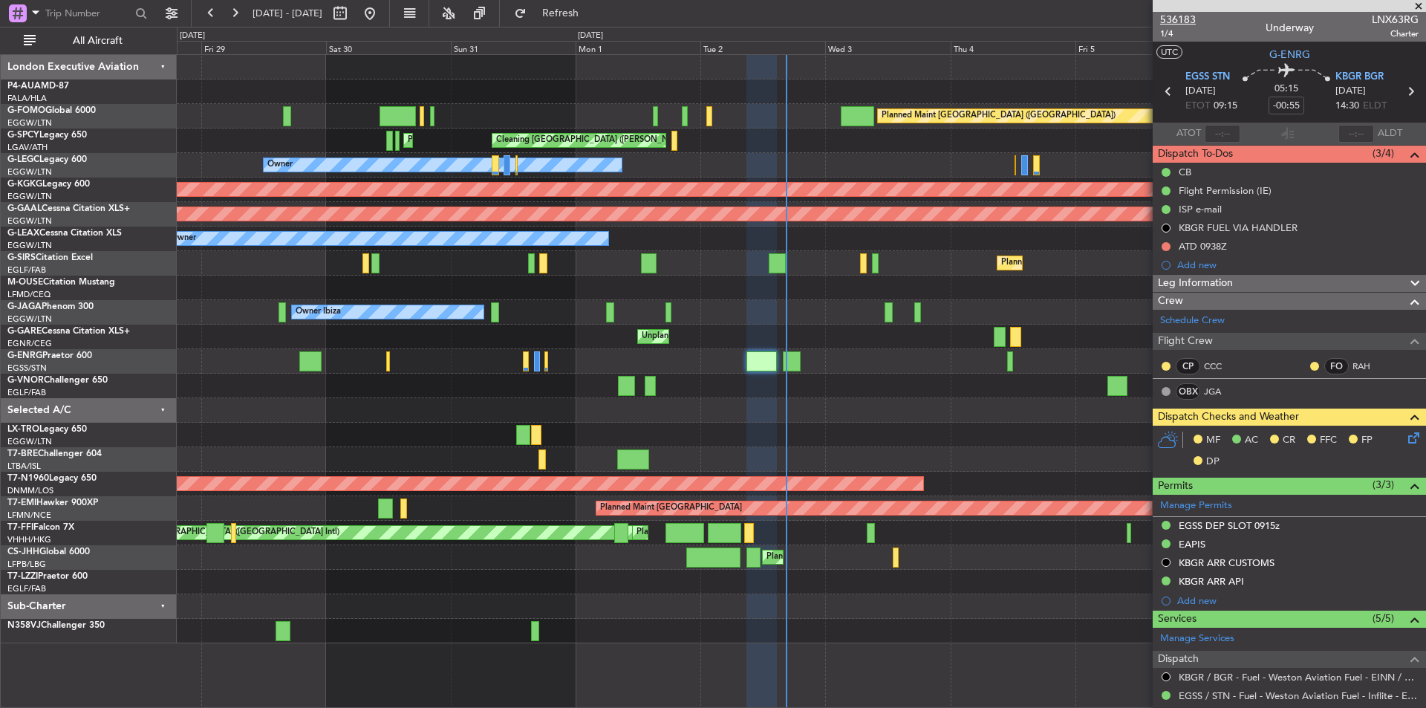
click at [1175, 22] on span "536183" at bounding box center [1178, 20] width 36 height 16
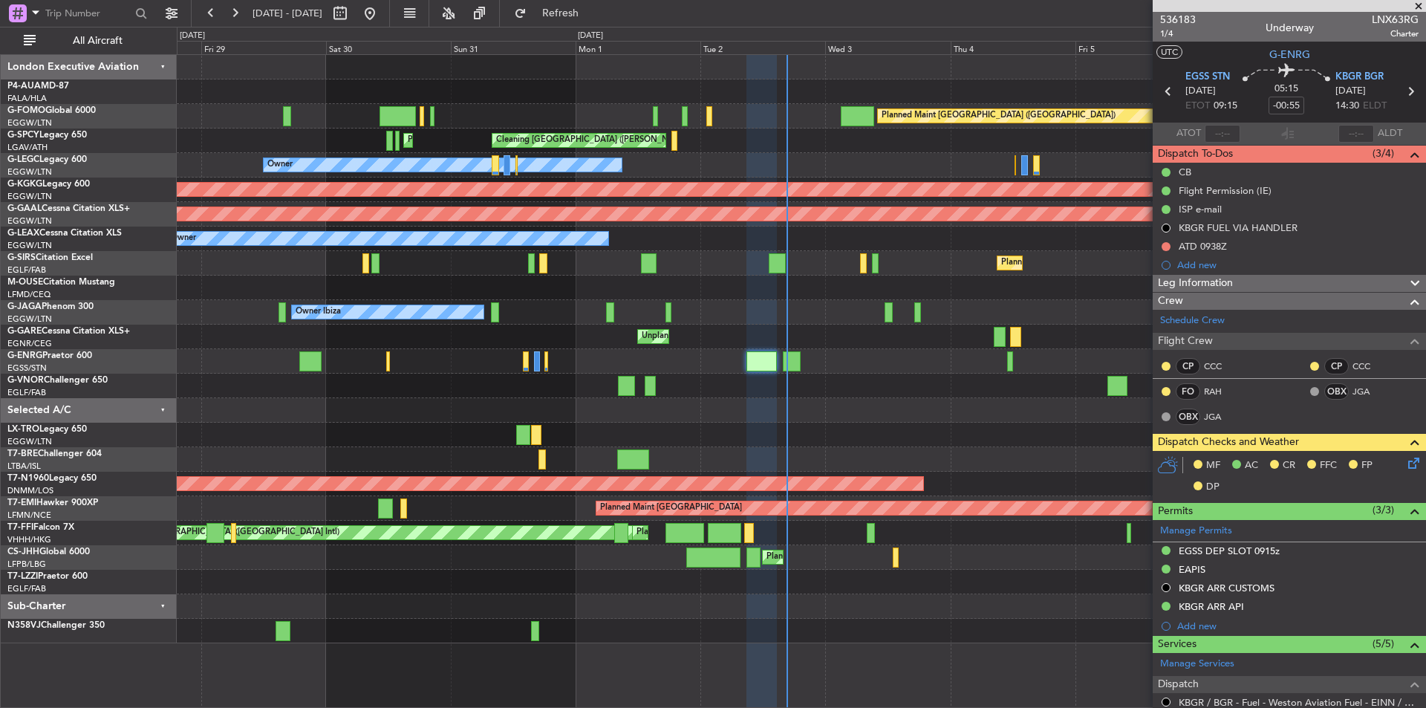
click at [1419, 8] on span at bounding box center [1419, 6] width 15 height 13
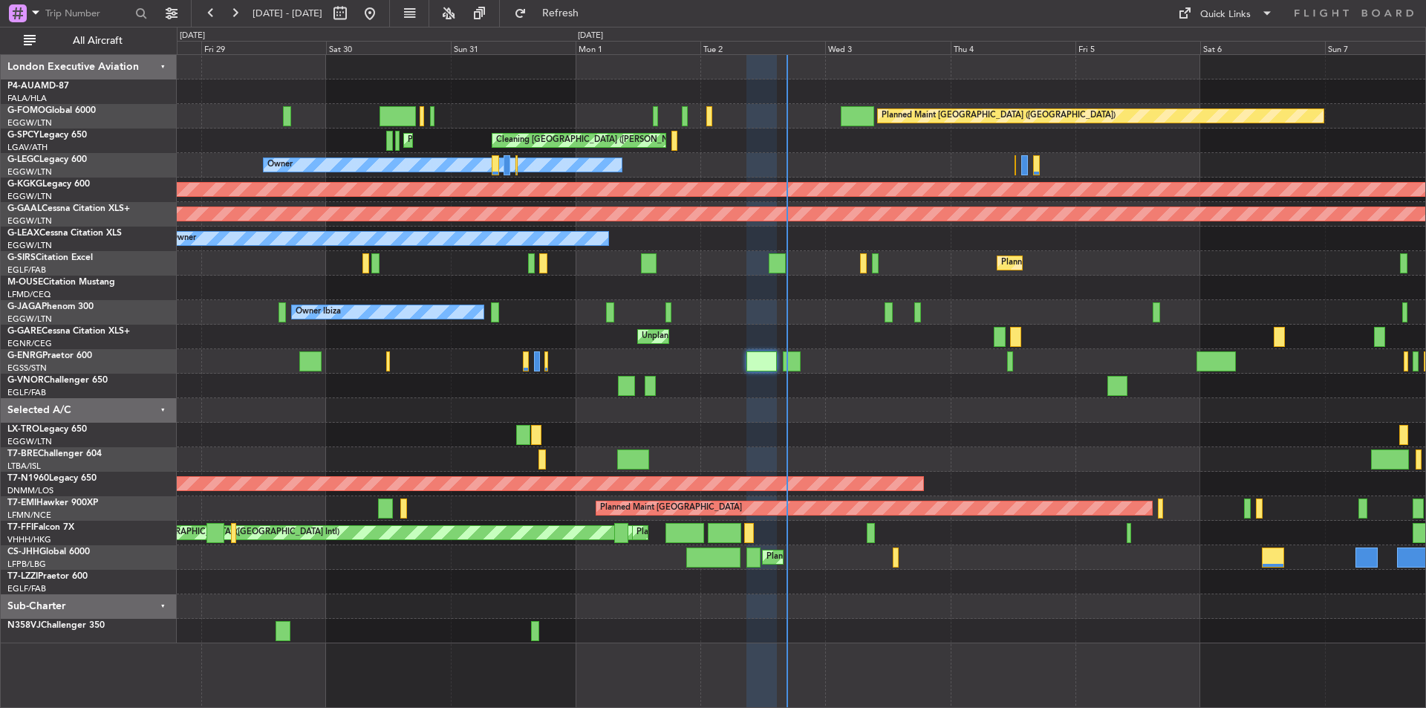
type input "0"
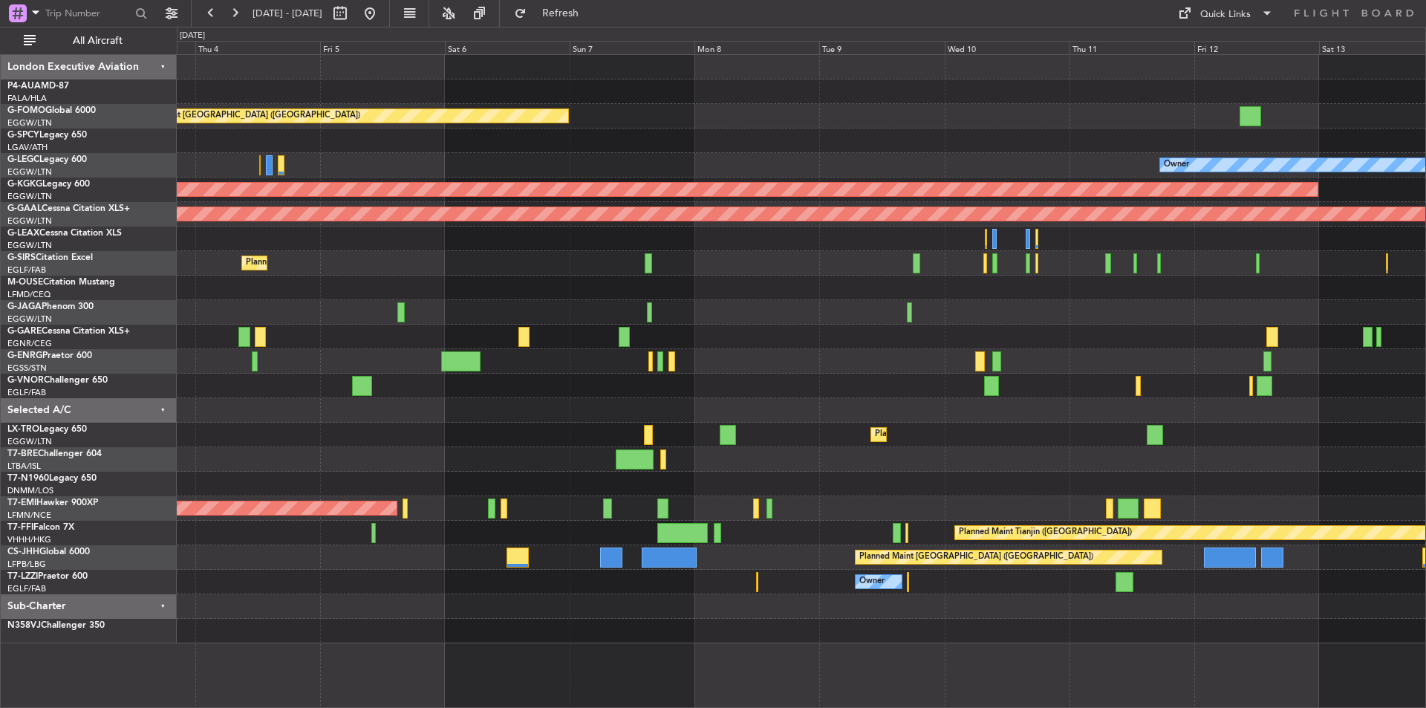
click at [513, 314] on div "Planned Maint London (Luton) Cleaning Athens (Eleftherios Venizelos Intl) Owner…" at bounding box center [801, 349] width 1249 height 588
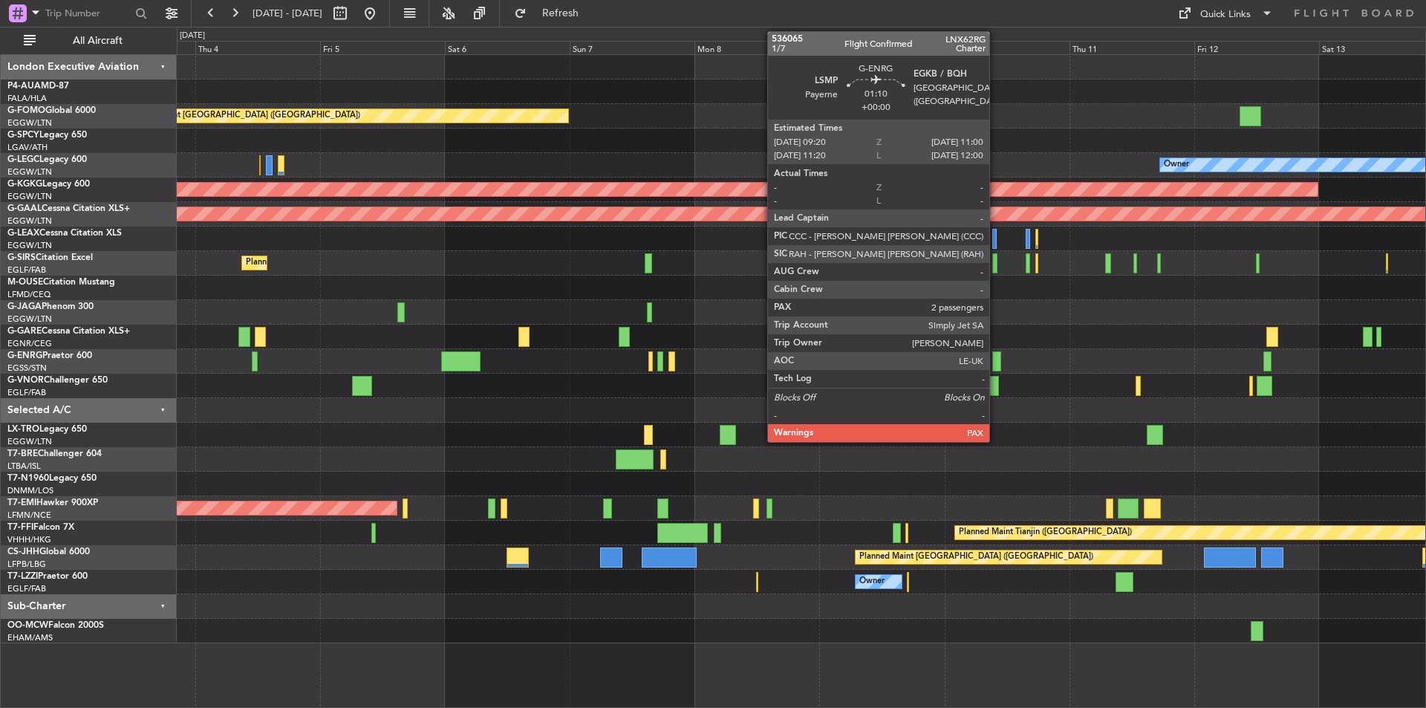
click at [996, 367] on div at bounding box center [997, 361] width 9 height 20
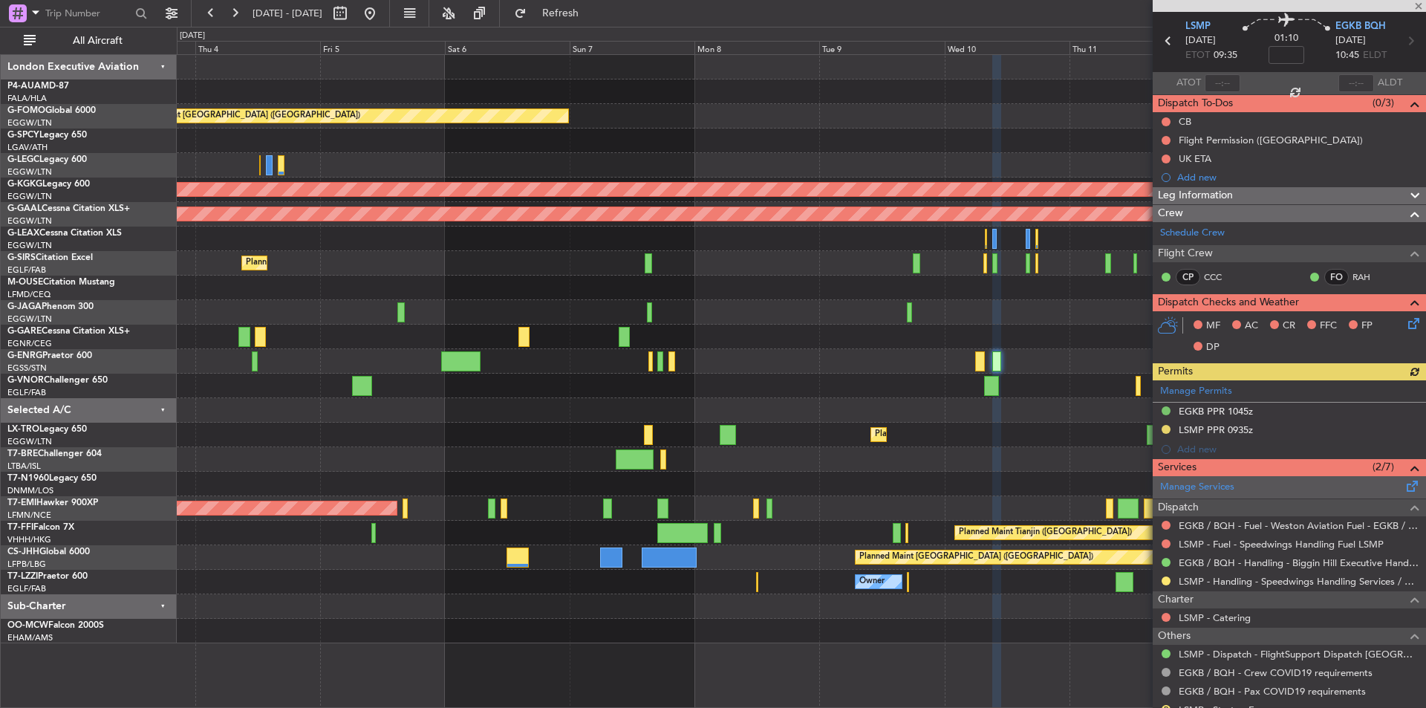
scroll to position [122, 0]
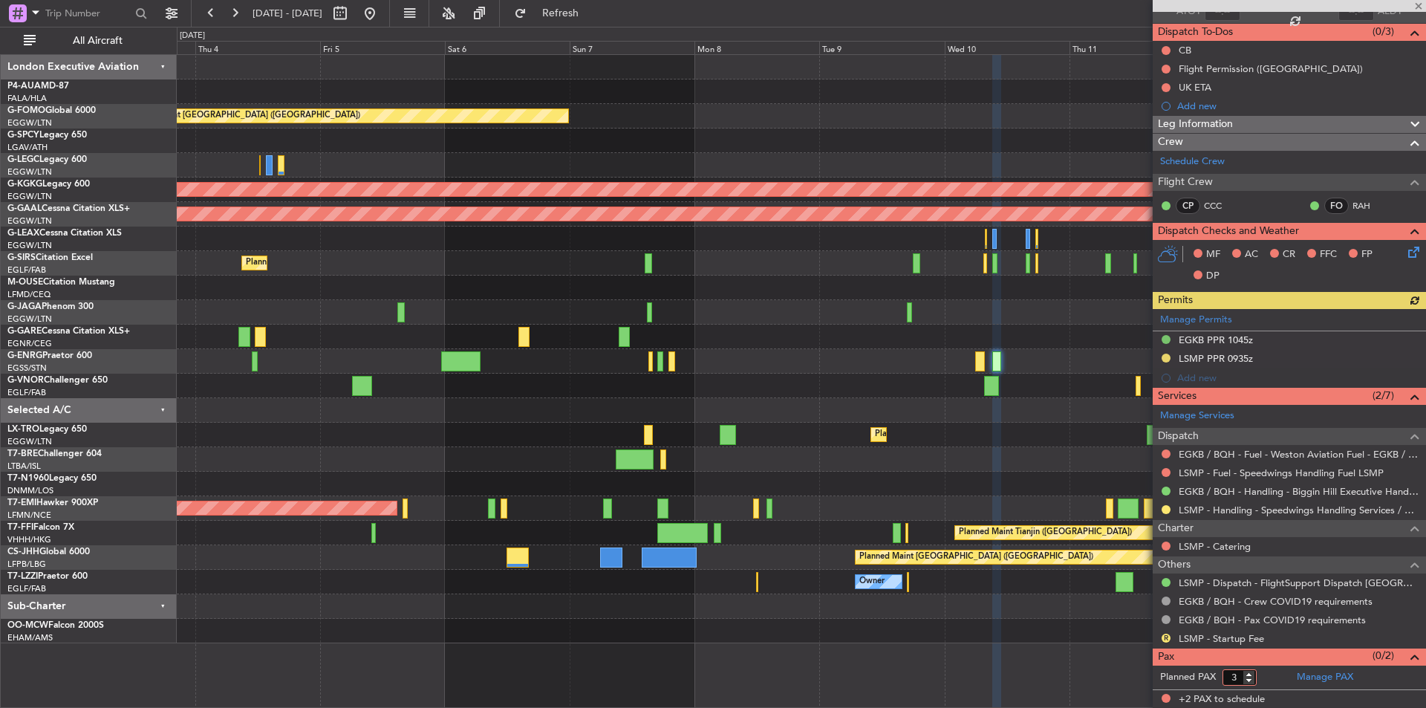
type input "3"
click at [1251, 671] on input "3" at bounding box center [1240, 677] width 34 height 16
click at [1273, 671] on form "Planned PAX 3" at bounding box center [1221, 678] width 137 height 24
click at [1348, 672] on link "Manage PAX" at bounding box center [1325, 677] width 56 height 15
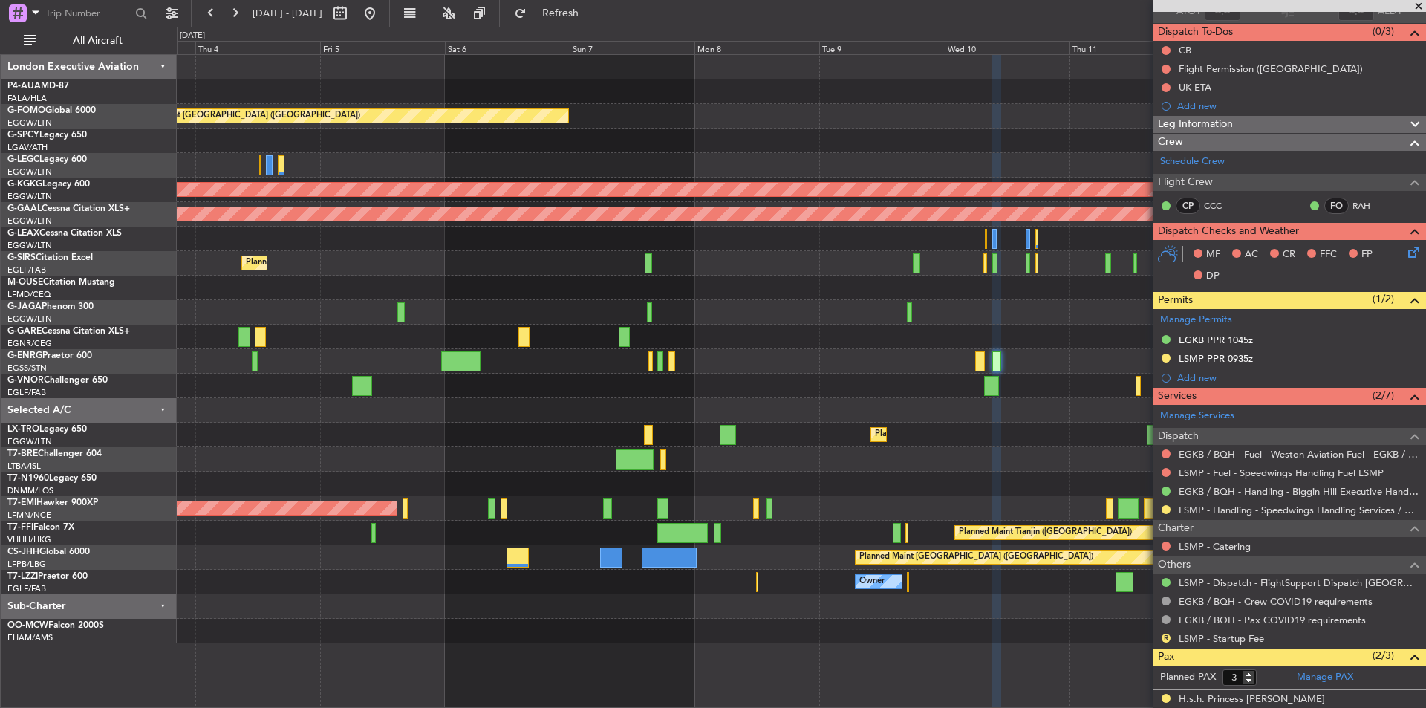
click at [975, 432] on div "Planned Maint Dusseldorf" at bounding box center [801, 435] width 1249 height 25
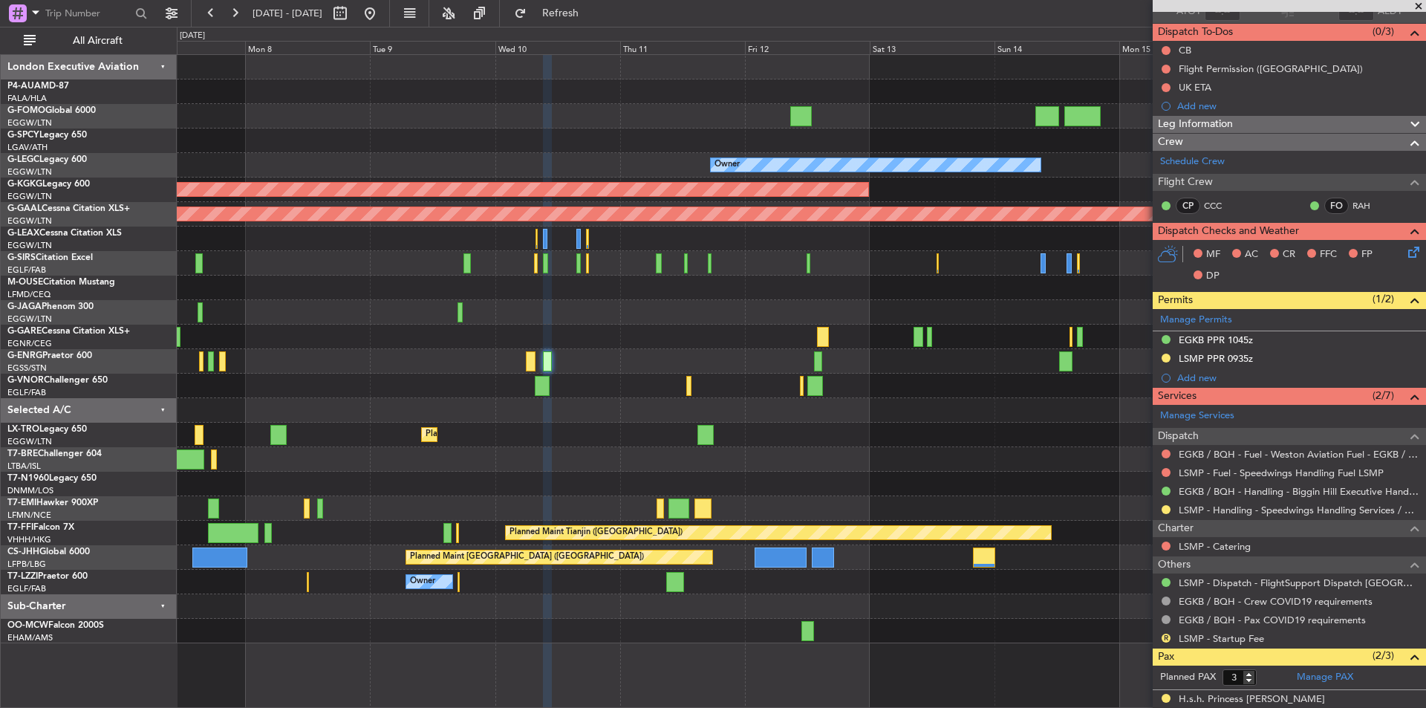
click at [504, 384] on div at bounding box center [801, 386] width 1249 height 25
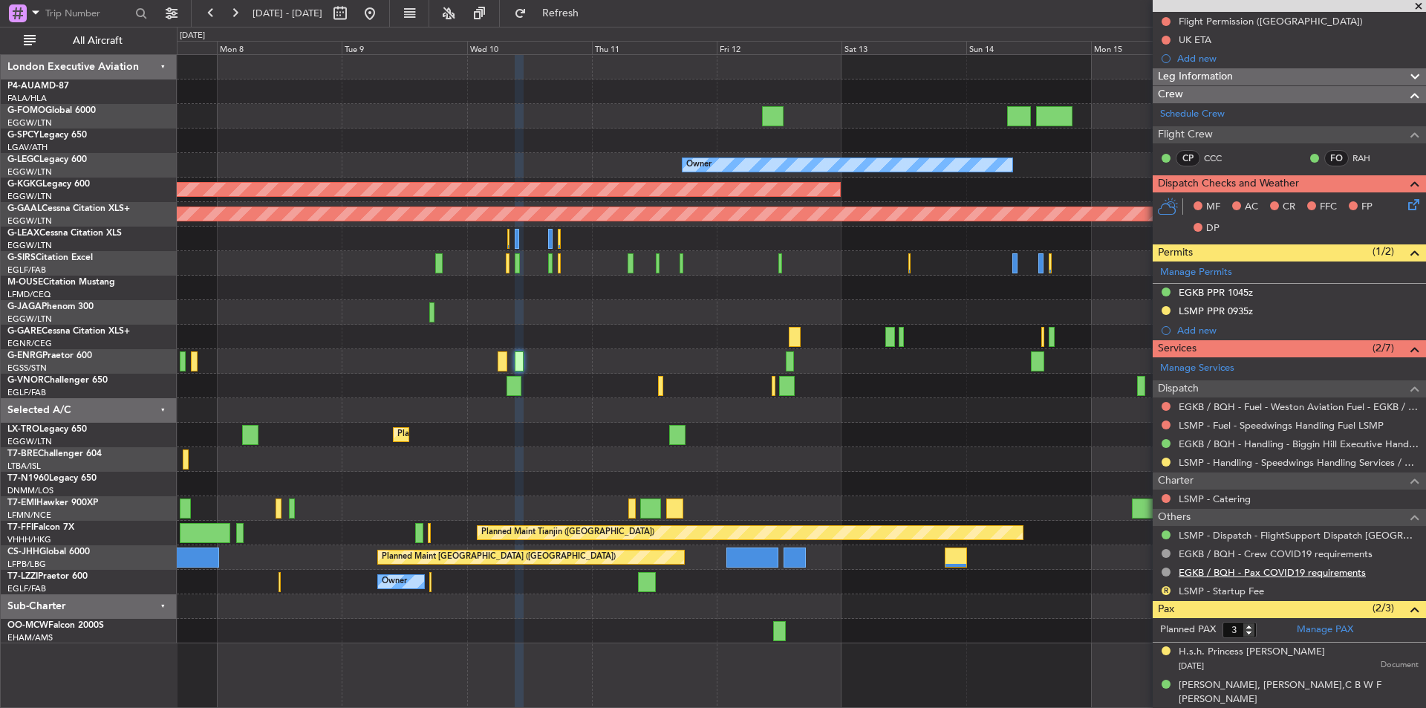
scroll to position [218, 0]
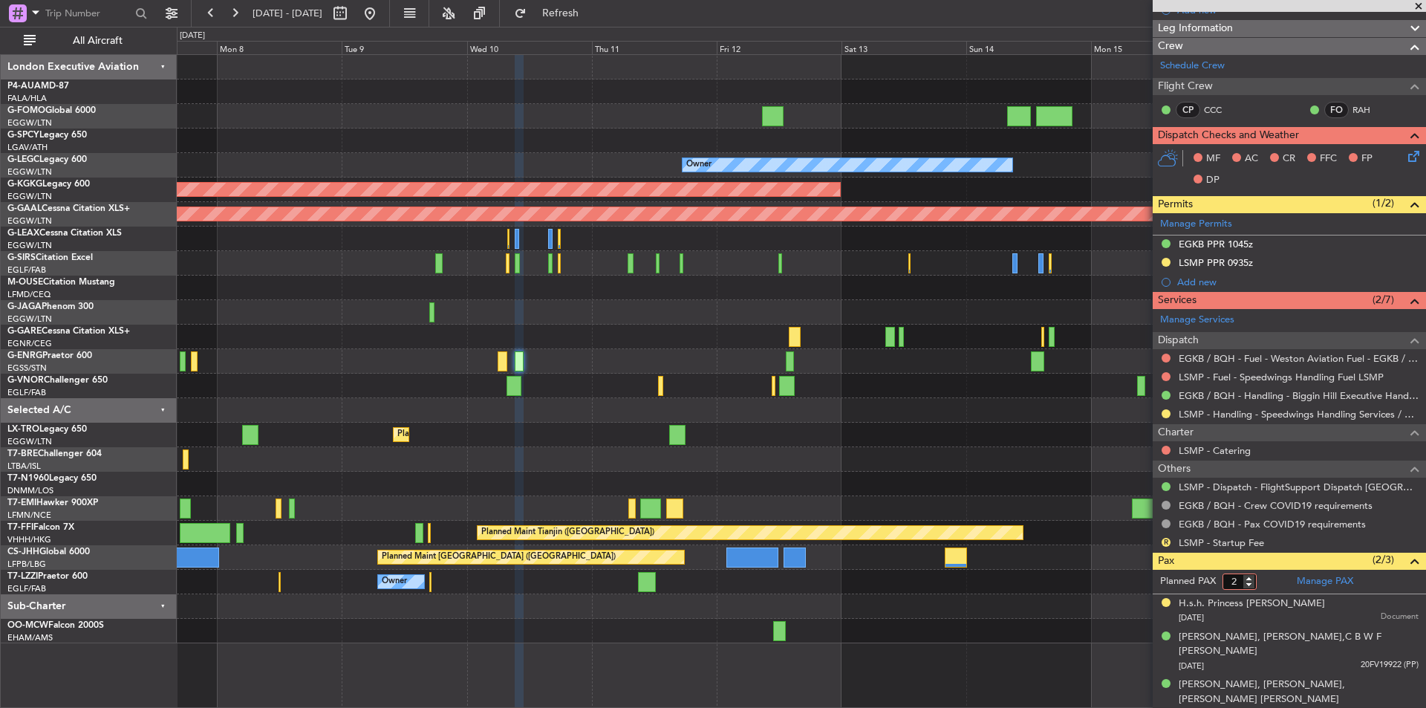
type input "2"
click at [1253, 583] on input "2" at bounding box center [1240, 582] width 34 height 16
click at [1277, 585] on form "Planned PAX 2" at bounding box center [1221, 582] width 137 height 24
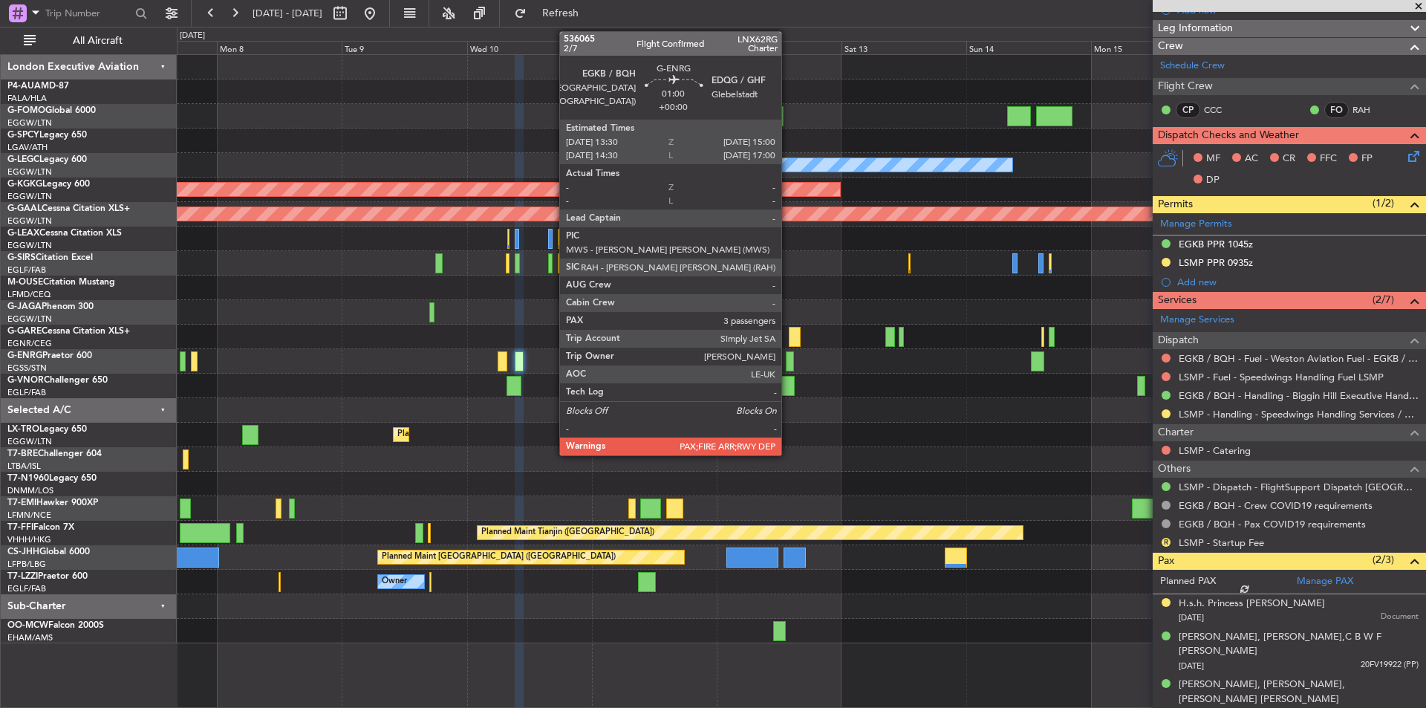
click at [788, 366] on div at bounding box center [790, 361] width 8 height 20
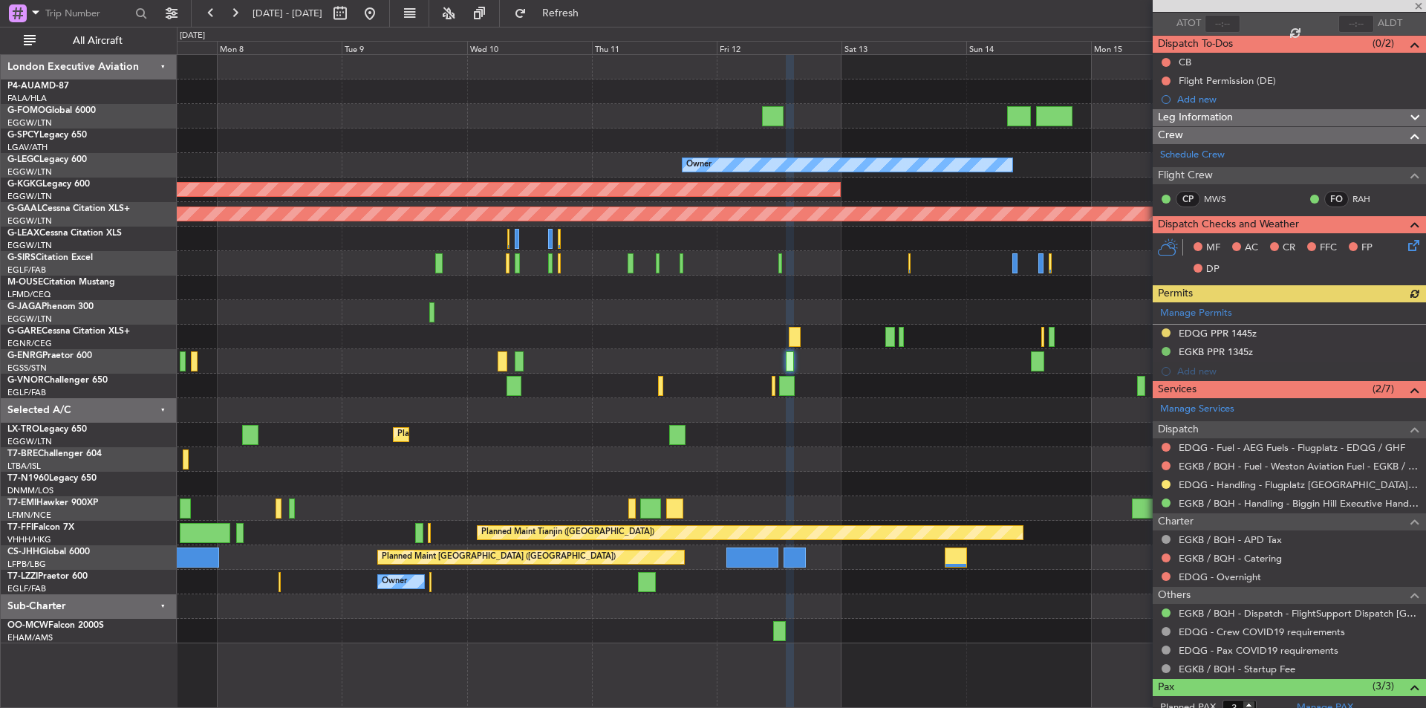
scroll to position [236, 0]
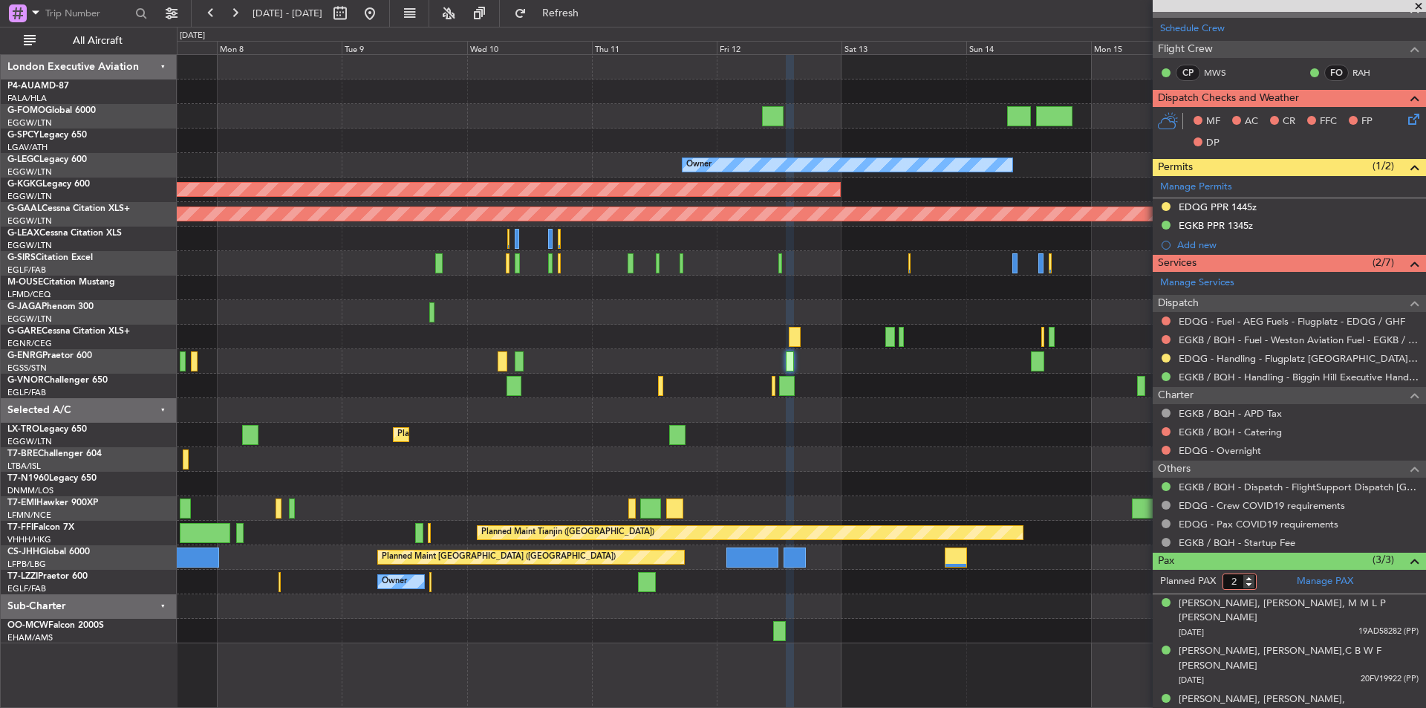
click at [1248, 583] on input "2" at bounding box center [1240, 582] width 34 height 16
type input "1"
click at [1248, 583] on input "1" at bounding box center [1240, 582] width 34 height 16
click at [1267, 577] on form "Planned PAX" at bounding box center [1221, 582] width 137 height 24
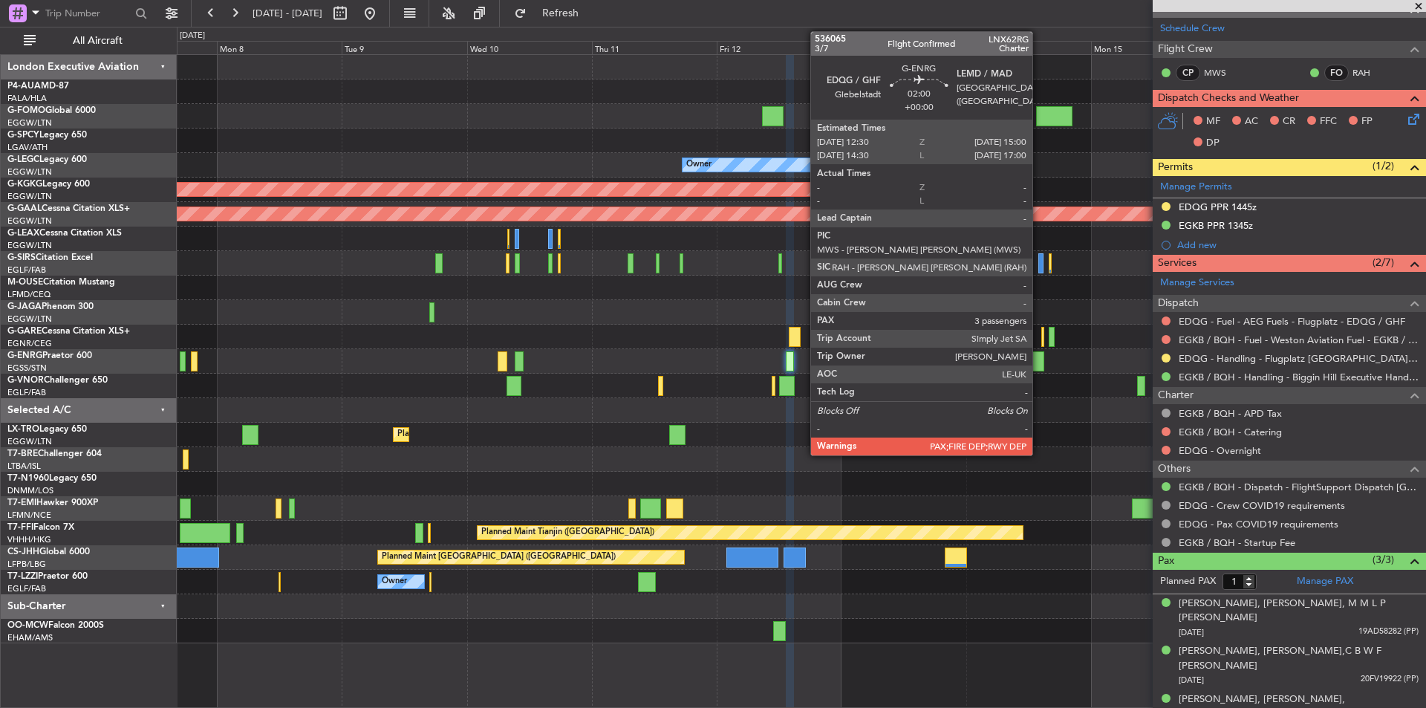
click at [1039, 363] on div at bounding box center [1037, 361] width 13 height 20
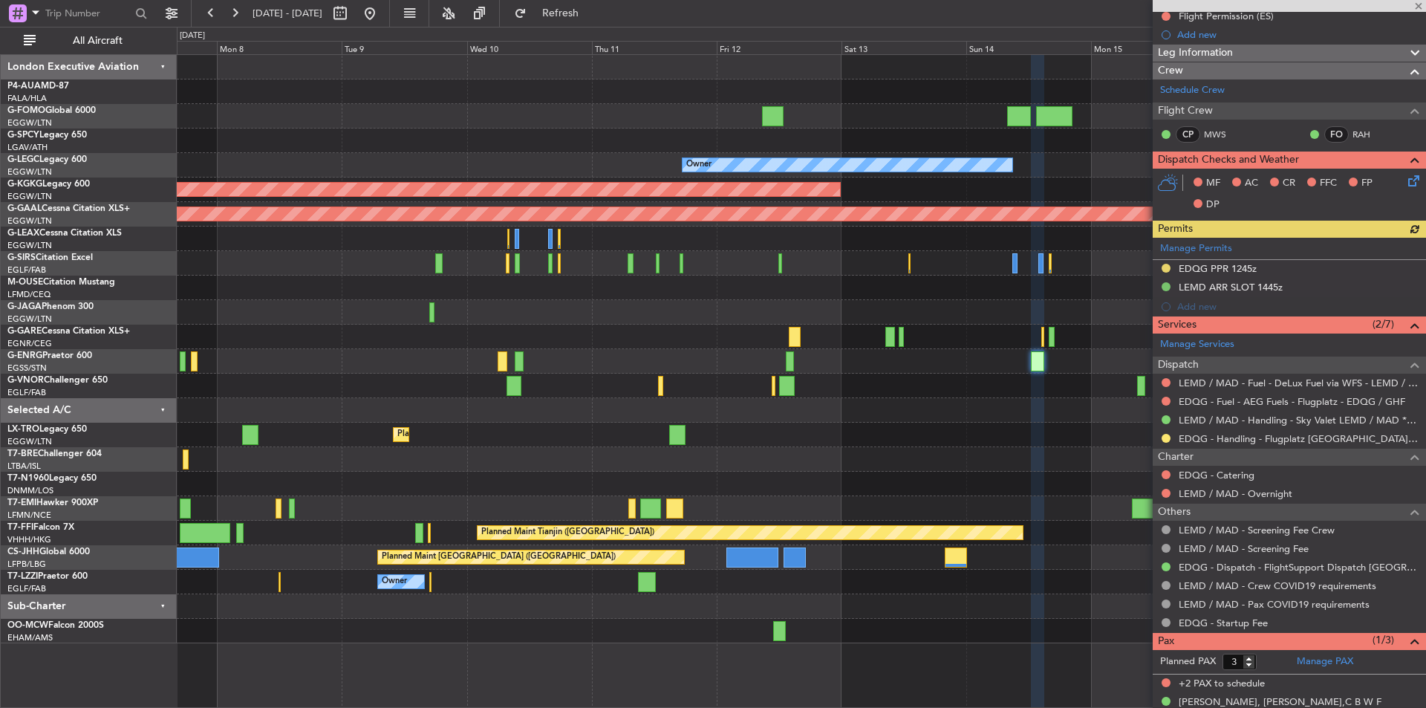
scroll to position [211, 0]
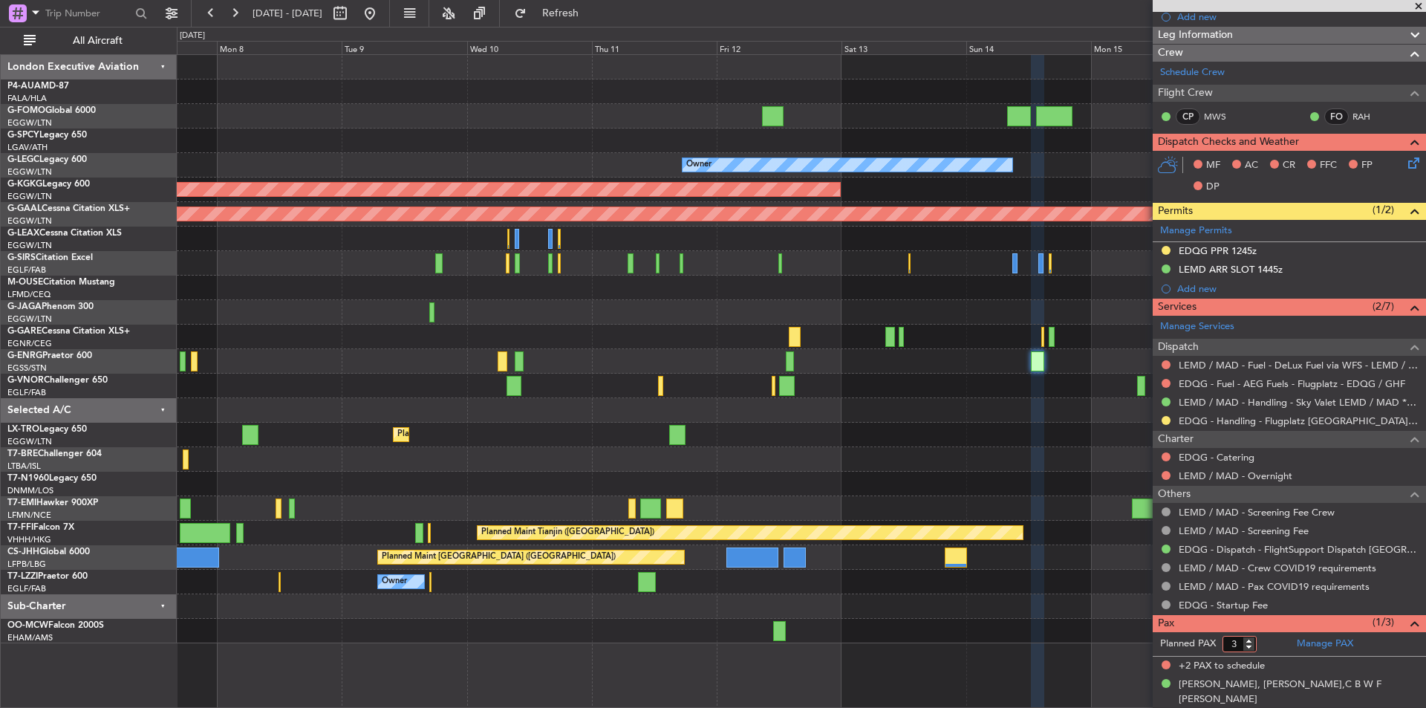
click at [1249, 650] on input "3" at bounding box center [1240, 644] width 34 height 16
click at [1247, 648] on input "2" at bounding box center [1240, 644] width 34 height 16
type input "1"
click at [1247, 648] on input "1" at bounding box center [1240, 644] width 34 height 16
click at [1276, 637] on form "Planned PAX 1" at bounding box center [1221, 644] width 137 height 24
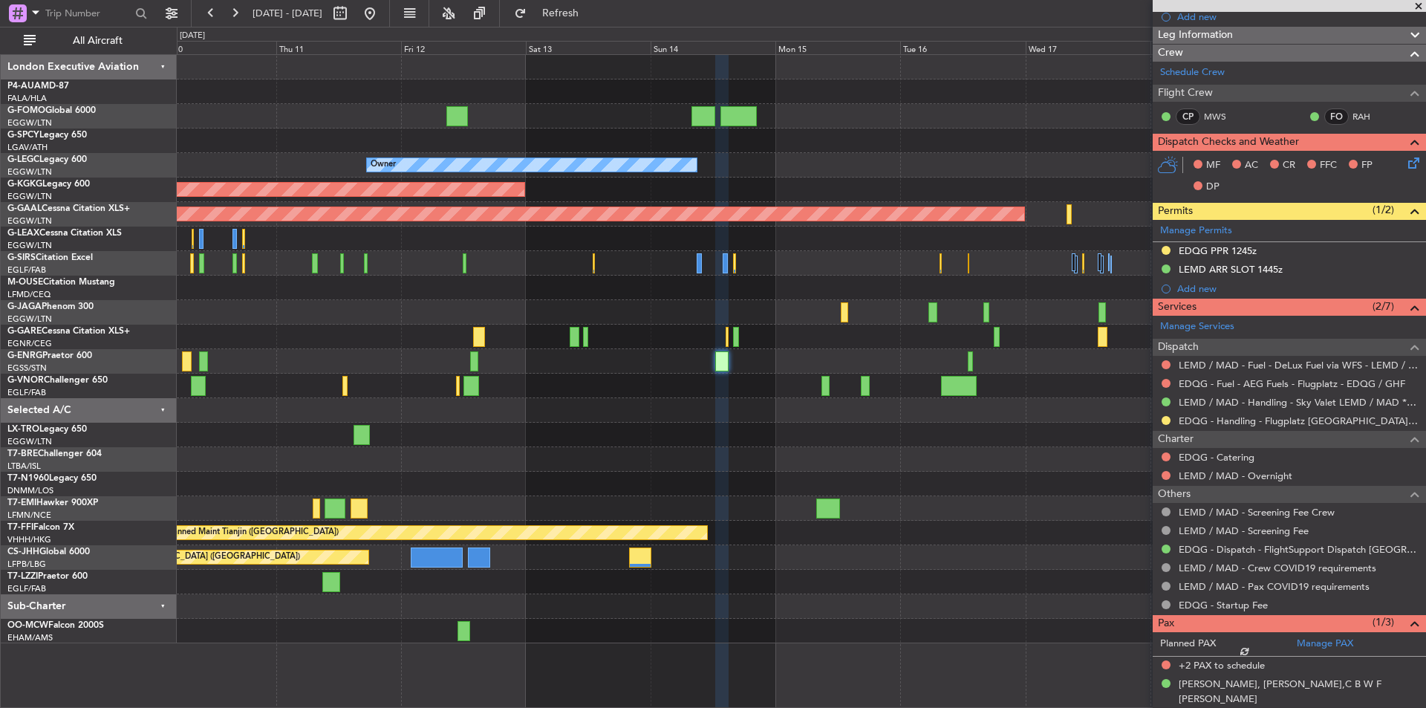
click at [591, 356] on div at bounding box center [801, 361] width 1249 height 25
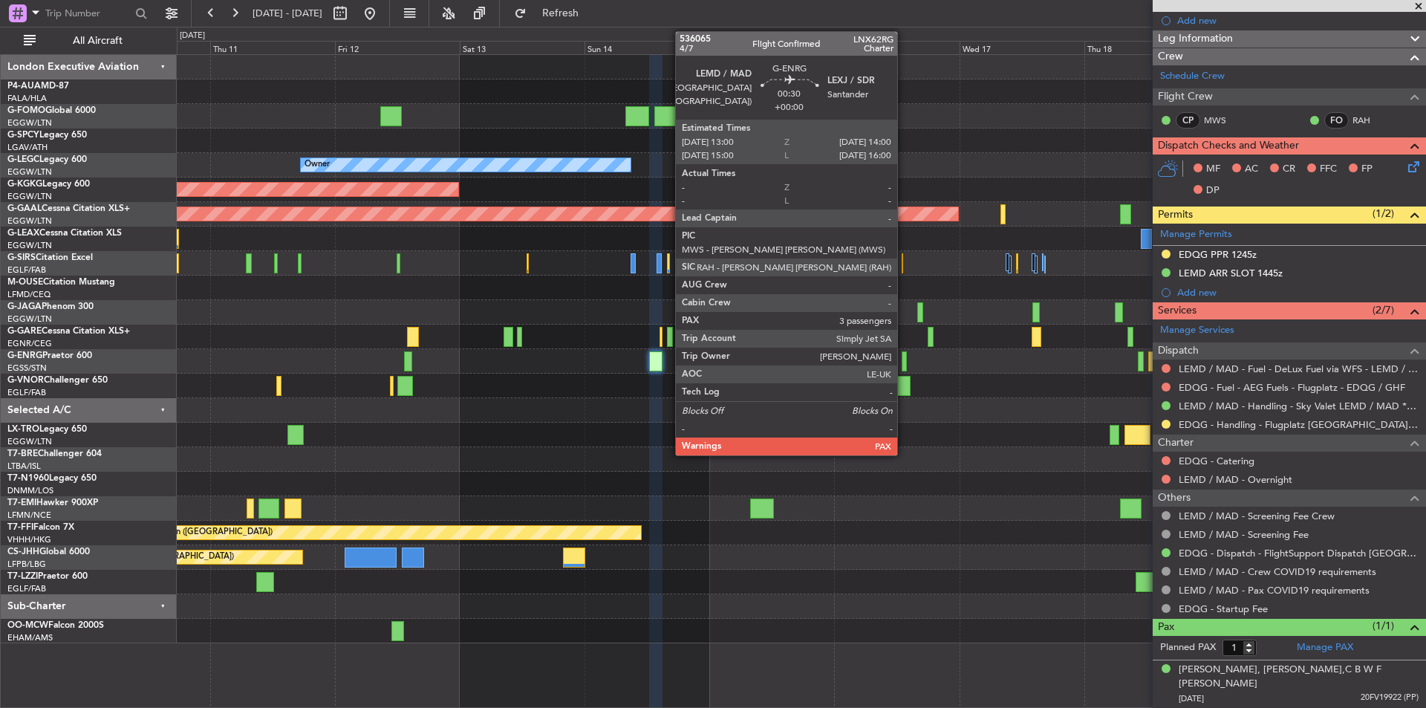
scroll to position [192, 0]
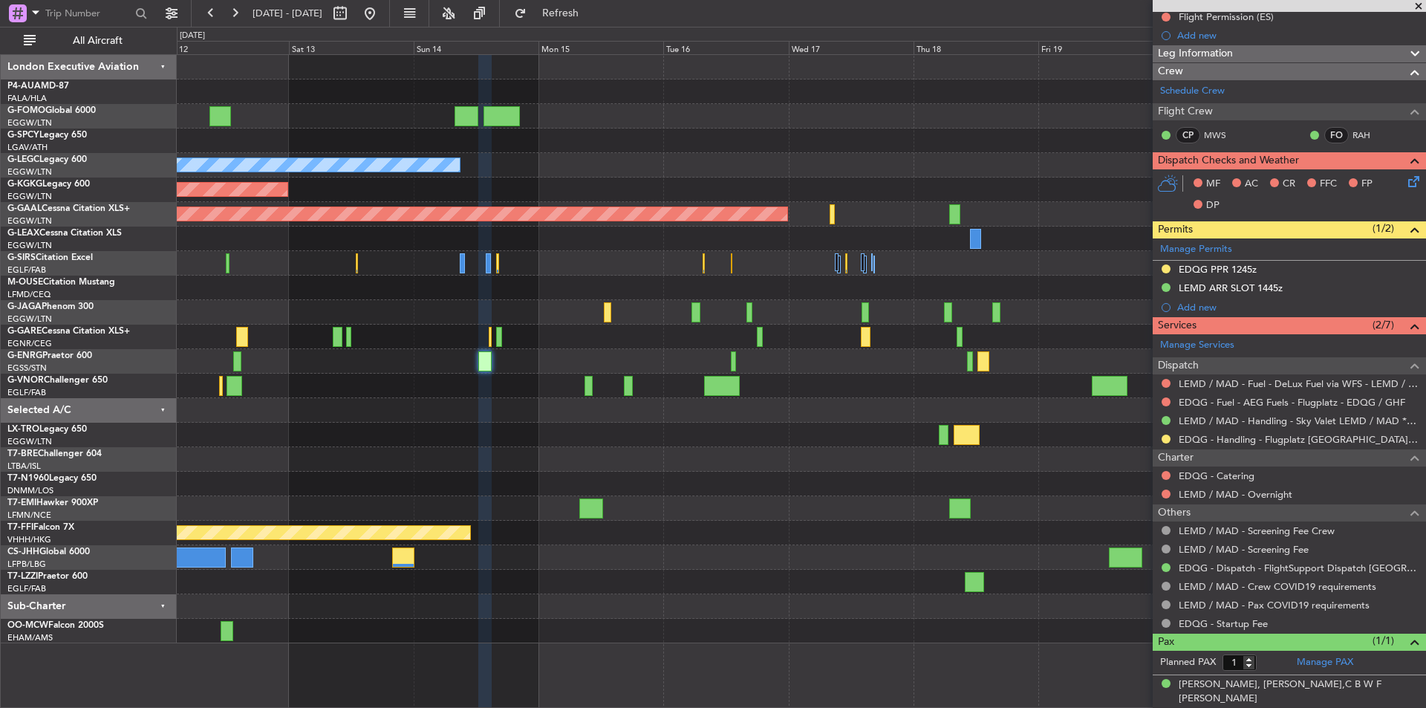
click at [850, 475] on div at bounding box center [801, 484] width 1249 height 25
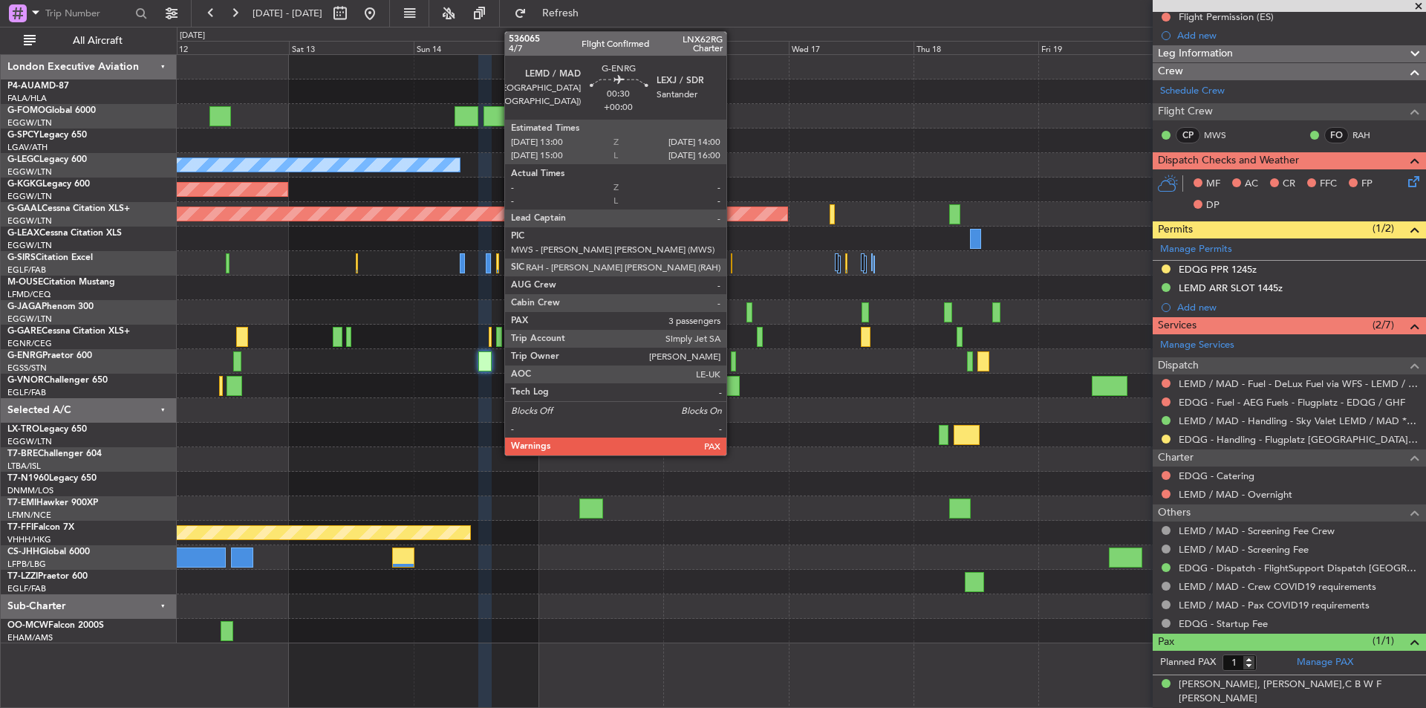
click at [733, 359] on div at bounding box center [734, 361] width 6 height 20
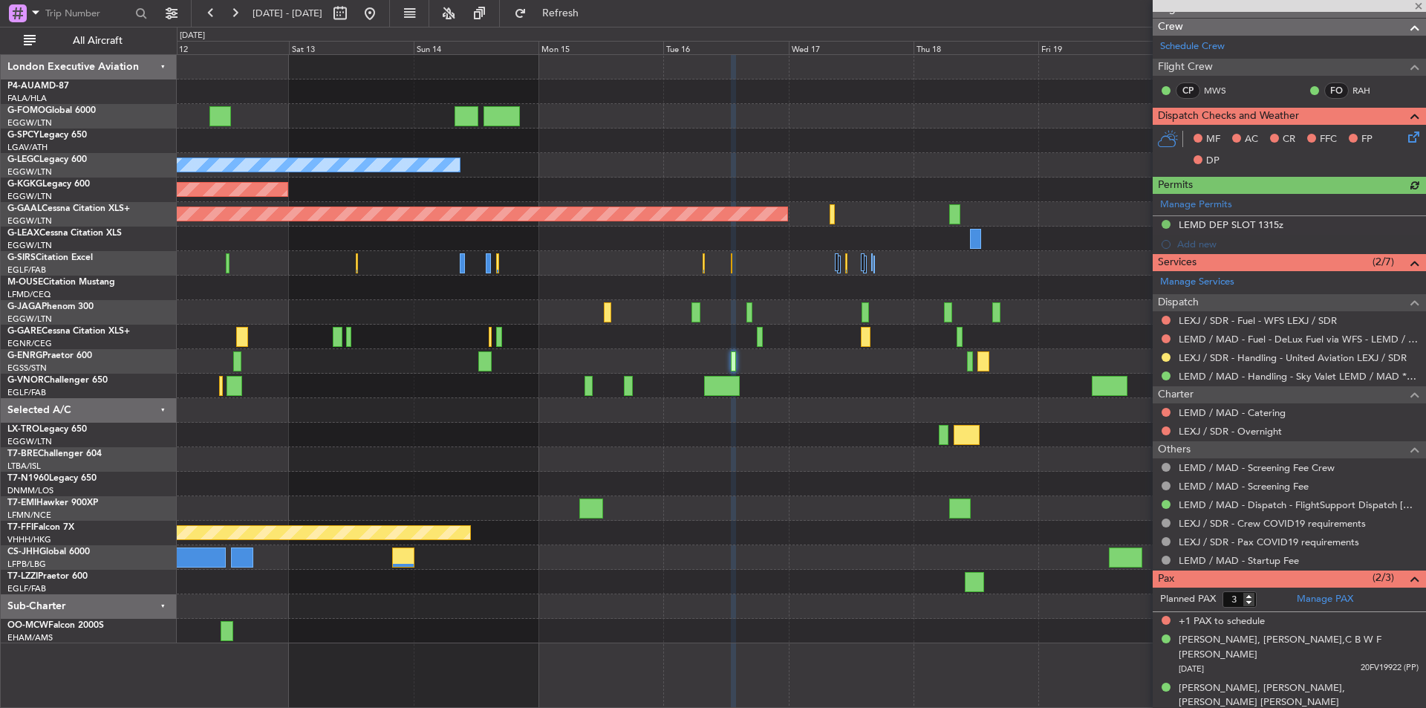
scroll to position [241, 0]
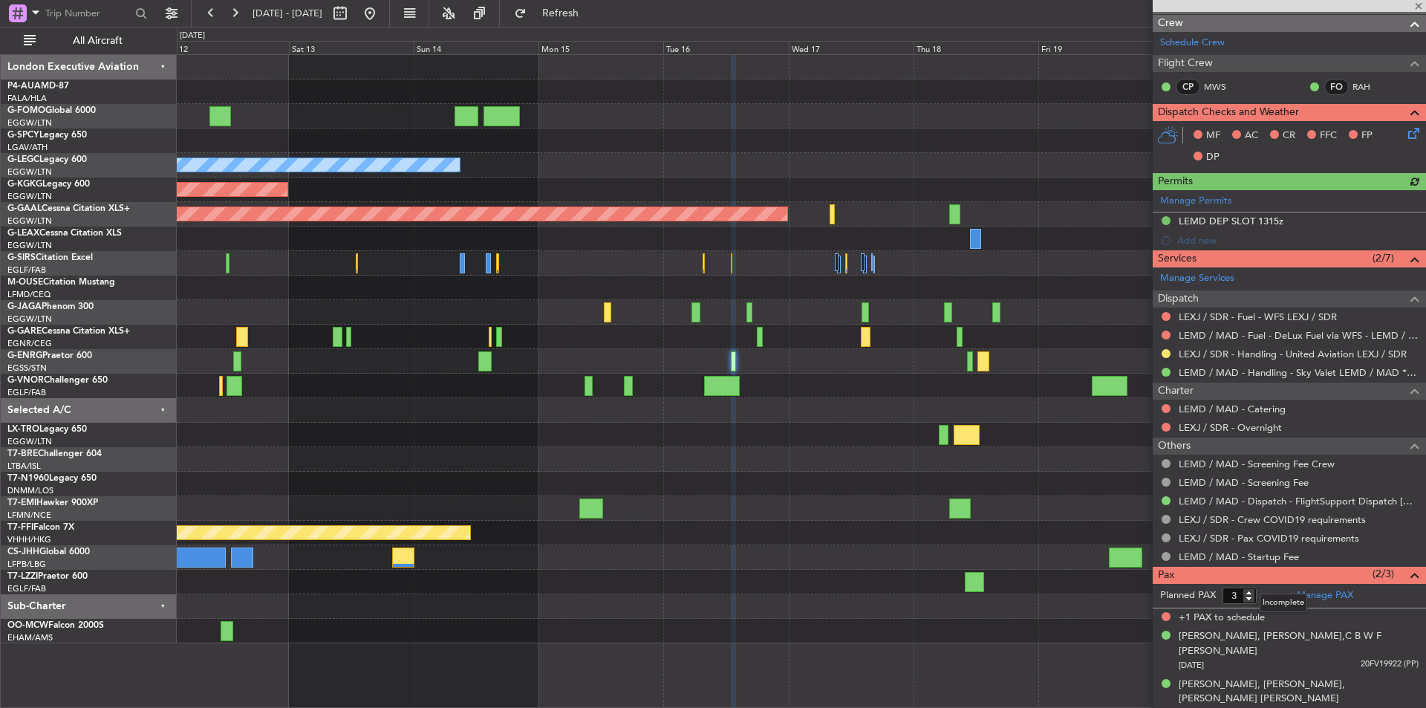
click at [1250, 598] on mat-tooltip-component "Incomplete" at bounding box center [1284, 602] width 68 height 39
type input "2"
click at [1246, 598] on input "2" at bounding box center [1240, 596] width 34 height 16
click at [1274, 592] on form "Planned PAX 2" at bounding box center [1221, 596] width 137 height 24
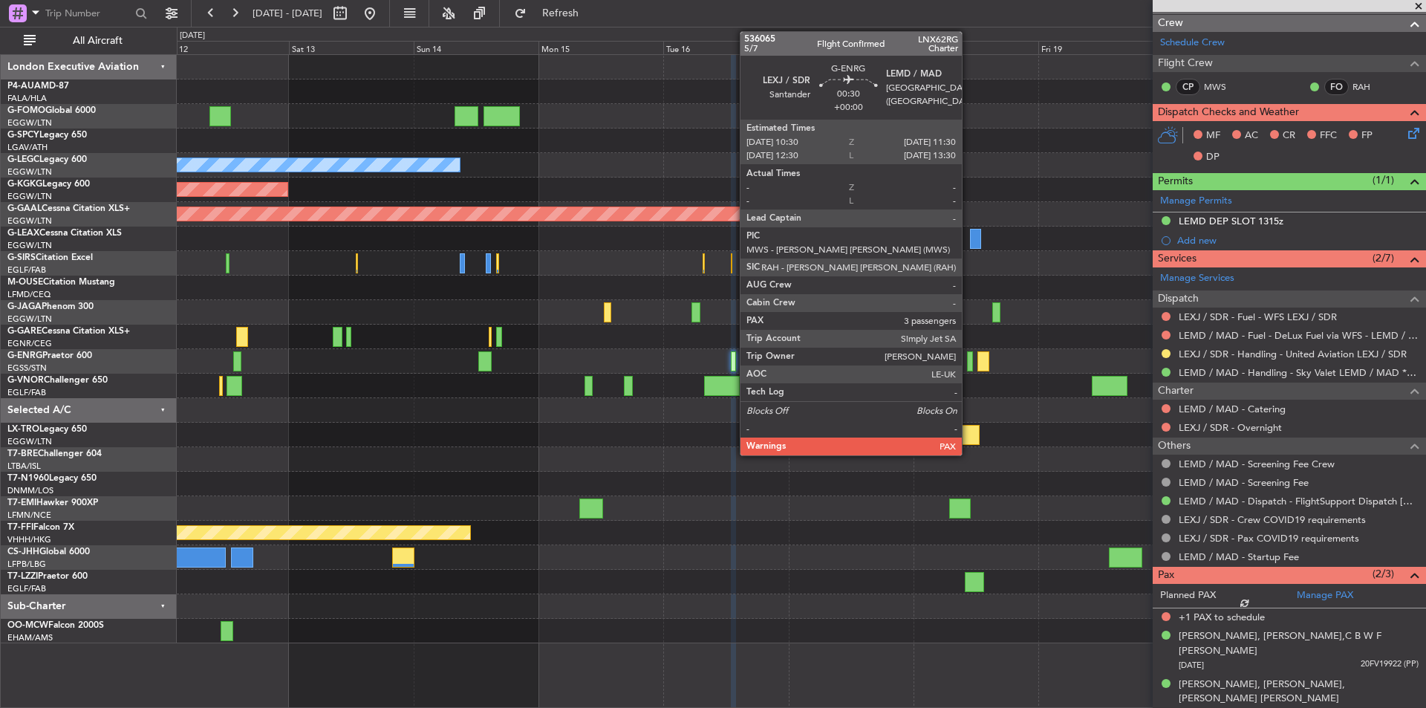
click at [969, 362] on div at bounding box center [970, 361] width 6 height 20
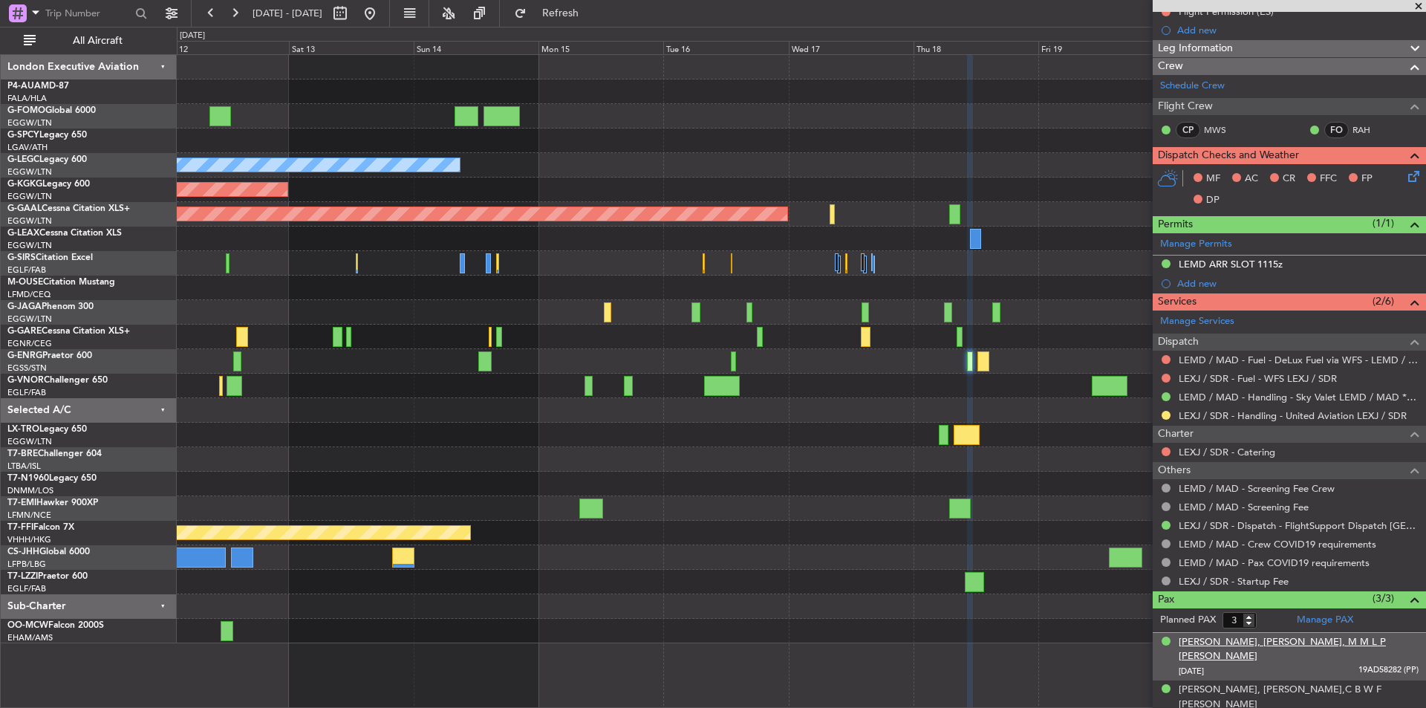
scroll to position [236, 0]
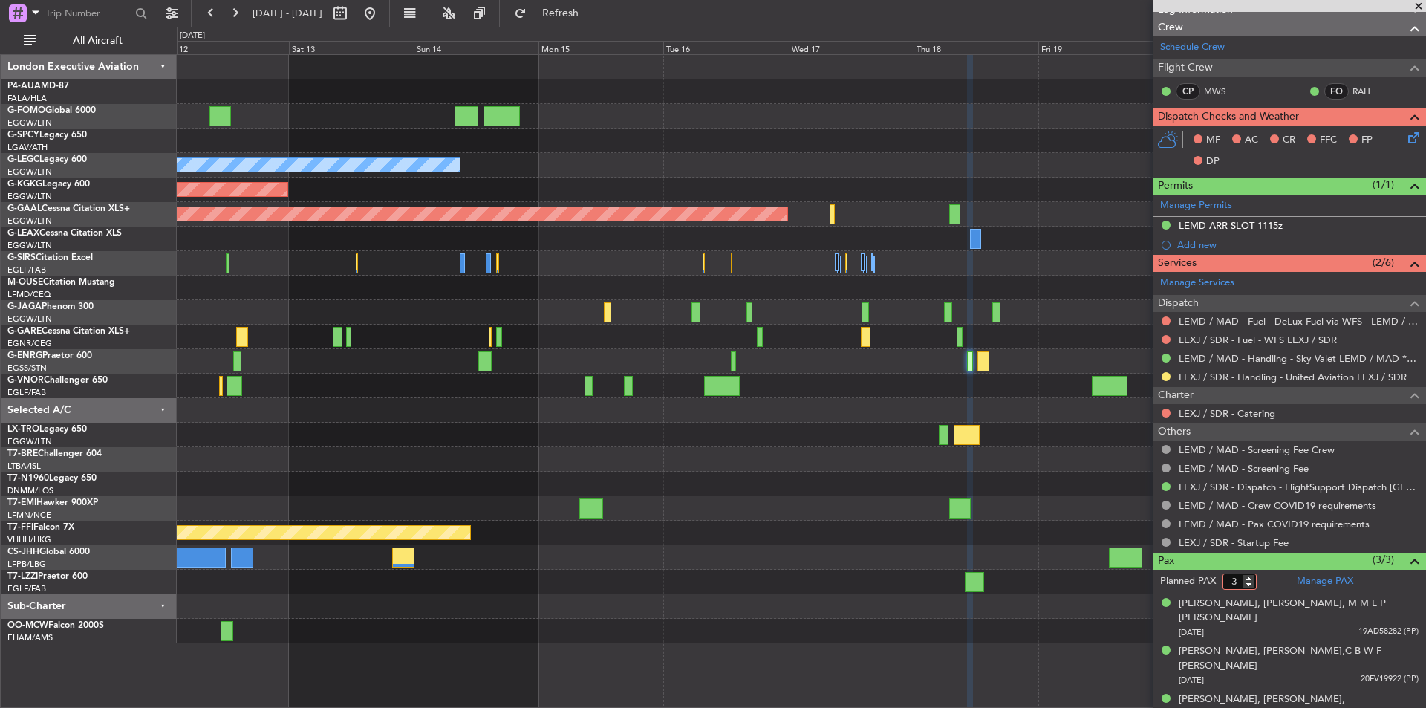
click at [1249, 588] on input "3" at bounding box center [1240, 582] width 34 height 16
click at [1251, 586] on input "2" at bounding box center [1240, 582] width 34 height 16
type input "1"
click at [1251, 586] on input "1" at bounding box center [1240, 582] width 34 height 16
click at [1274, 578] on form "Planned PAX 1" at bounding box center [1221, 582] width 137 height 24
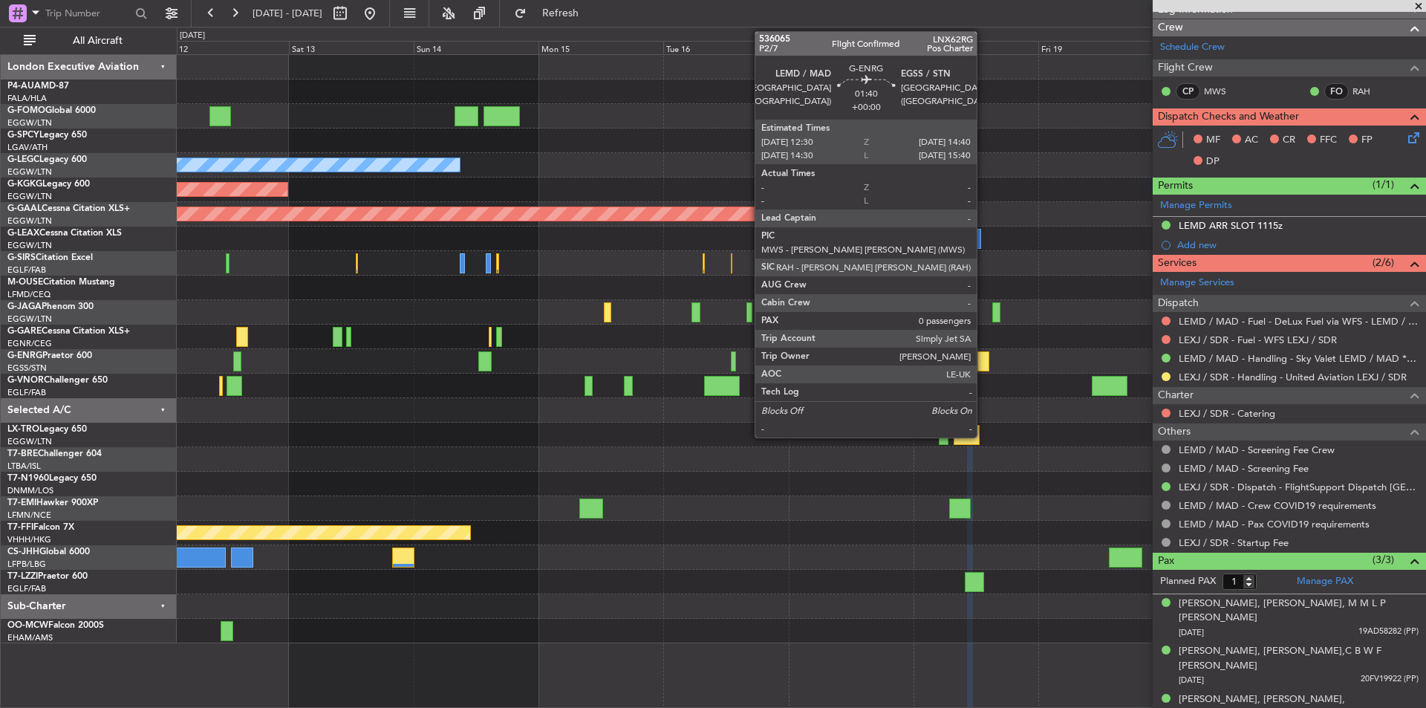
click at [984, 364] on div at bounding box center [984, 361] width 12 height 20
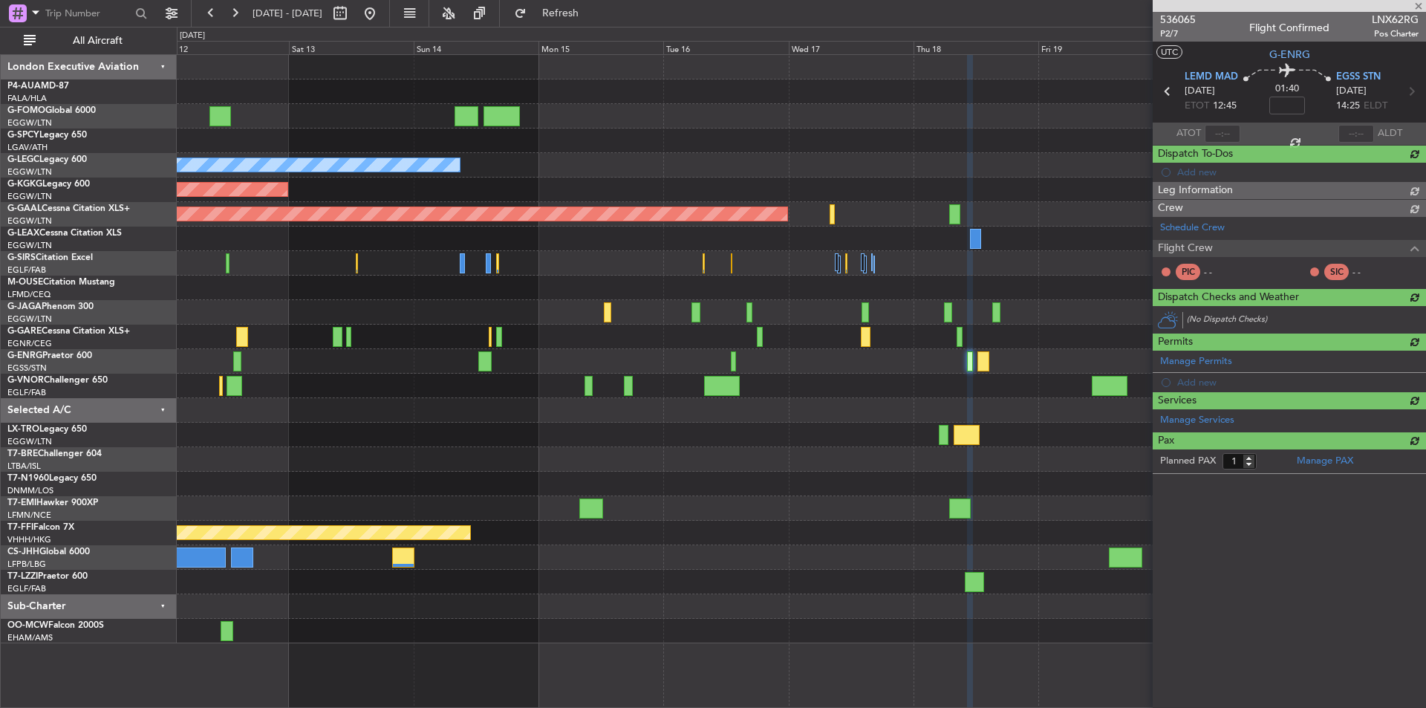
type input "0"
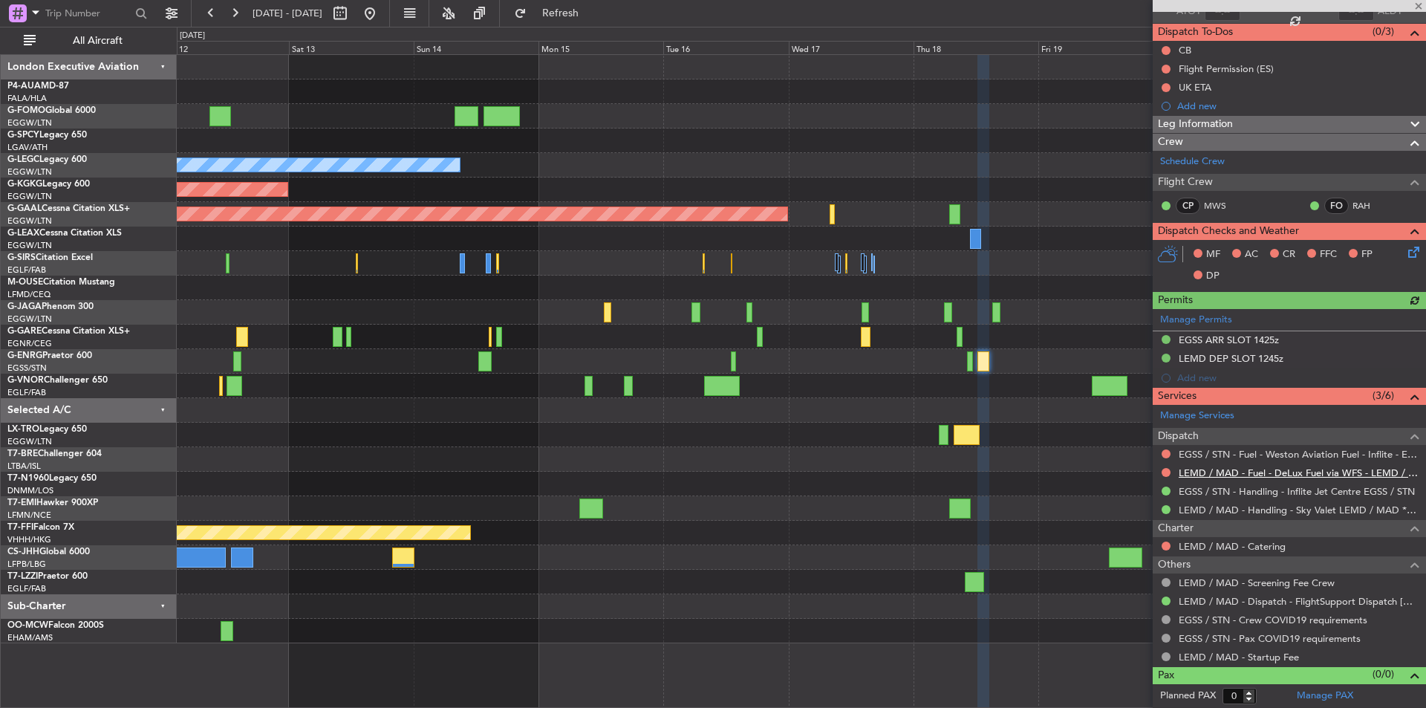
scroll to position [0, 0]
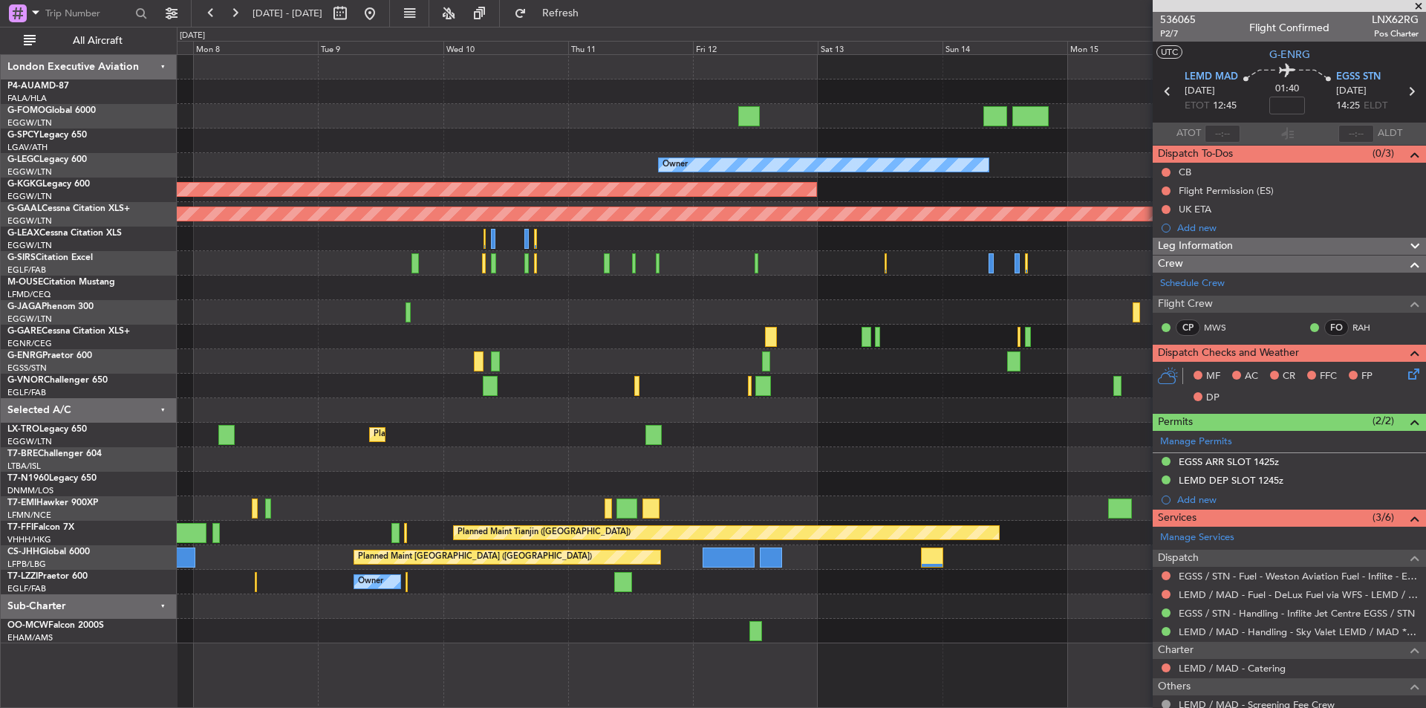
click at [952, 380] on div at bounding box center [801, 386] width 1249 height 25
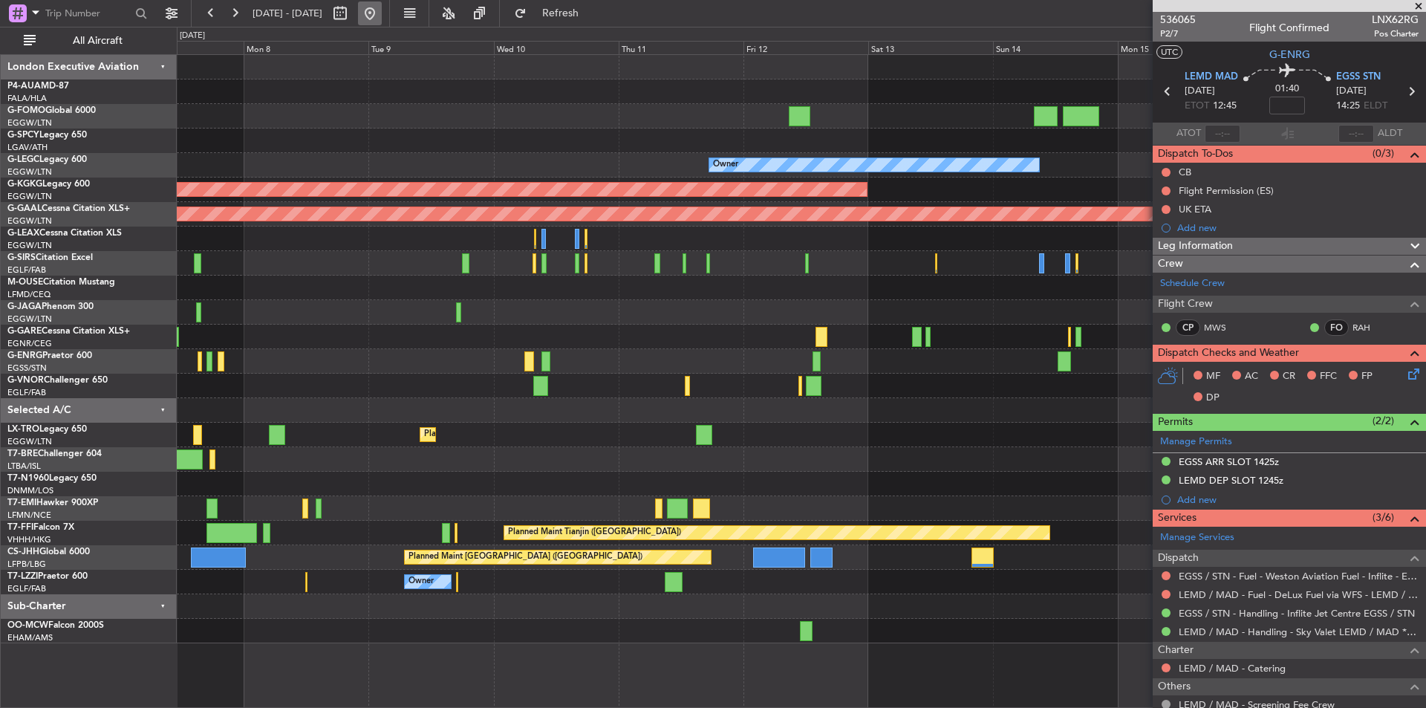
click at [382, 7] on button at bounding box center [370, 13] width 24 height 24
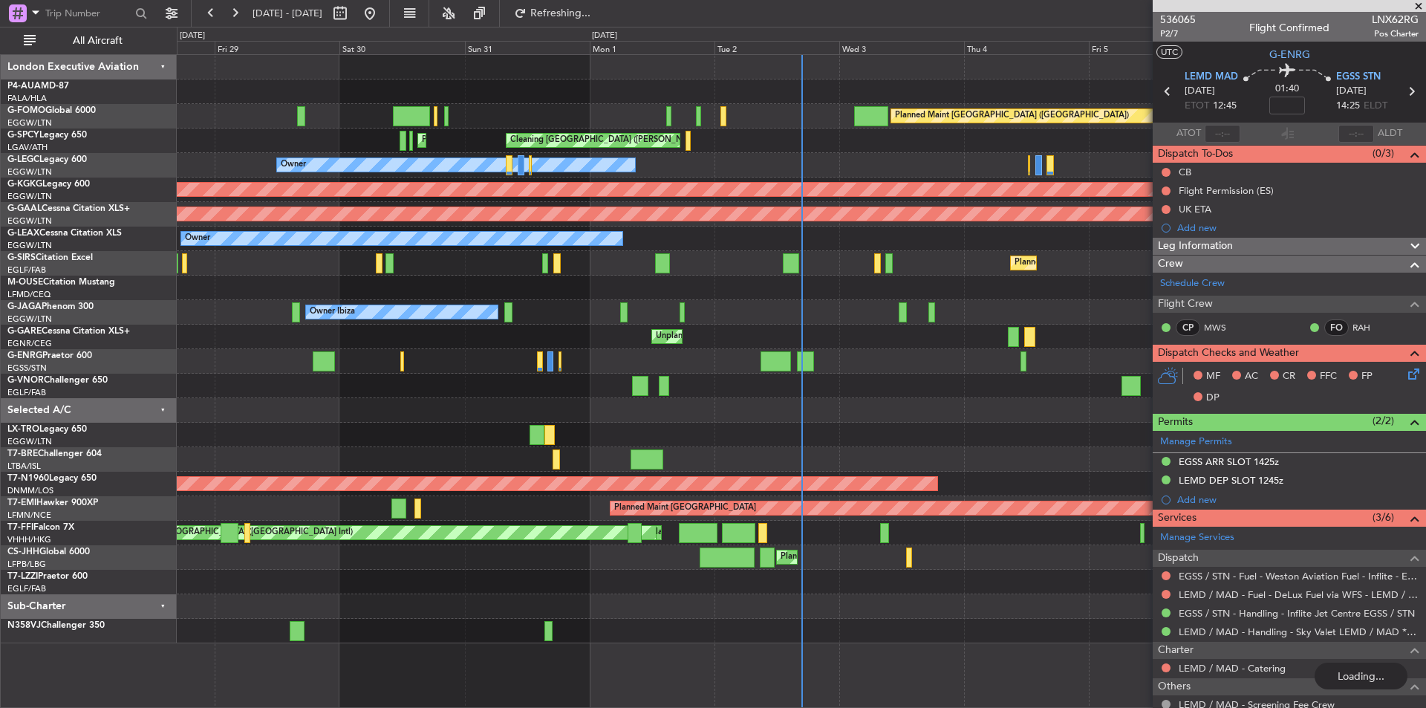
click at [1419, 7] on span at bounding box center [1419, 6] width 15 height 13
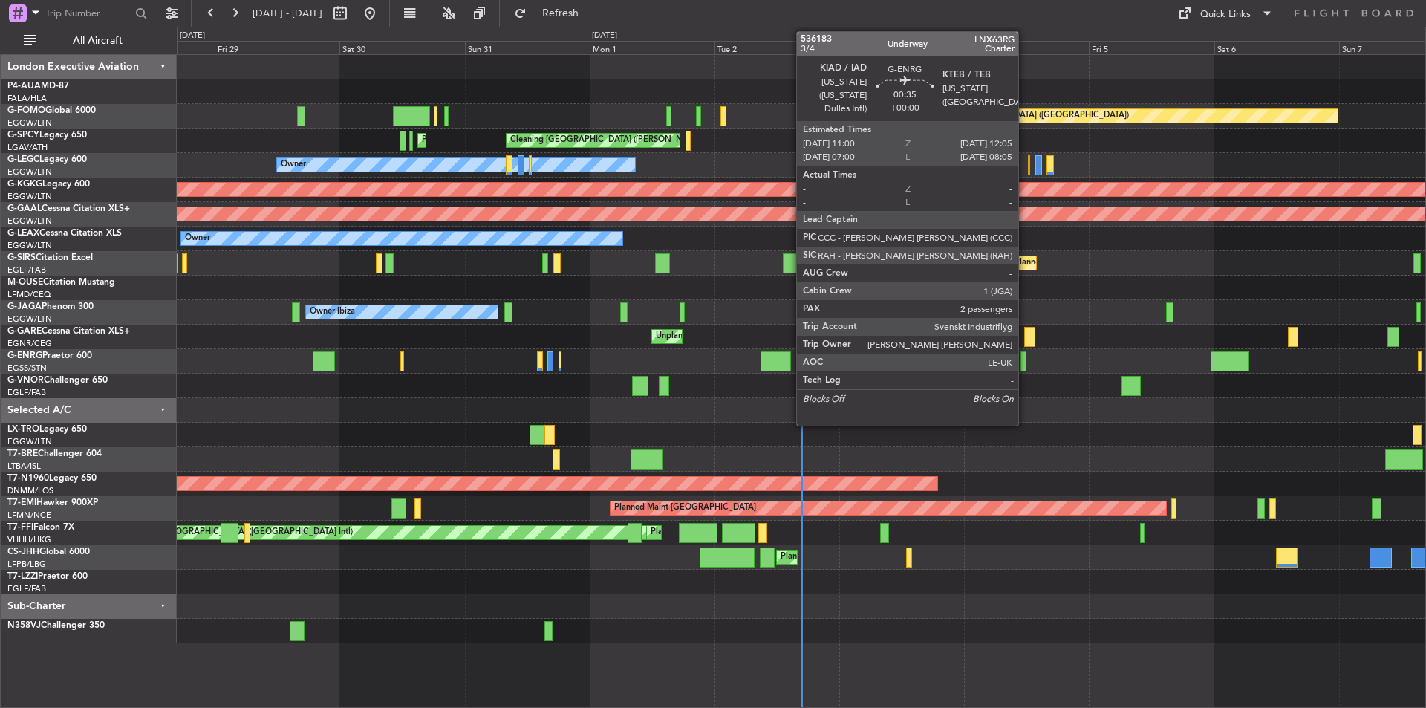
click at [1025, 365] on div at bounding box center [1024, 361] width 6 height 20
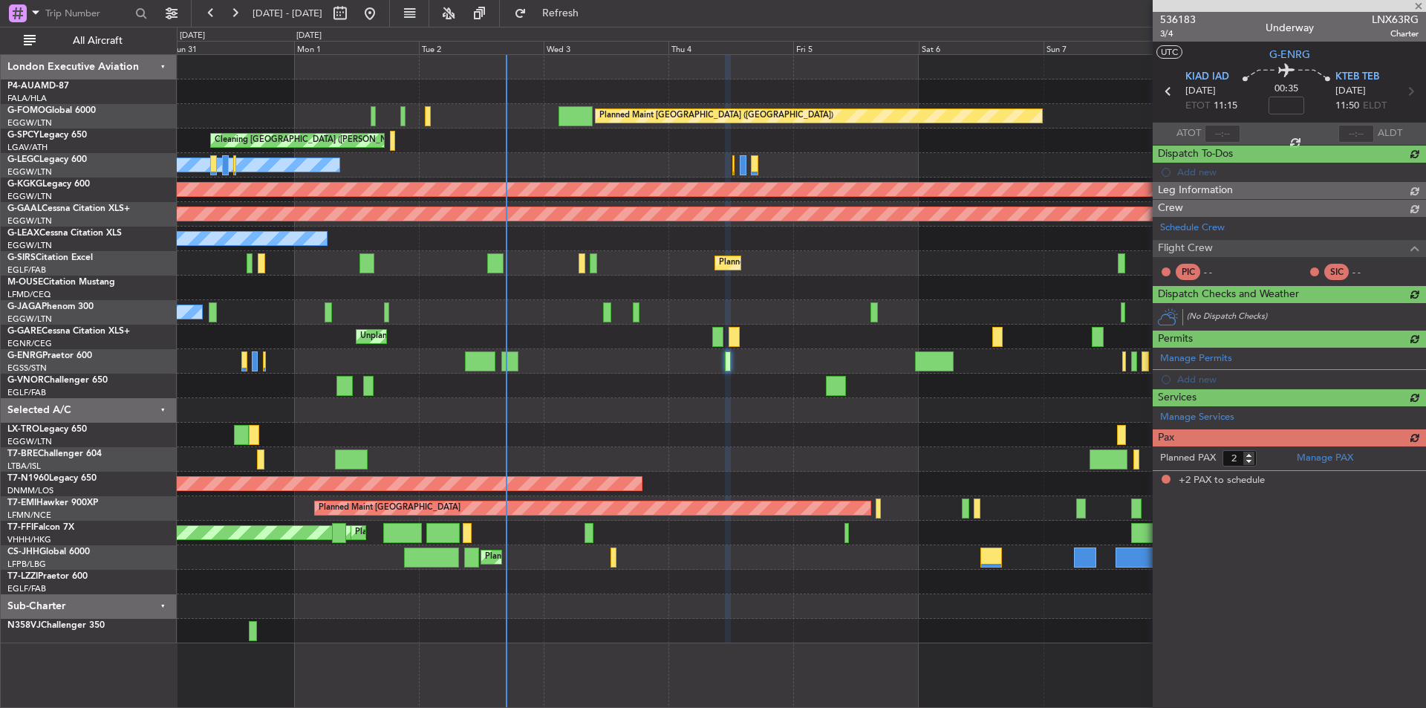
click at [716, 360] on div "Planned Maint London (Luton) Cleaning Athens (Eleftherios Venizelos Intl) Owner…" at bounding box center [801, 349] width 1249 height 588
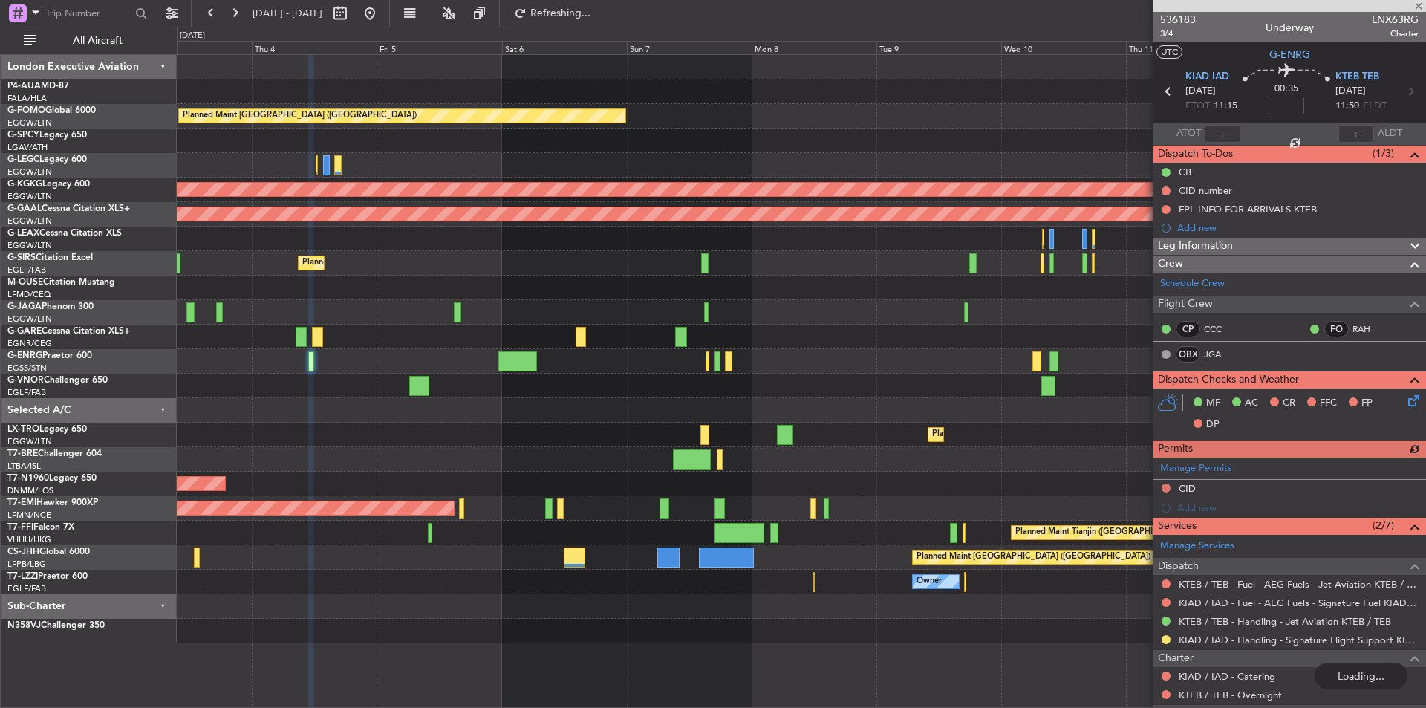
click at [452, 436] on div "Planned Maint Dusseldorf" at bounding box center [801, 435] width 1249 height 25
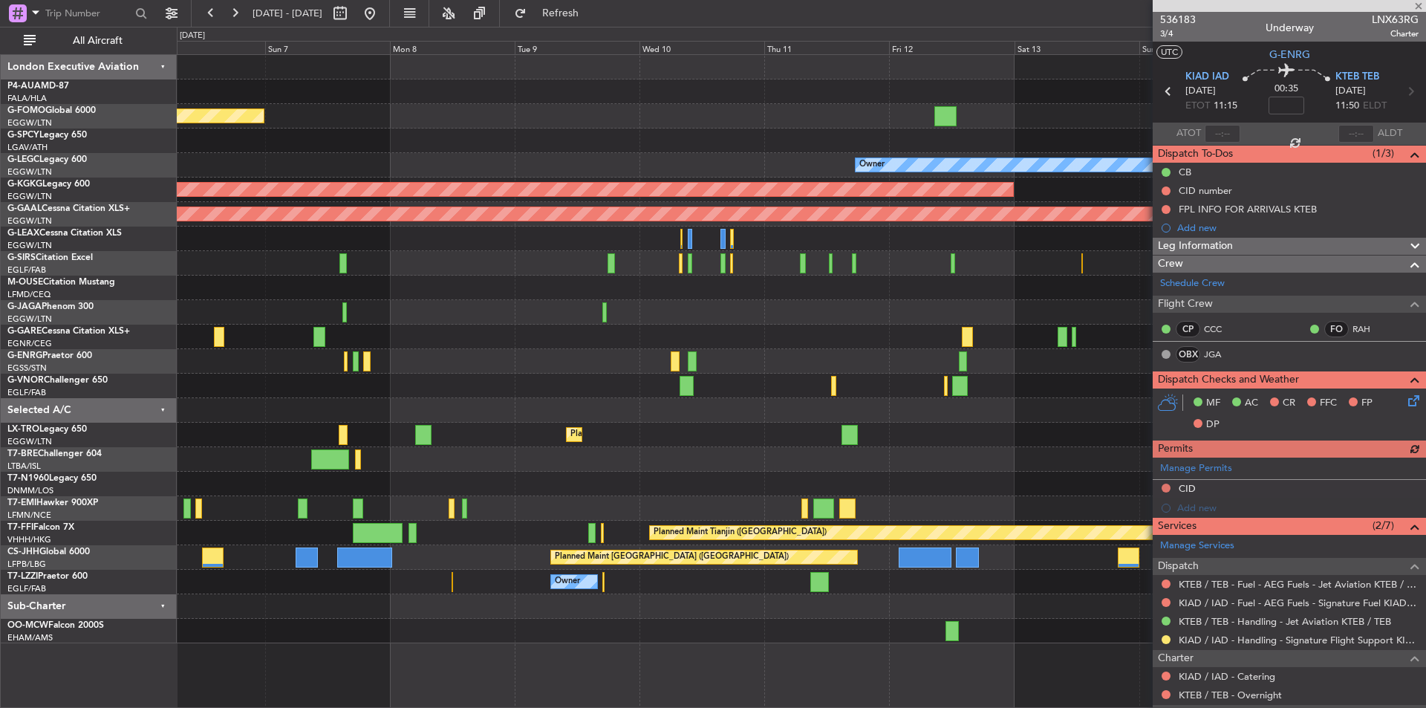
click at [441, 386] on div "Planned Maint London (Luton) Owner AOG Maint Istanbul (Ataturk) Planned Maint D…" at bounding box center [801, 349] width 1249 height 588
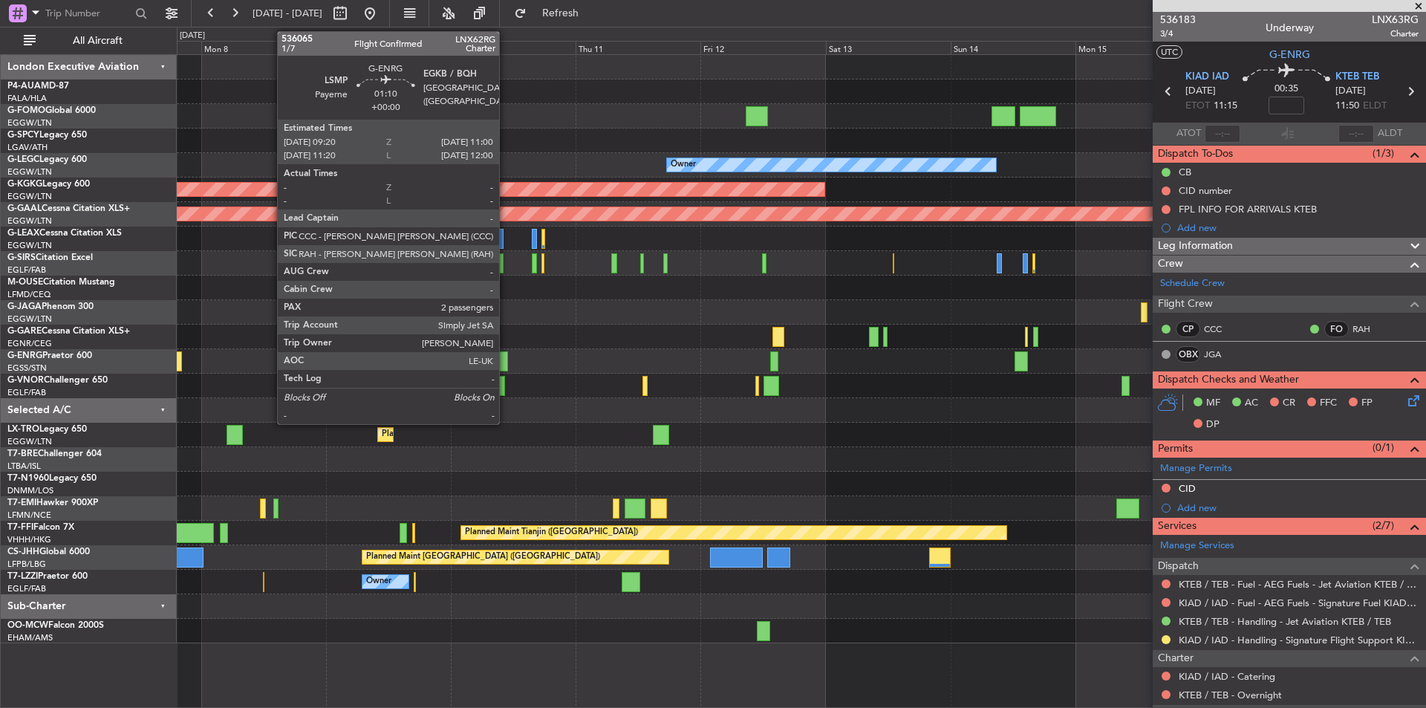
click at [506, 365] on div at bounding box center [503, 361] width 9 height 20
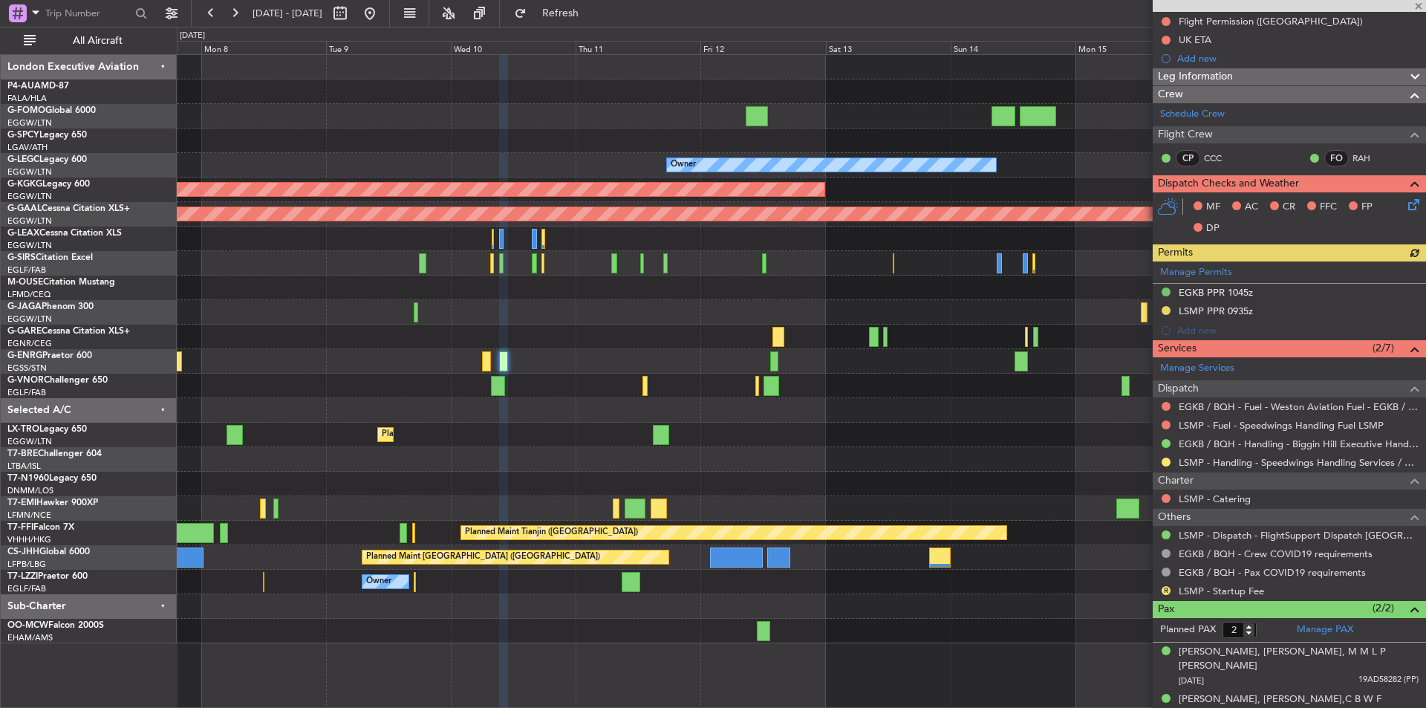
scroll to position [170, 0]
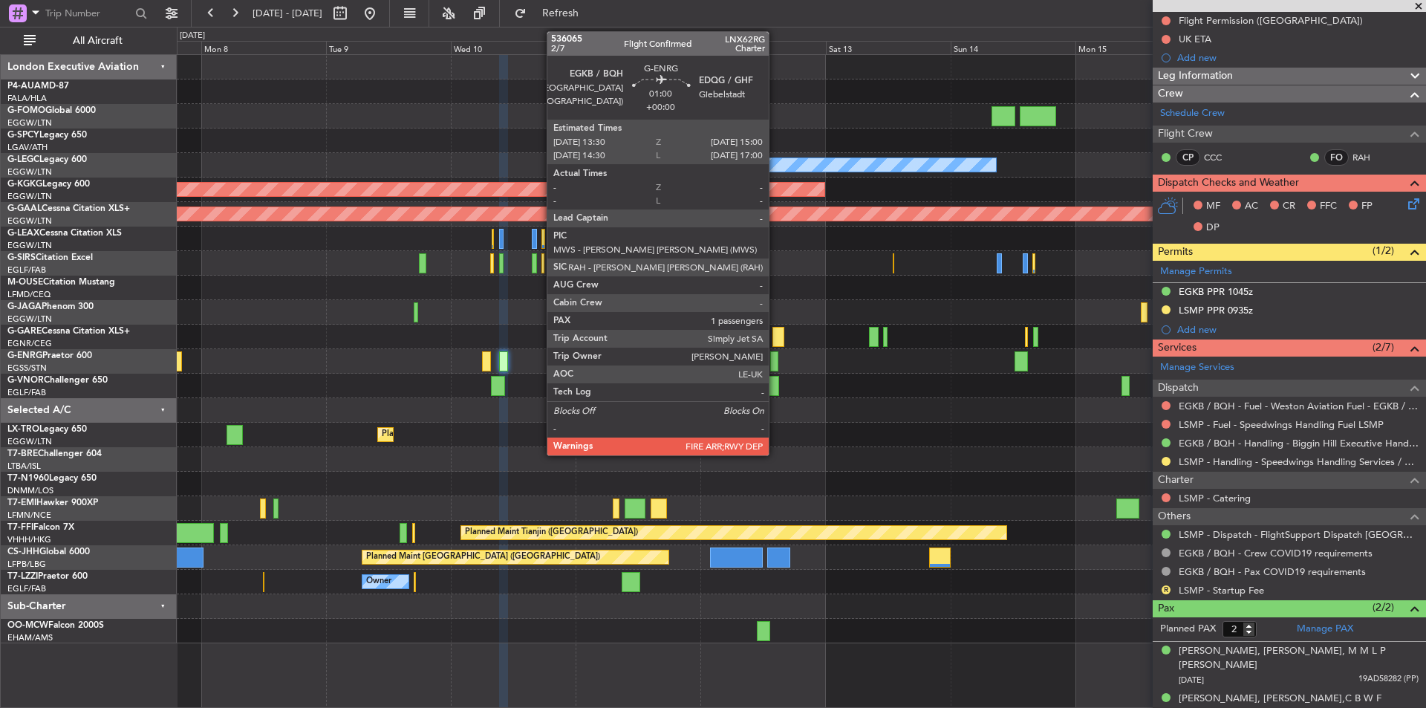
click at [776, 360] on div at bounding box center [774, 361] width 8 height 20
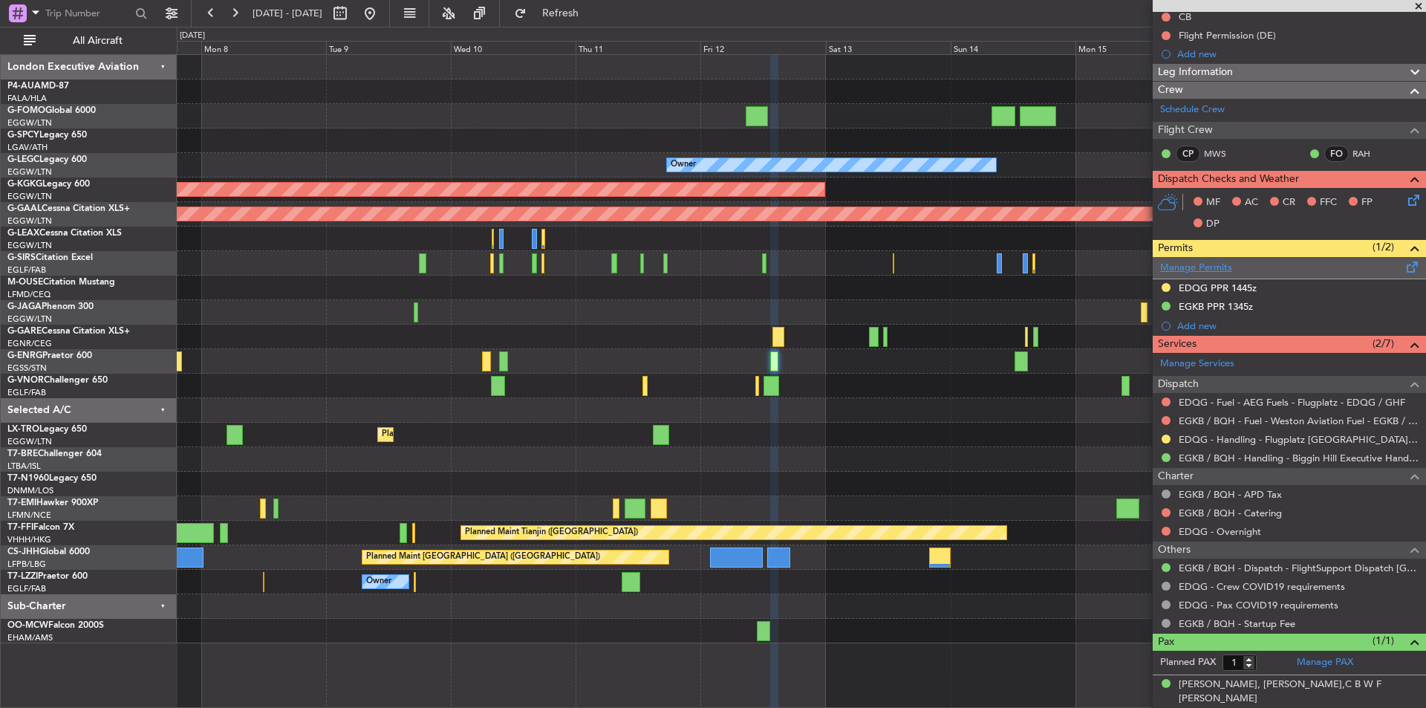
scroll to position [0, 0]
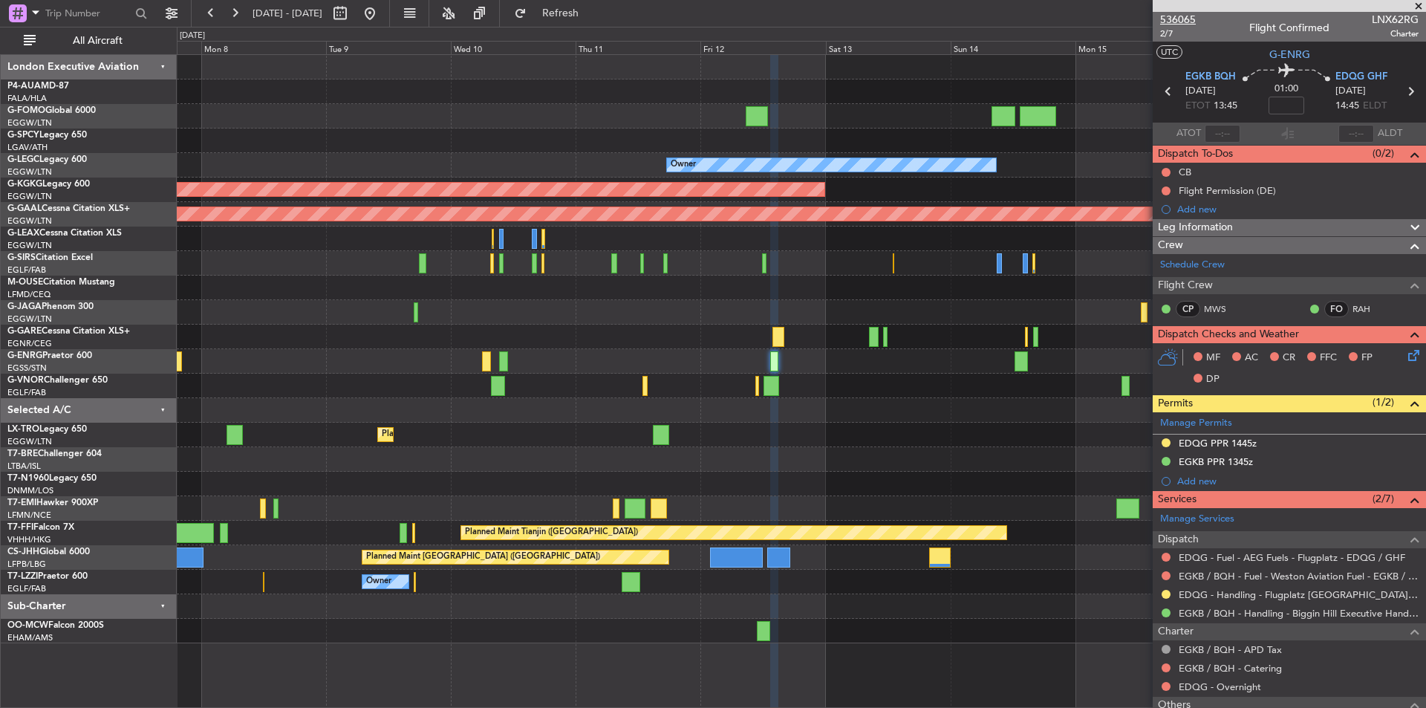
click at [1179, 24] on span "536065" at bounding box center [1178, 20] width 36 height 16
click at [382, 9] on button at bounding box center [370, 13] width 24 height 24
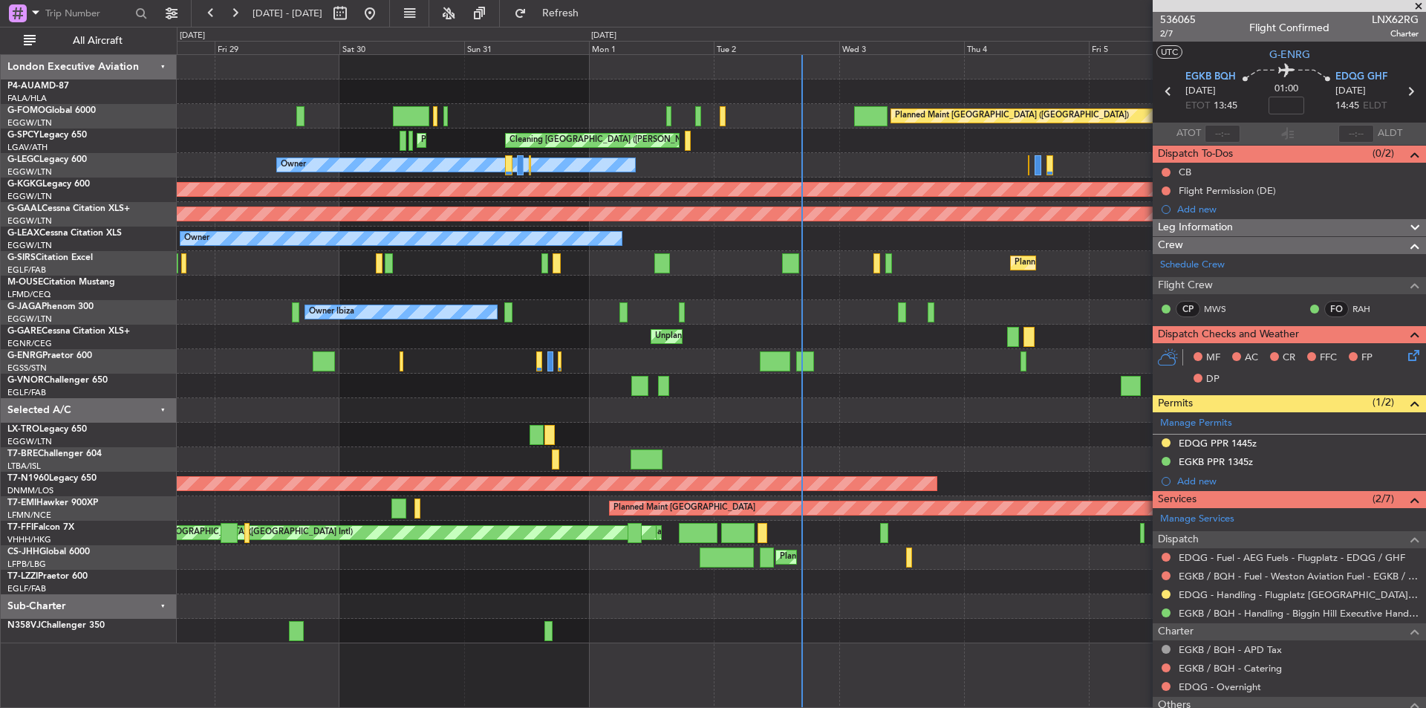
click at [1418, 9] on span at bounding box center [1419, 6] width 15 height 13
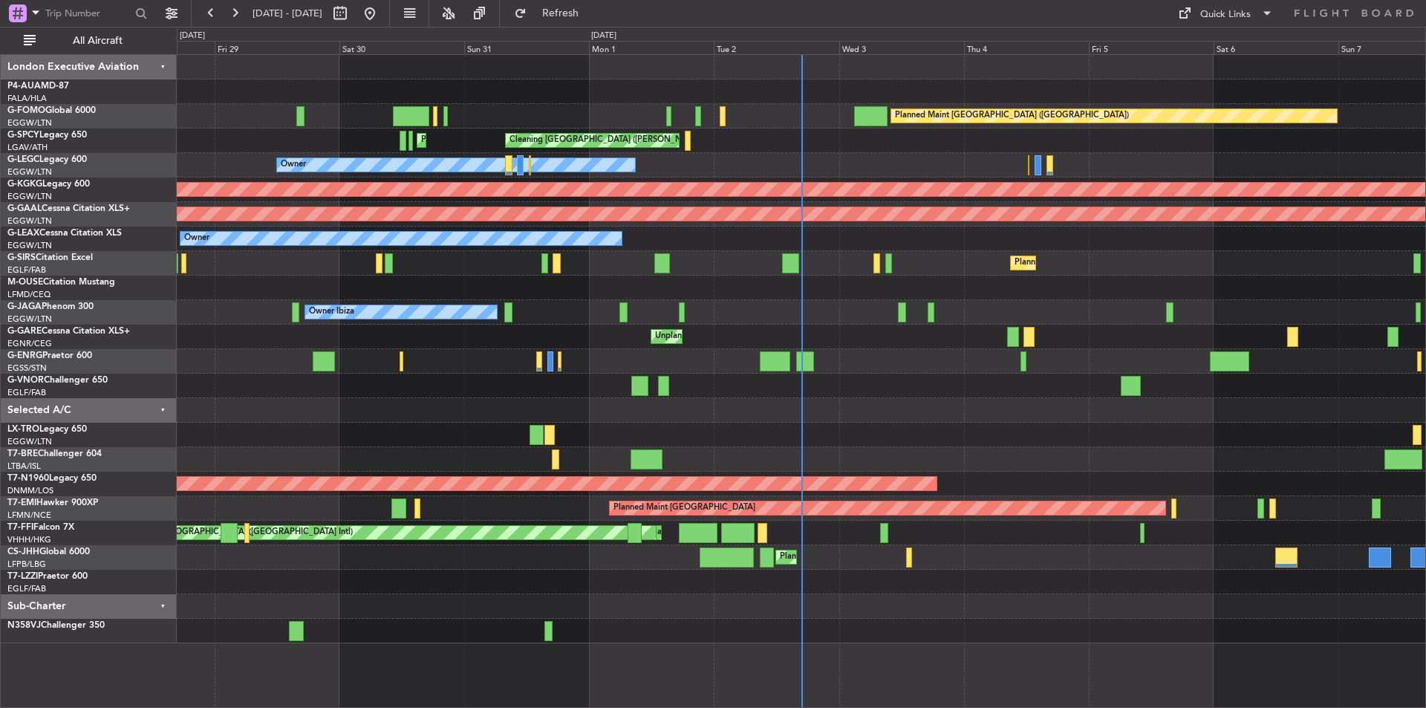
type input "0"
click at [592, 19] on span "Refresh" at bounding box center [561, 13] width 62 height 10
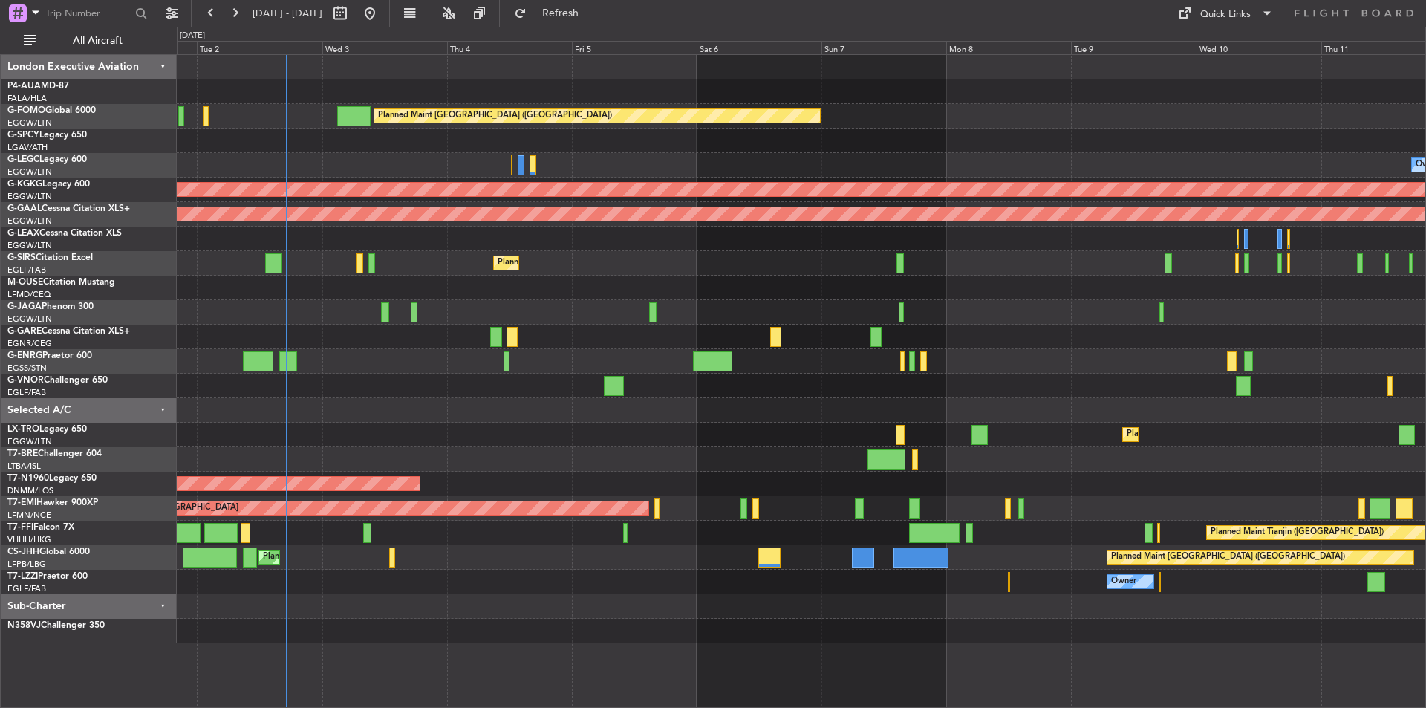
click at [571, 449] on div at bounding box center [801, 459] width 1249 height 25
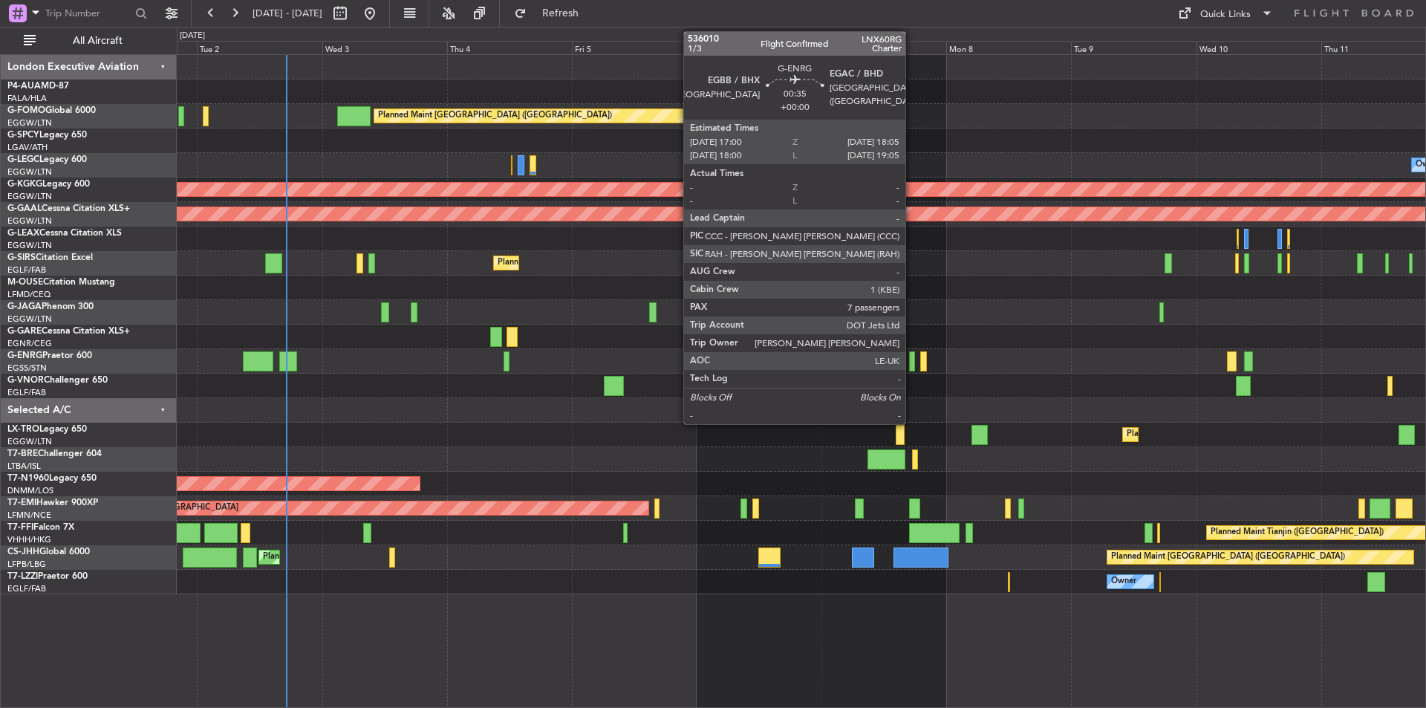
click at [912, 365] on div at bounding box center [912, 361] width 6 height 20
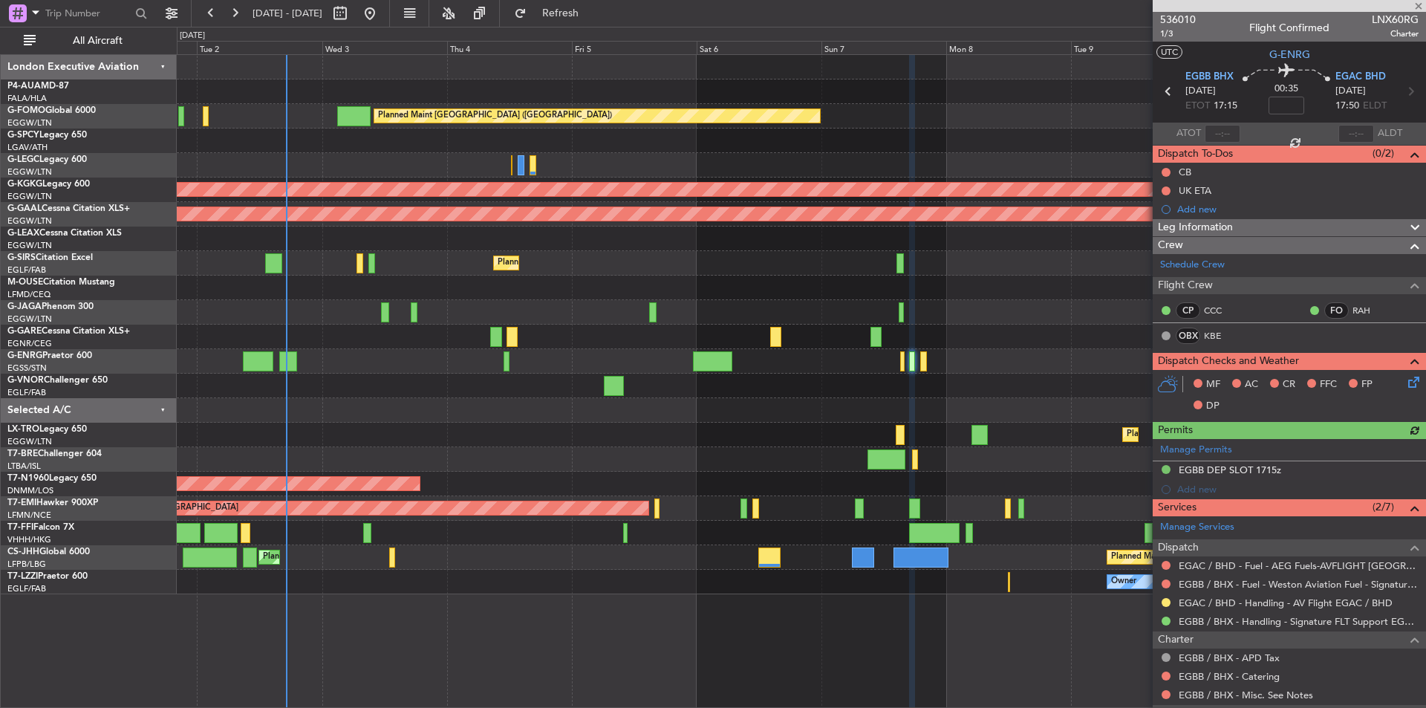
click at [1420, 7] on div at bounding box center [1289, 6] width 273 height 12
click at [1419, 4] on span at bounding box center [1419, 6] width 15 height 13
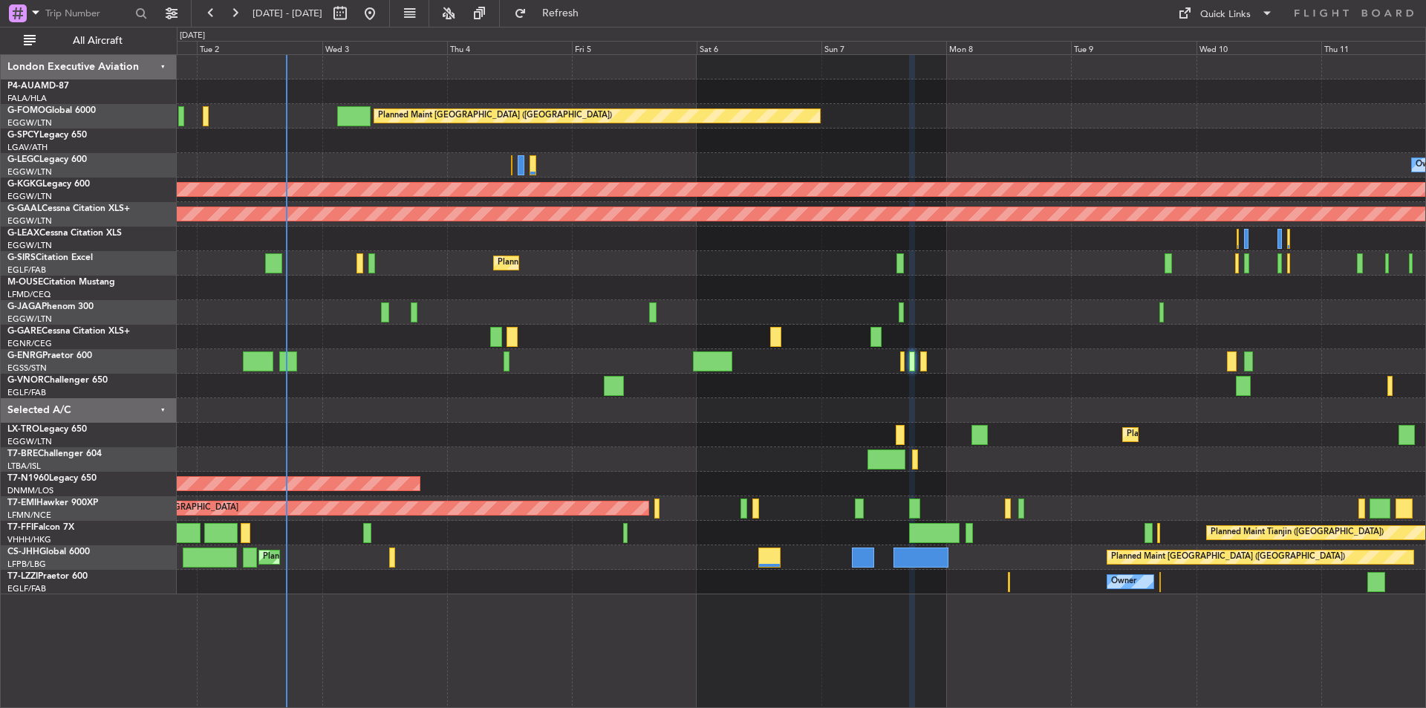
type input "0"
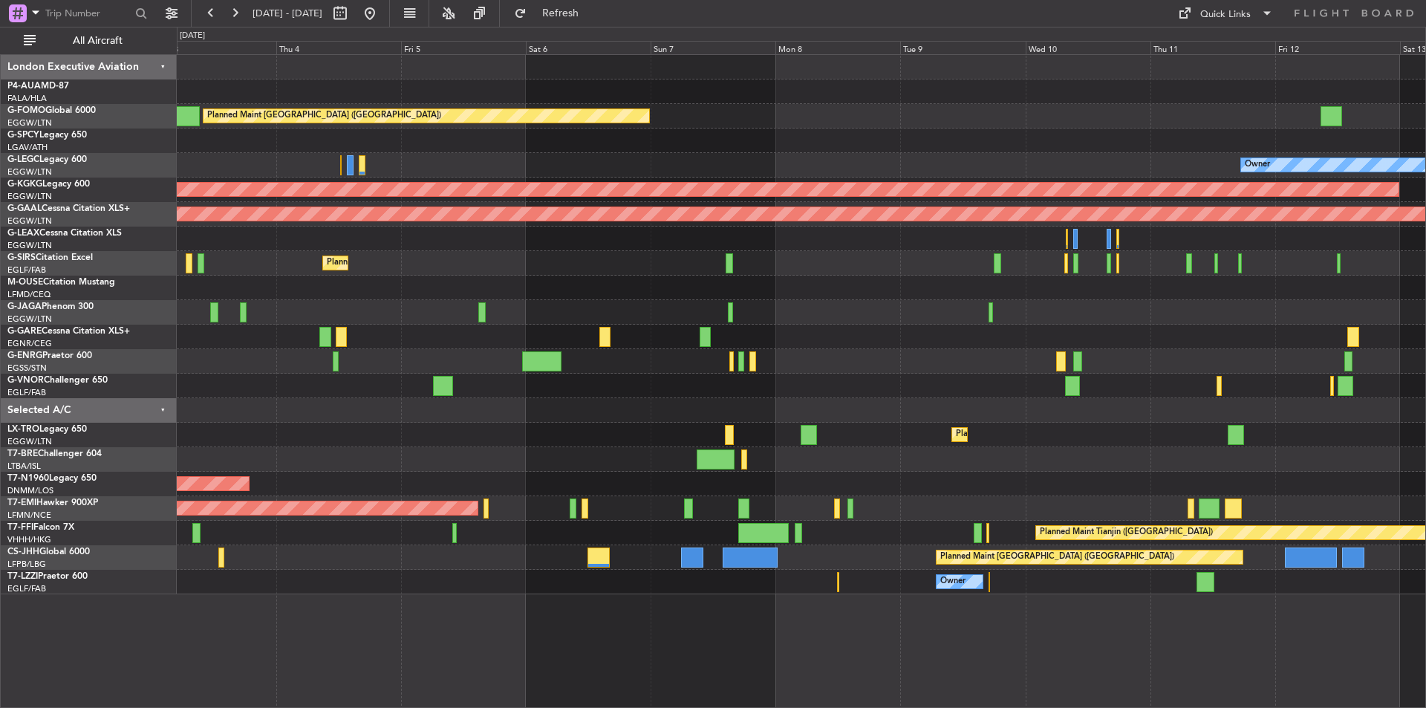
click at [614, 424] on div "Planned Maint Dusseldorf" at bounding box center [801, 435] width 1249 height 25
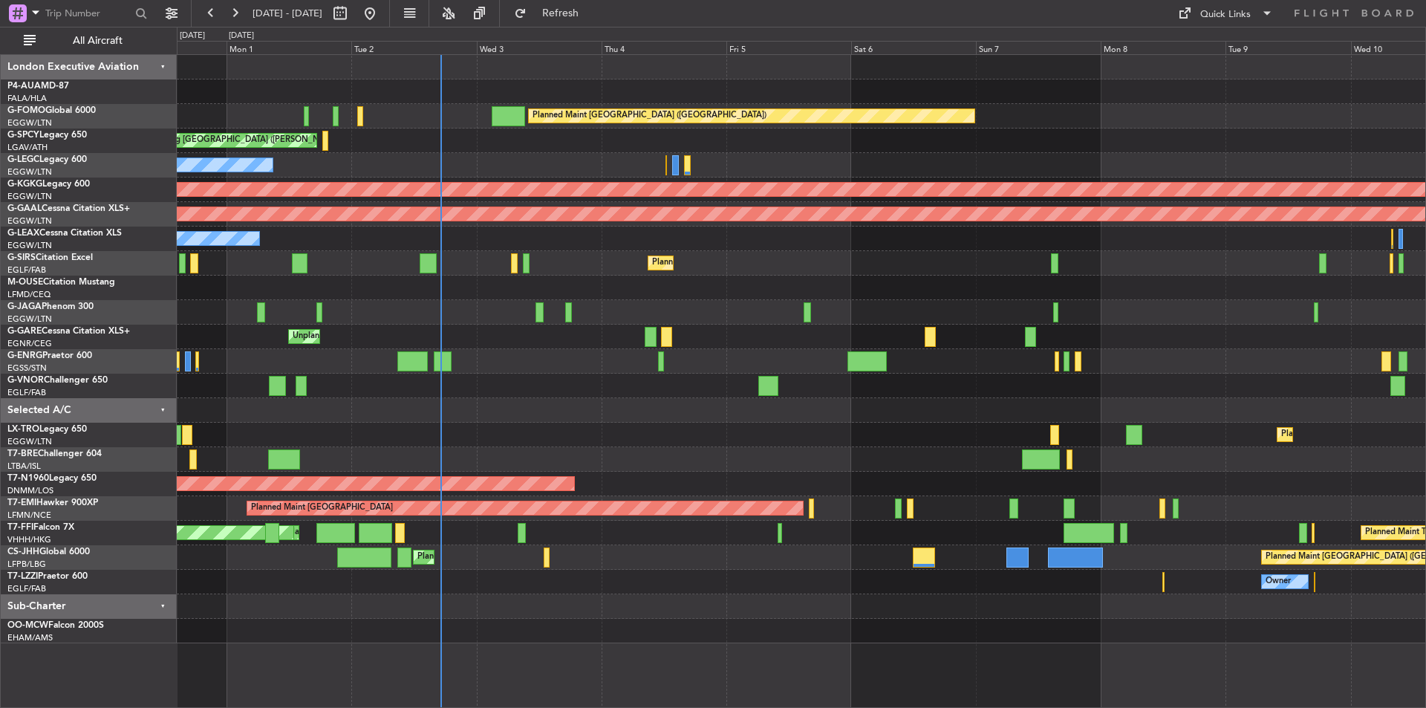
click at [868, 458] on div "Planned Maint [GEOGRAPHIC_DATA] ([GEOGRAPHIC_DATA]) Cleaning [GEOGRAPHIC_DATA] …" at bounding box center [801, 349] width 1249 height 588
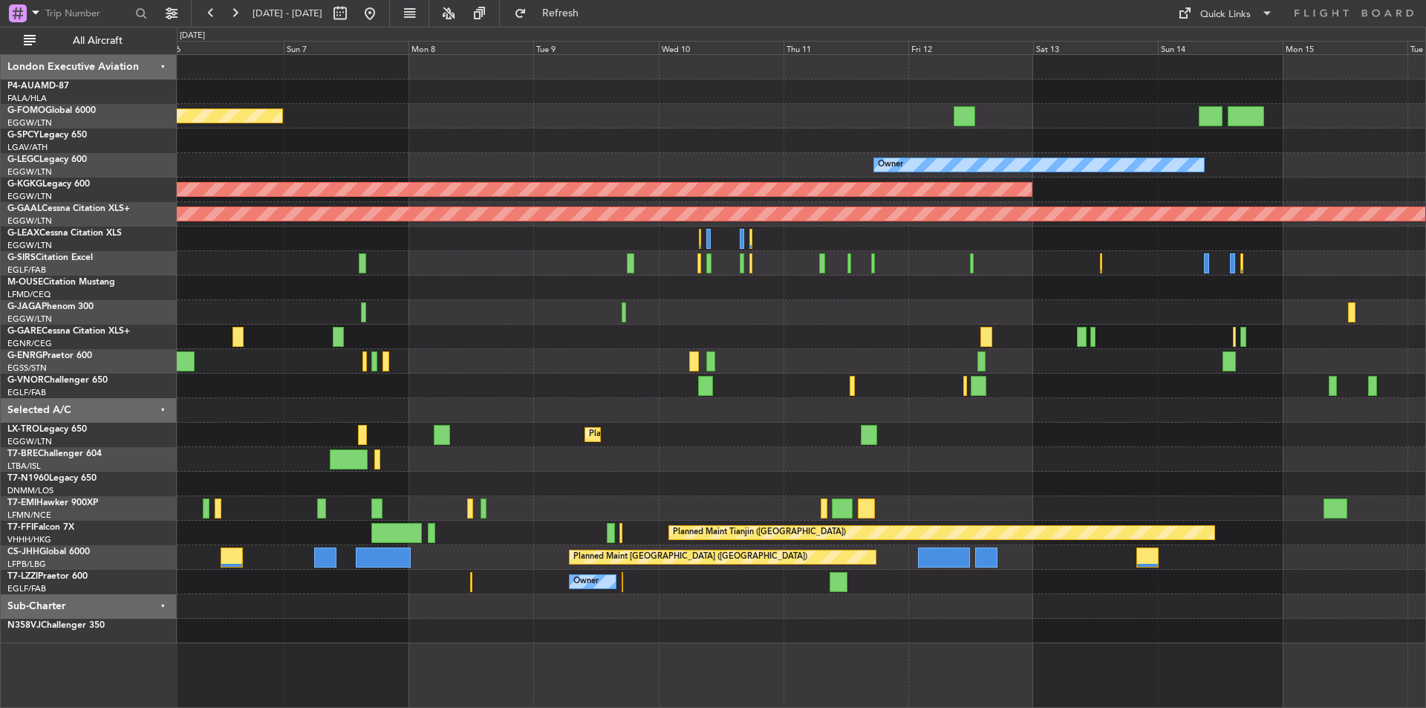
click at [223, 354] on div "Planned Maint [GEOGRAPHIC_DATA] ([GEOGRAPHIC_DATA]) Owner AOG Maint [GEOGRAPHIC…" at bounding box center [801, 349] width 1249 height 588
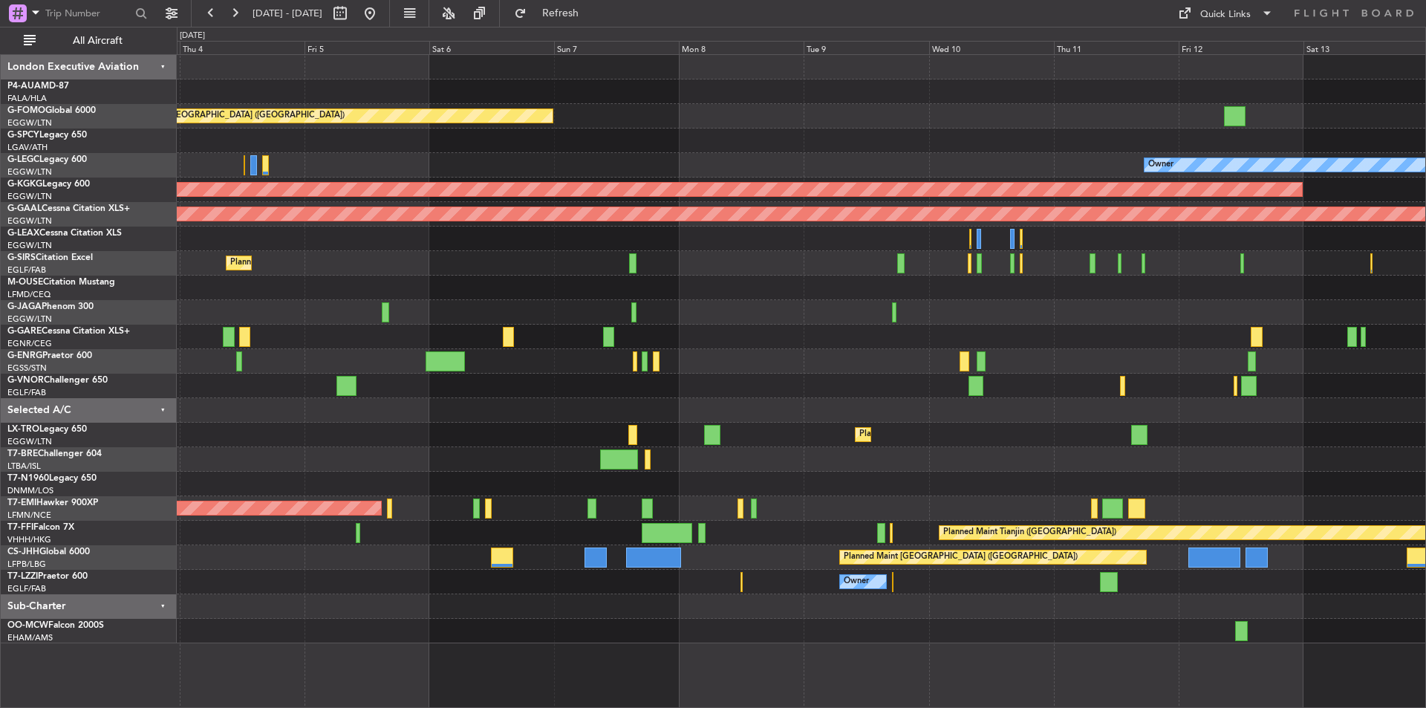
click at [986, 525] on div "Planned Maint [GEOGRAPHIC_DATA] ([GEOGRAPHIC_DATA]) Cleaning [GEOGRAPHIC_DATA] …" at bounding box center [801, 349] width 1249 height 588
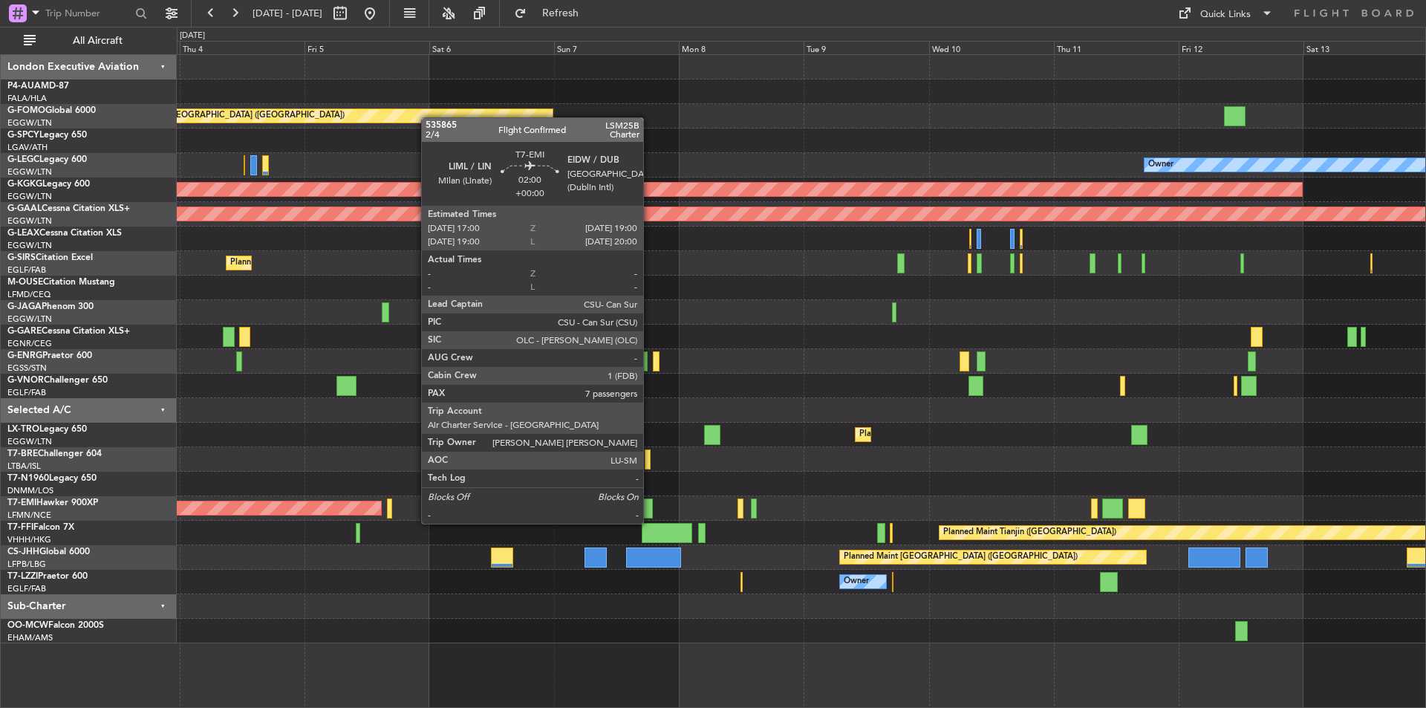
click at [649, 509] on div at bounding box center [647, 509] width 11 height 20
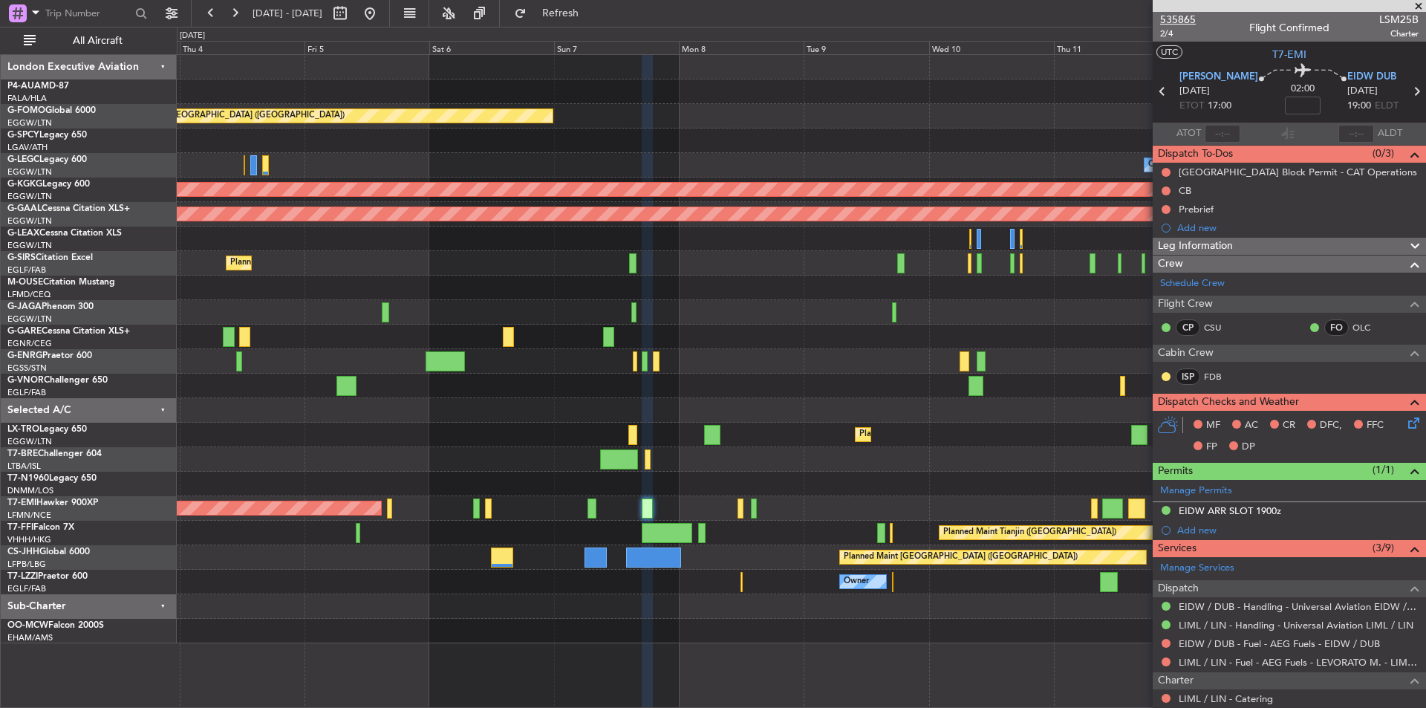
click at [1183, 21] on span "535865" at bounding box center [1178, 20] width 36 height 16
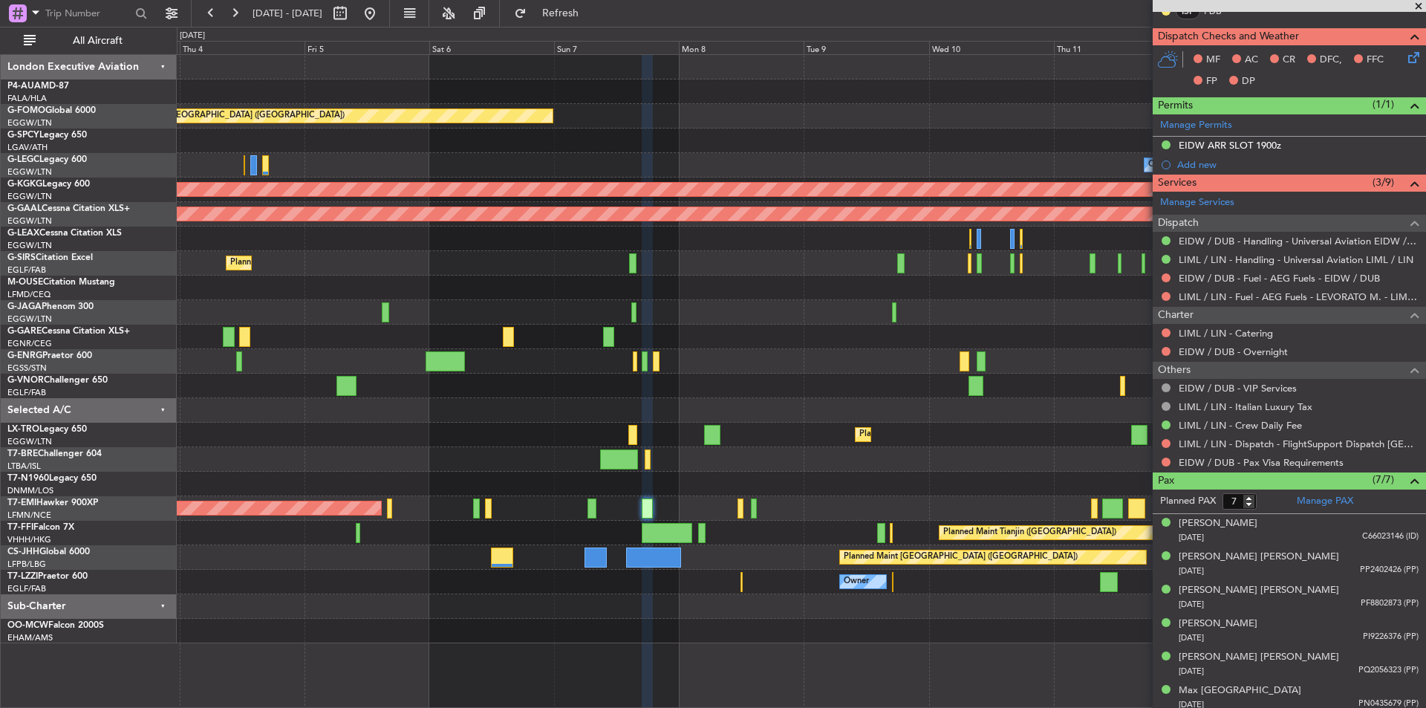
scroll to position [371, 0]
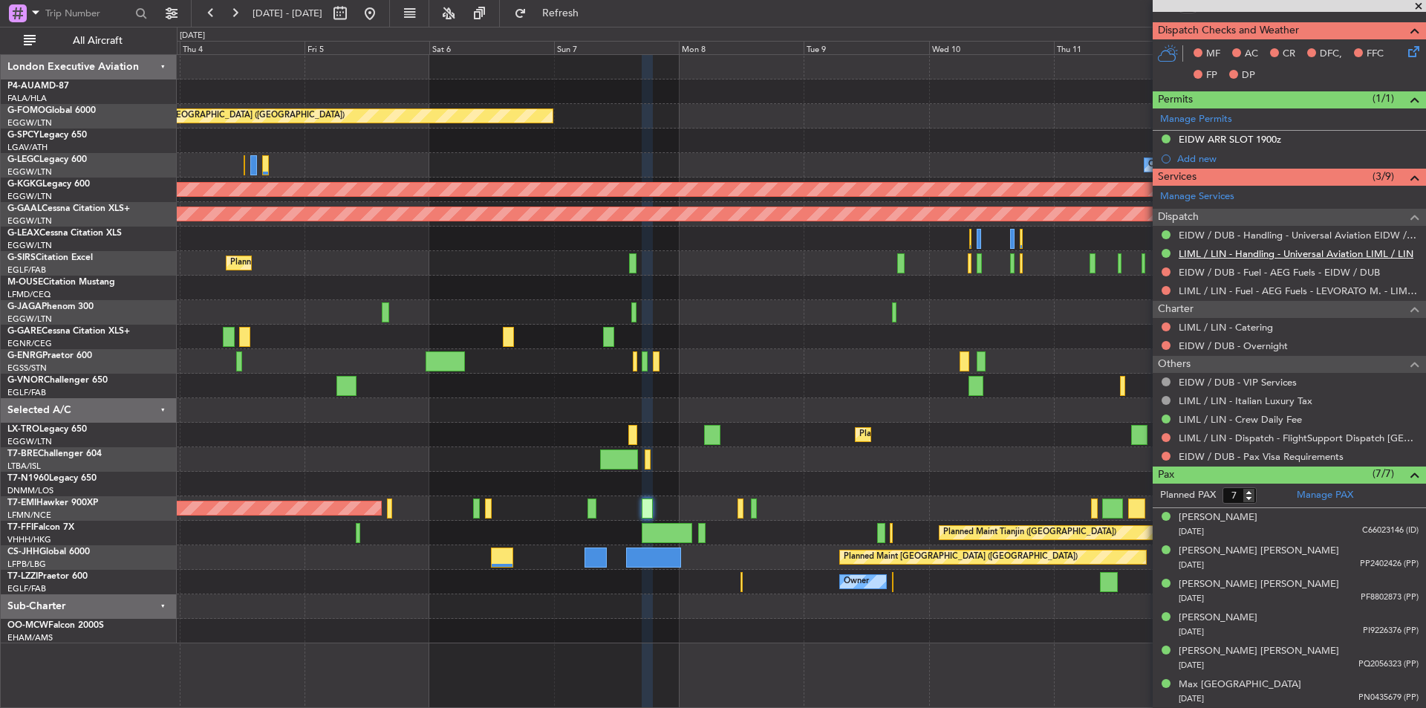
click at [1273, 254] on link "LIML / LIN - Handling - Universal Aviation LIML / LIN" at bounding box center [1296, 253] width 235 height 13
click at [597, 4] on button "Refresh" at bounding box center [551, 13] width 89 height 24
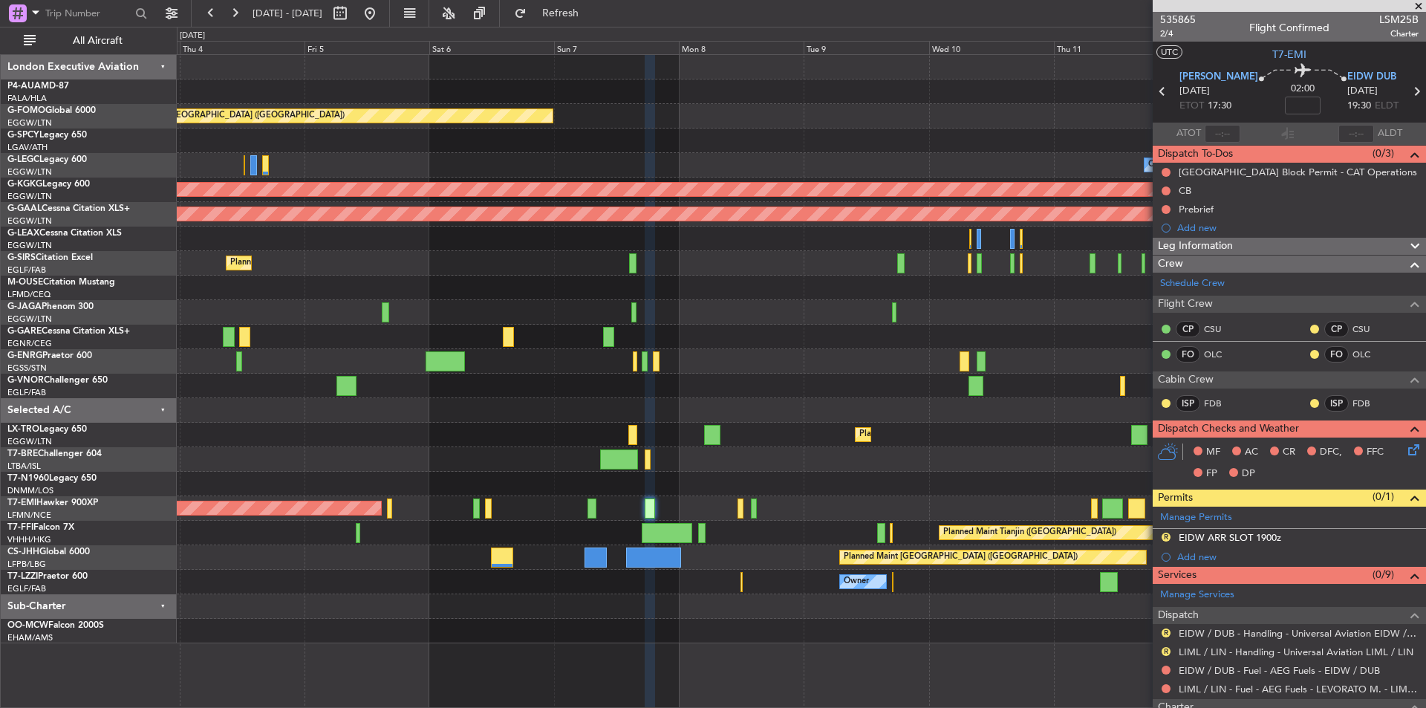
scroll to position [432, 0]
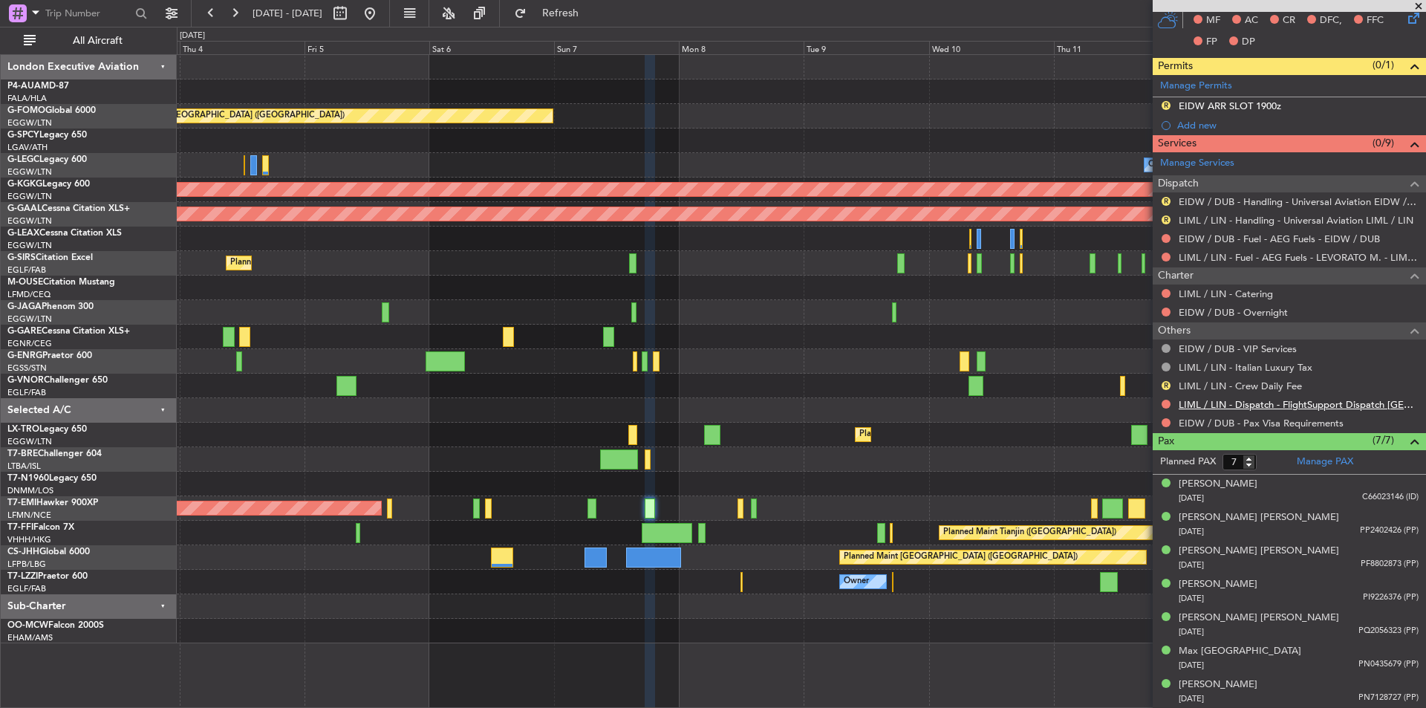
click at [1233, 404] on link "LIML / LIN - Dispatch - FlightSupport Dispatch [GEOGRAPHIC_DATA]" at bounding box center [1299, 404] width 240 height 13
click at [382, 9] on button at bounding box center [370, 13] width 24 height 24
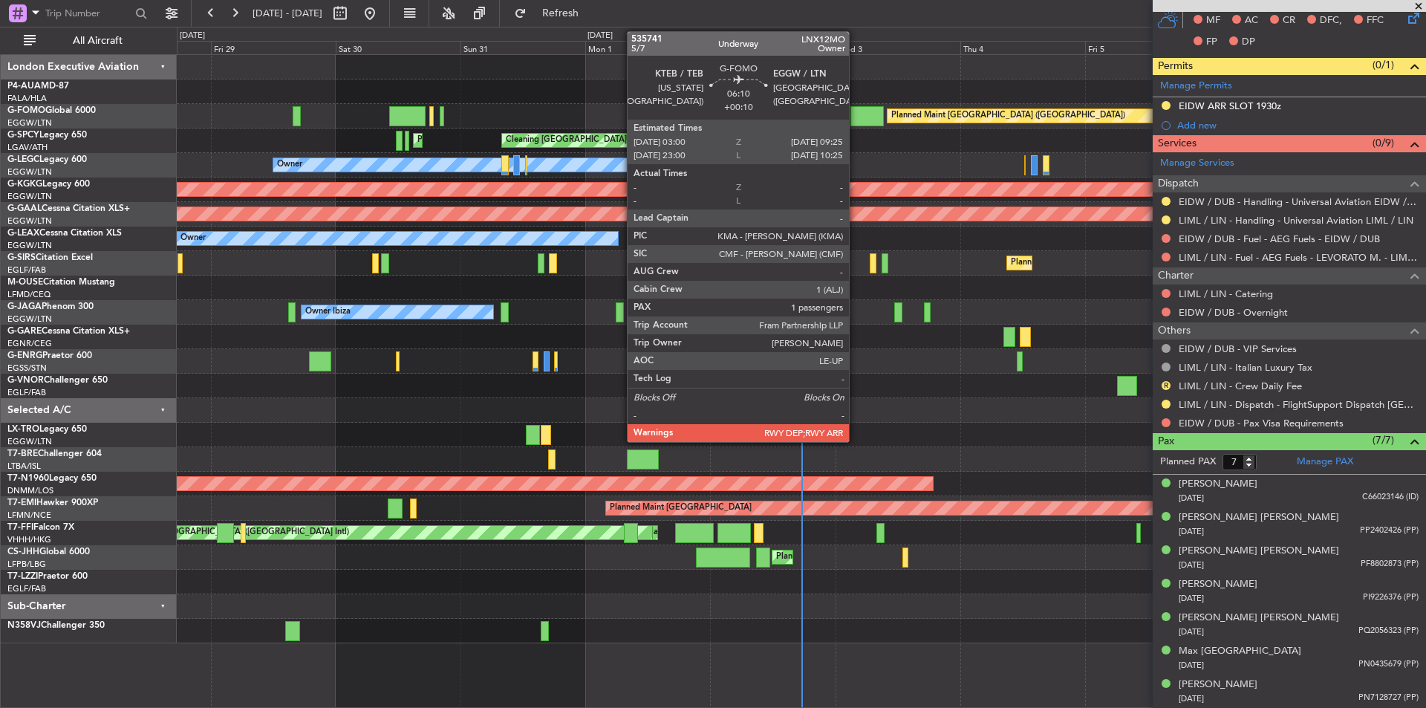
click at [856, 114] on div at bounding box center [867, 116] width 33 height 20
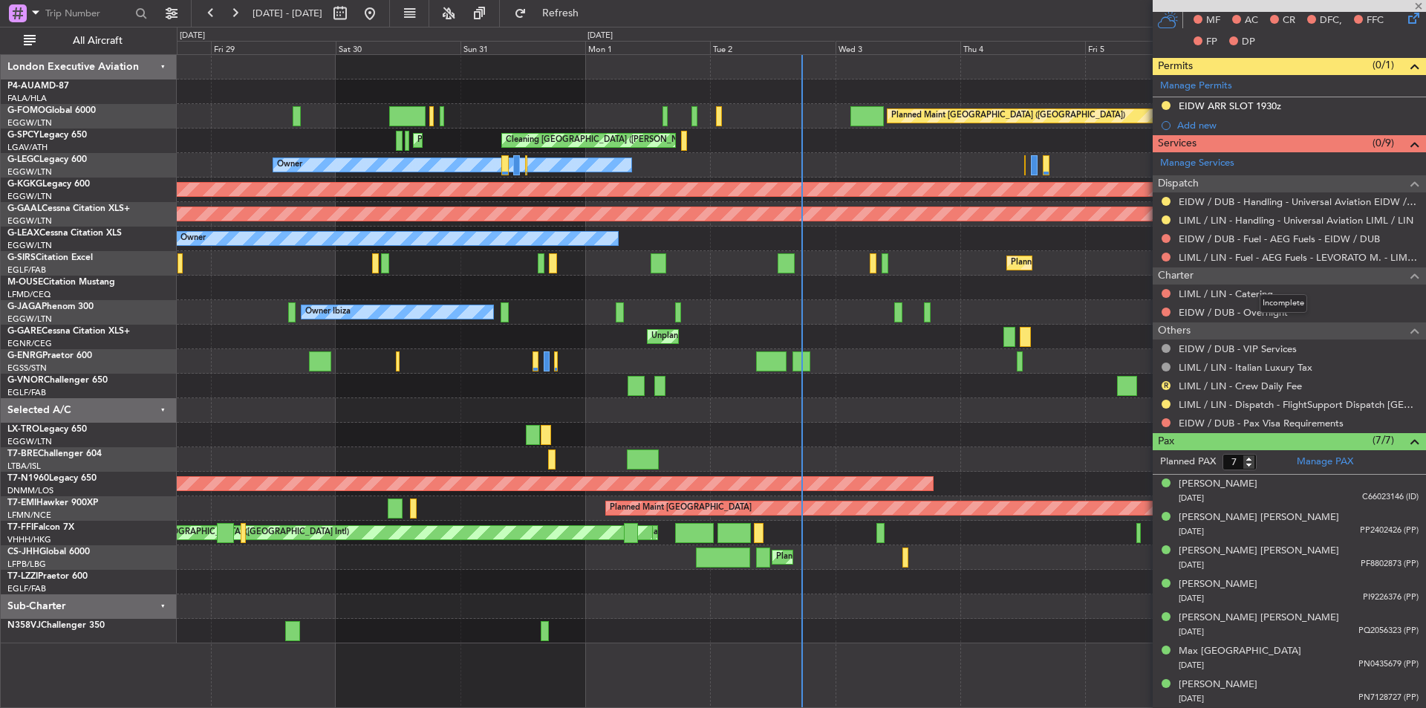
type input "+00:10"
type input "1"
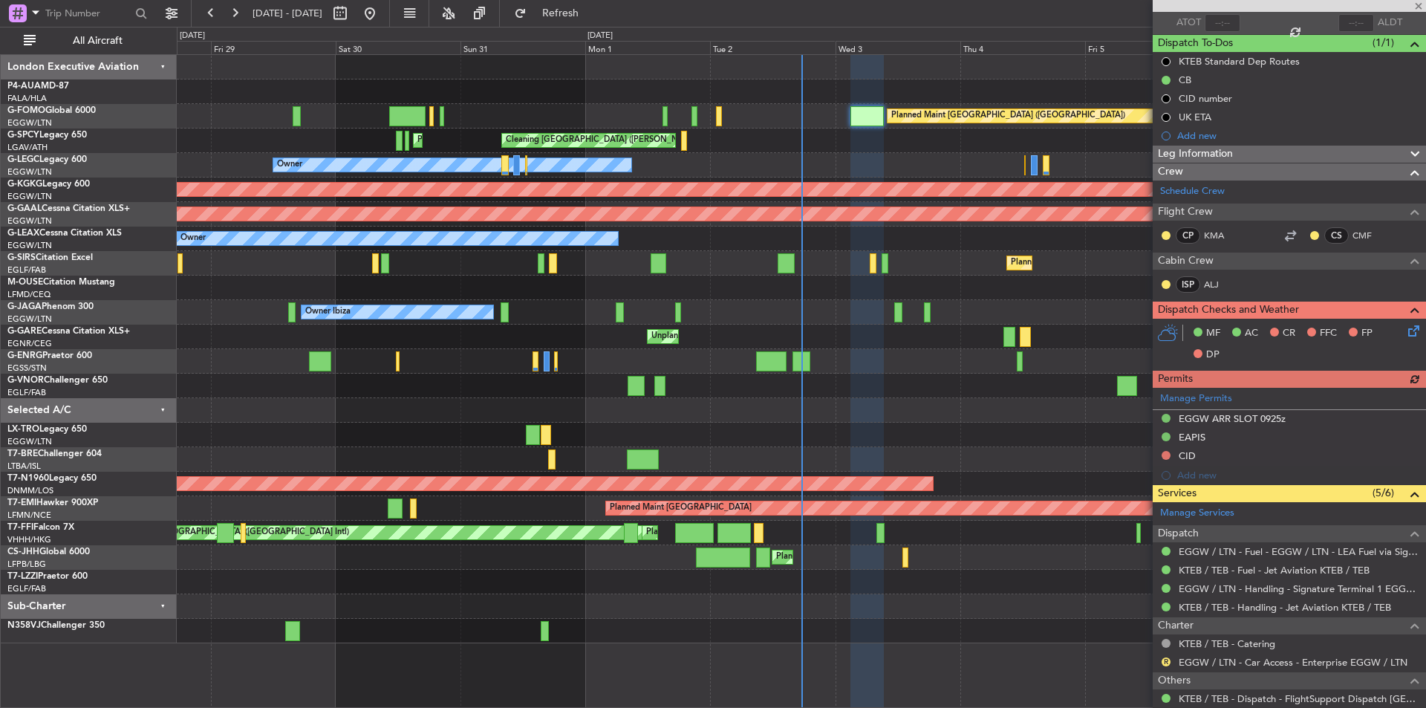
scroll to position [223, 0]
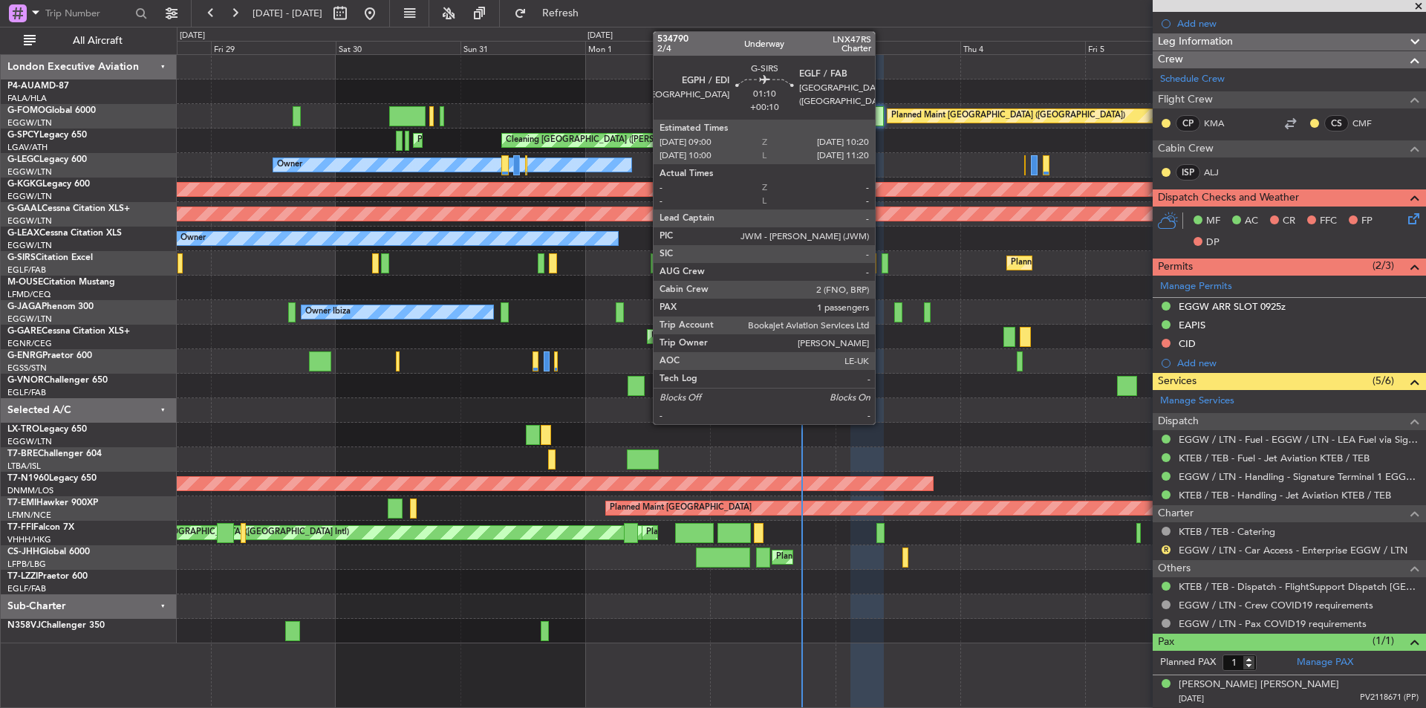
click at [882, 264] on div at bounding box center [885, 263] width 7 height 20
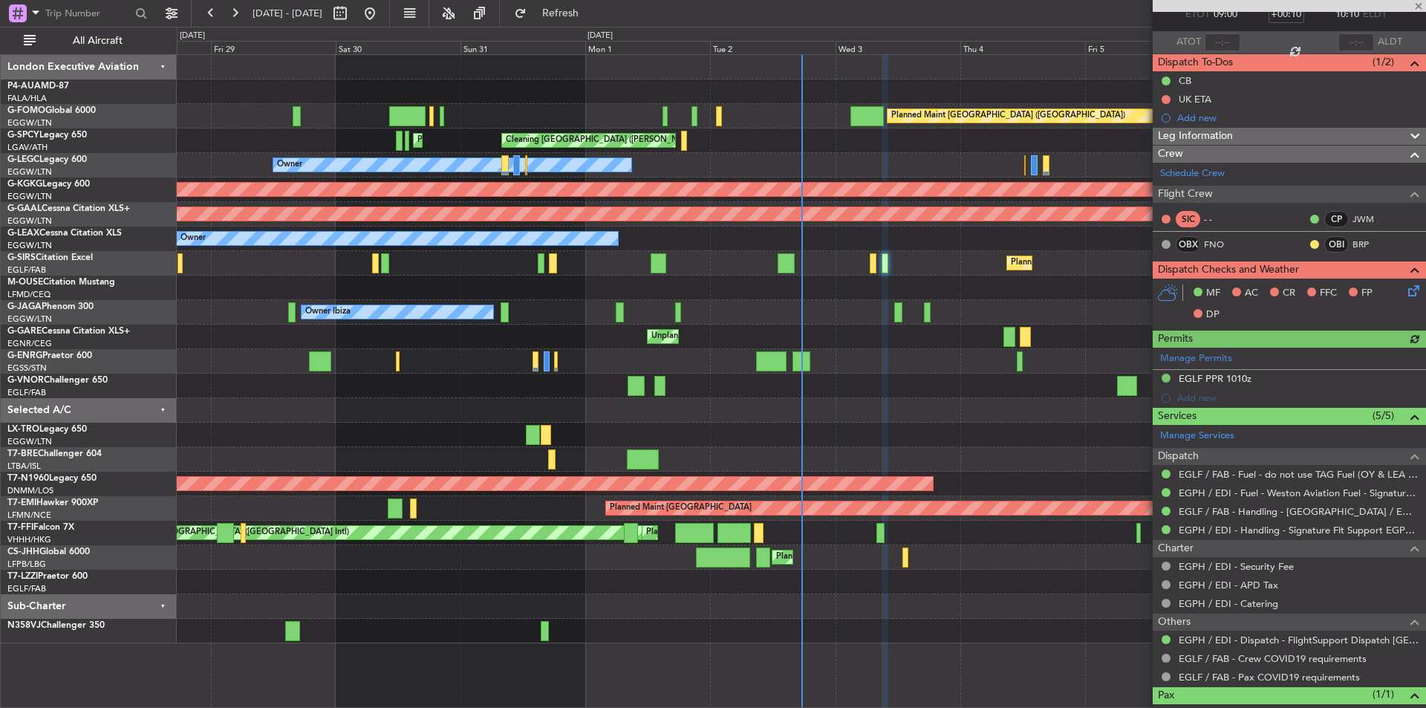
scroll to position [145, 0]
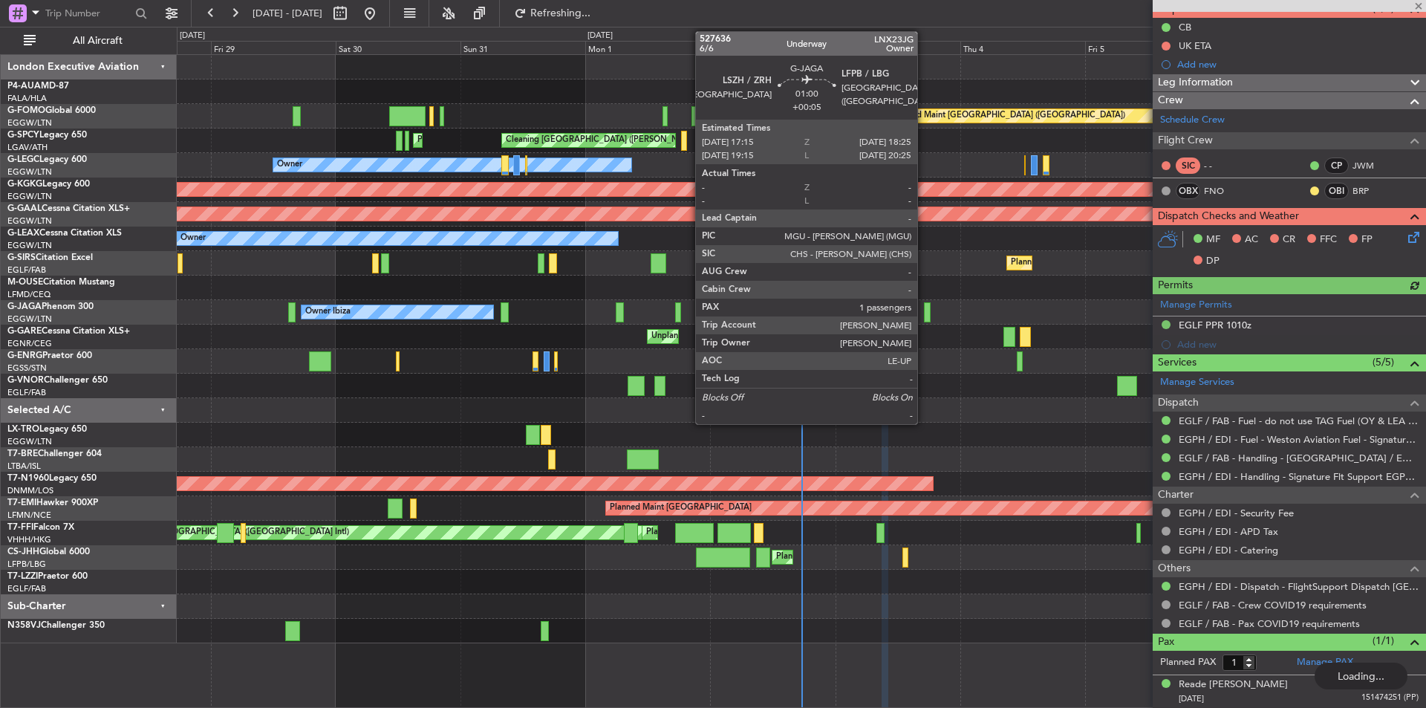
click at [924, 307] on div at bounding box center [927, 312] width 7 height 20
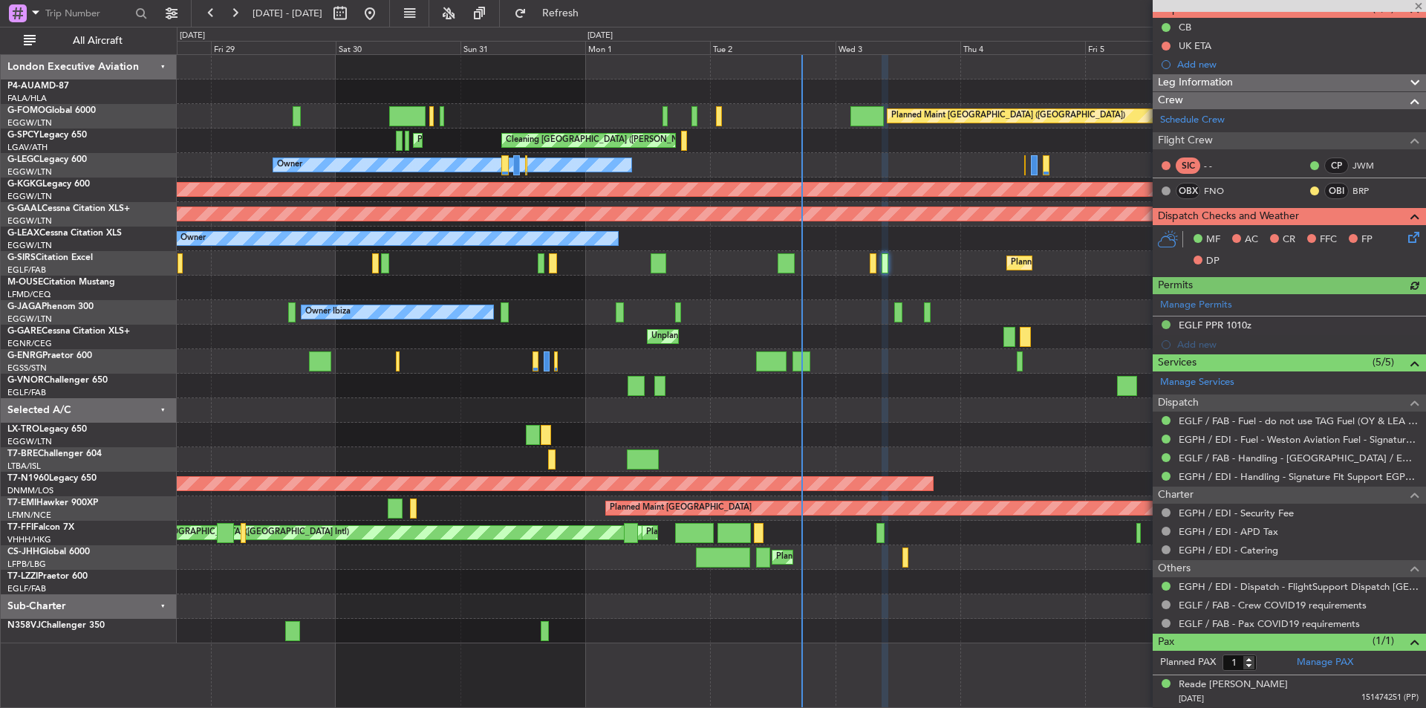
type input "+00:05"
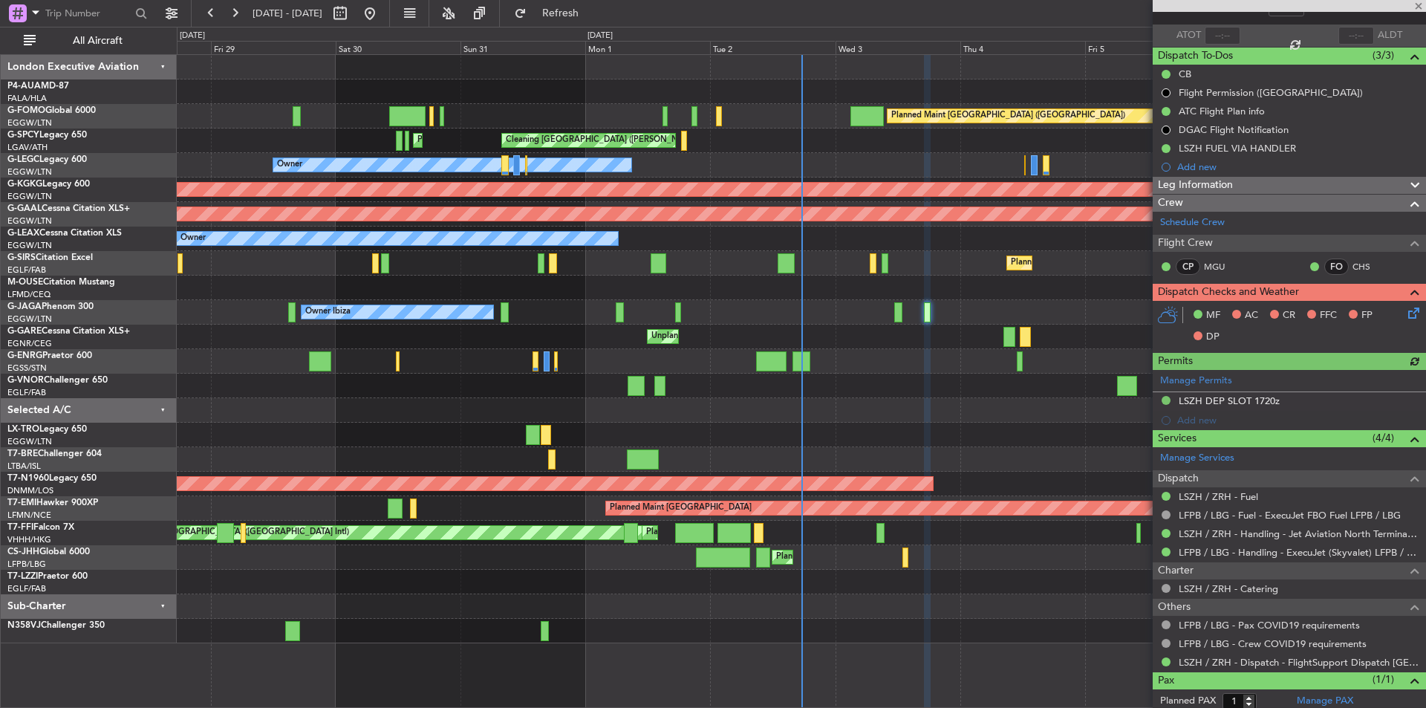
scroll to position [137, 0]
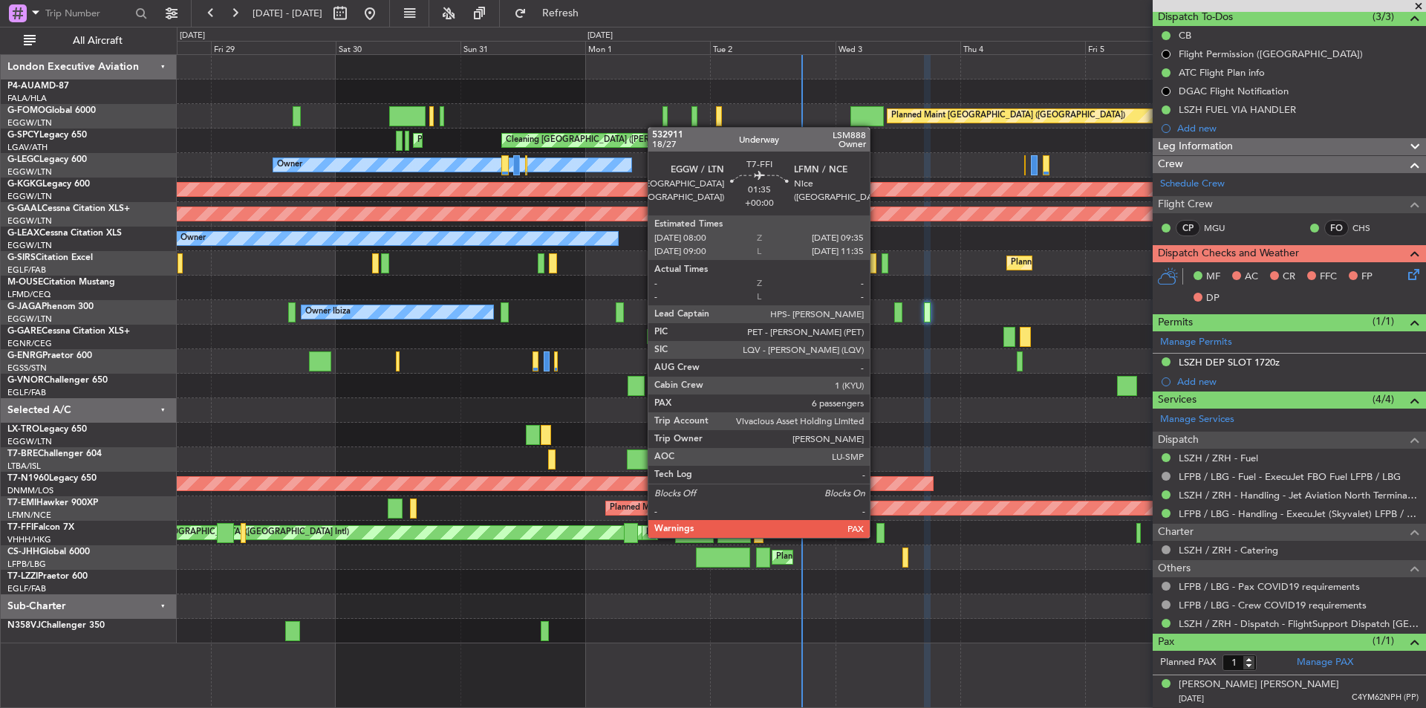
click at [877, 536] on div at bounding box center [881, 533] width 9 height 20
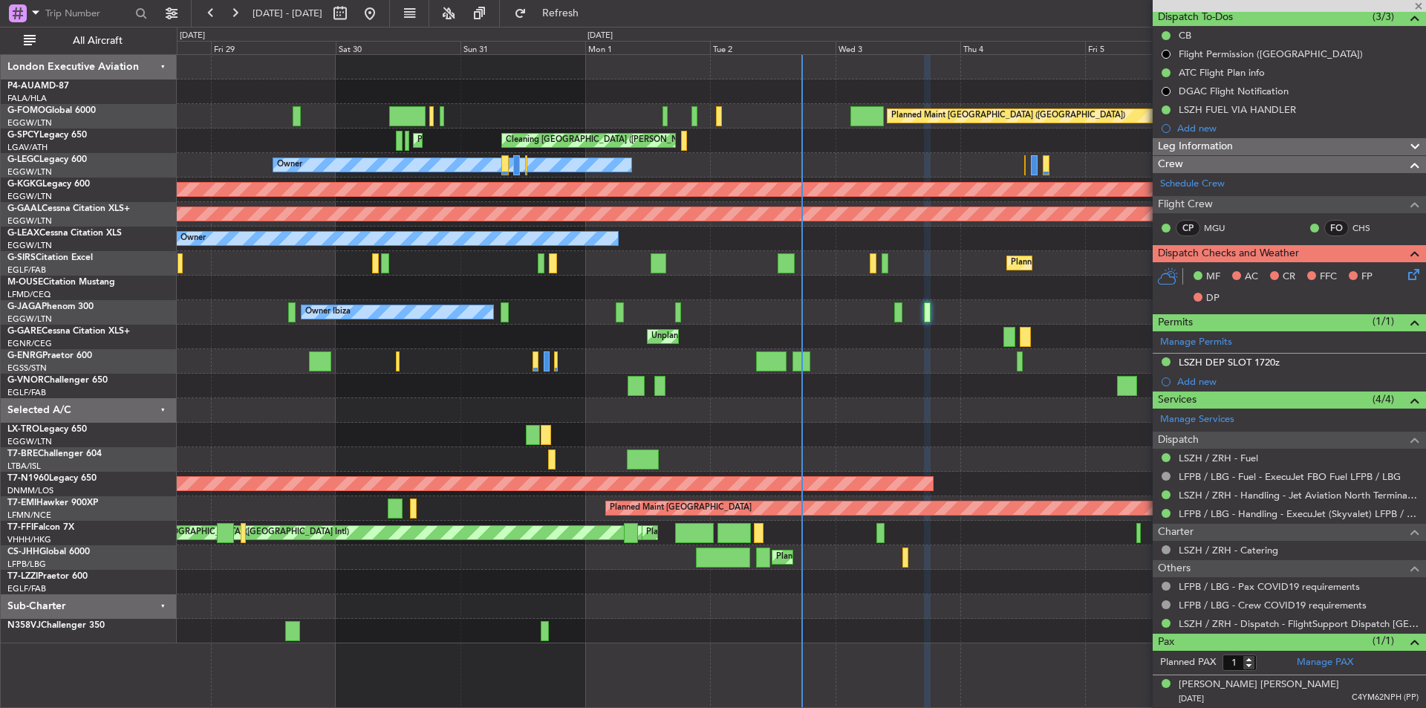
type input "6"
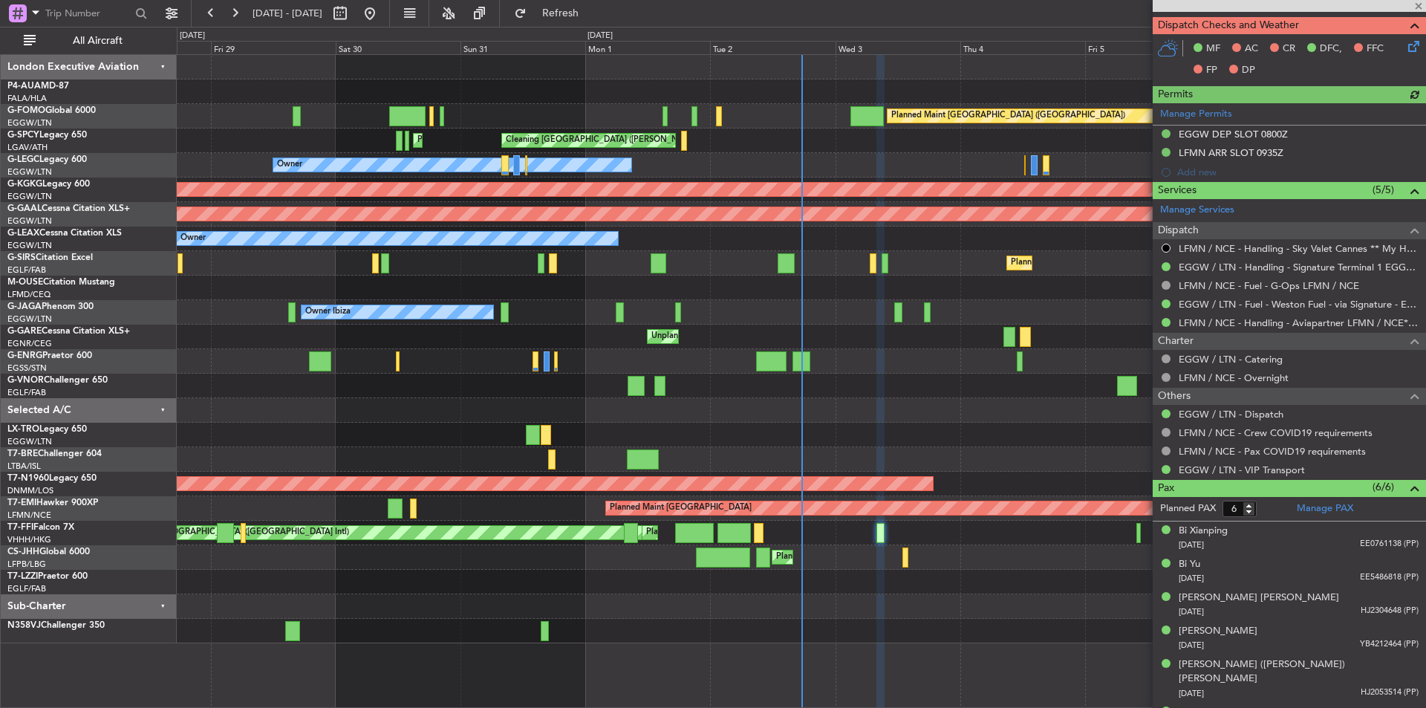
scroll to position [409, 0]
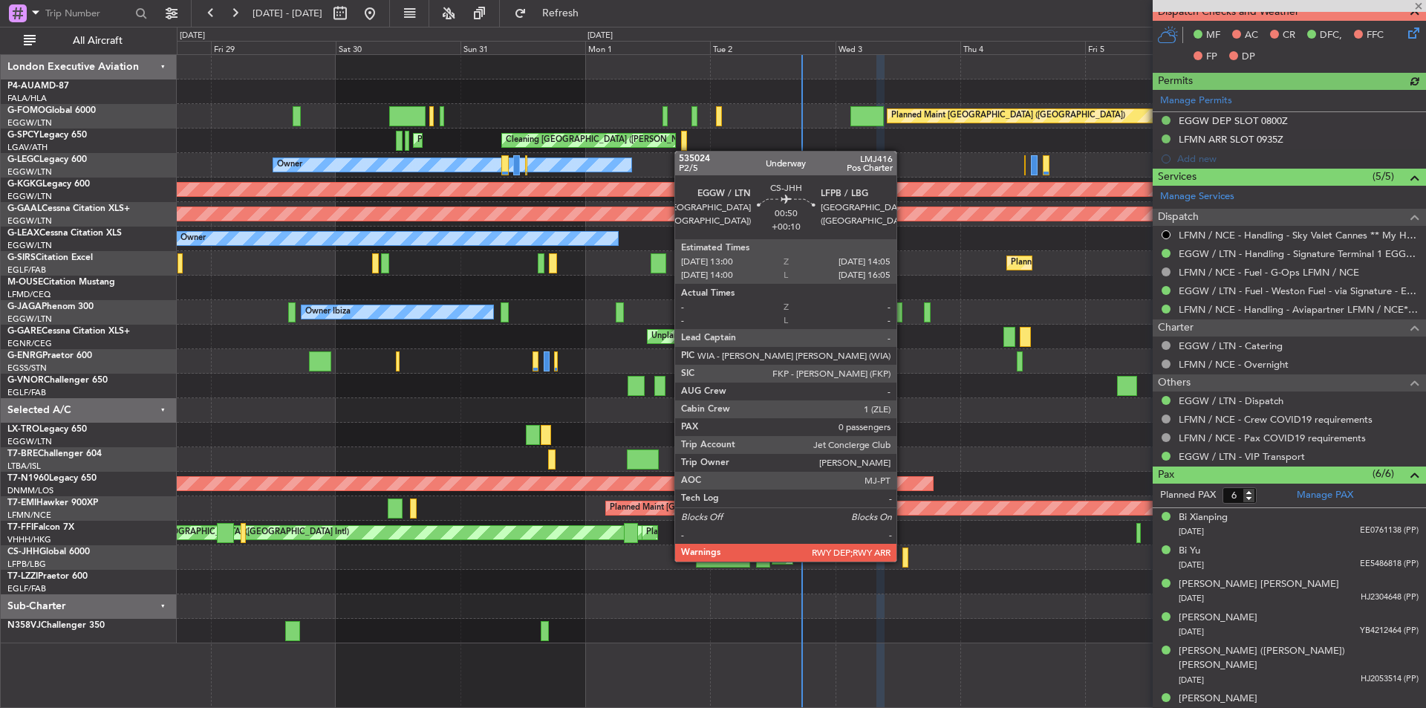
click at [903, 560] on div at bounding box center [906, 558] width 6 height 20
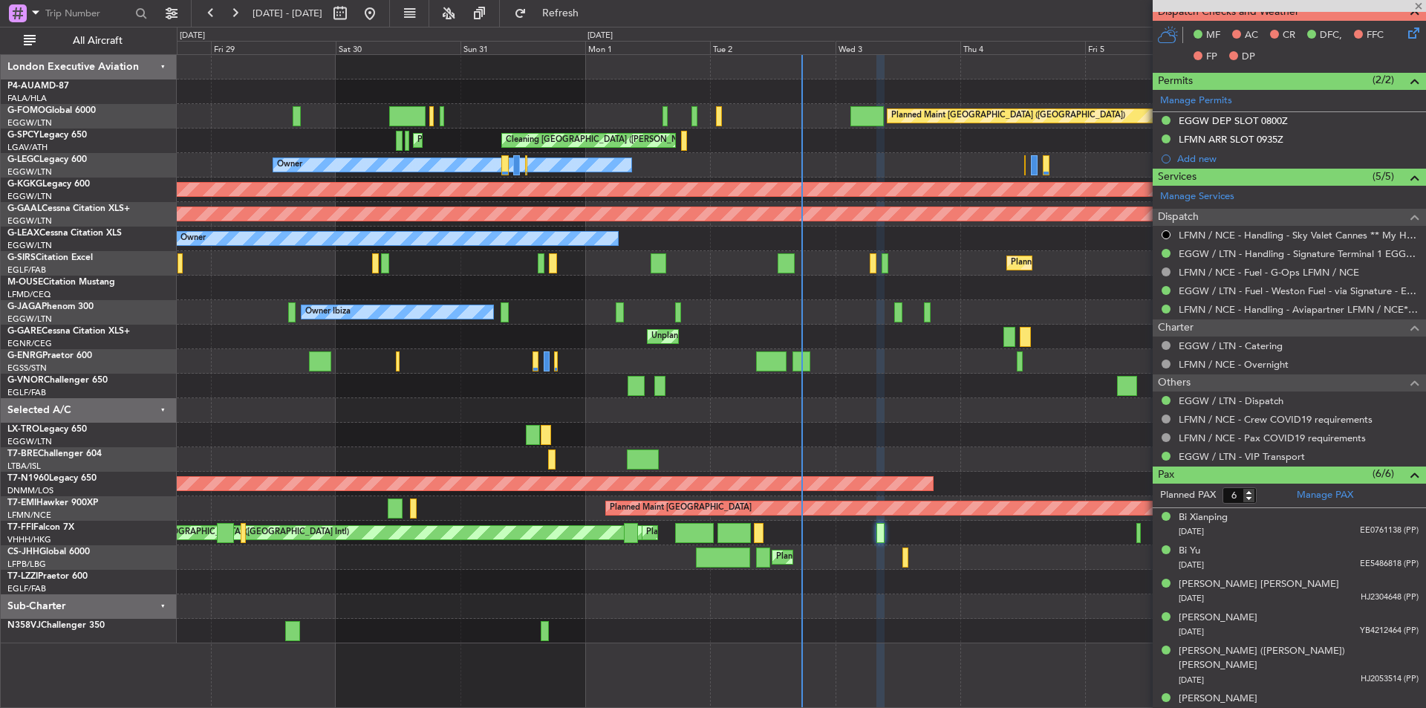
type input "+00:10"
type input "0"
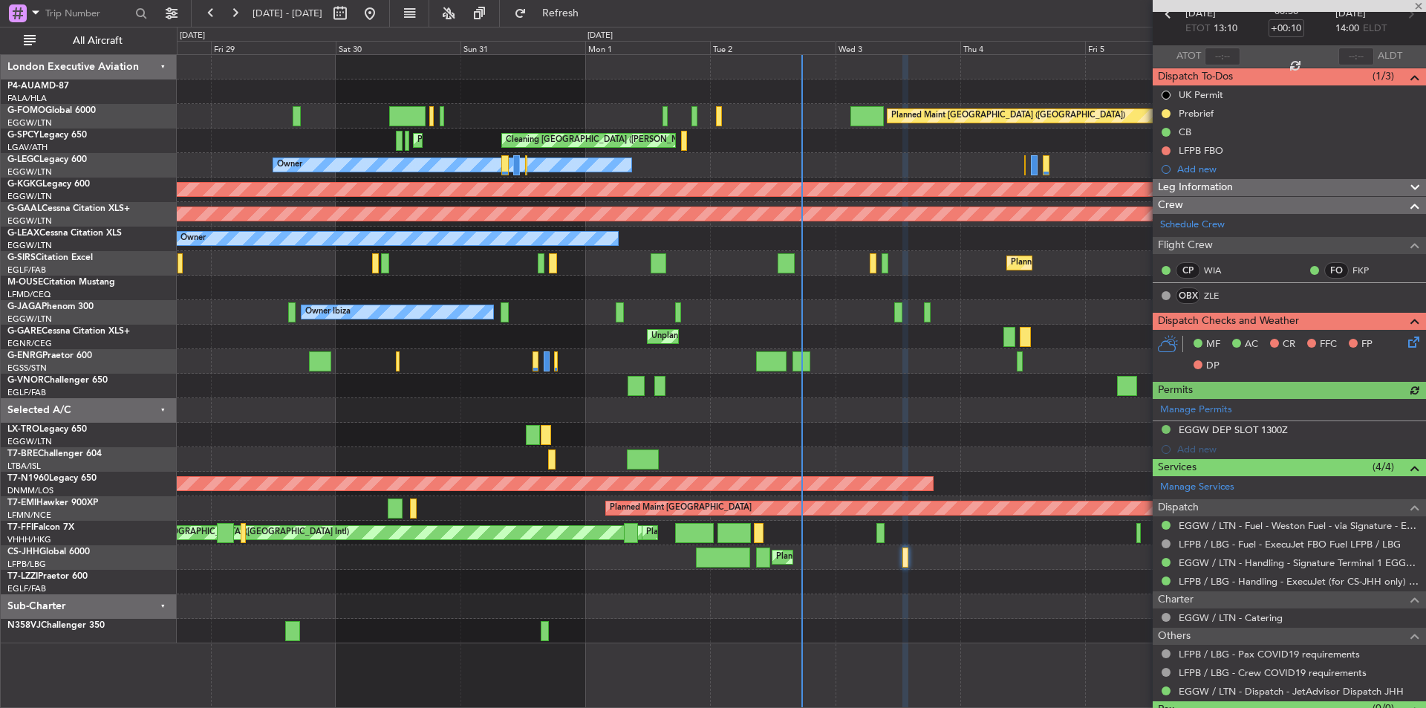
scroll to position [111, 0]
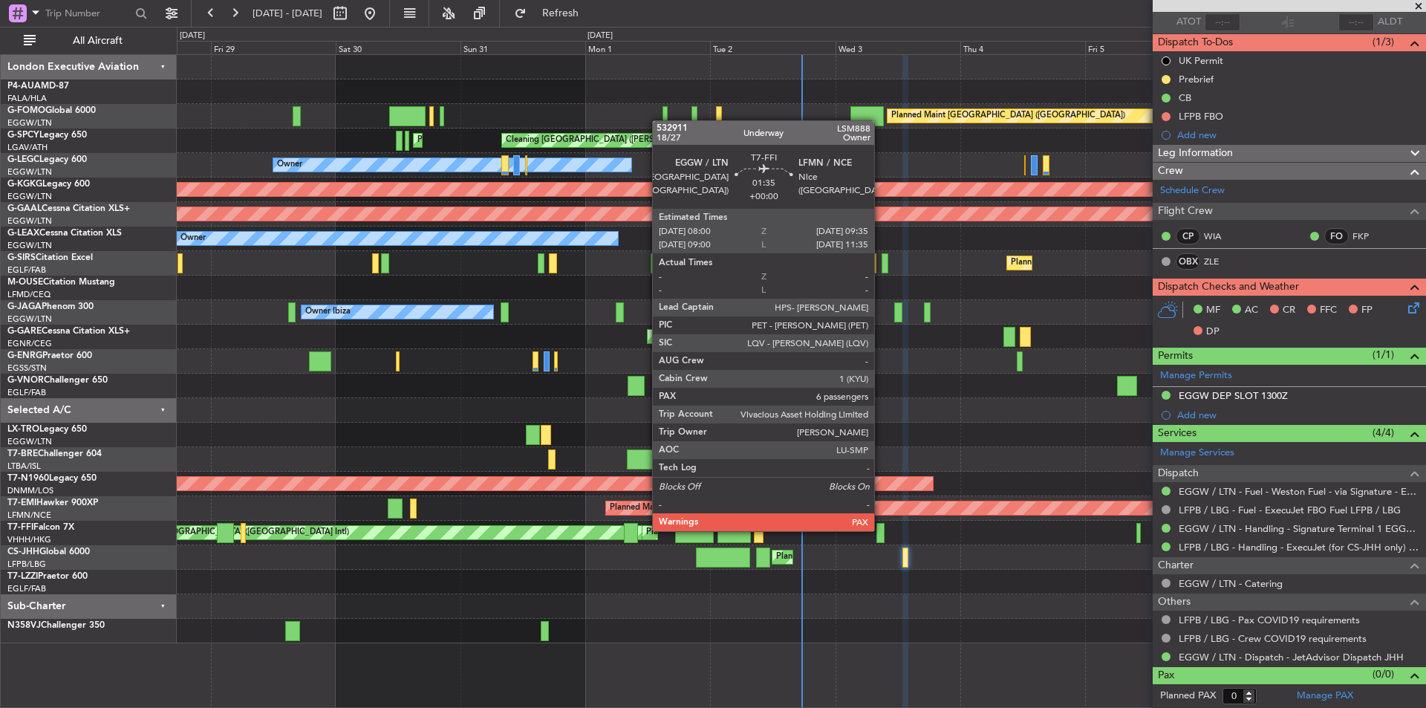
click at [881, 530] on div at bounding box center [881, 533] width 9 height 20
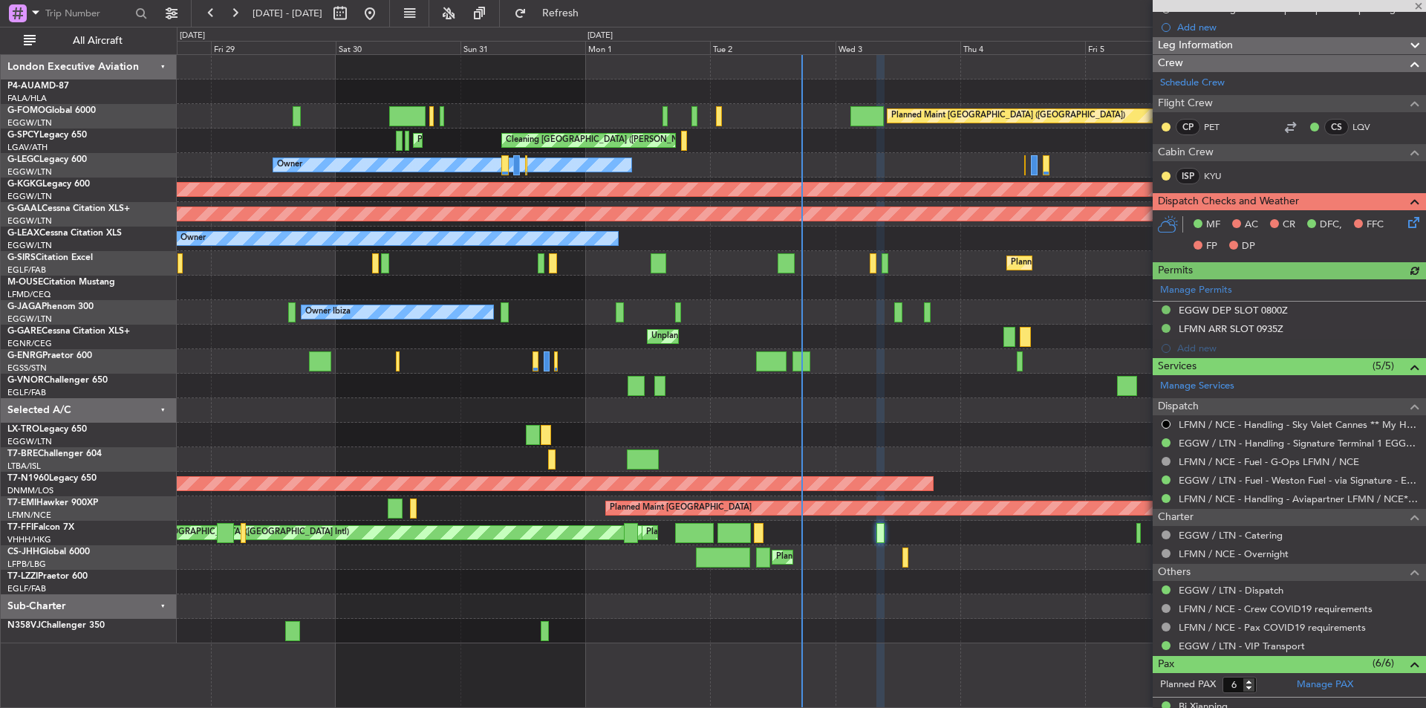
scroll to position [409, 0]
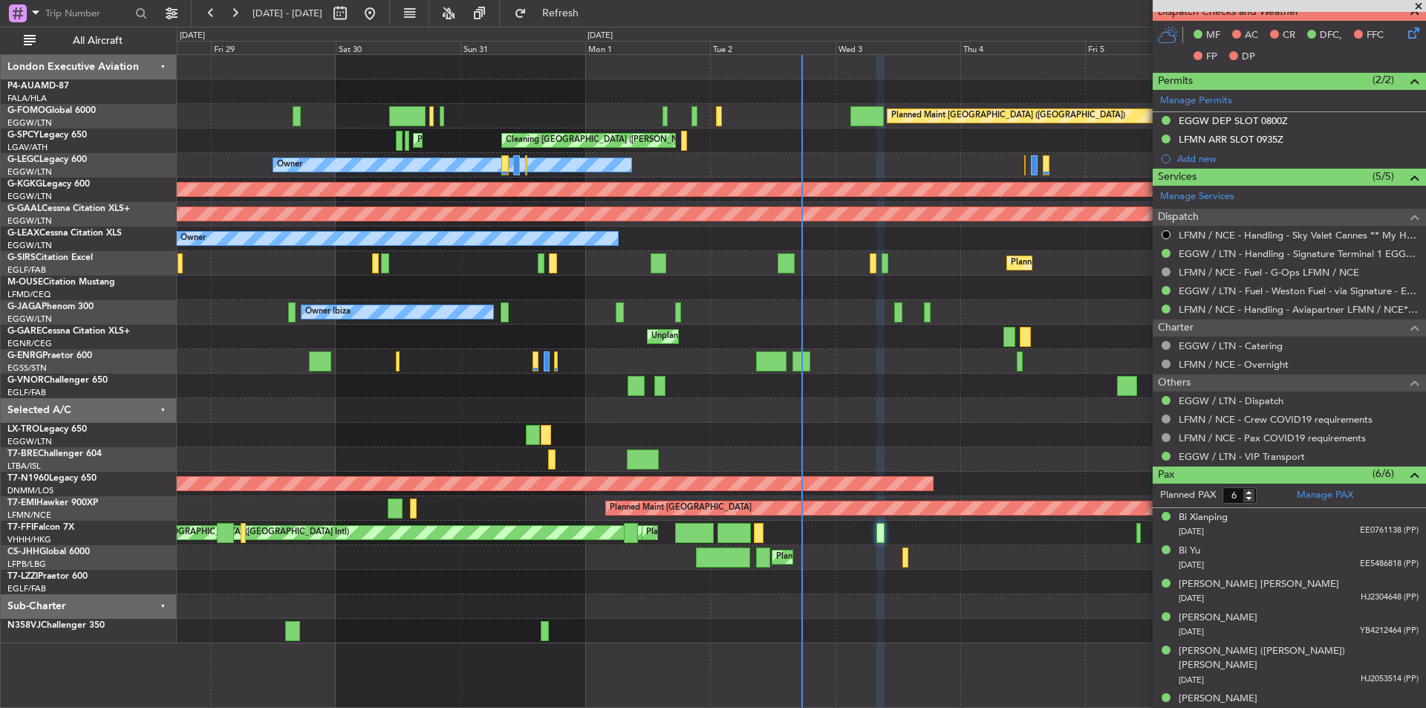
click at [1416, 7] on span at bounding box center [1419, 6] width 15 height 13
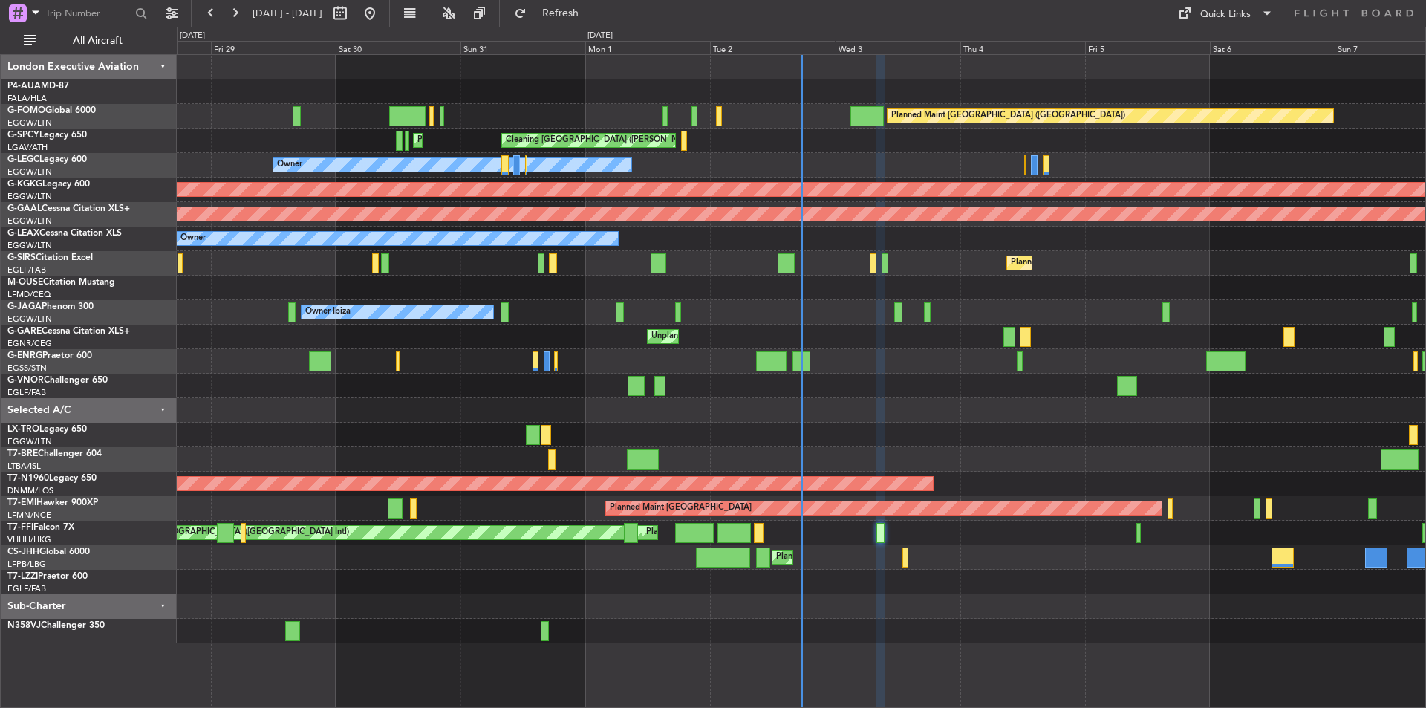
type input "0"
click at [382, 7] on button at bounding box center [370, 13] width 24 height 24
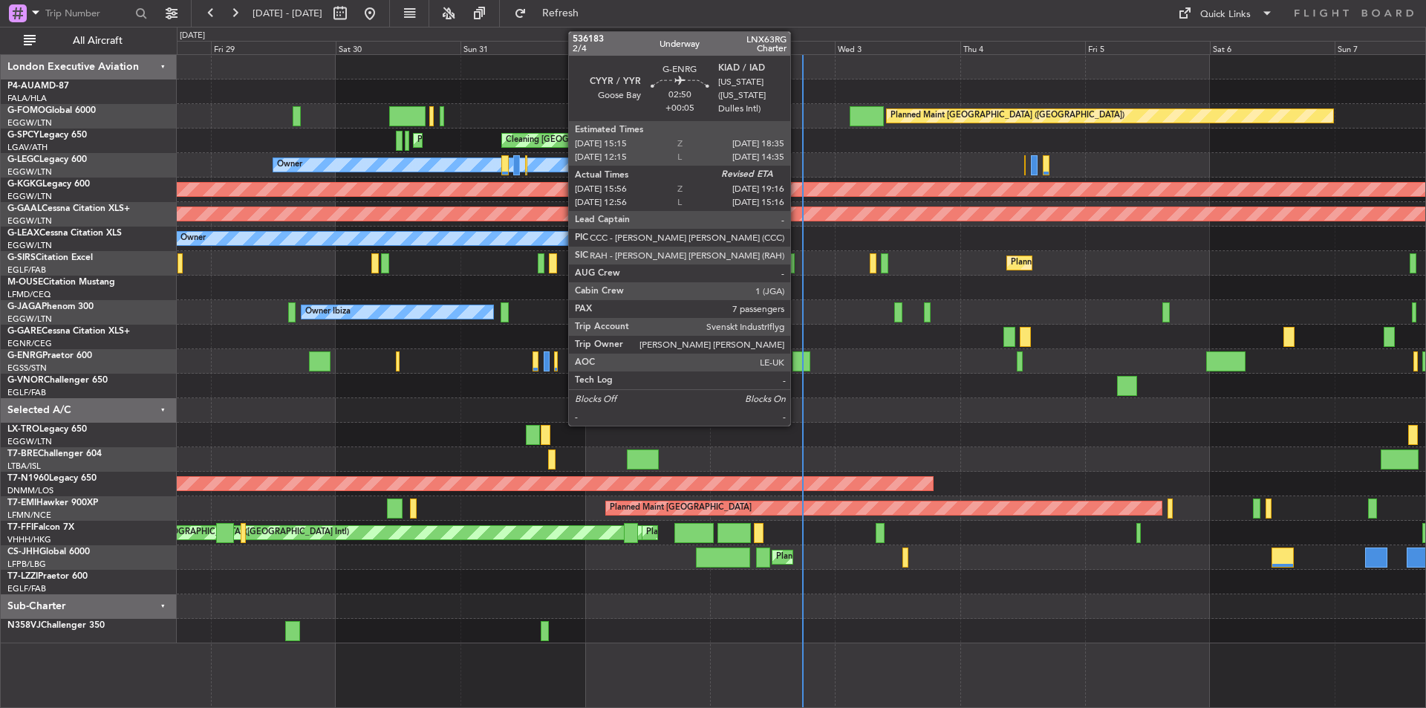
click at [797, 366] on div at bounding box center [802, 361] width 18 height 20
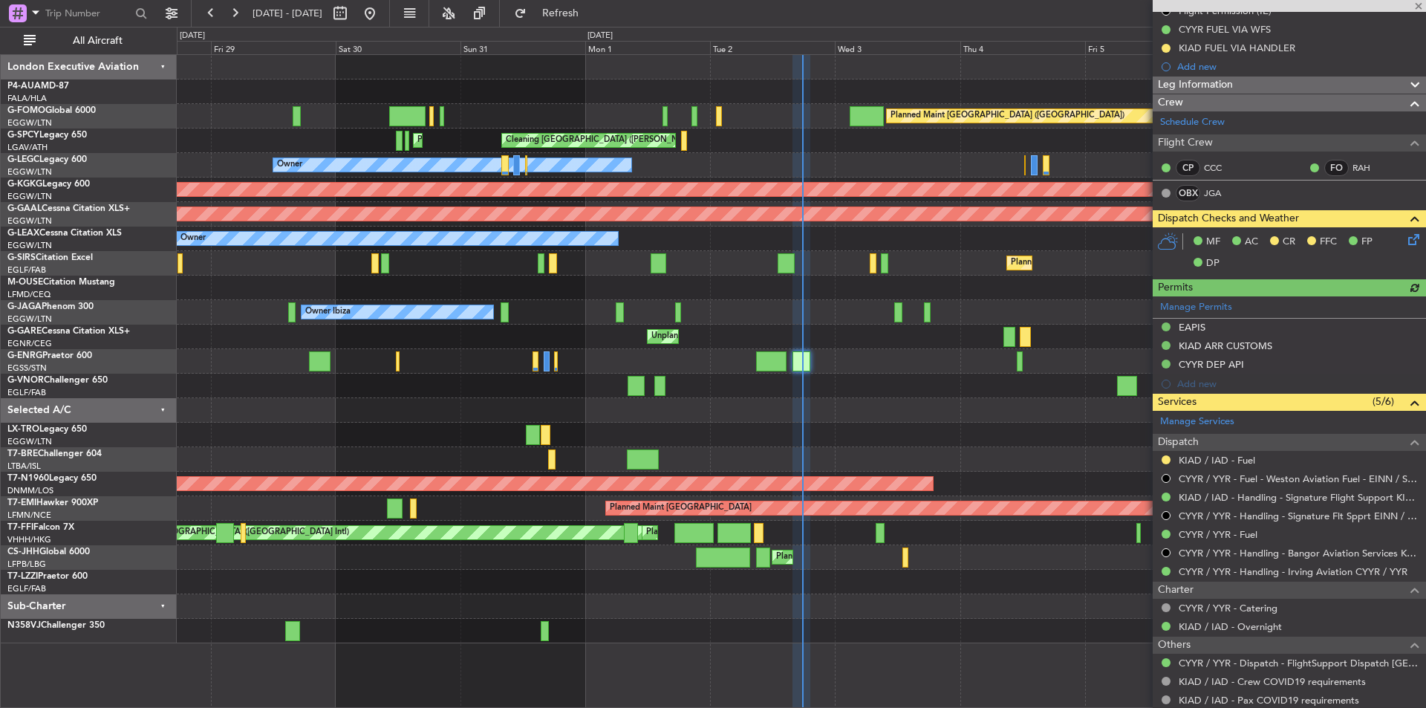
scroll to position [297, 0]
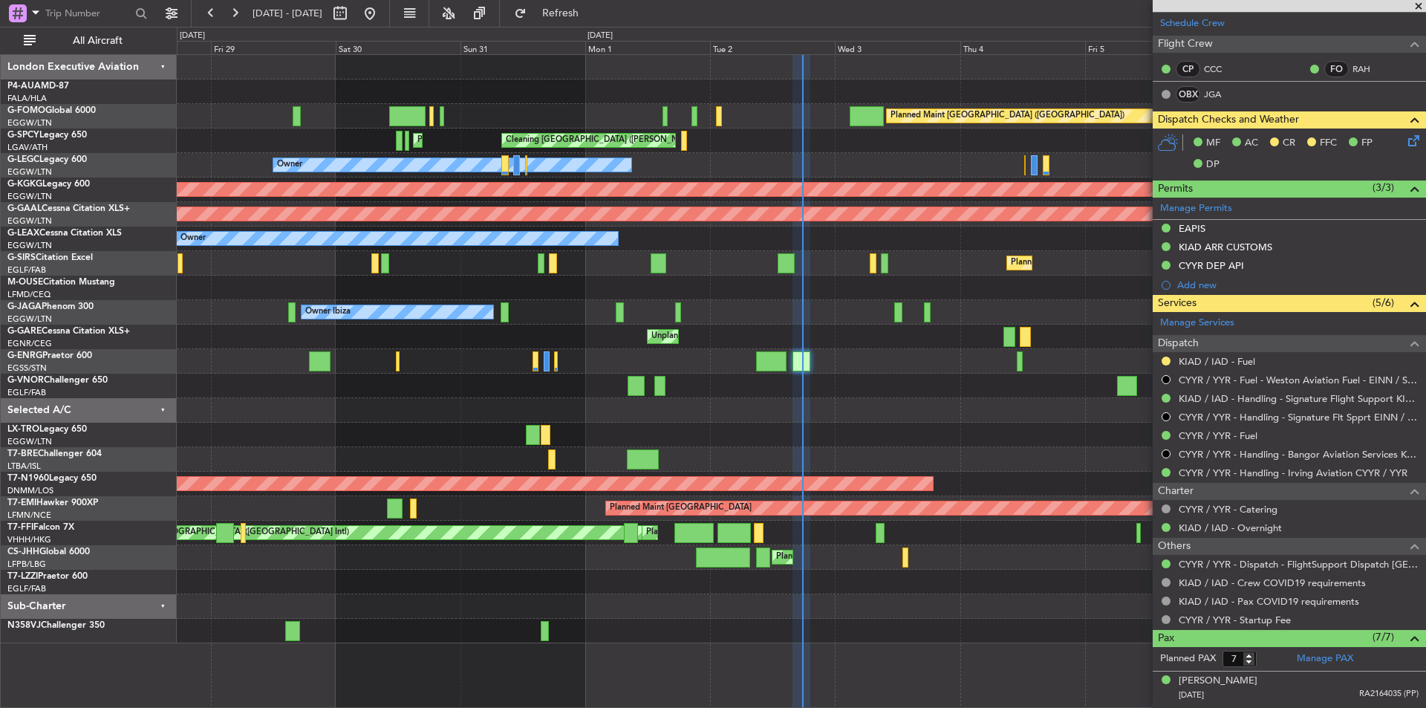
click at [1418, 3] on span at bounding box center [1419, 6] width 15 height 13
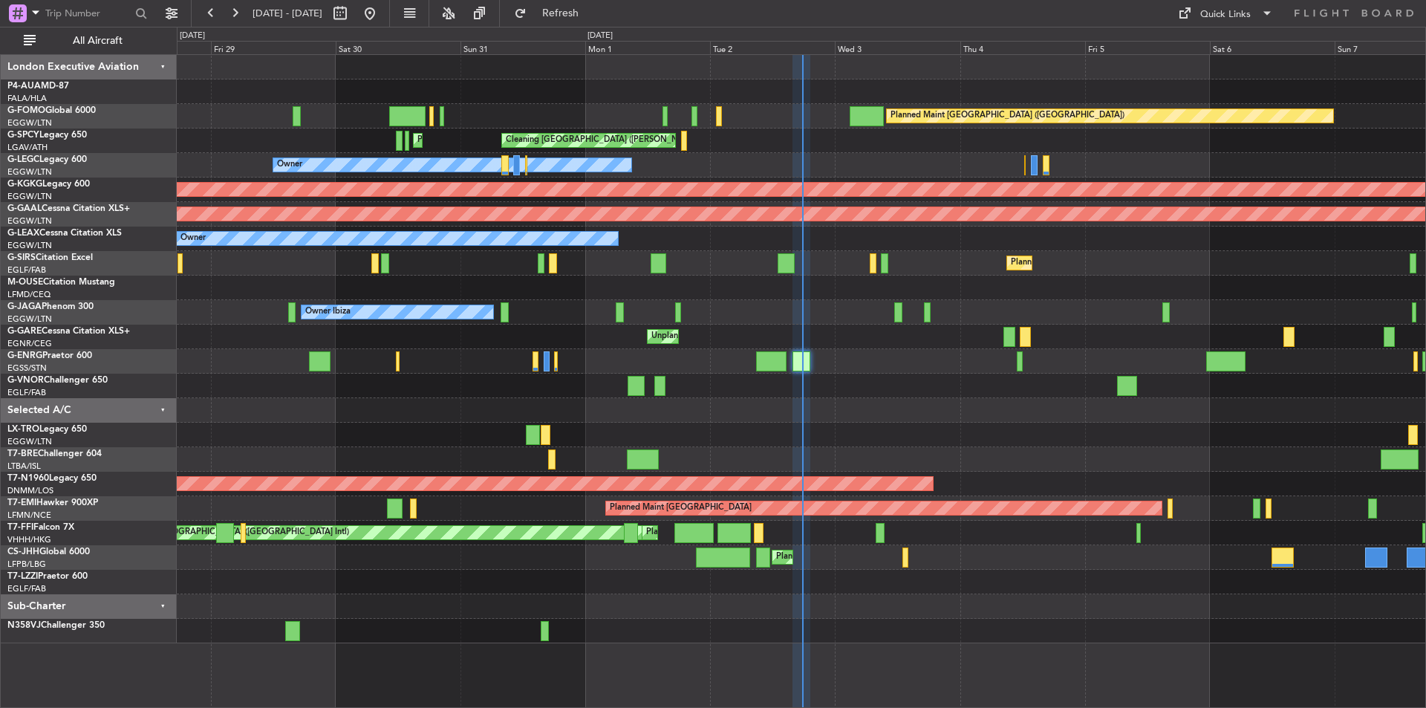
type input "0"
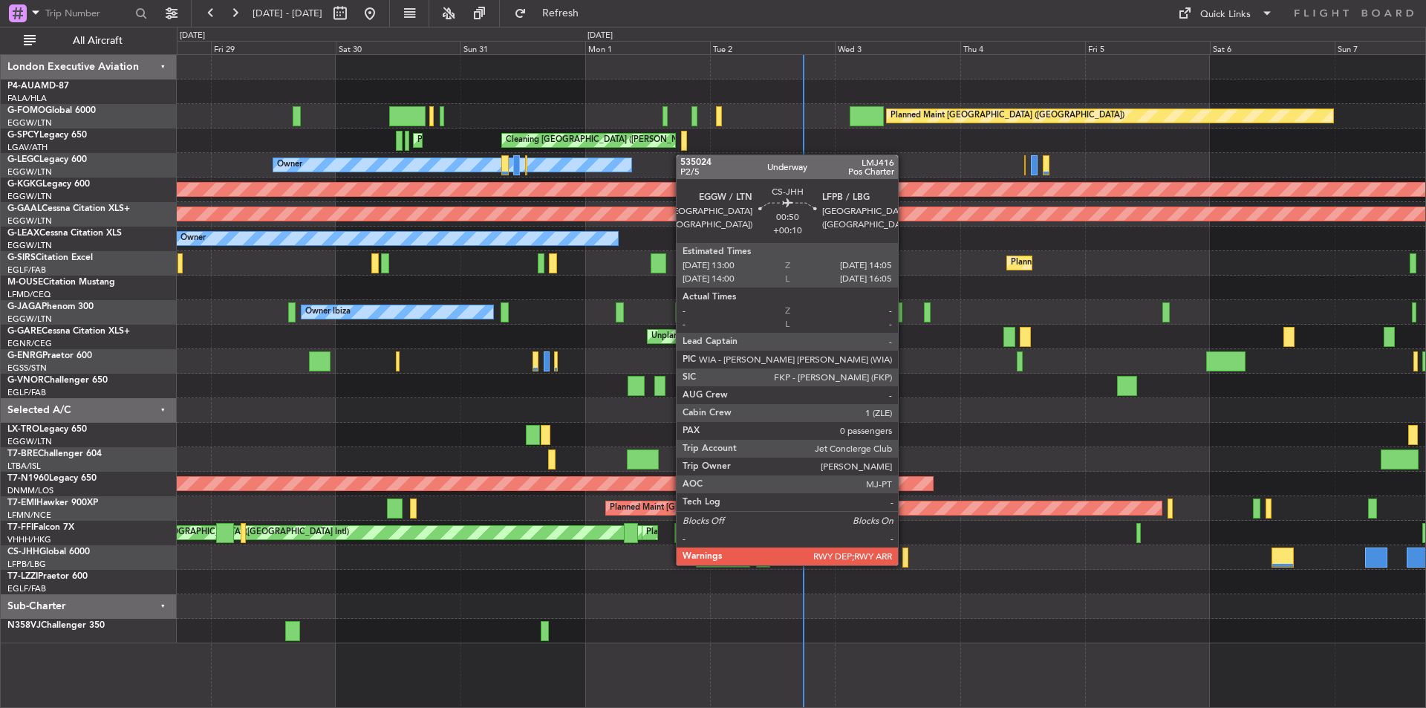
click at [905, 564] on div at bounding box center [906, 558] width 6 height 20
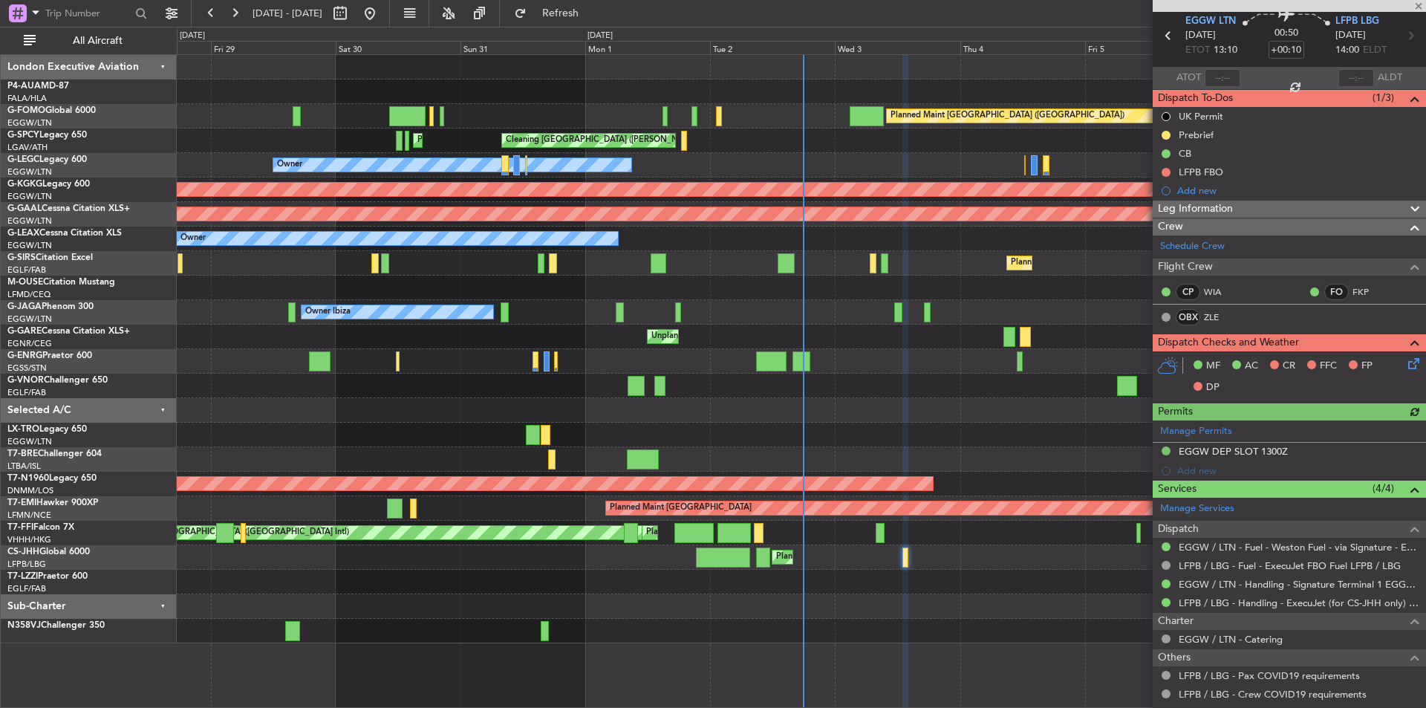
scroll to position [111, 0]
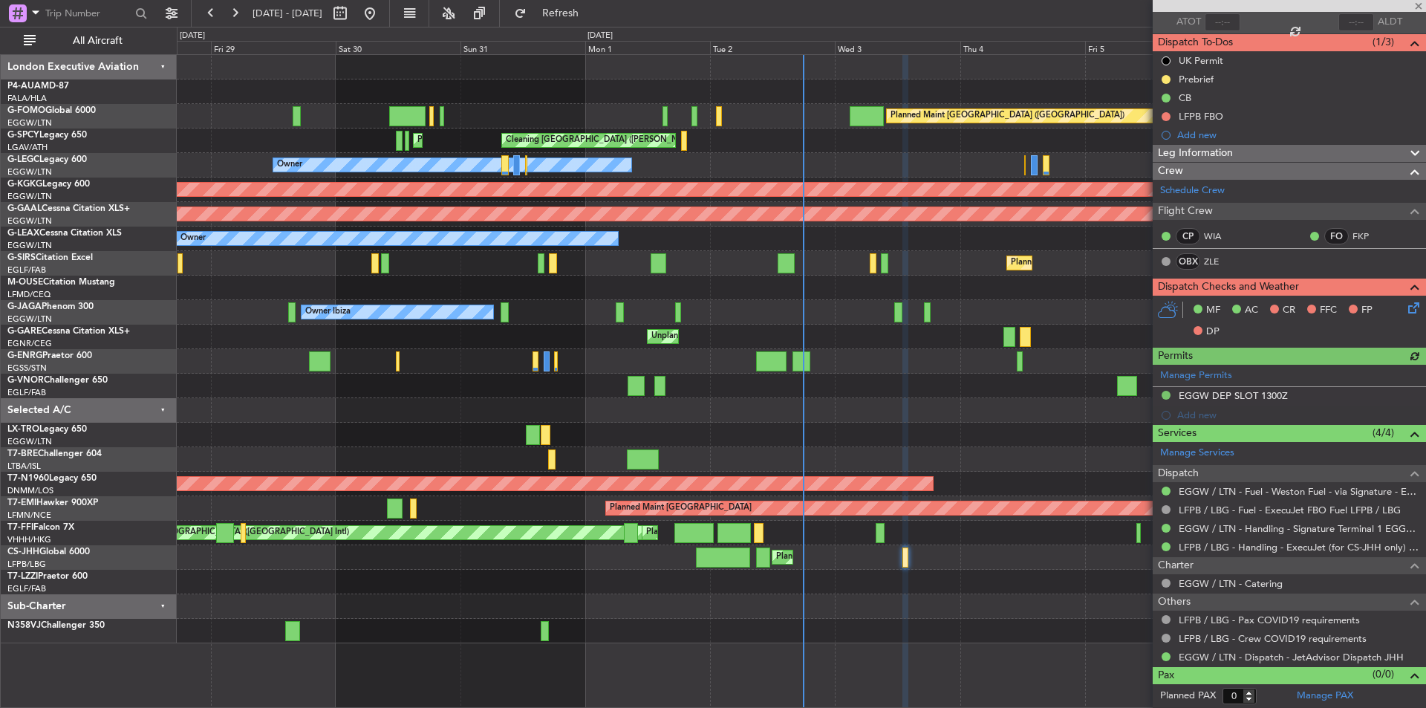
click at [1420, 10] on div at bounding box center [1289, 6] width 273 height 12
click at [1417, 4] on div at bounding box center [1289, 6] width 273 height 12
click at [1421, 6] on span at bounding box center [1419, 6] width 15 height 13
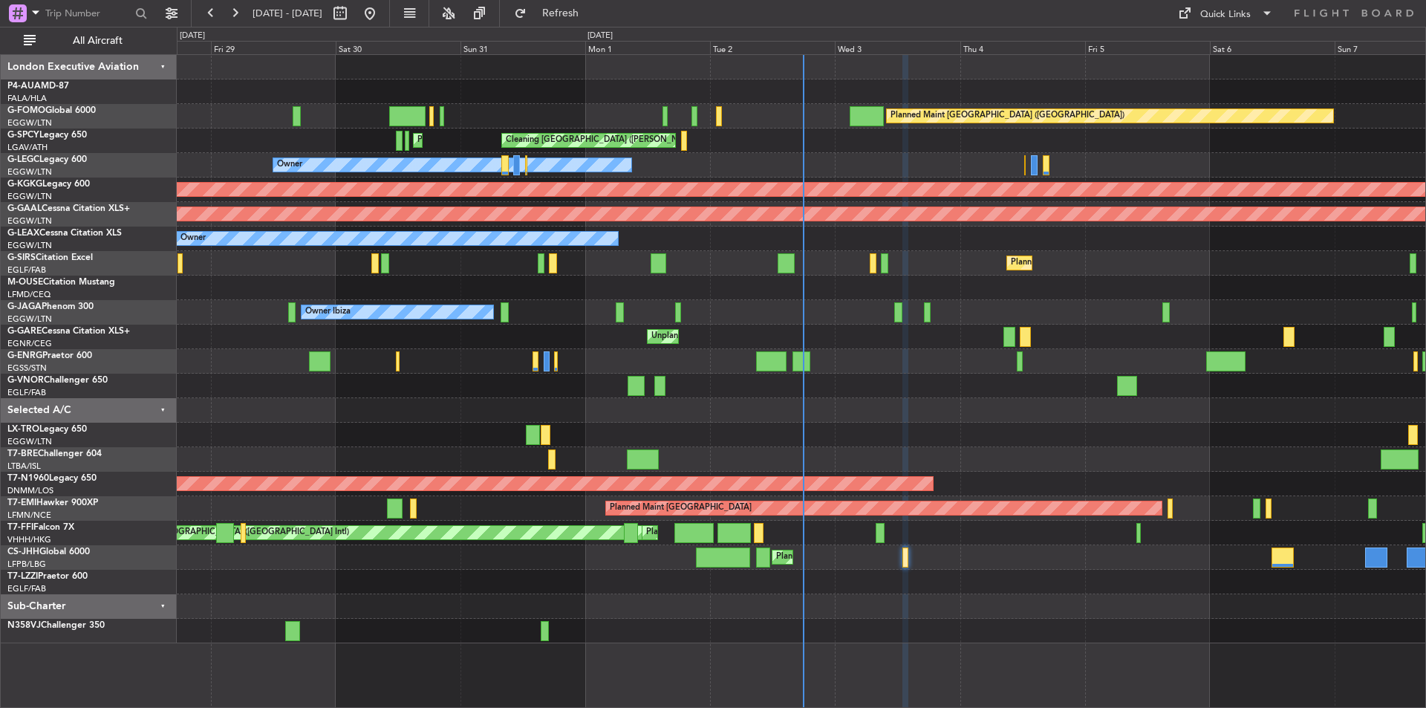
scroll to position [0, 0]
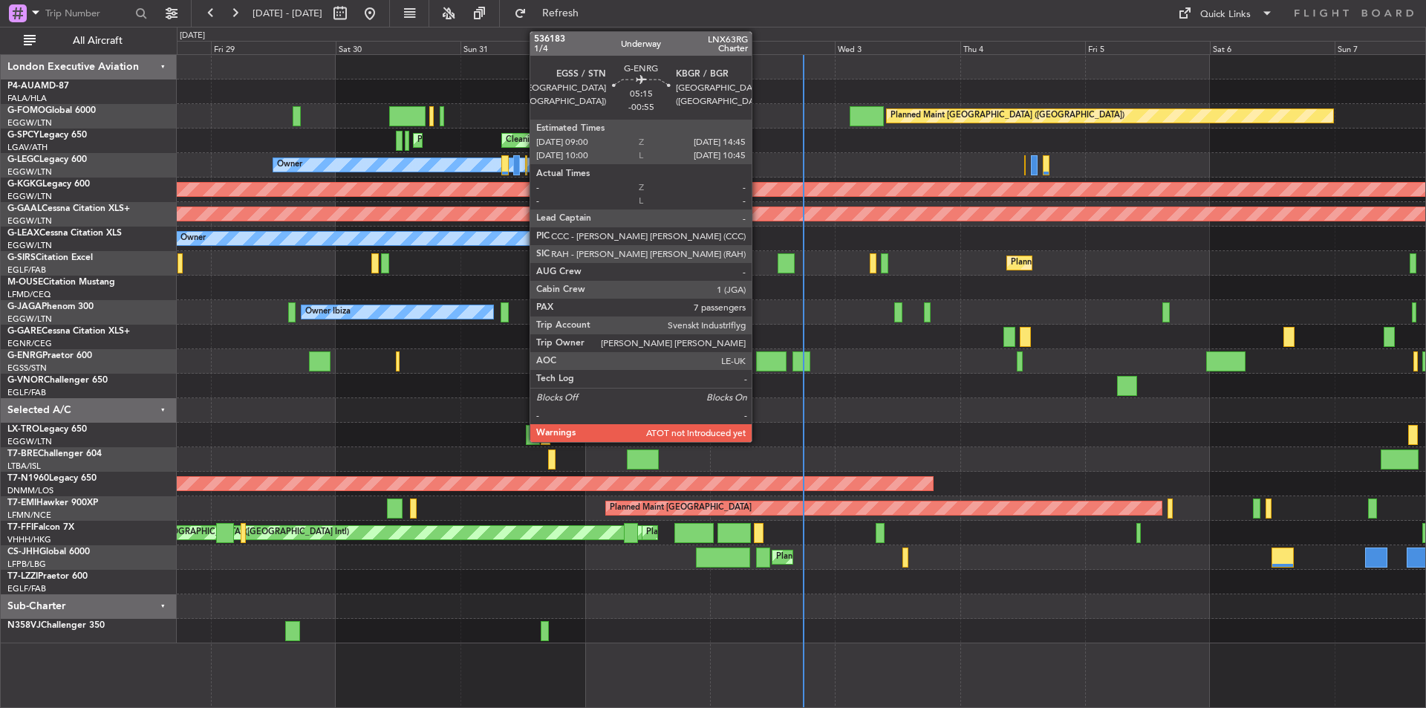
click at [759, 358] on div at bounding box center [771, 361] width 30 height 20
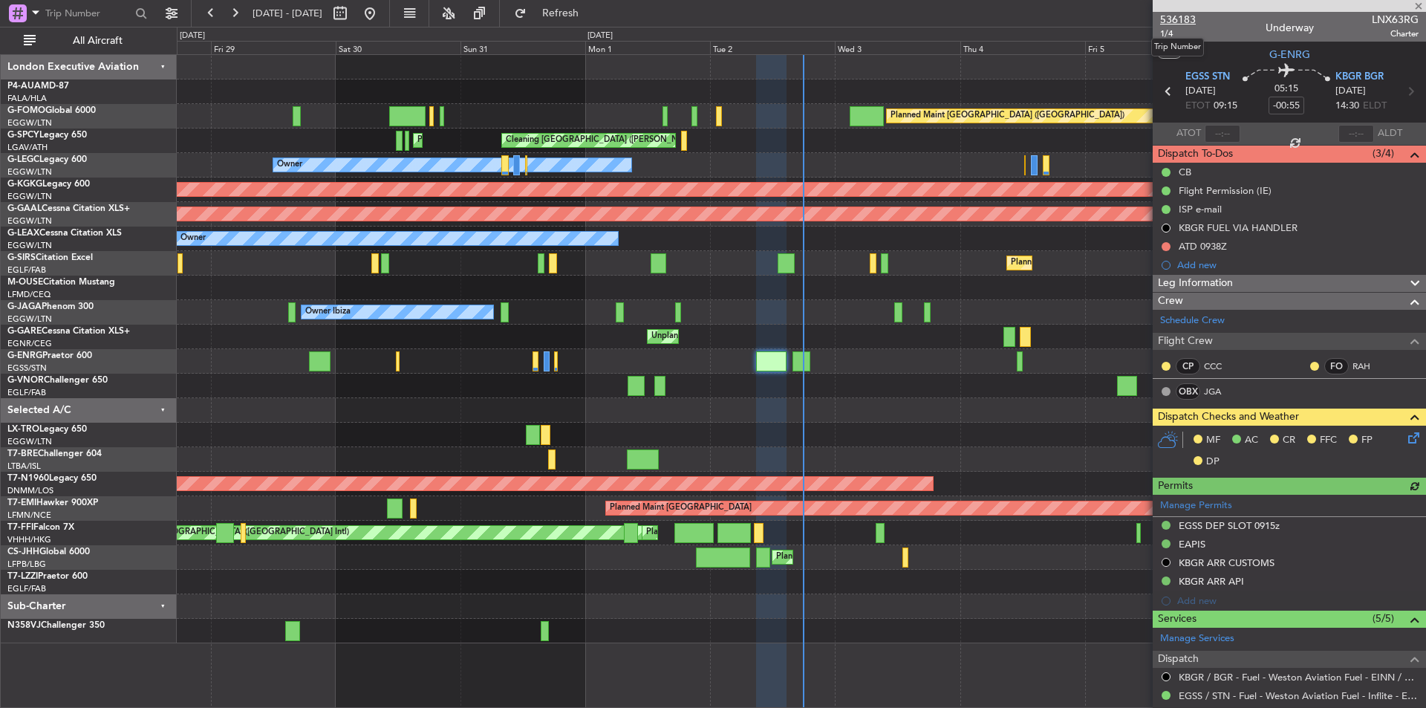
click at [1178, 20] on span "536183" at bounding box center [1178, 20] width 36 height 16
